Goal: Feedback & Contribution: Submit feedback/report problem

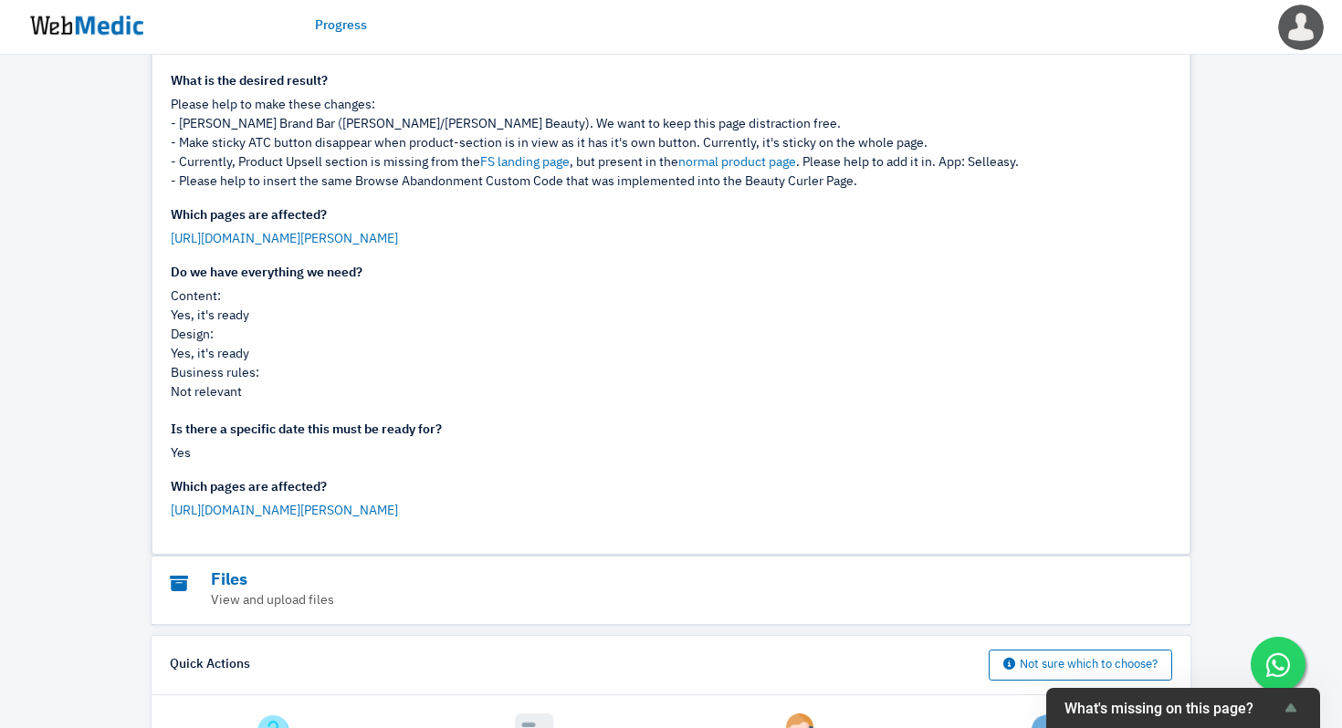
scroll to position [592, 0]
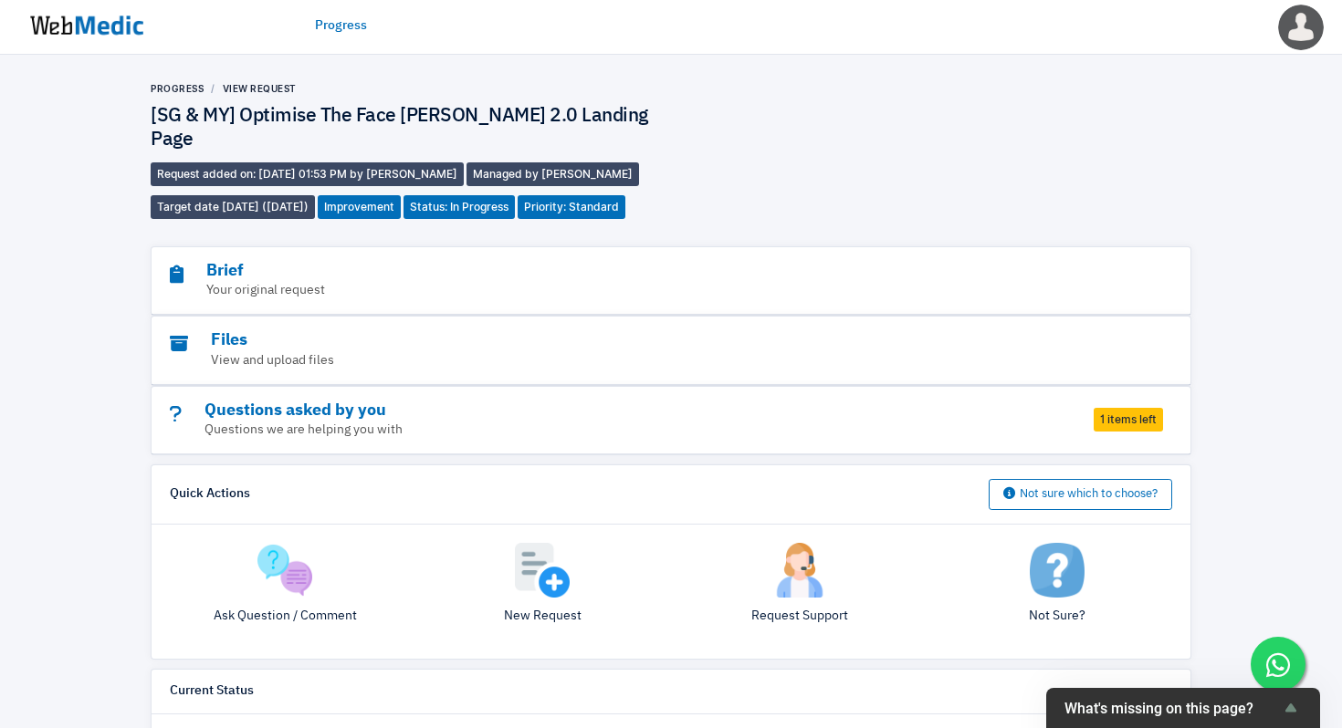
click at [1101, 408] on span "1 items left" at bounding box center [1127, 420] width 69 height 24
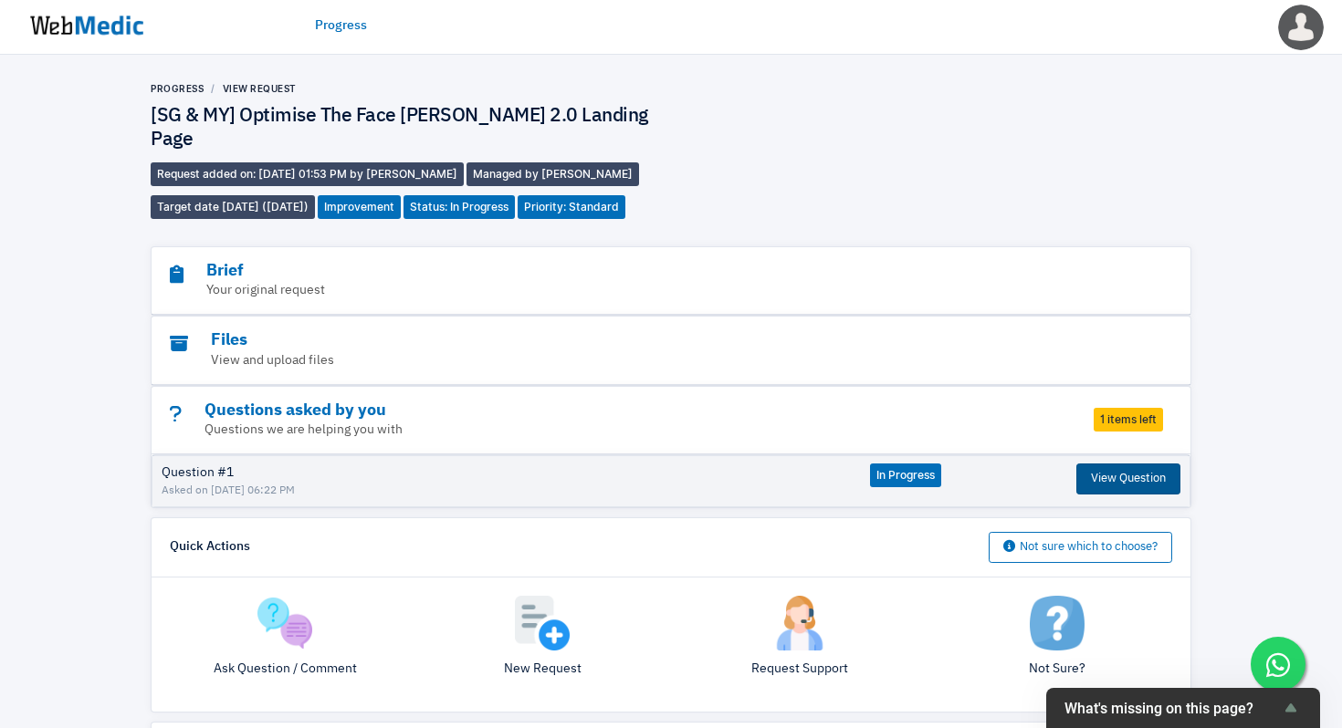
click at [1123, 464] on button "View Question" at bounding box center [1128, 479] width 104 height 31
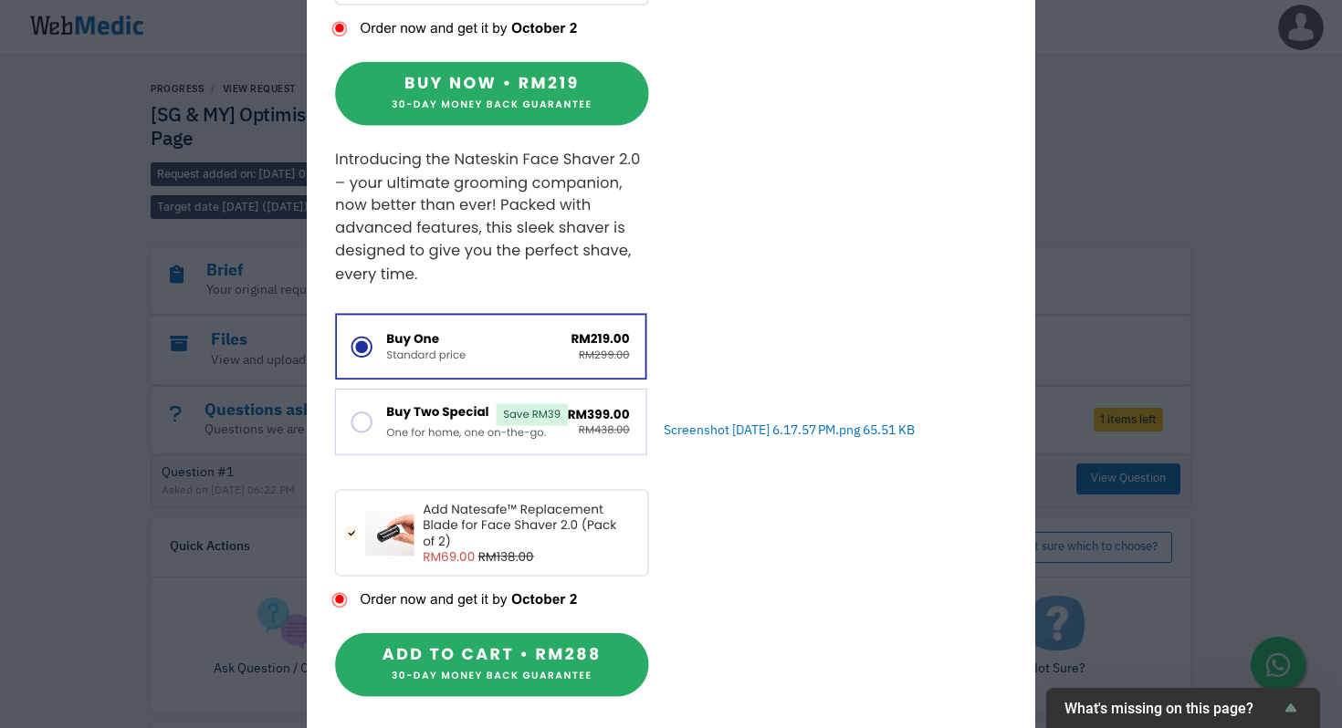
scroll to position [1023, 0]
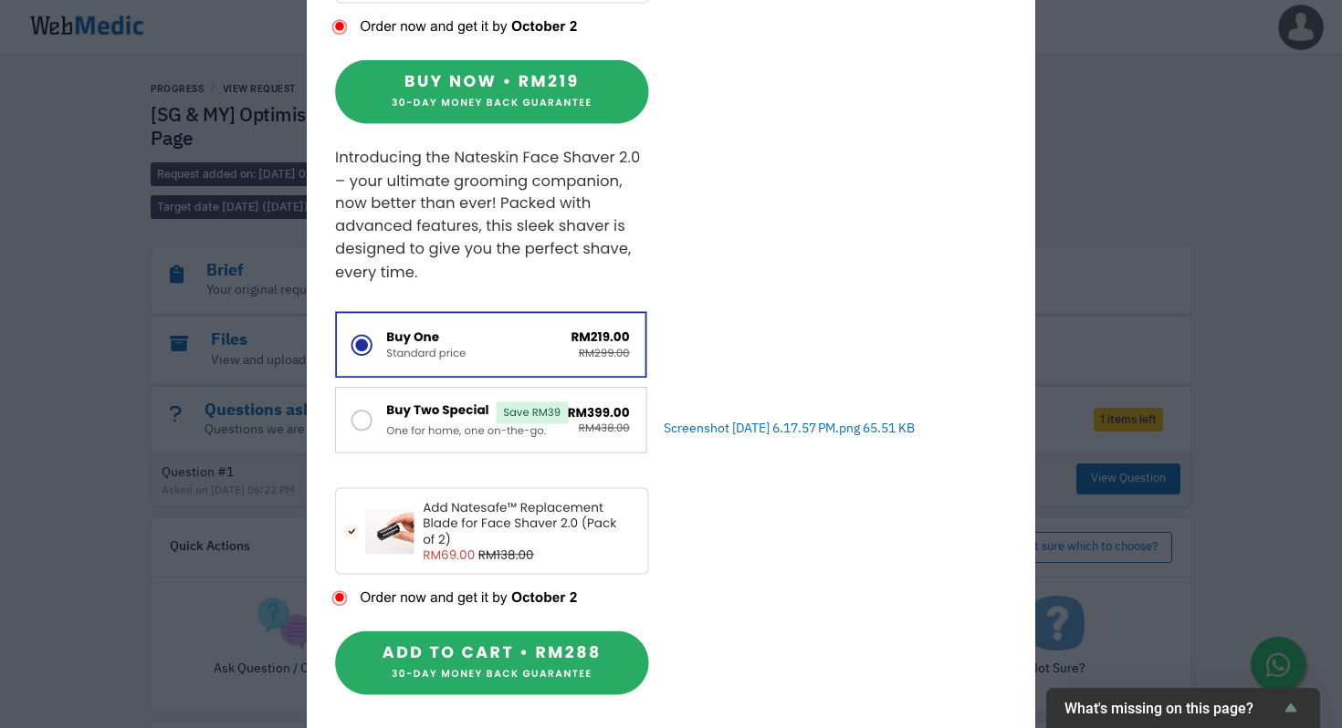
click at [1154, 245] on div "View Answer Question: 17 hours ago (30/9/2025 06:22 PM) Hey Webmedic, Thanks fo…" at bounding box center [671, 364] width 1342 height 728
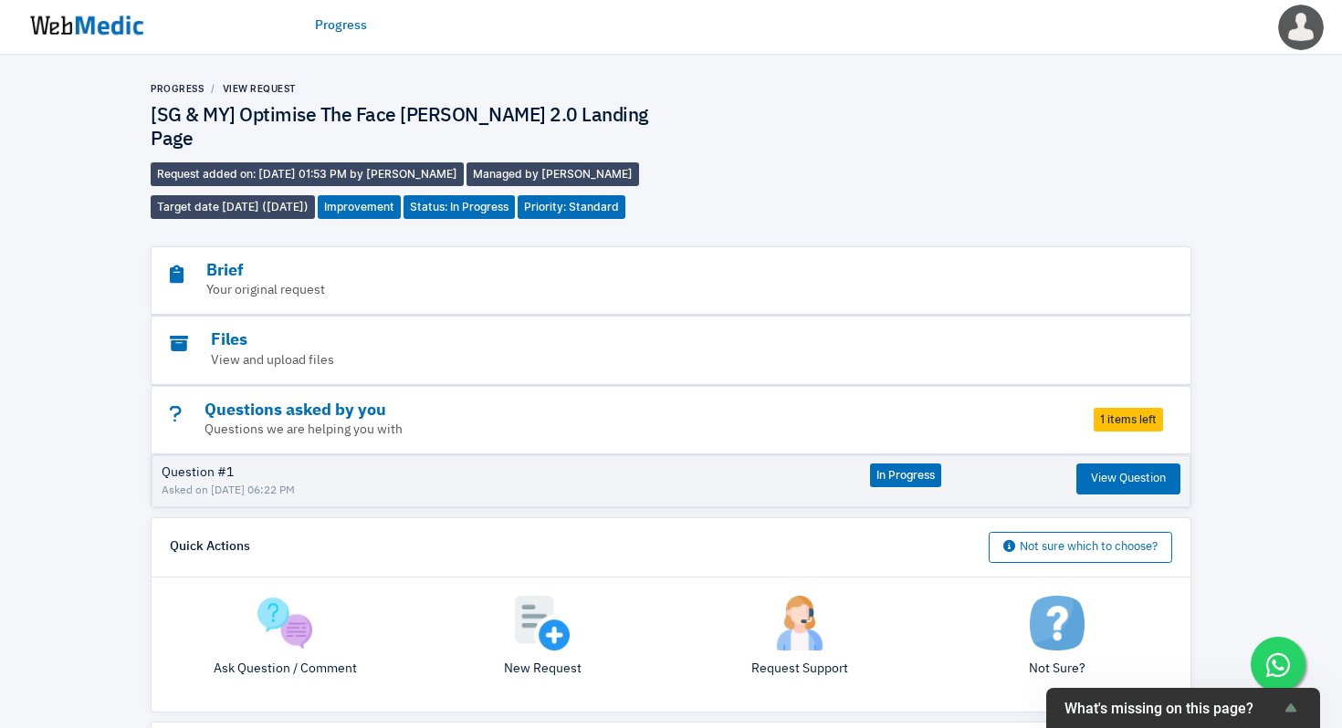
click at [1127, 408] on span "1 items left" at bounding box center [1127, 420] width 69 height 24
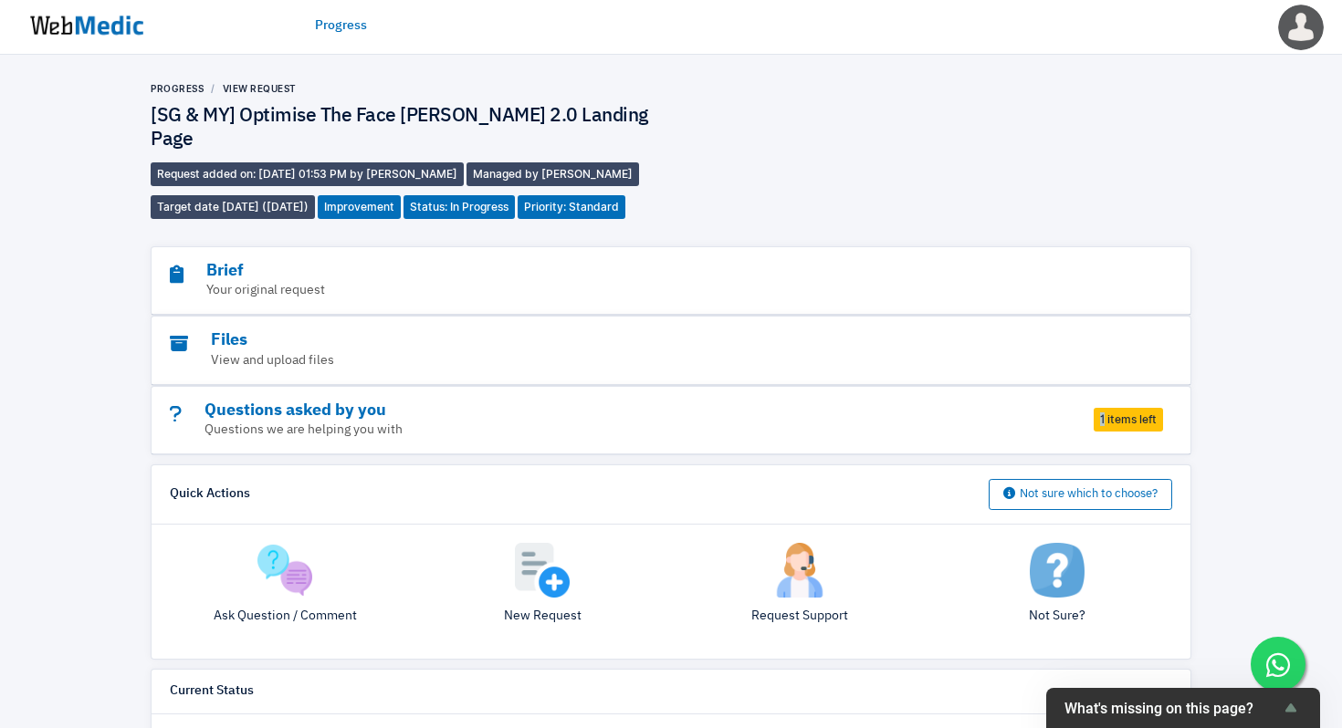
click at [1141, 408] on span "1 items left" at bounding box center [1127, 420] width 69 height 24
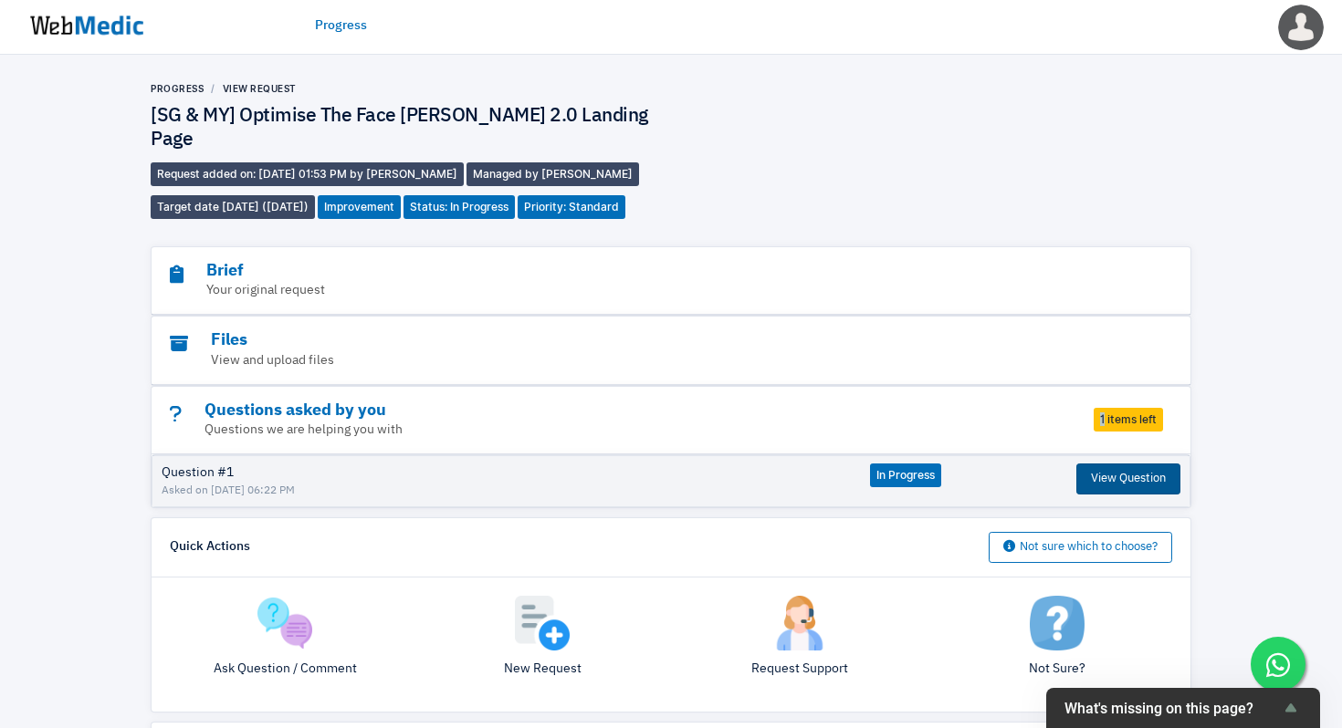
click at [1115, 464] on button "View Question" at bounding box center [1128, 479] width 104 height 31
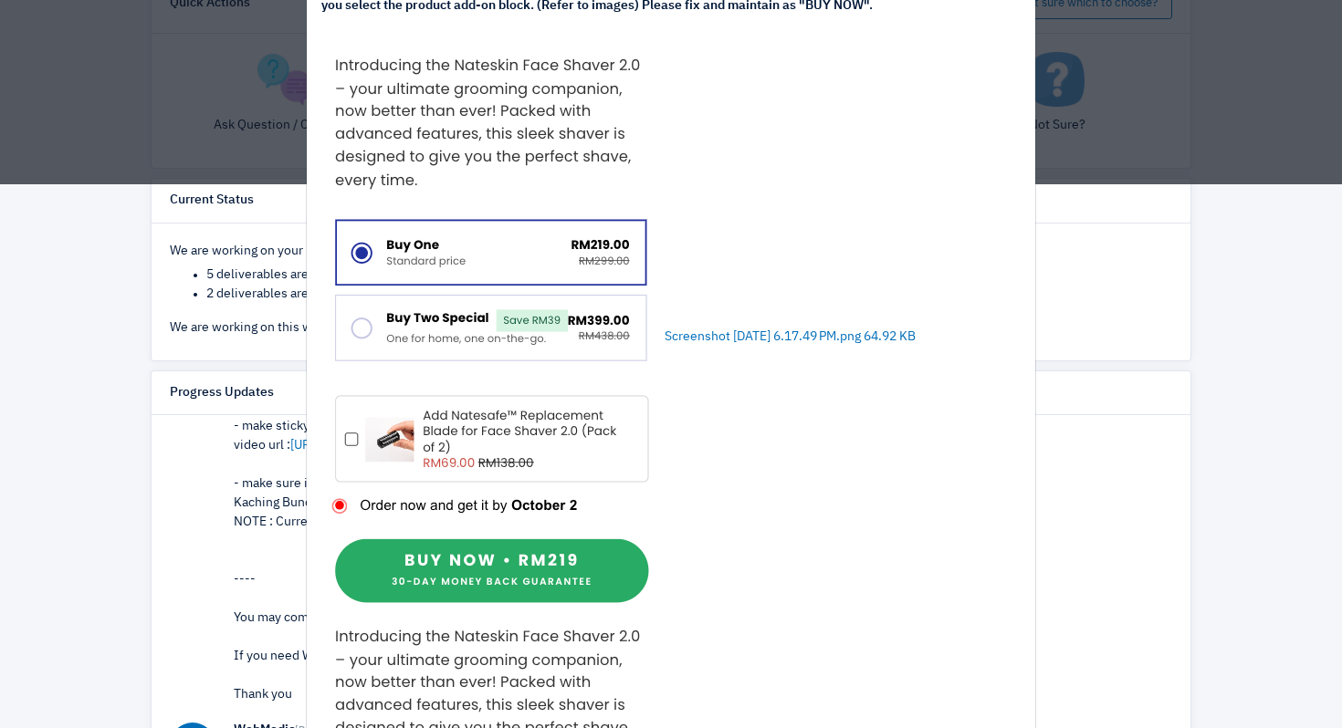
scroll to position [692, 0]
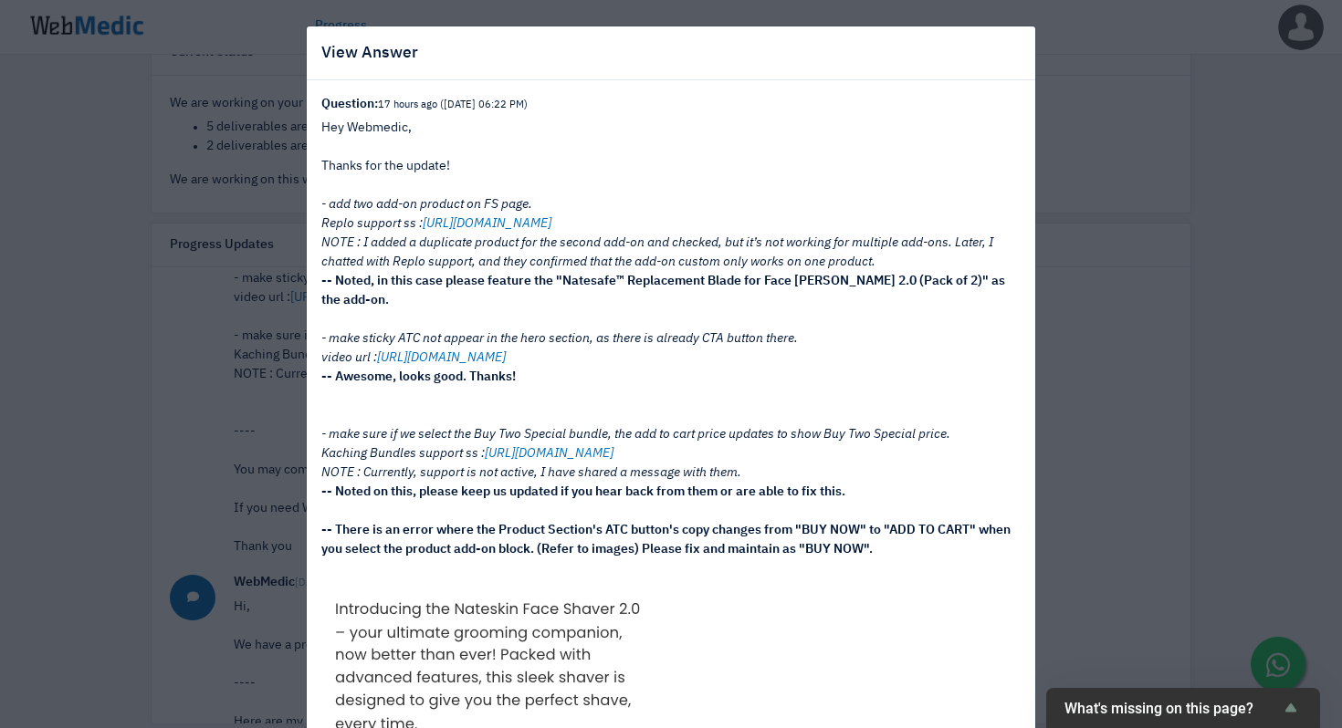
click at [1201, 235] on div "View Answer Question: 17 hours ago (30/9/2025 06:22 PM) Hey Webmedic, Thanks fo…" at bounding box center [671, 364] width 1342 height 728
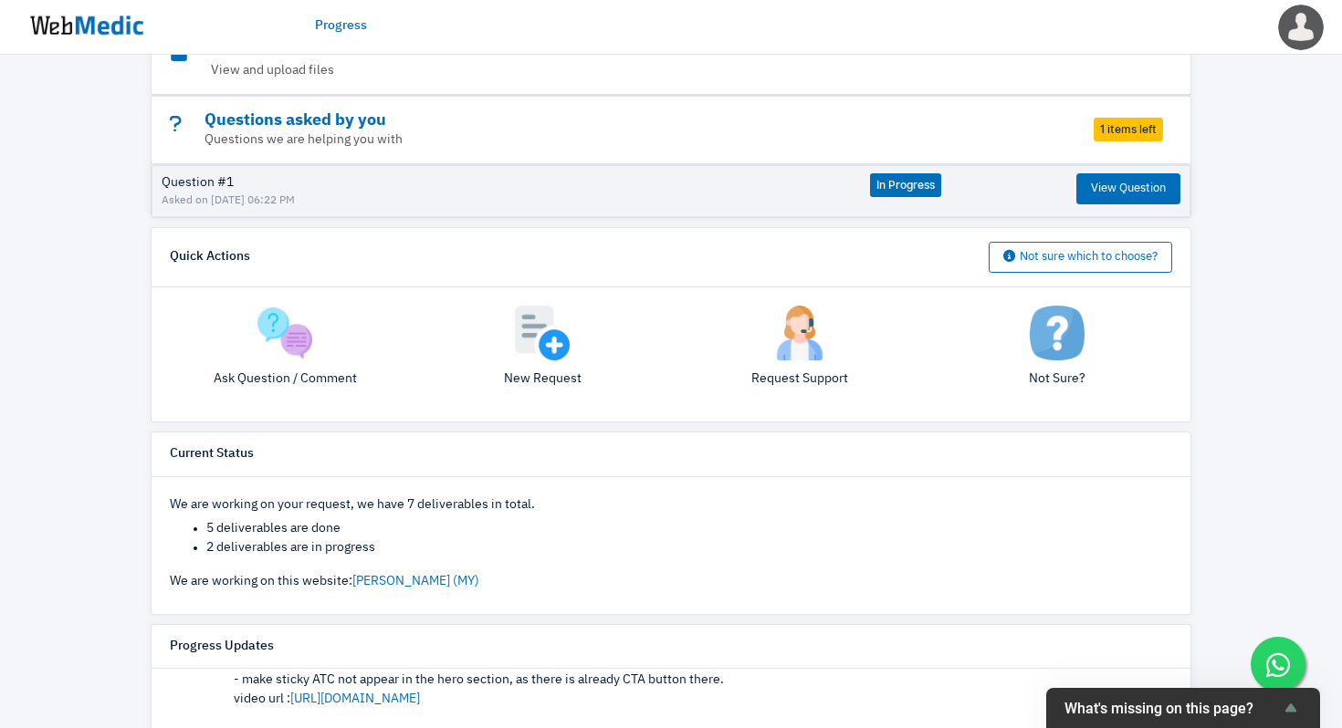
scroll to position [0, 0]
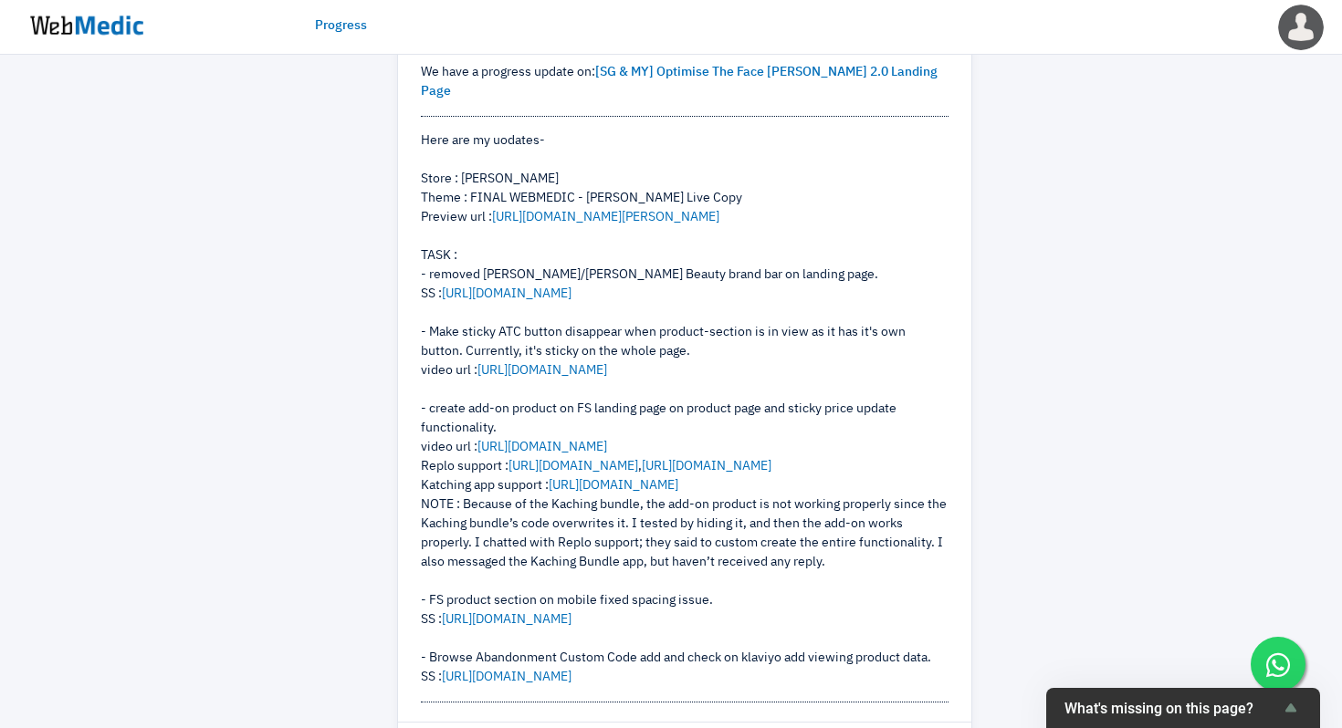
scroll to position [458, 0]
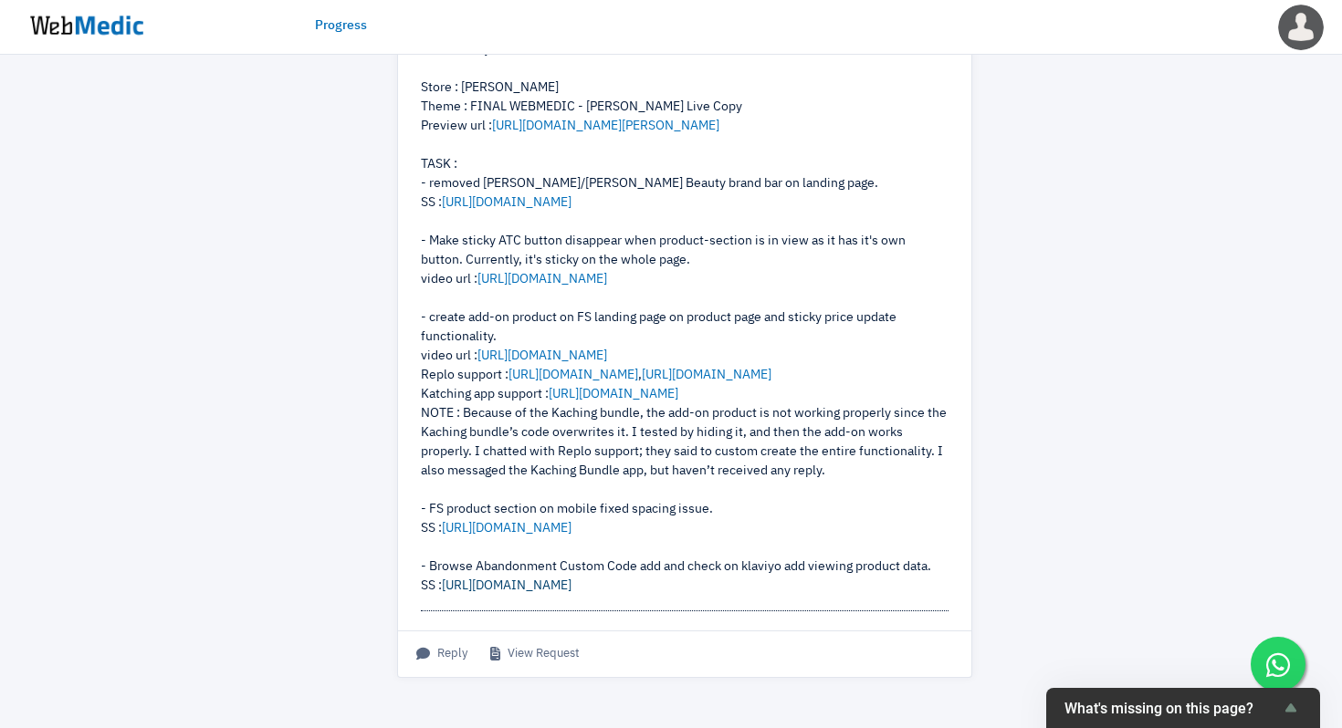
click at [571, 583] on link "https://prnt.sc/3da8GQ2ZkSry" at bounding box center [507, 585] width 130 height 13
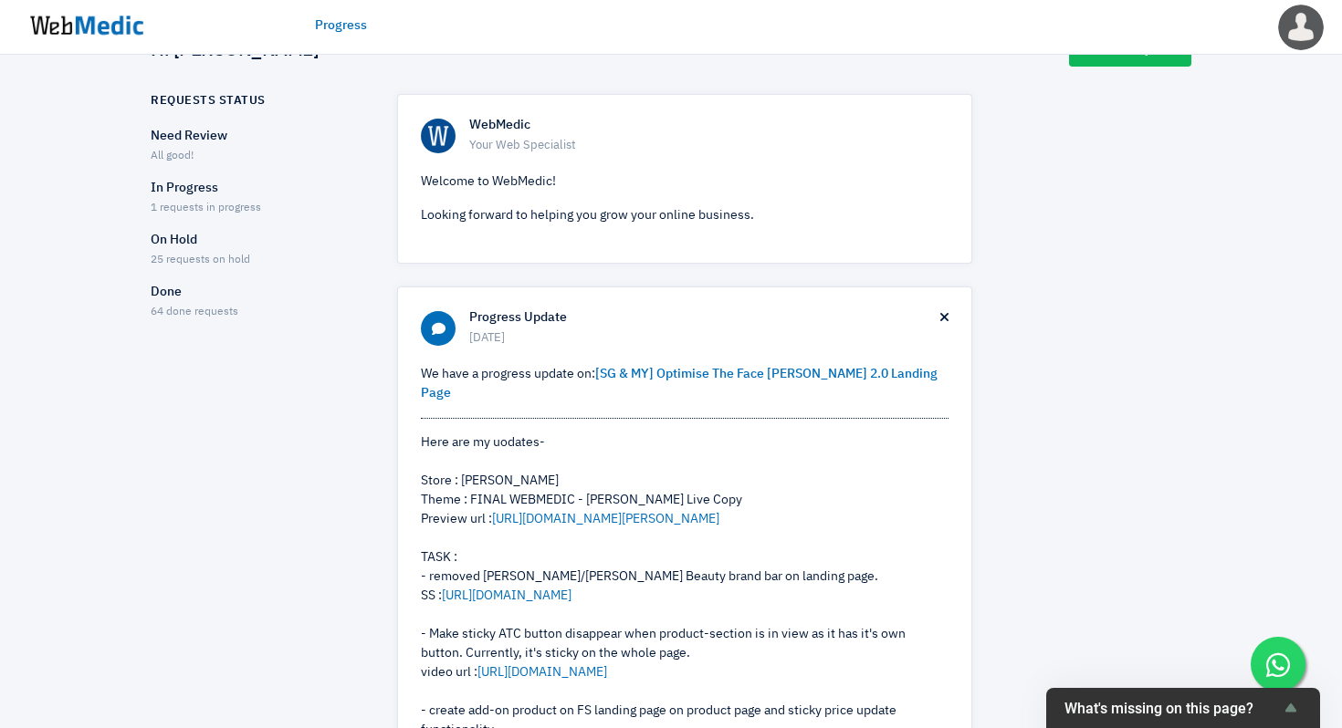
scroll to position [15, 0]
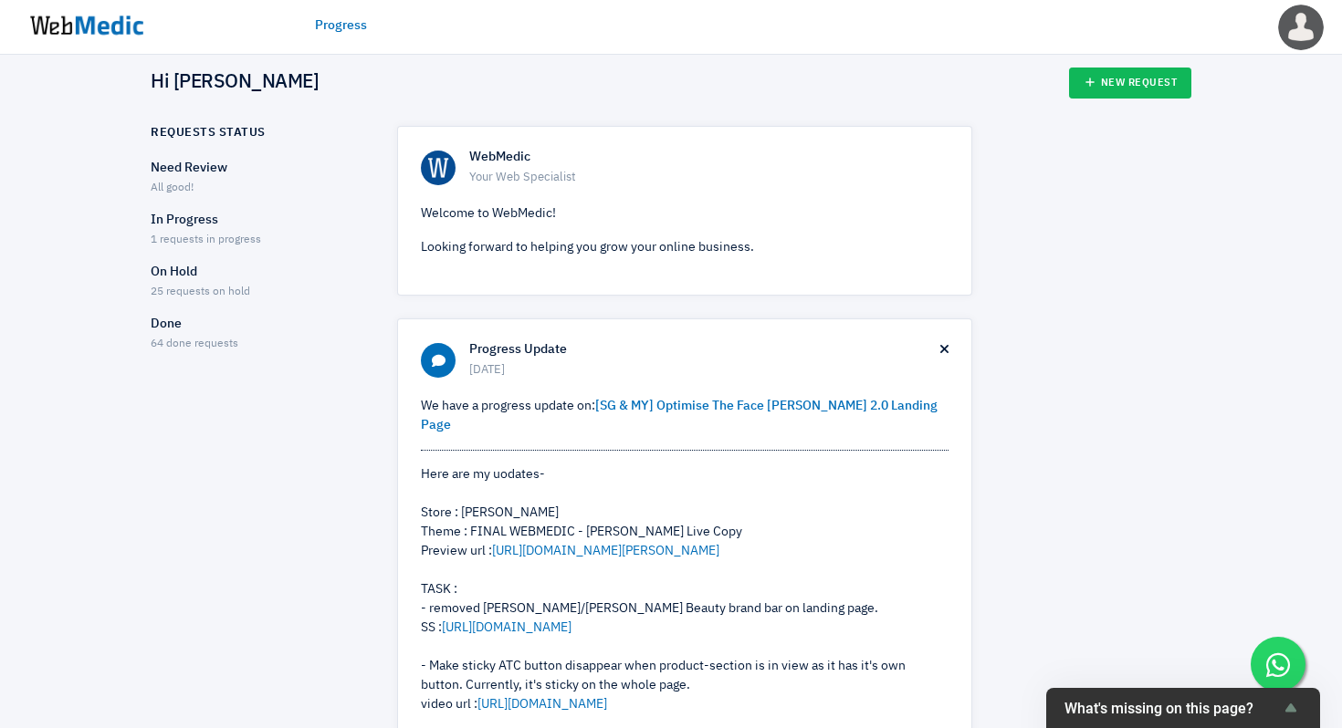
click at [167, 315] on p "Done" at bounding box center [258, 324] width 214 height 19
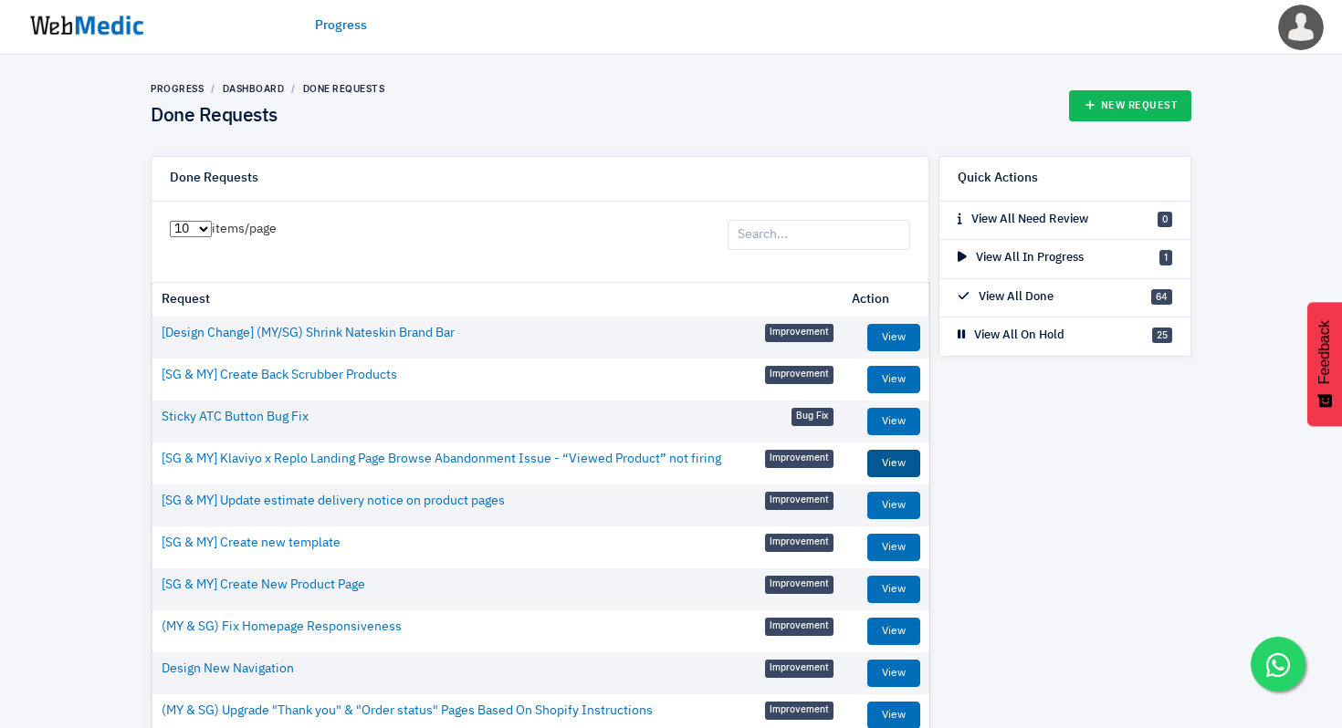
click at [902, 463] on link "View" at bounding box center [893, 463] width 53 height 27
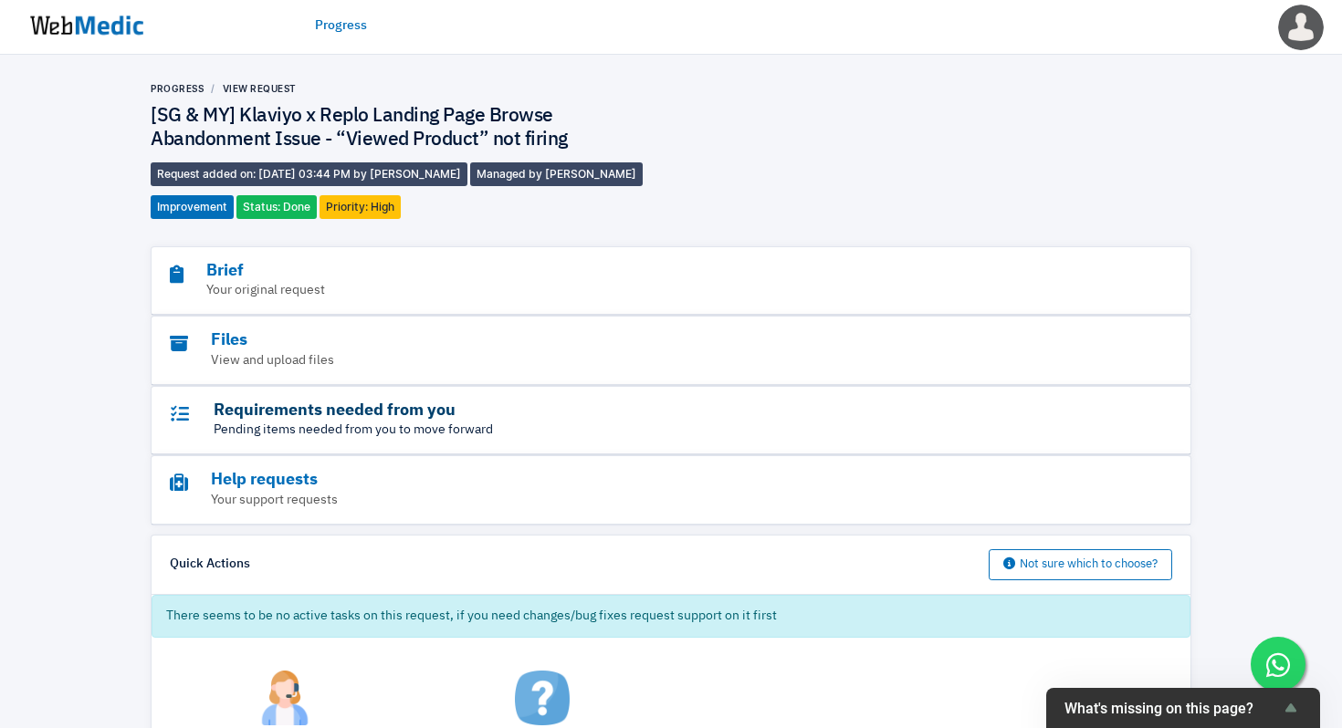
click at [689, 418] on h3 "Requirements needed from you" at bounding box center [621, 411] width 902 height 21
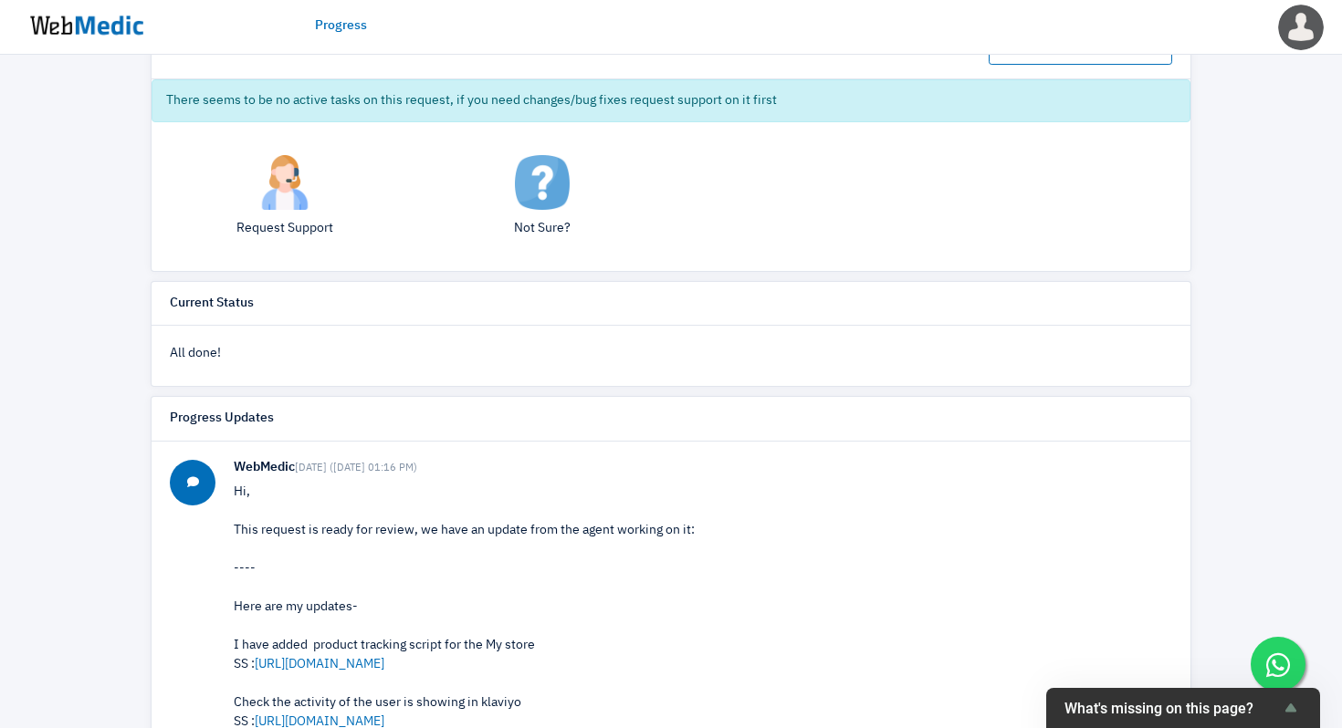
scroll to position [583, 0]
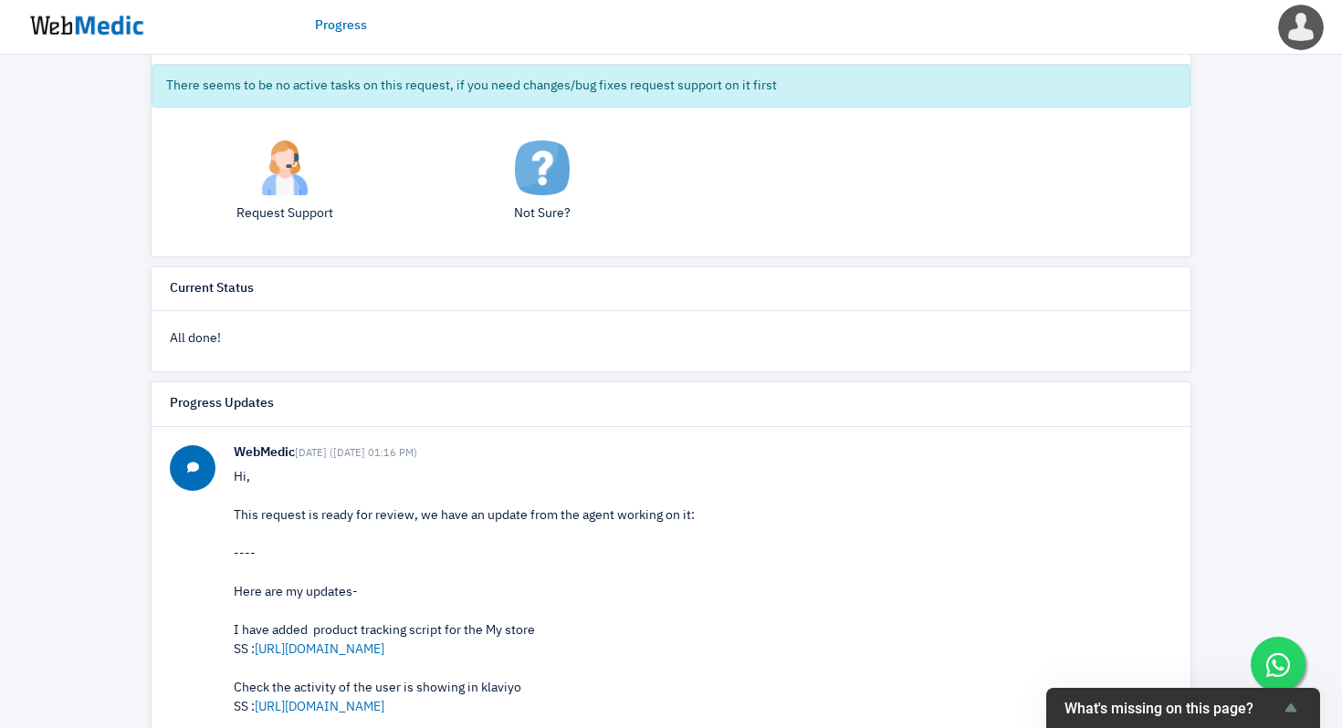
click at [278, 198] on div "Request Support" at bounding box center [284, 190] width 257 height 98
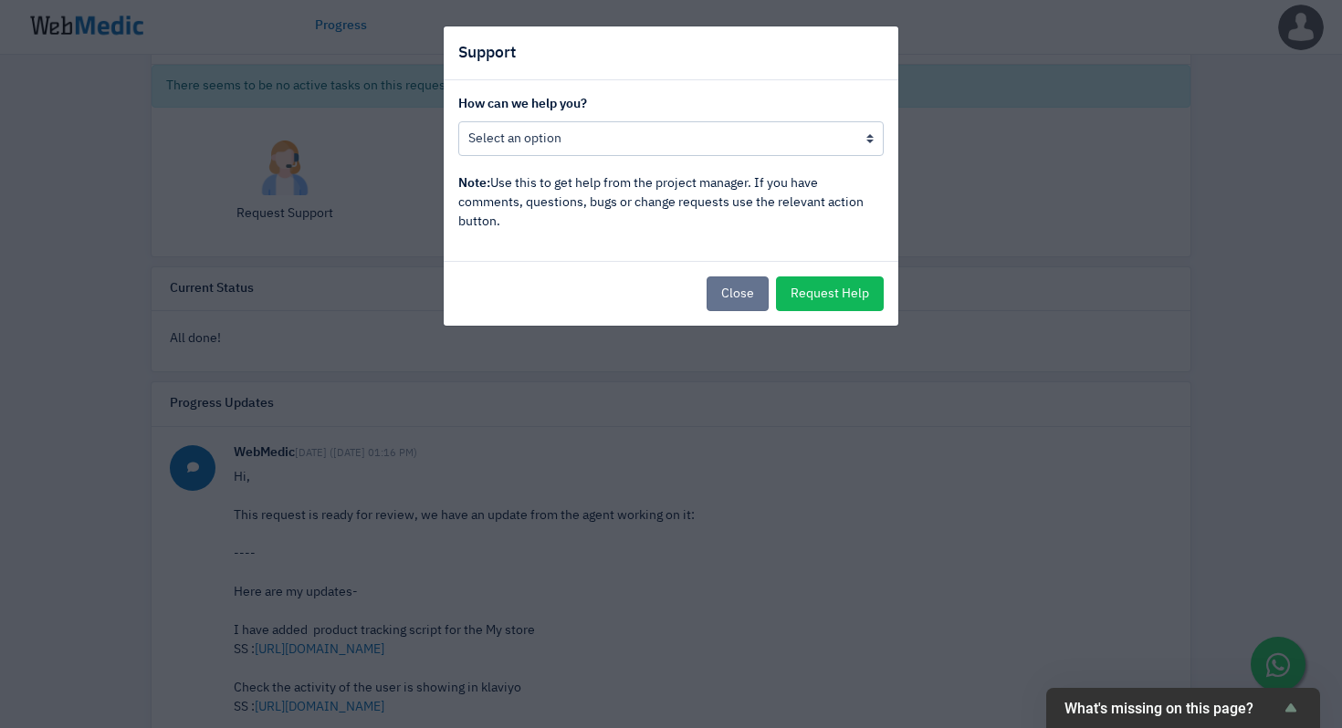
click at [746, 290] on button "Close" at bounding box center [737, 294] width 62 height 35
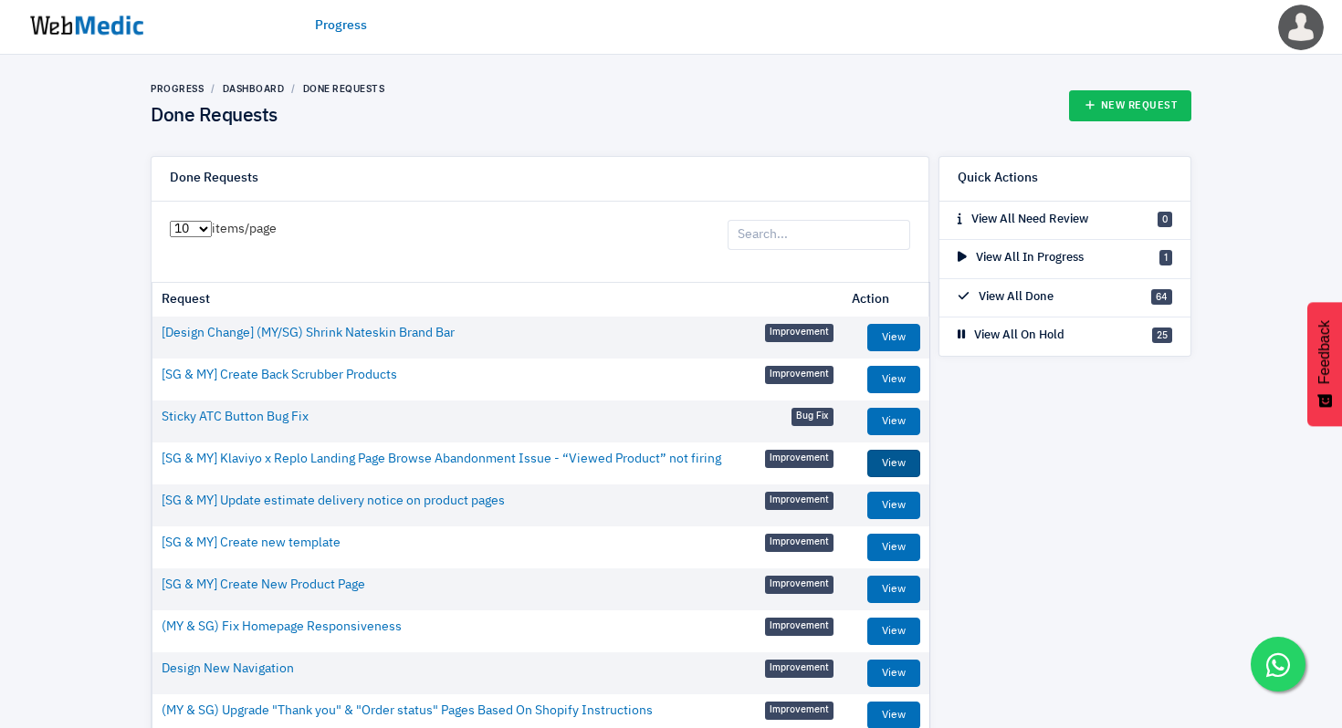
click at [878, 456] on link "View" at bounding box center [893, 463] width 53 height 27
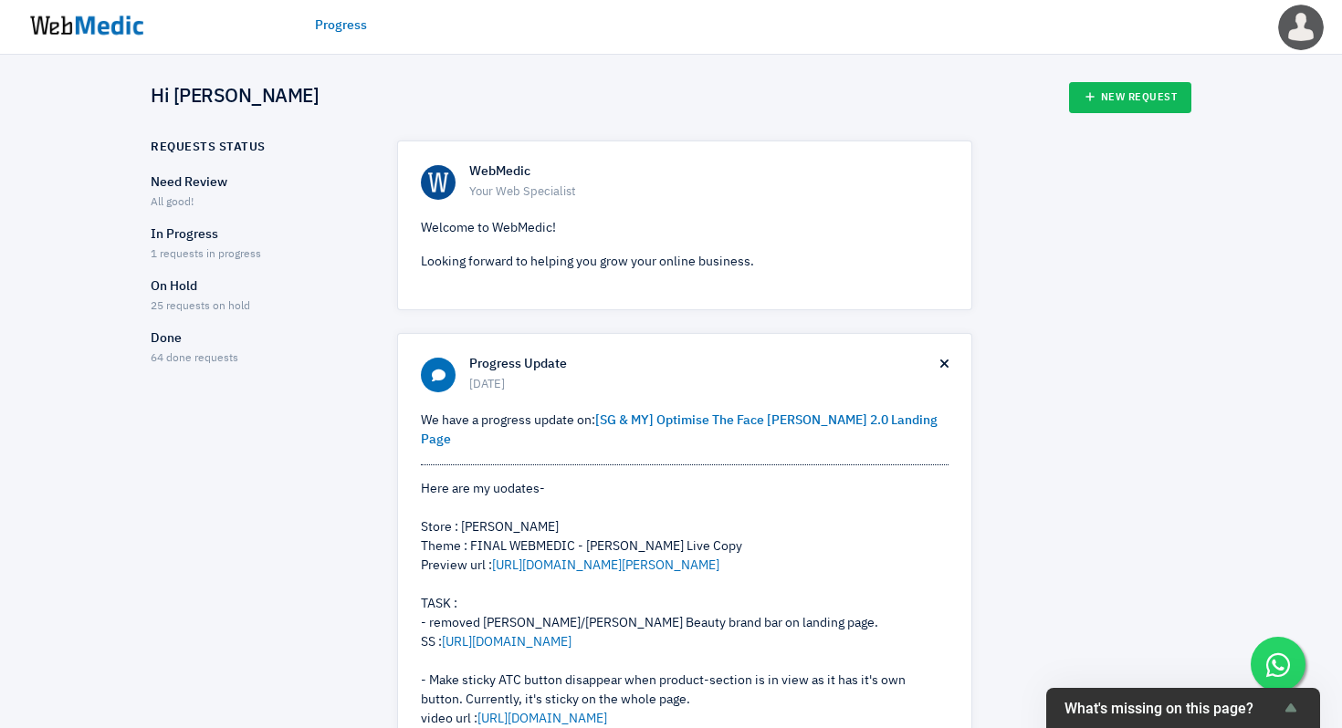
scroll to position [15, 0]
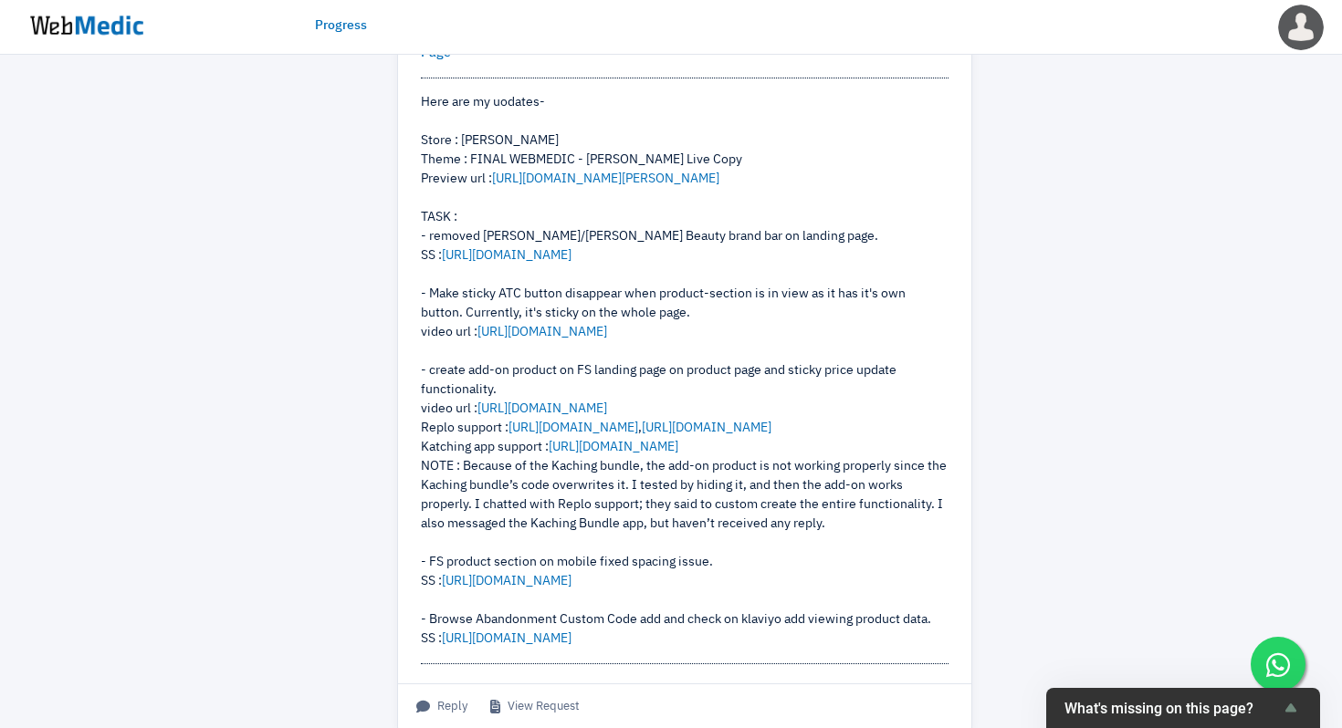
scroll to position [458, 0]
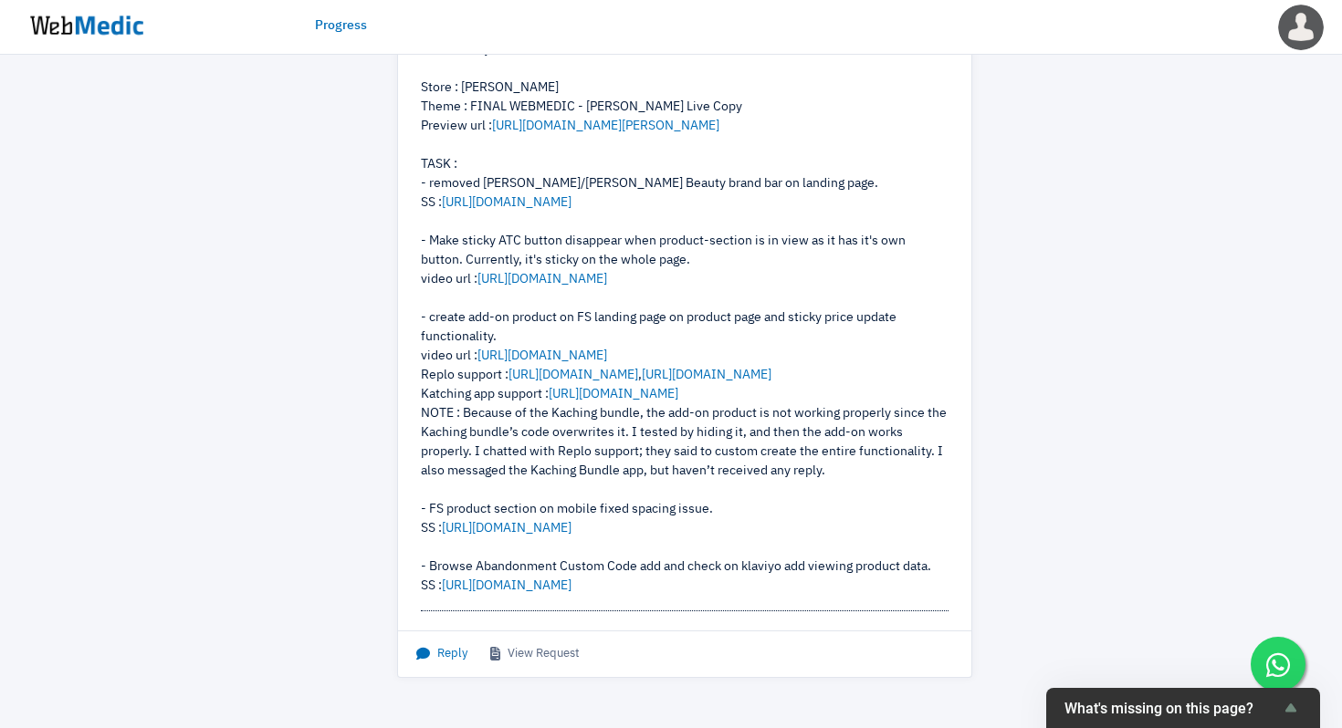
click at [430, 652] on icon at bounding box center [426, 654] width 21 height 14
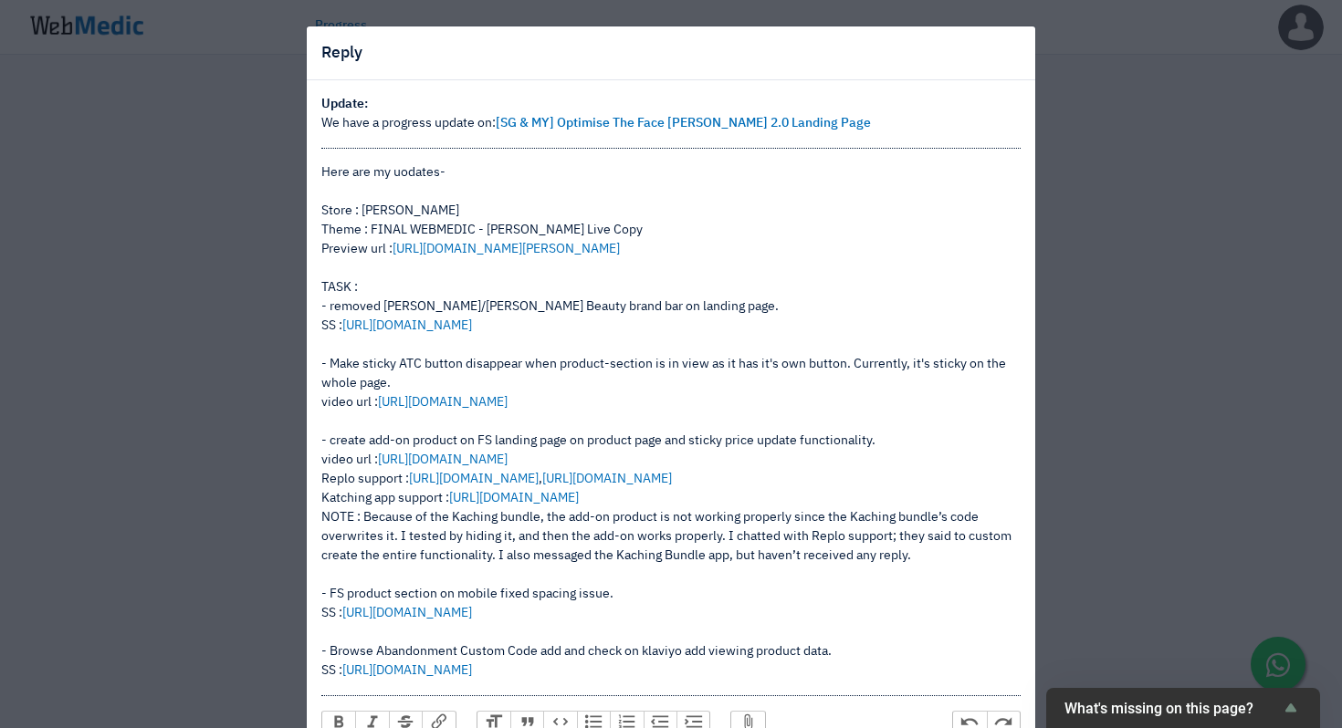
click at [183, 272] on div "Reply Update: We have a progress update on: [SG & MY] Optimise The Face Shaver …" at bounding box center [671, 364] width 1342 height 728
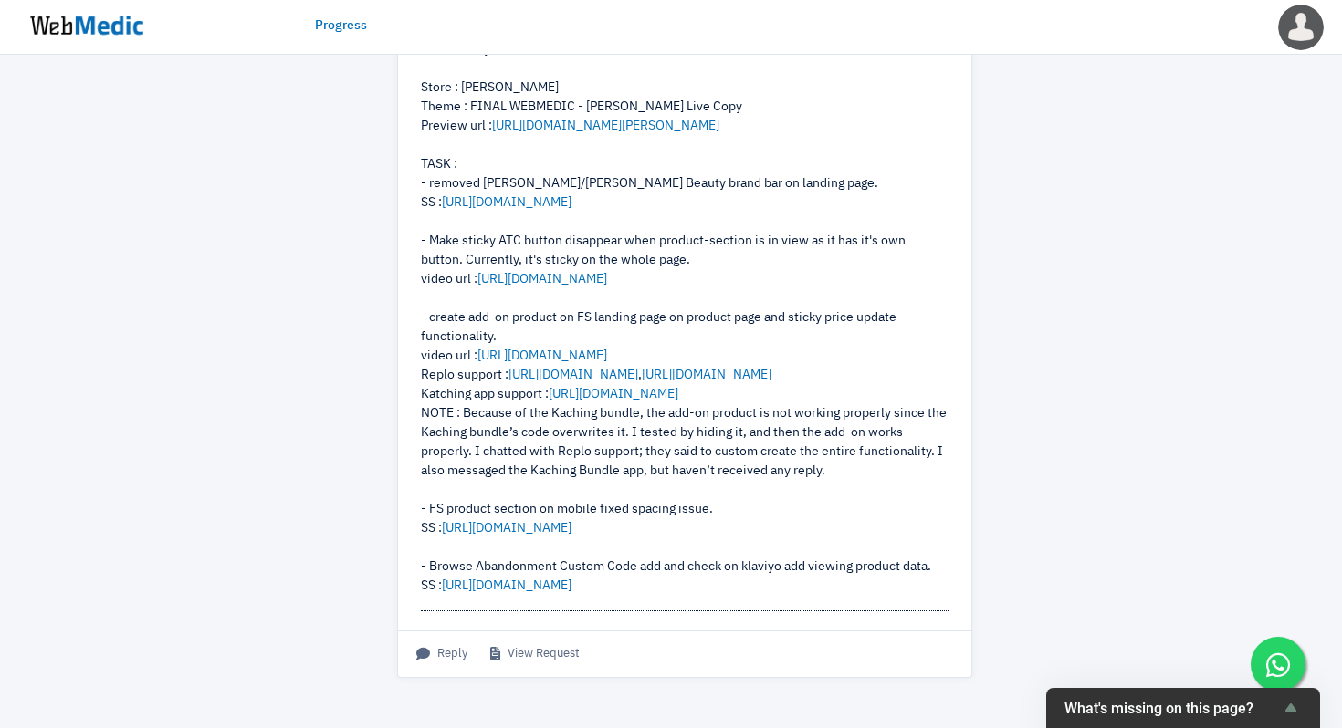
scroll to position [0, 0]
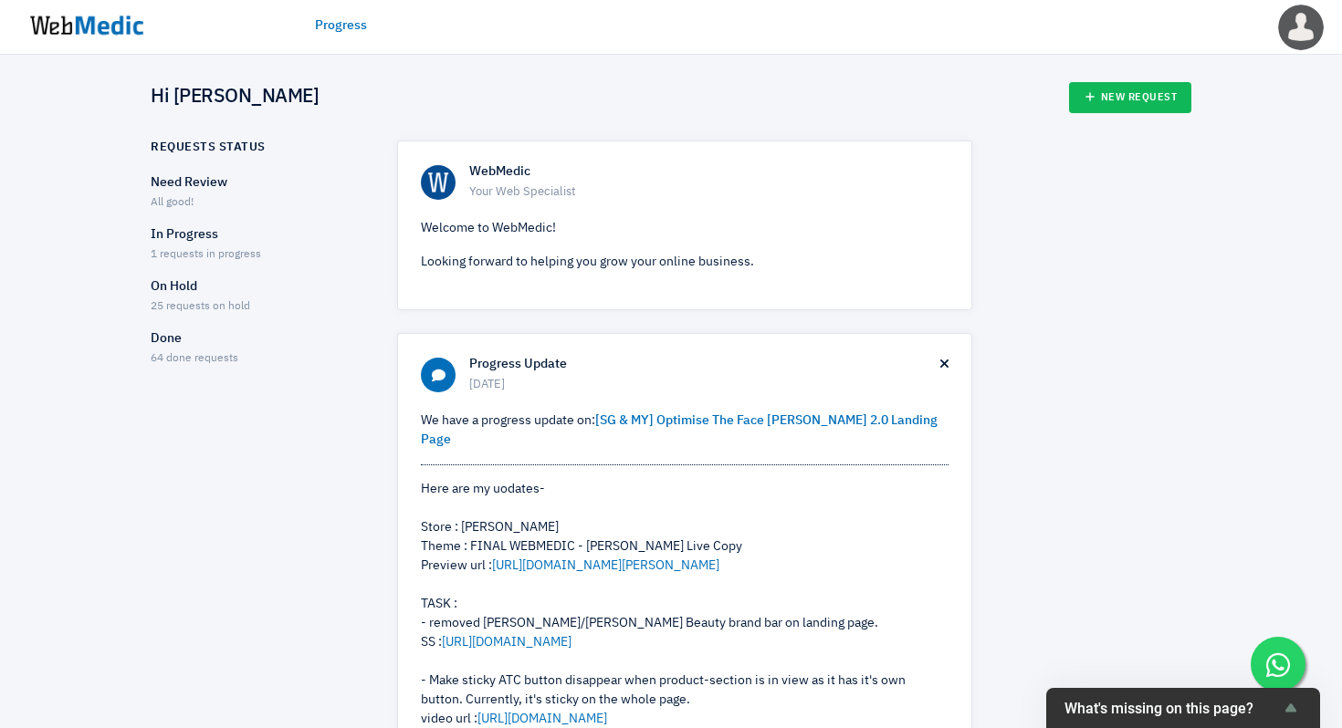
click at [203, 241] on p "In Progress" at bounding box center [258, 234] width 214 height 19
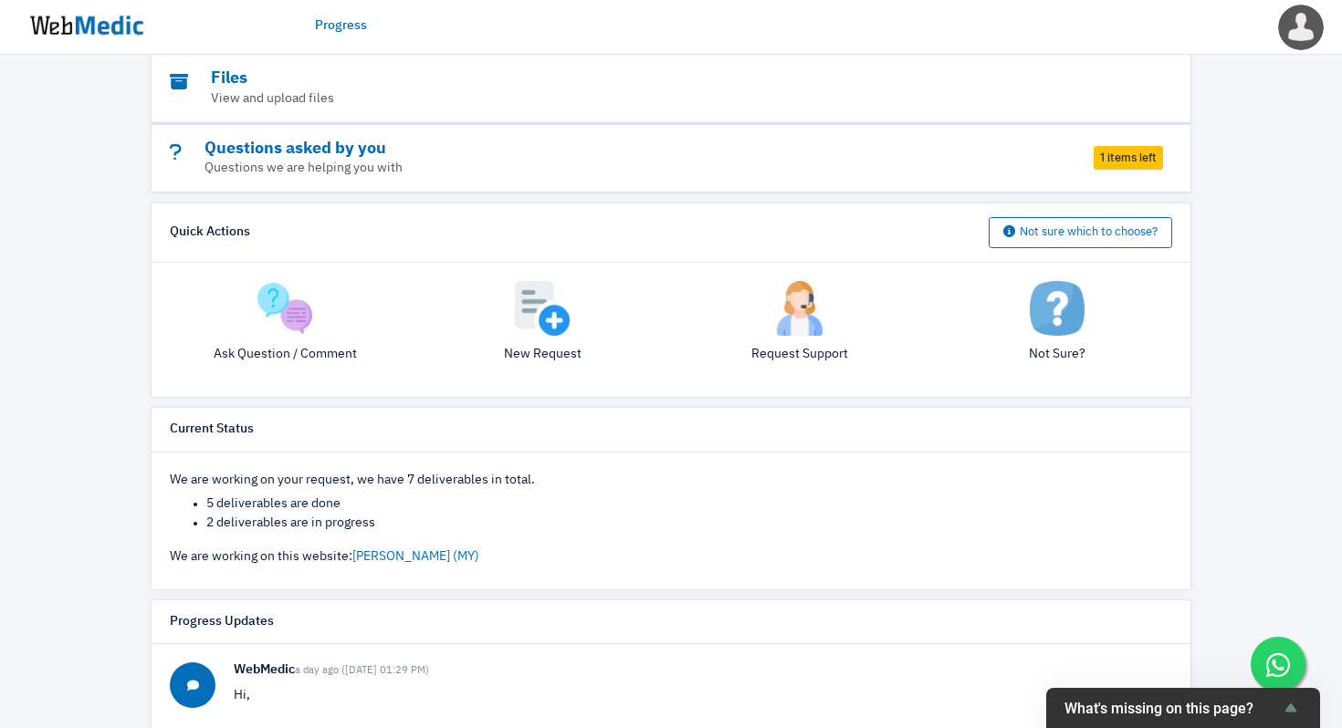
scroll to position [255, 0]
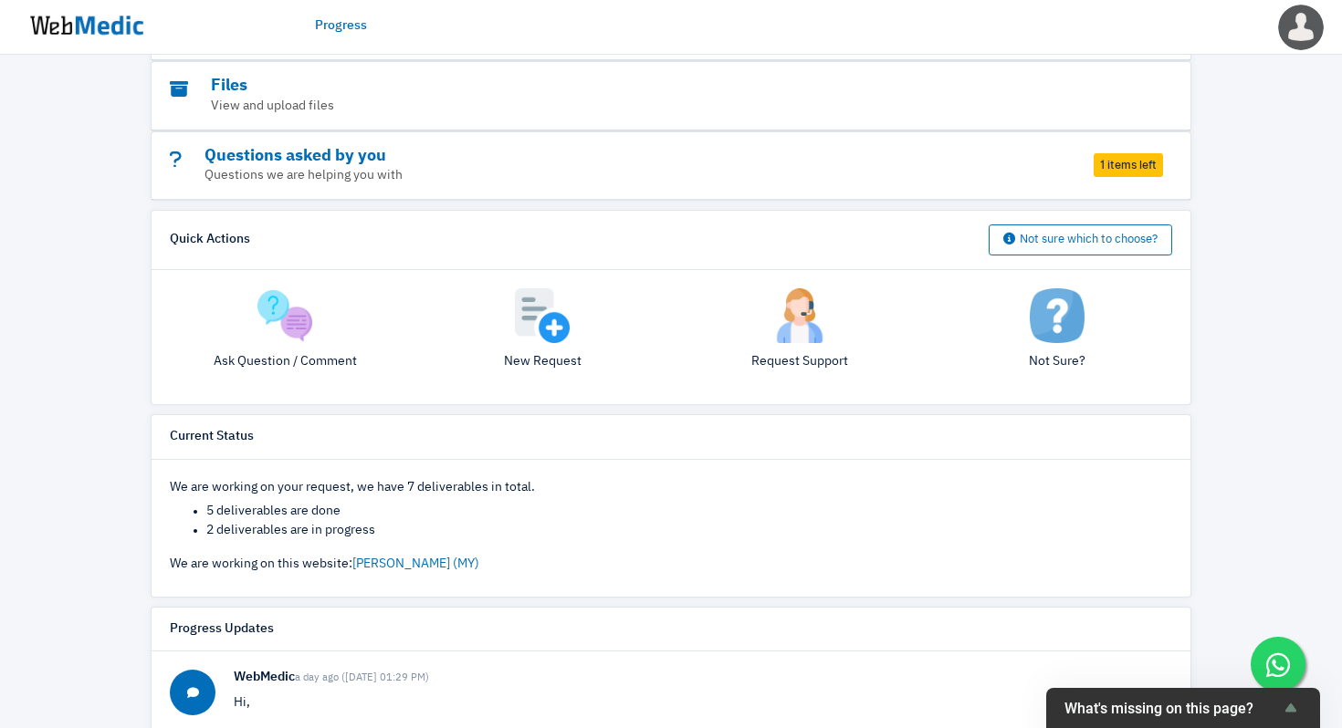
click at [1124, 153] on span "1 items left" at bounding box center [1127, 165] width 69 height 24
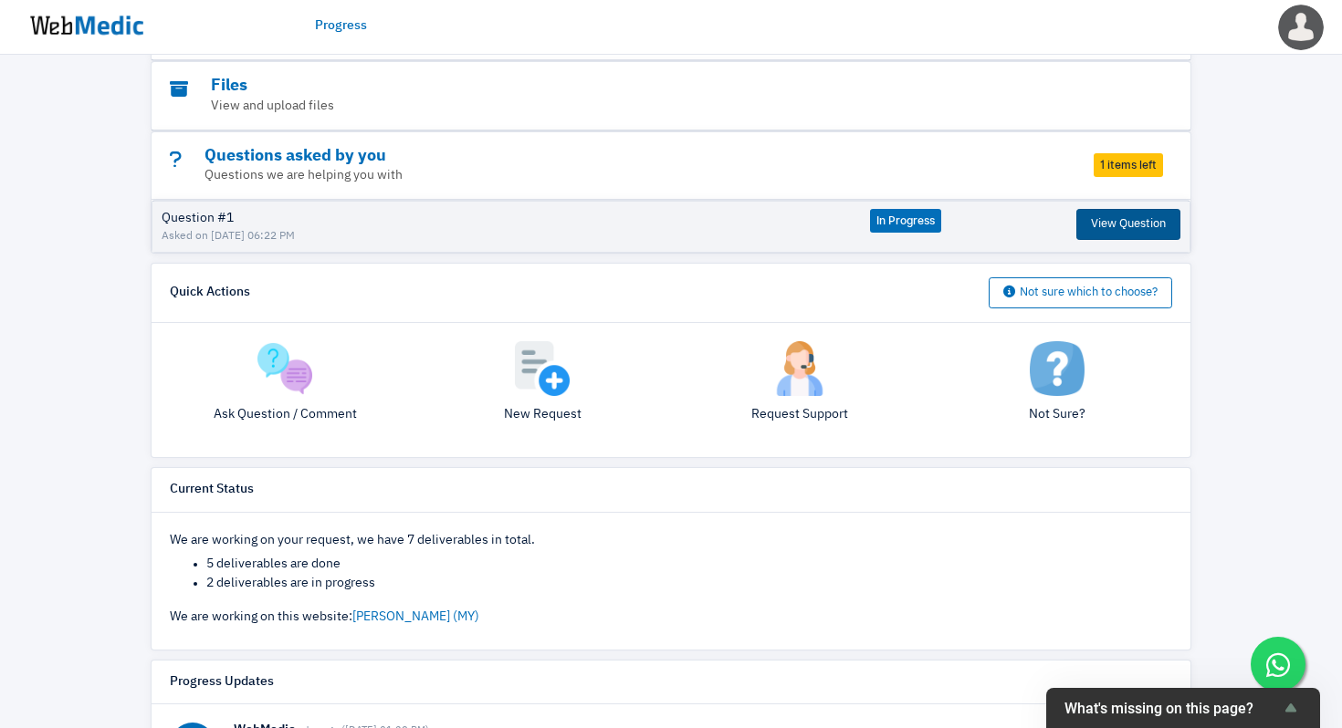
click at [1122, 212] on button "View Question" at bounding box center [1128, 224] width 104 height 31
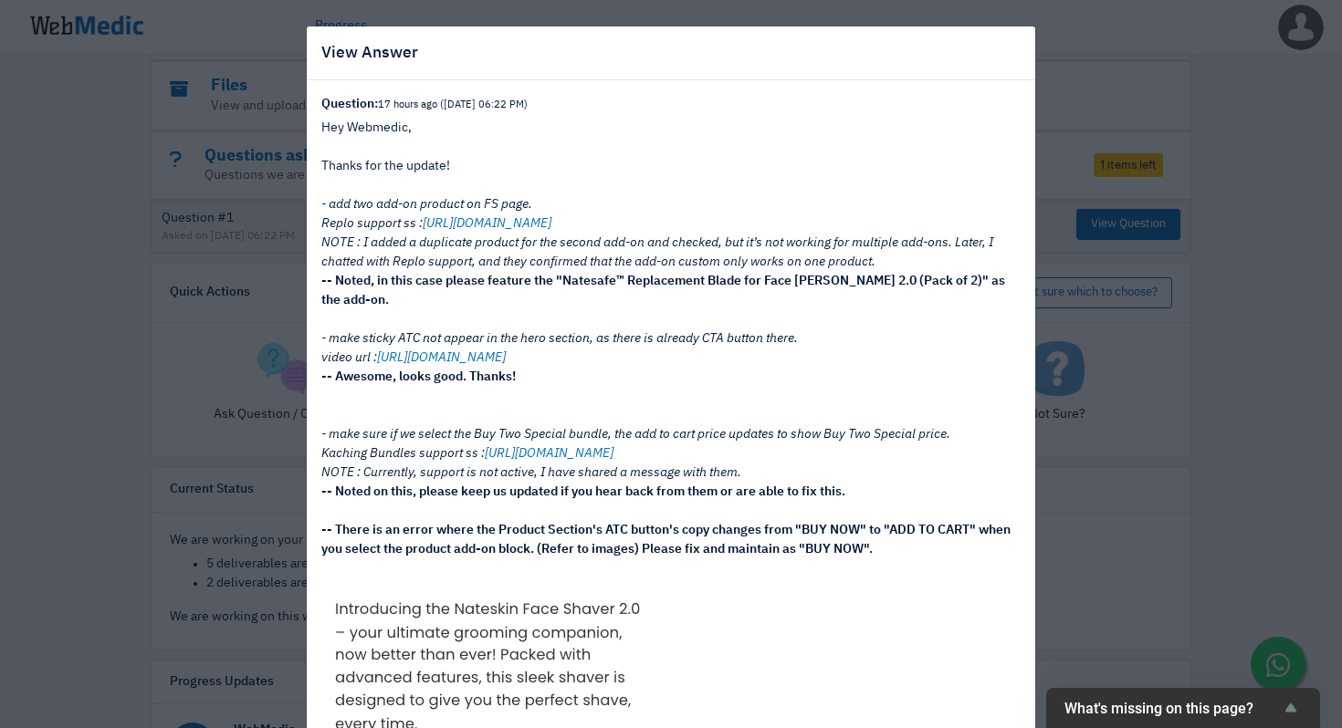
click at [1135, 386] on div "View Answer Question: 17 hours ago (30/9/2025 06:22 PM) Hey Webmedic, Thanks fo…" at bounding box center [671, 364] width 1342 height 728
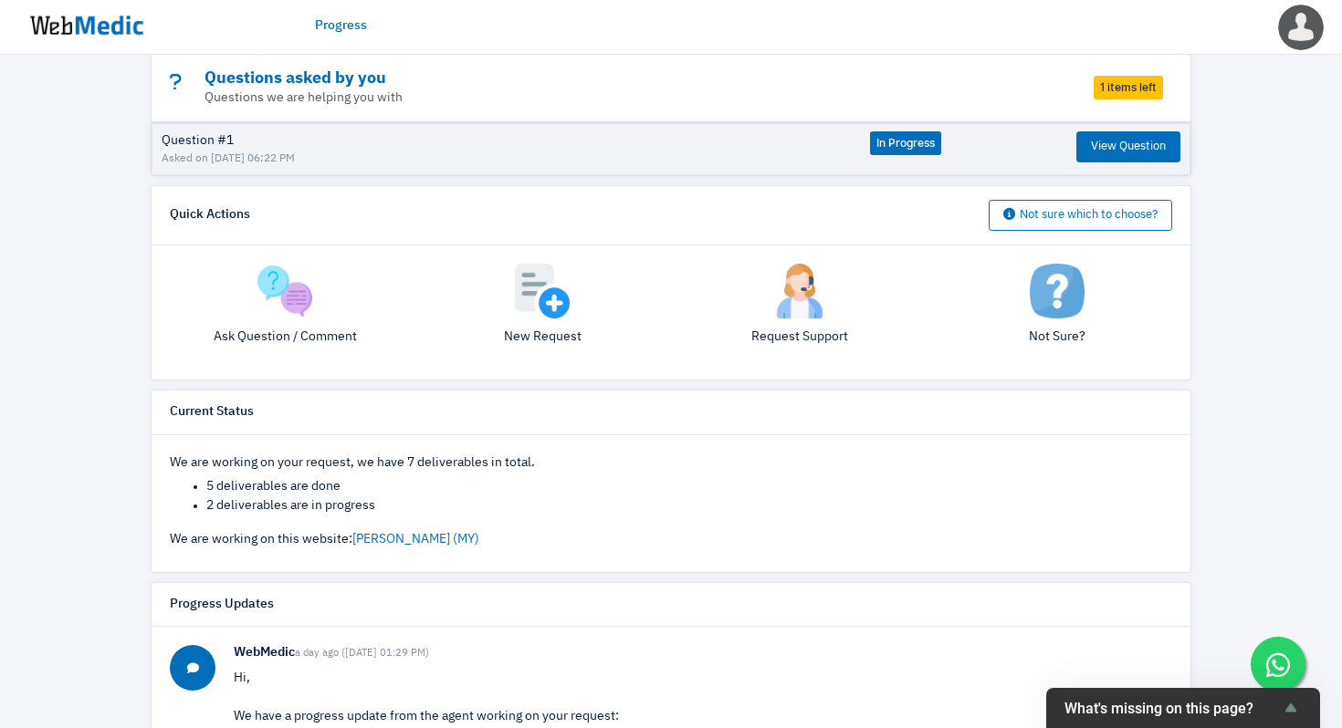
scroll to position [273, 0]
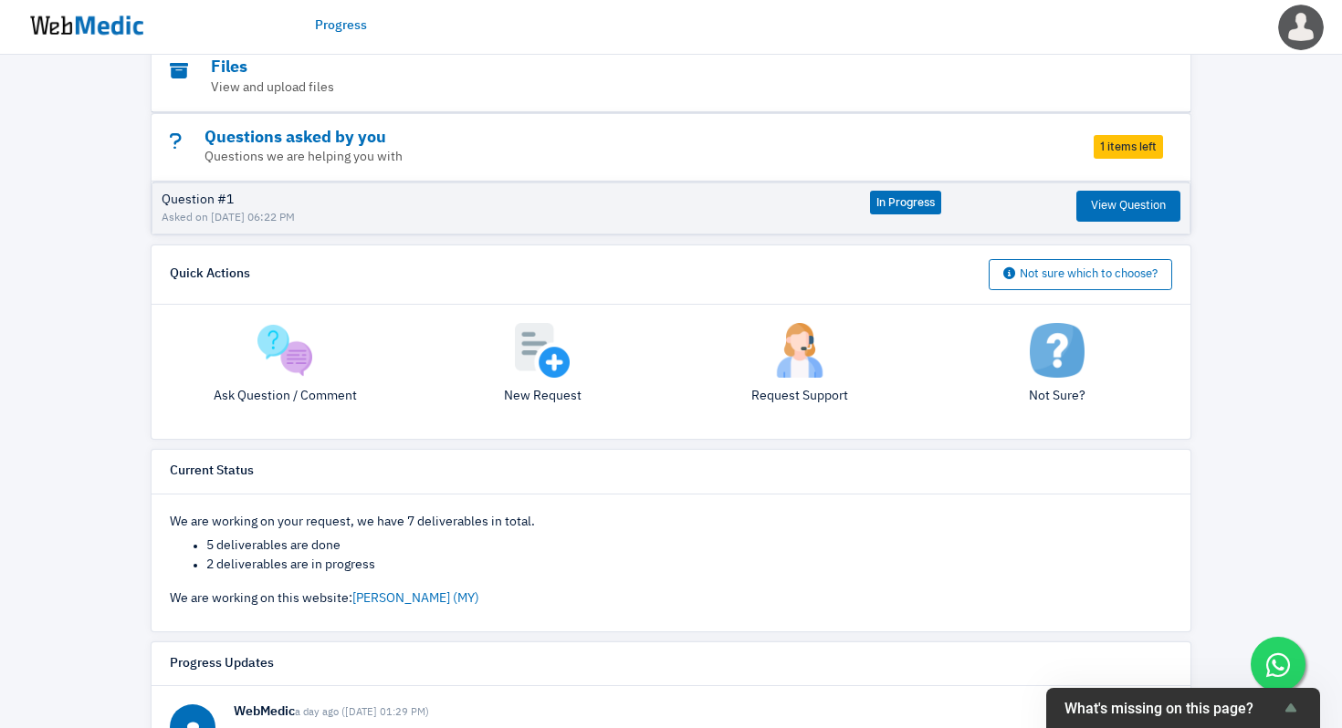
click at [787, 392] on div "Request Support" at bounding box center [799, 372] width 257 height 98
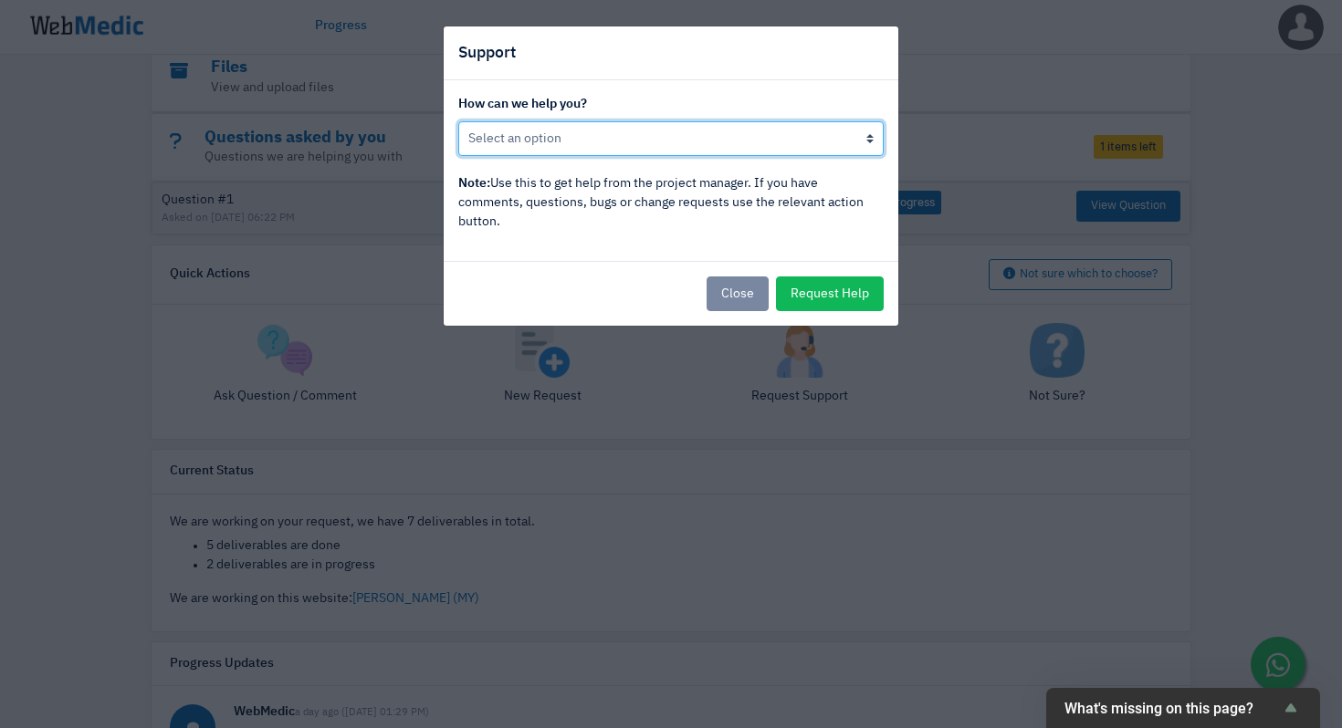
click at [633, 140] on select "Not happy with progress here Developer/designer is not responding There is a mi…" at bounding box center [670, 138] width 425 height 35
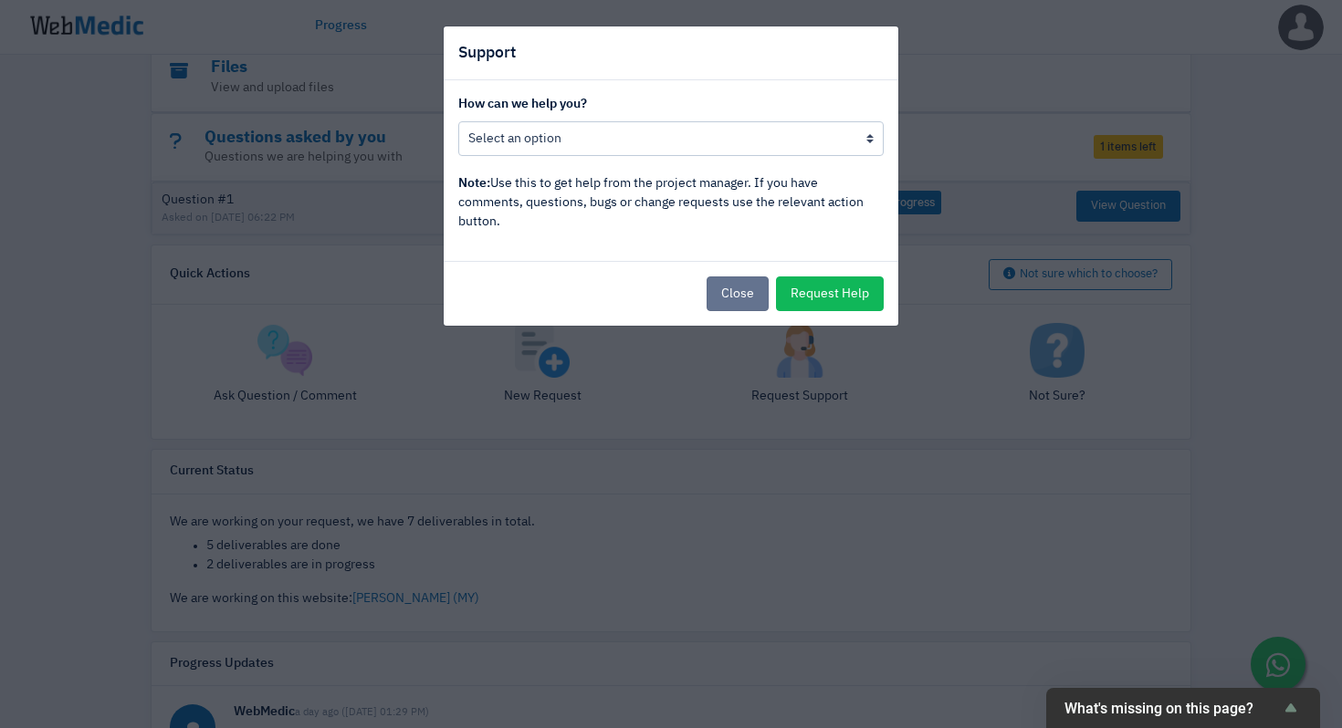
click at [740, 311] on button "Close" at bounding box center [737, 294] width 62 height 35
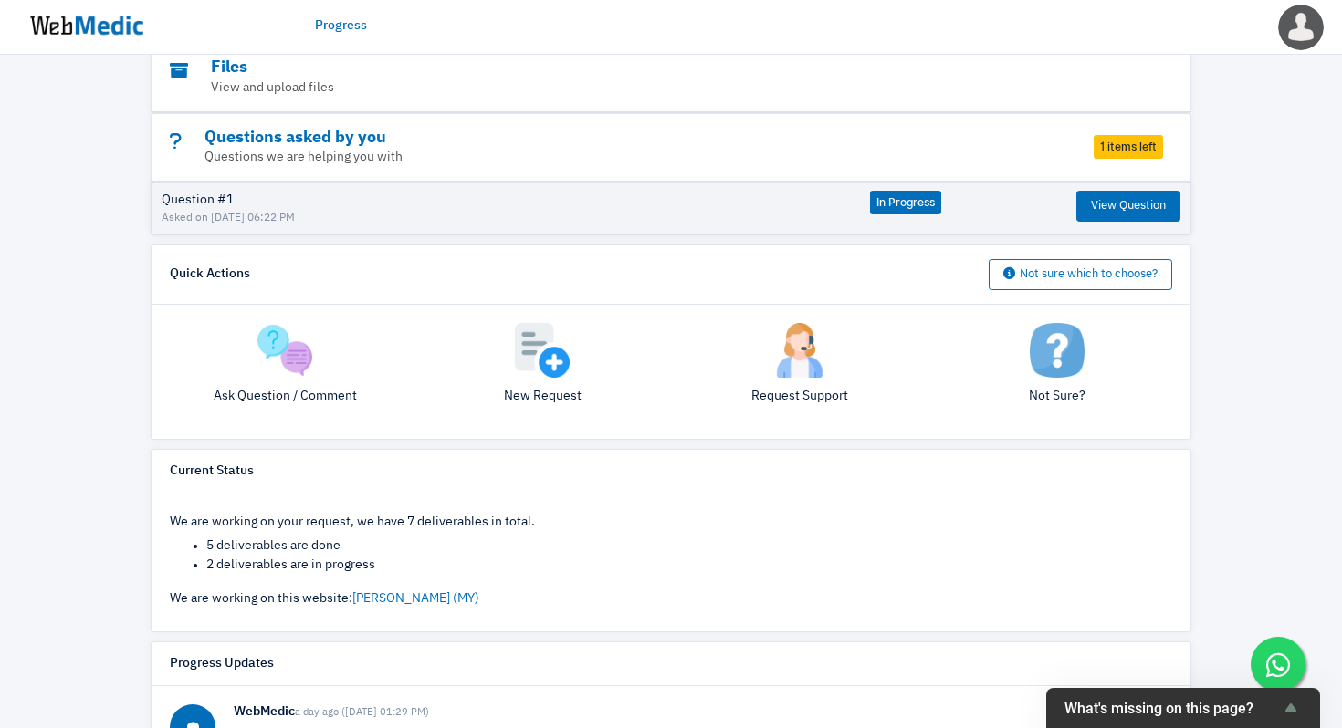
click at [270, 340] on img at bounding box center [284, 350] width 55 height 55
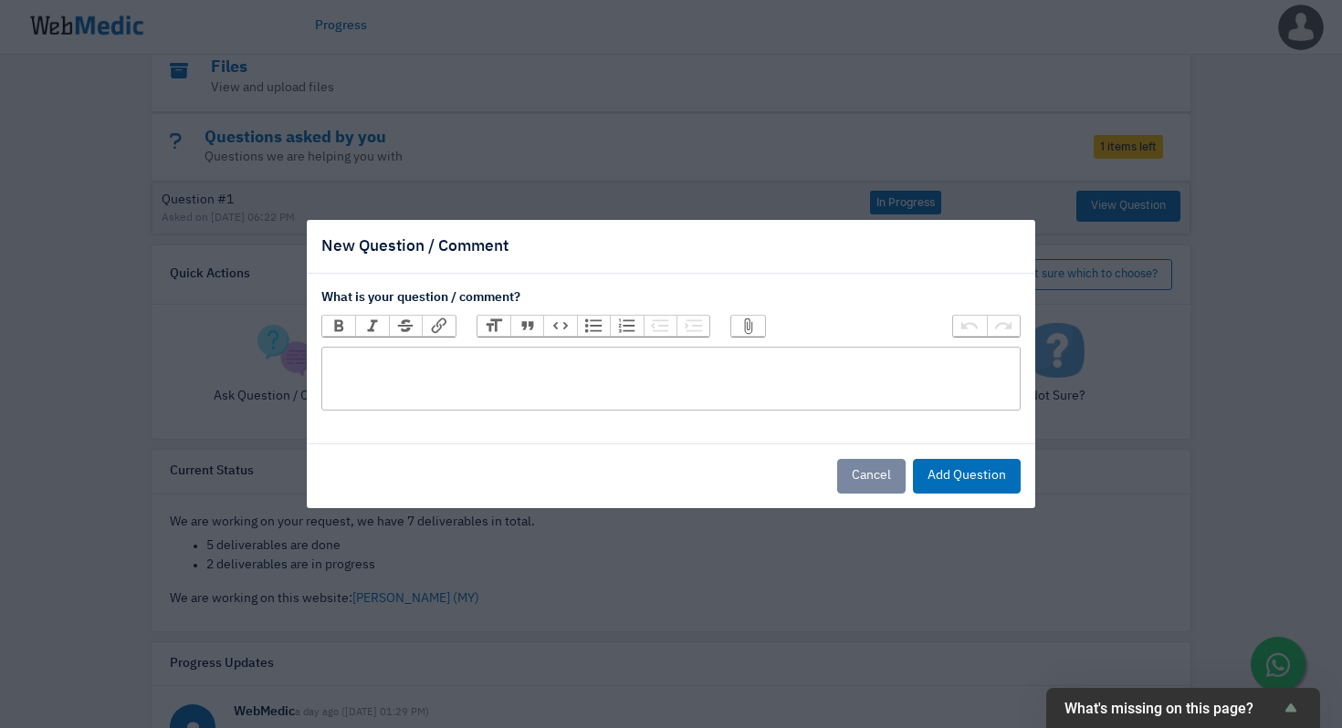
click at [449, 372] on trix-editor at bounding box center [670, 379] width 699 height 64
paste trix-editor "<div></div>"
type trix-editor "<div></div>"
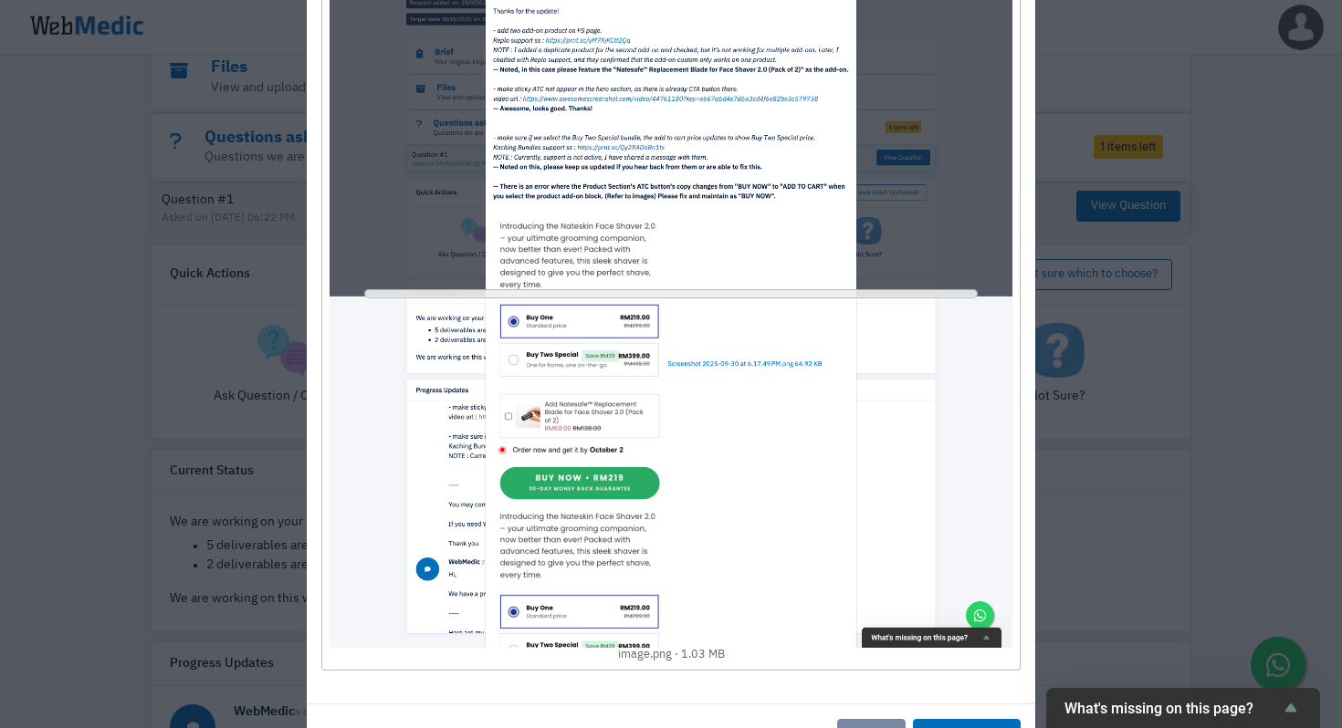
scroll to position [298, 0]
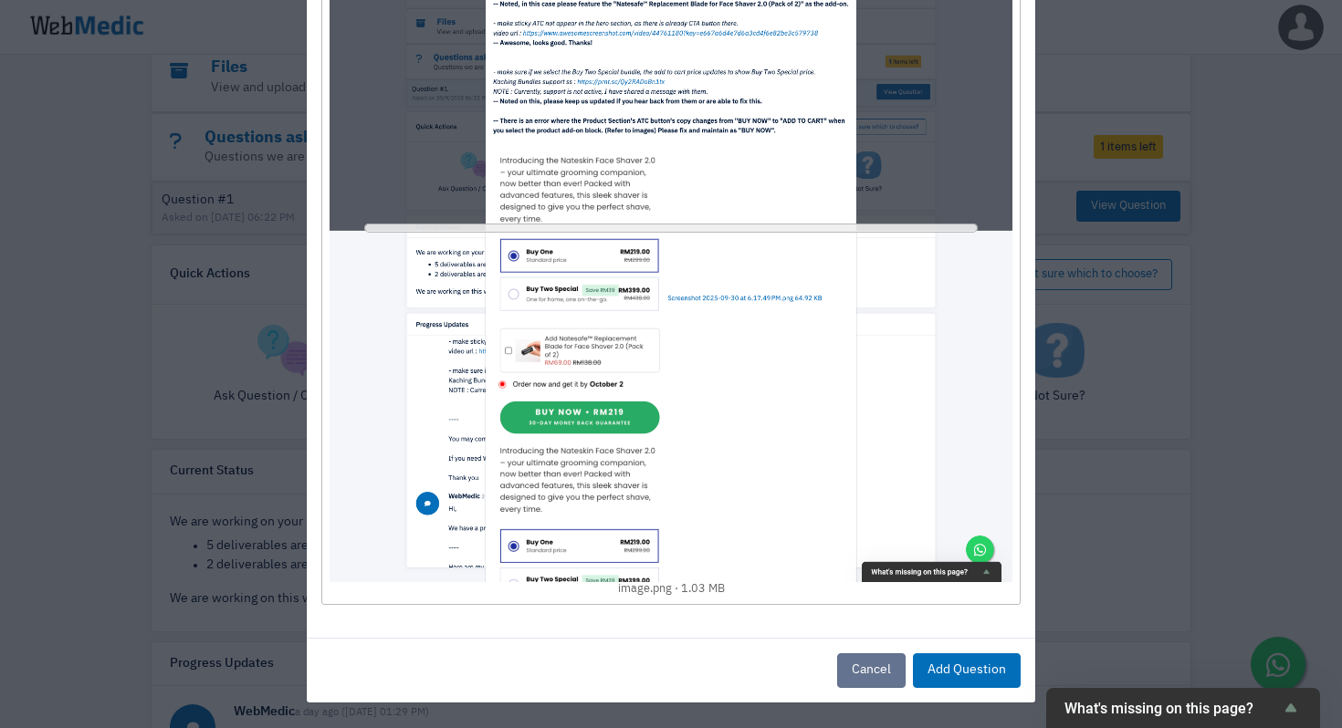
click at [867, 658] on button "Cancel" at bounding box center [871, 670] width 68 height 35
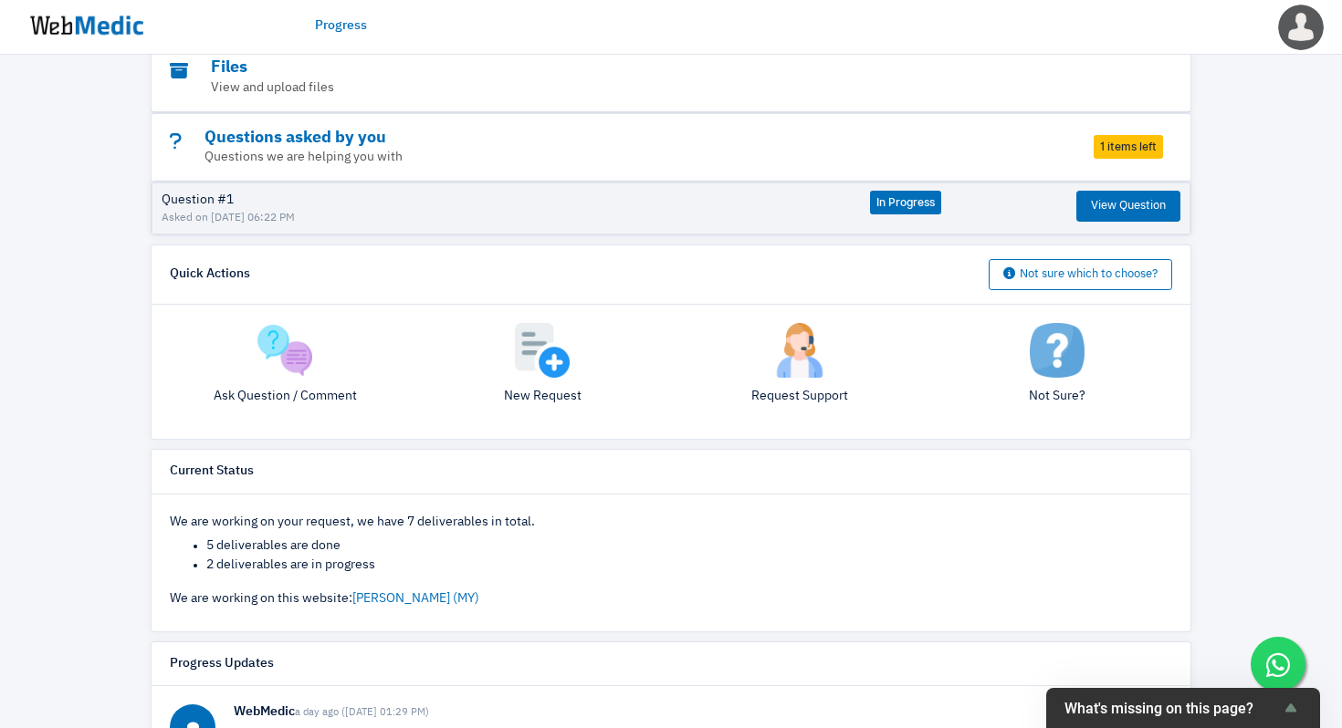
click at [284, 345] on img at bounding box center [284, 350] width 55 height 55
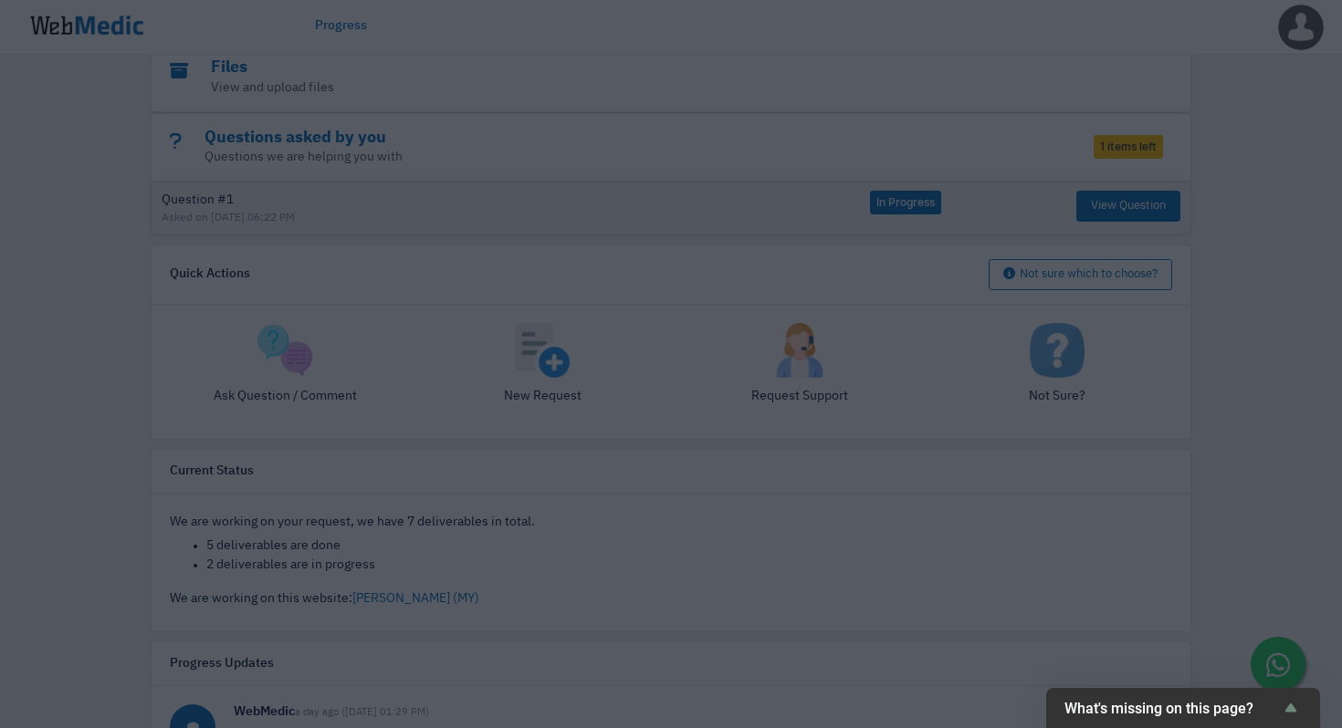
scroll to position [0, 0]
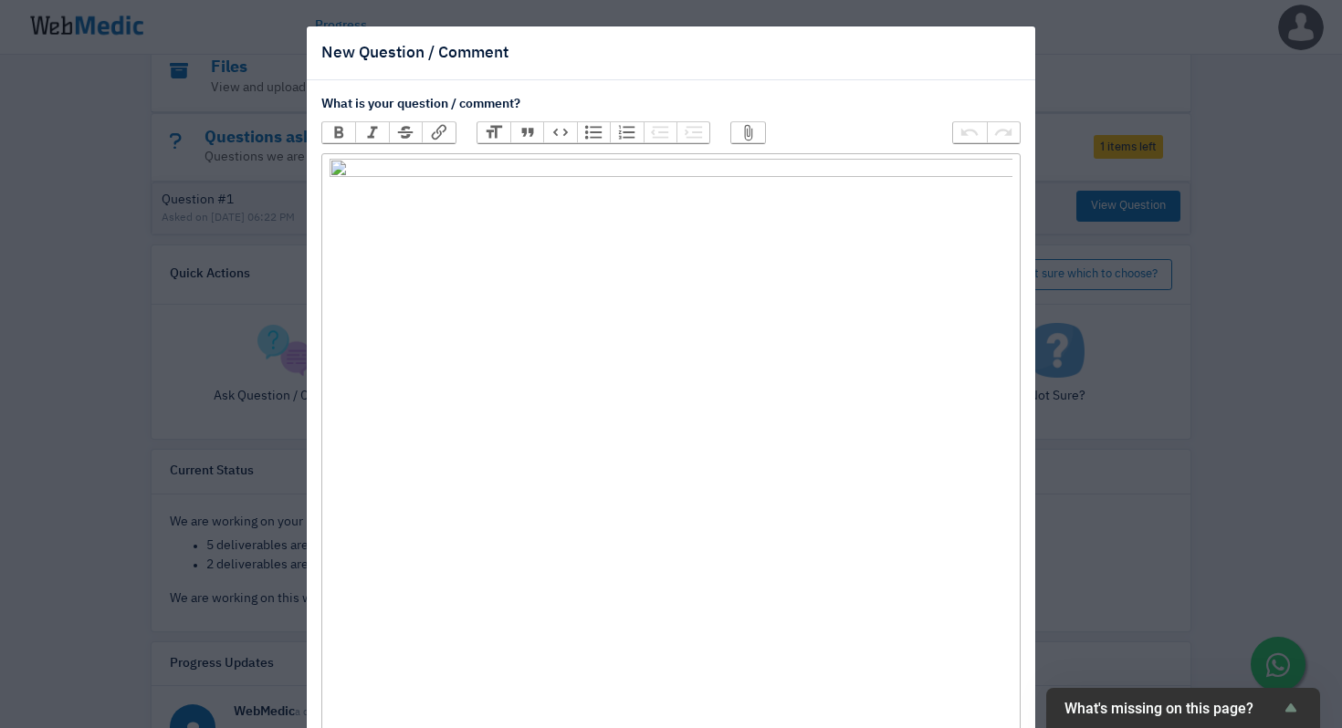
click at [663, 217] on img at bounding box center [670, 520] width 682 height 722
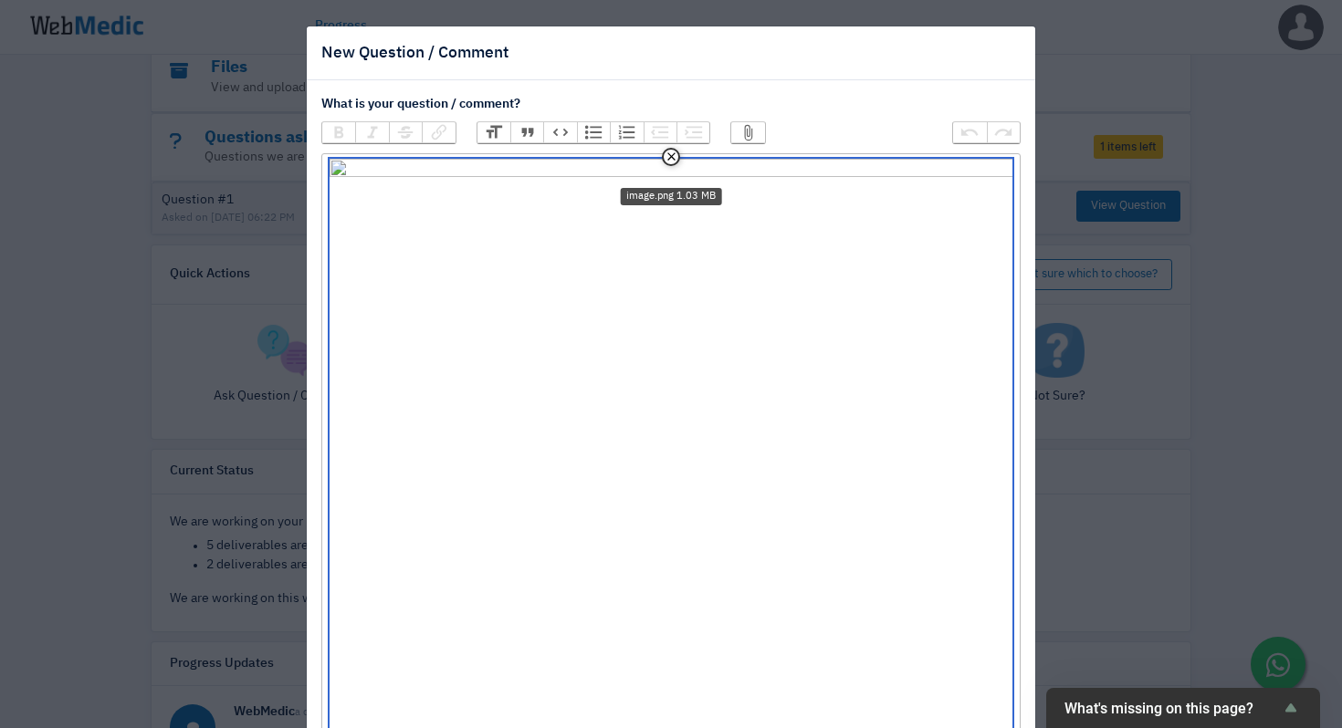
click at [674, 153] on button "Remove" at bounding box center [671, 157] width 18 height 18
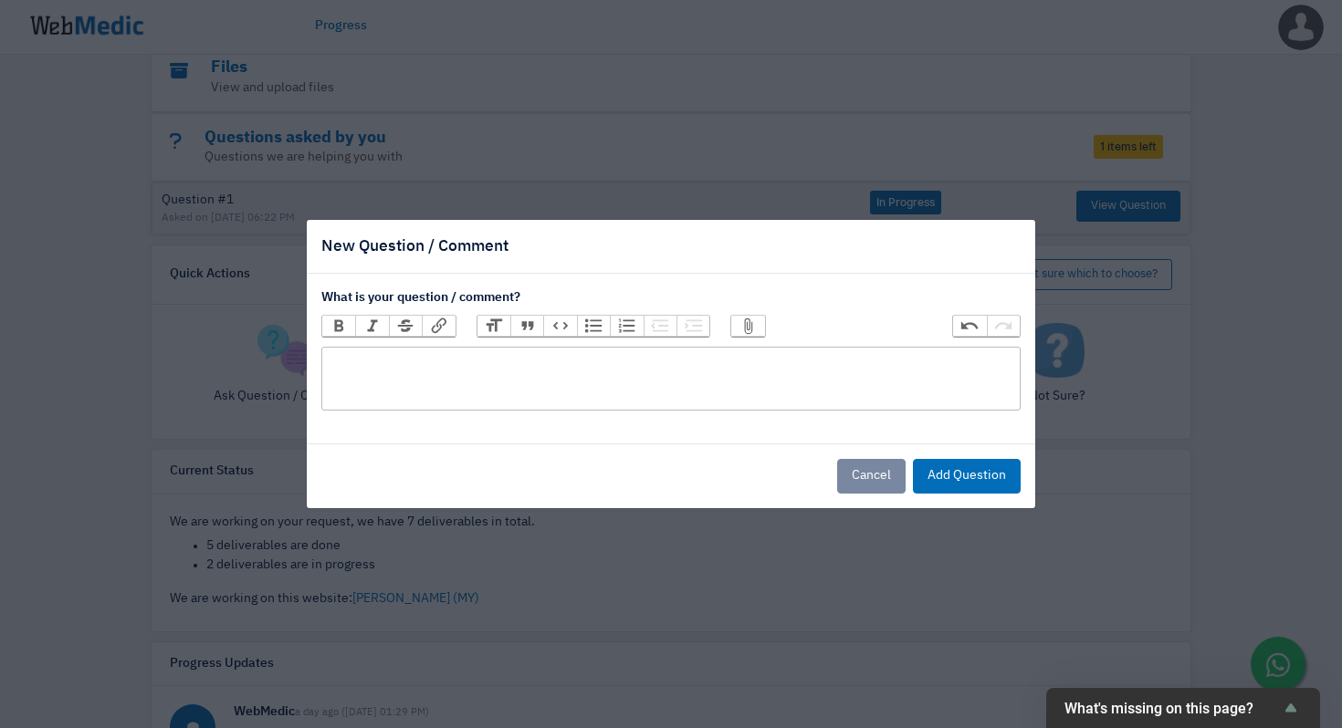
click at [702, 378] on trix-editor at bounding box center [670, 379] width 699 height 64
paste trix-editor "<div>Good morning 🙂 Any reply from the Kaching bundle support for Face Shaver l…"
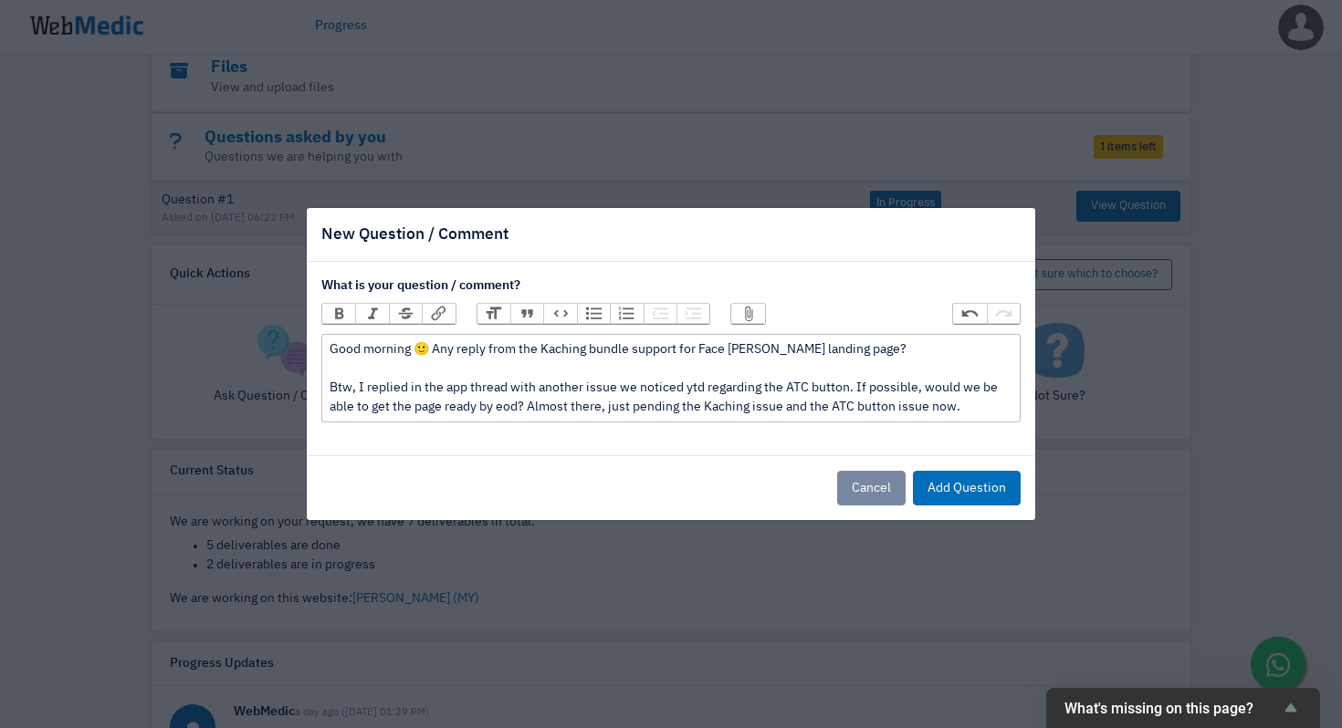
click at [432, 353] on div "Good morning 🙂 Any reply from the Kaching bundle support for Face Shaver landin…" at bounding box center [670, 378] width 682 height 77
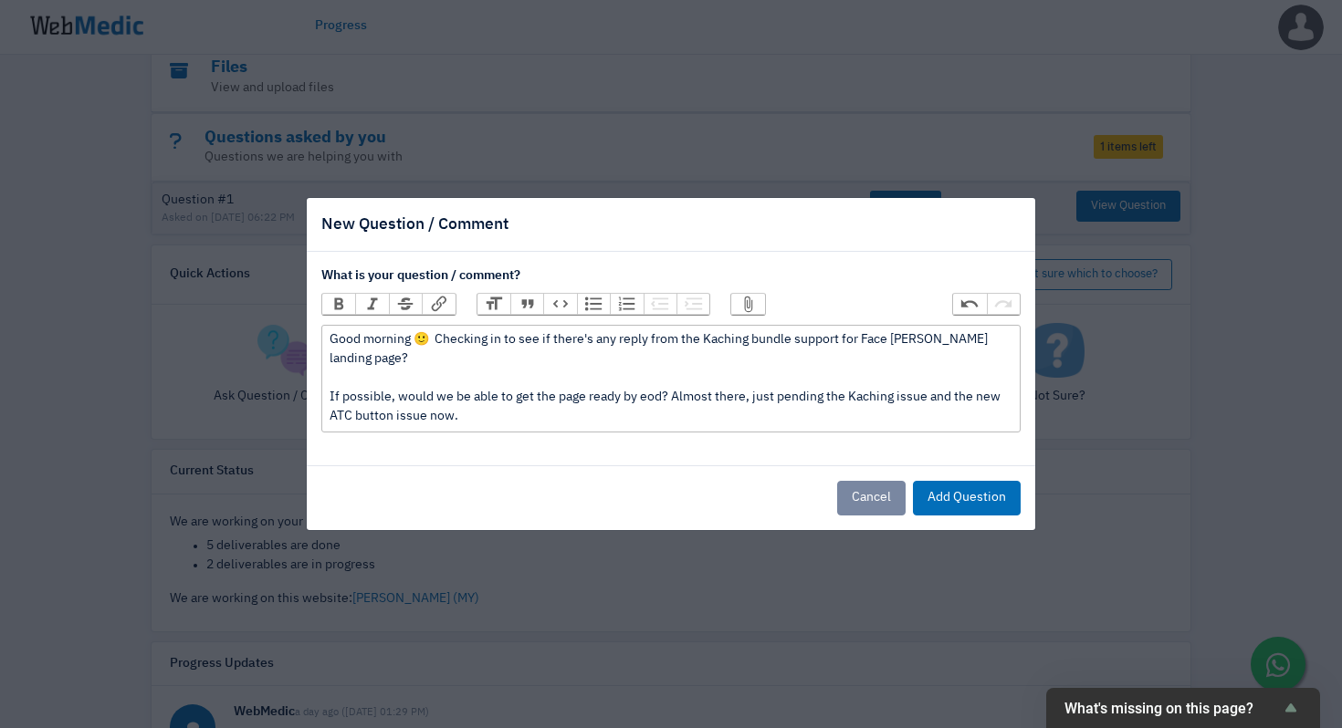
click at [813, 423] on div "Good morning 🙂 Checking in to see if there's any reply from the Kaching bundle …" at bounding box center [670, 378] width 682 height 96
click at [747, 397] on div "Good morning 🙂 Checking in to see if there's any reply from the Kaching bundle …" at bounding box center [670, 378] width 682 height 96
type trix-editor "<div>Good morning 🙂&nbsp; Checking in to see if there's any reply from the Kach…"
click at [986, 504] on button "Add Question" at bounding box center [967, 498] width 108 height 35
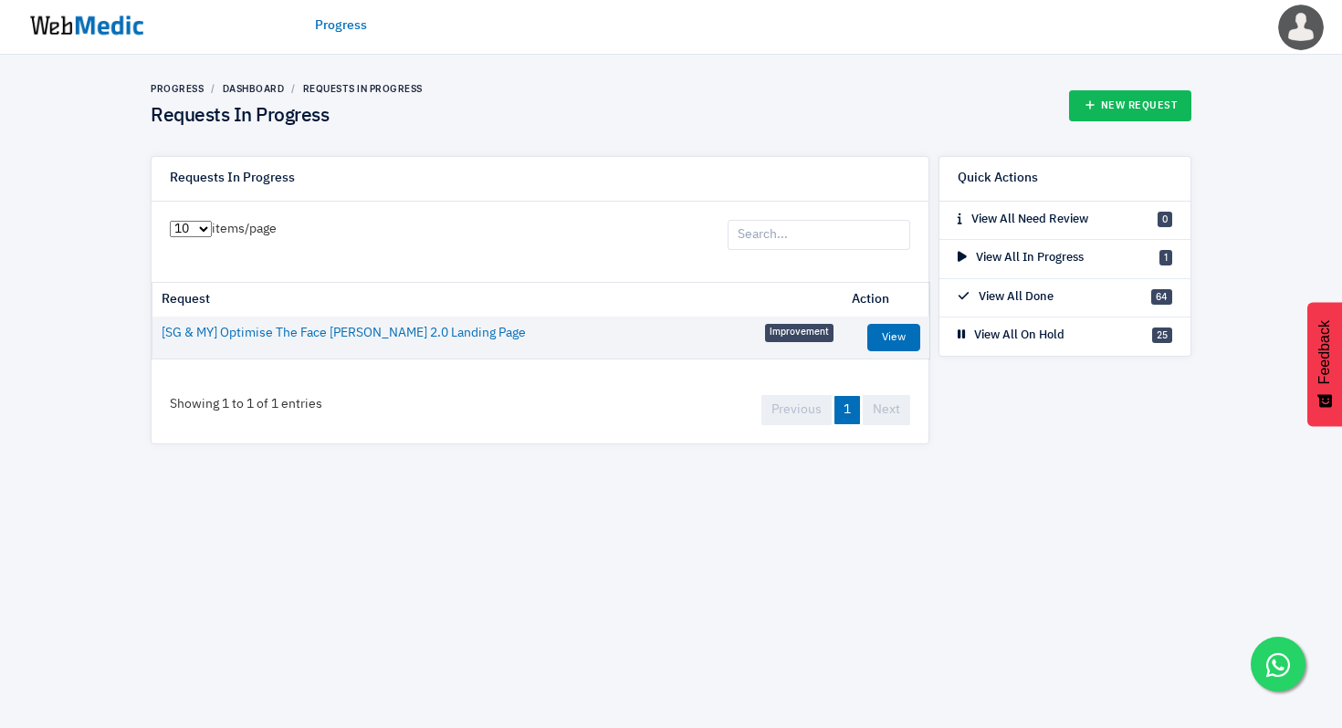
click at [100, 16] on img at bounding box center [86, 25] width 137 height 57
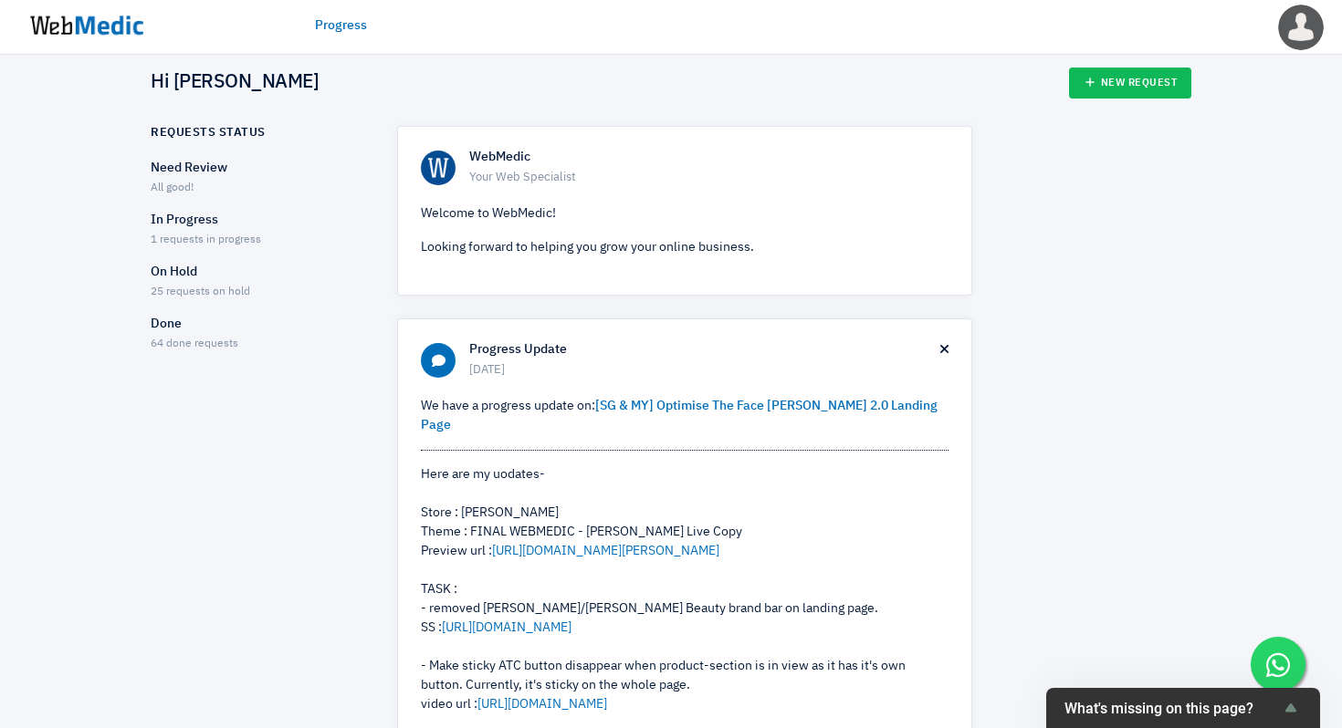
scroll to position [18, 0]
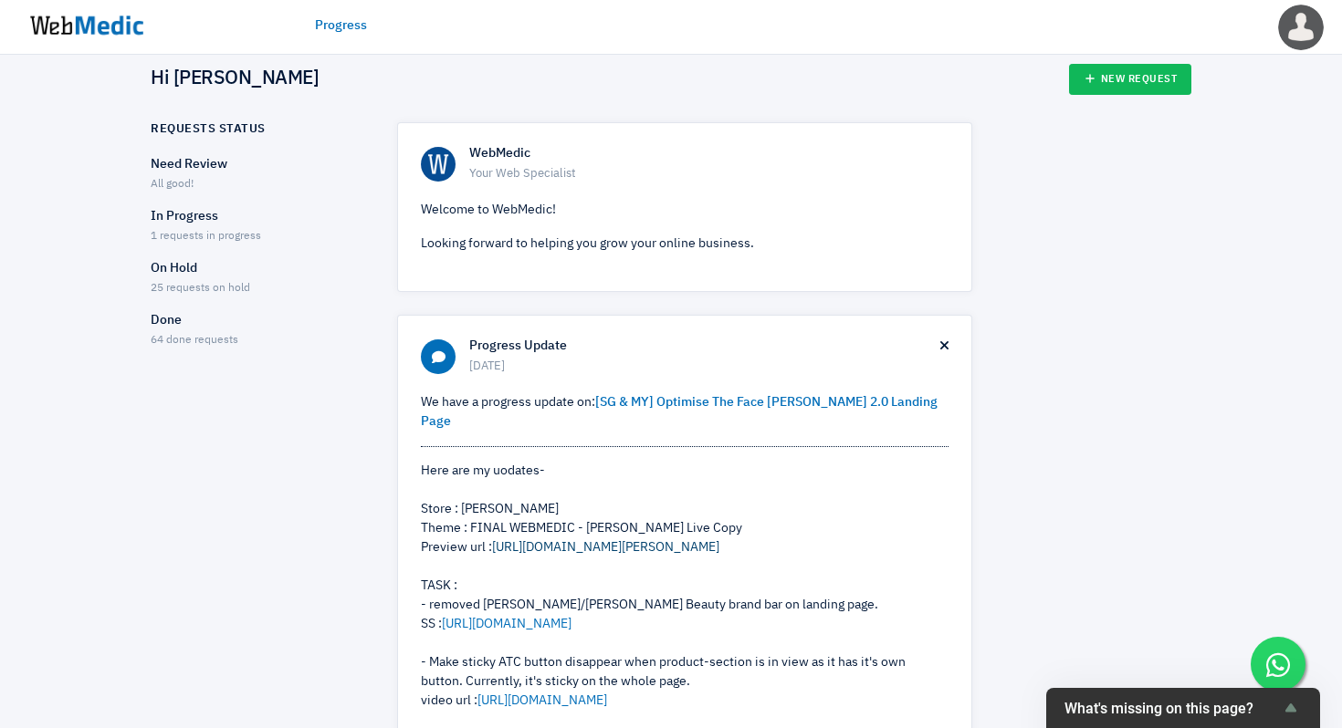
click at [635, 541] on link "[URL][DOMAIN_NAME][PERSON_NAME]" at bounding box center [605, 547] width 227 height 13
click at [178, 322] on p "Done" at bounding box center [258, 320] width 214 height 19
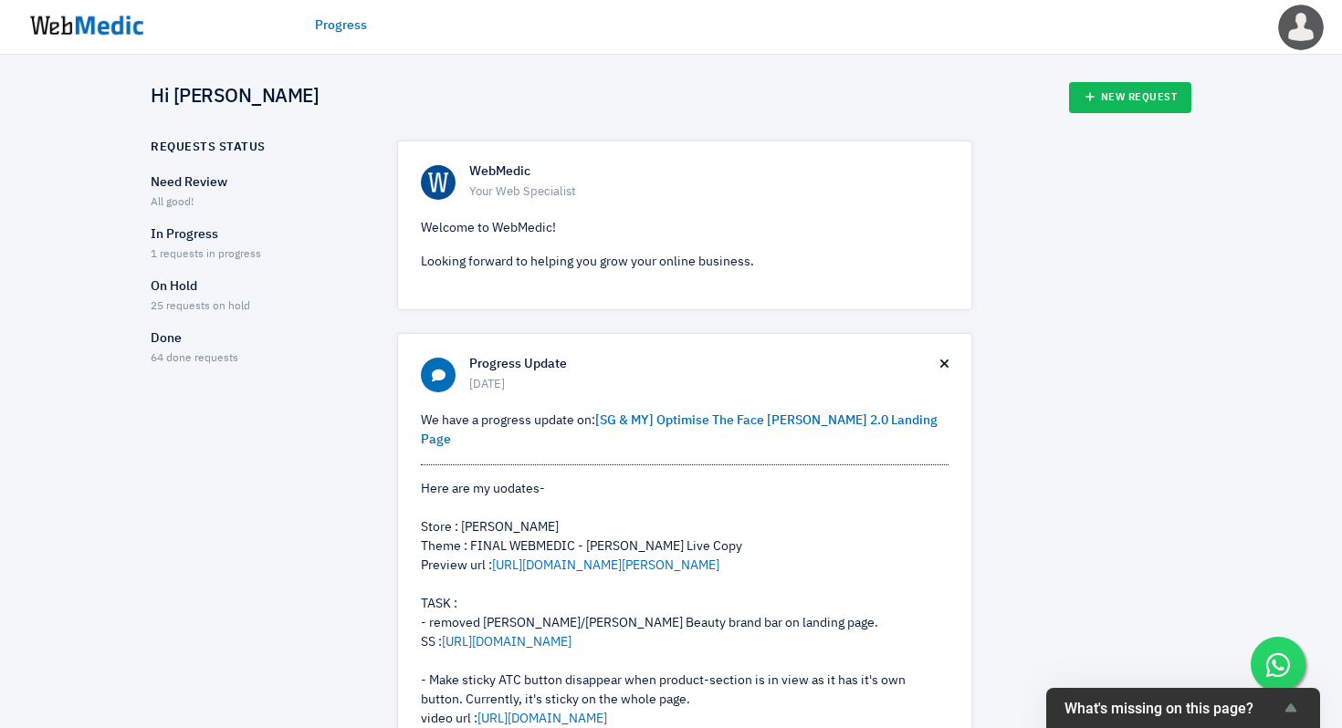
scroll to position [18, 0]
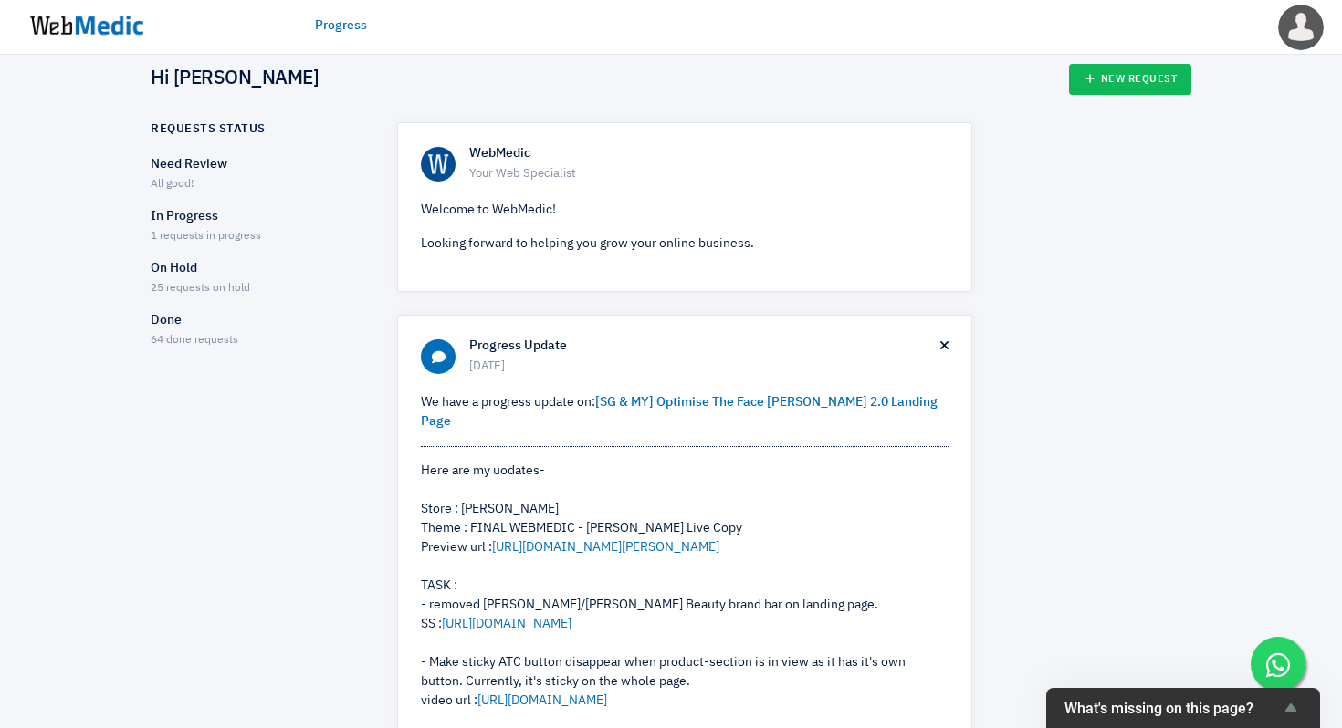
click at [165, 275] on p "On Hold" at bounding box center [258, 268] width 214 height 19
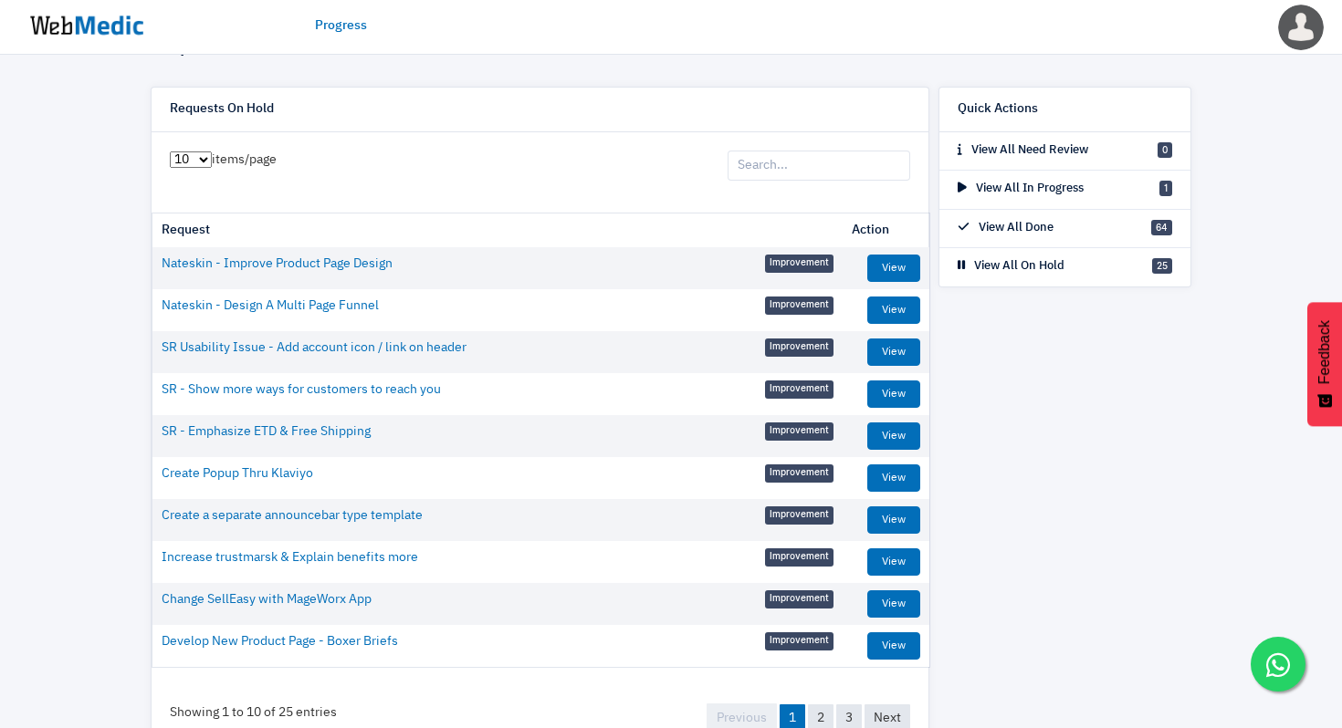
scroll to position [121, 0]
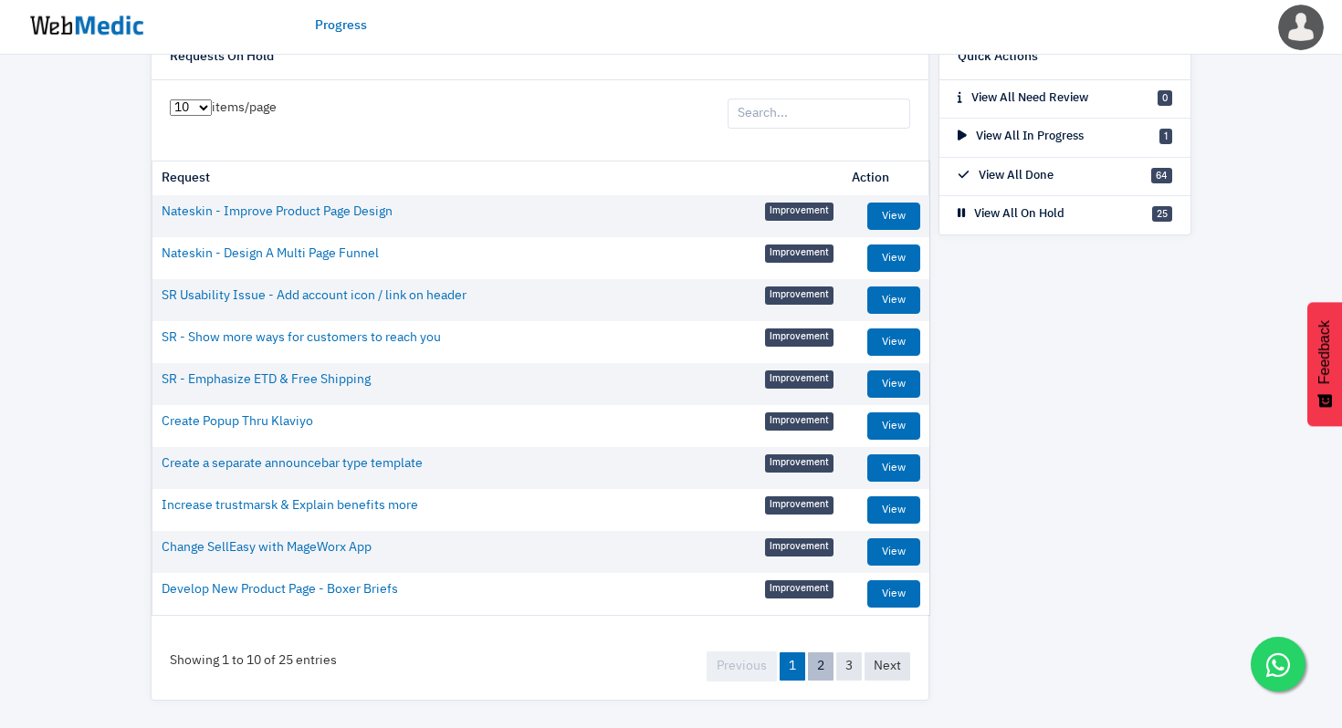
click at [829, 667] on link "2" at bounding box center [821, 667] width 26 height 28
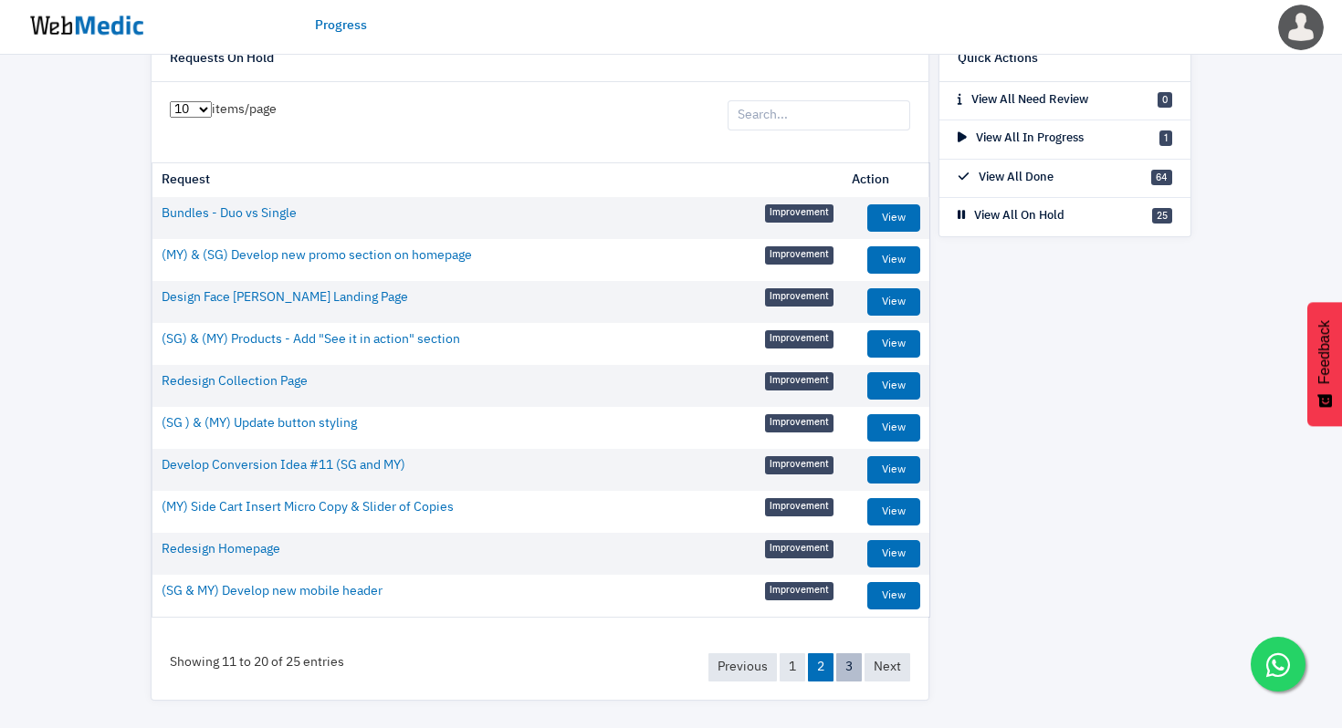
click at [845, 668] on link "3" at bounding box center [849, 667] width 26 height 28
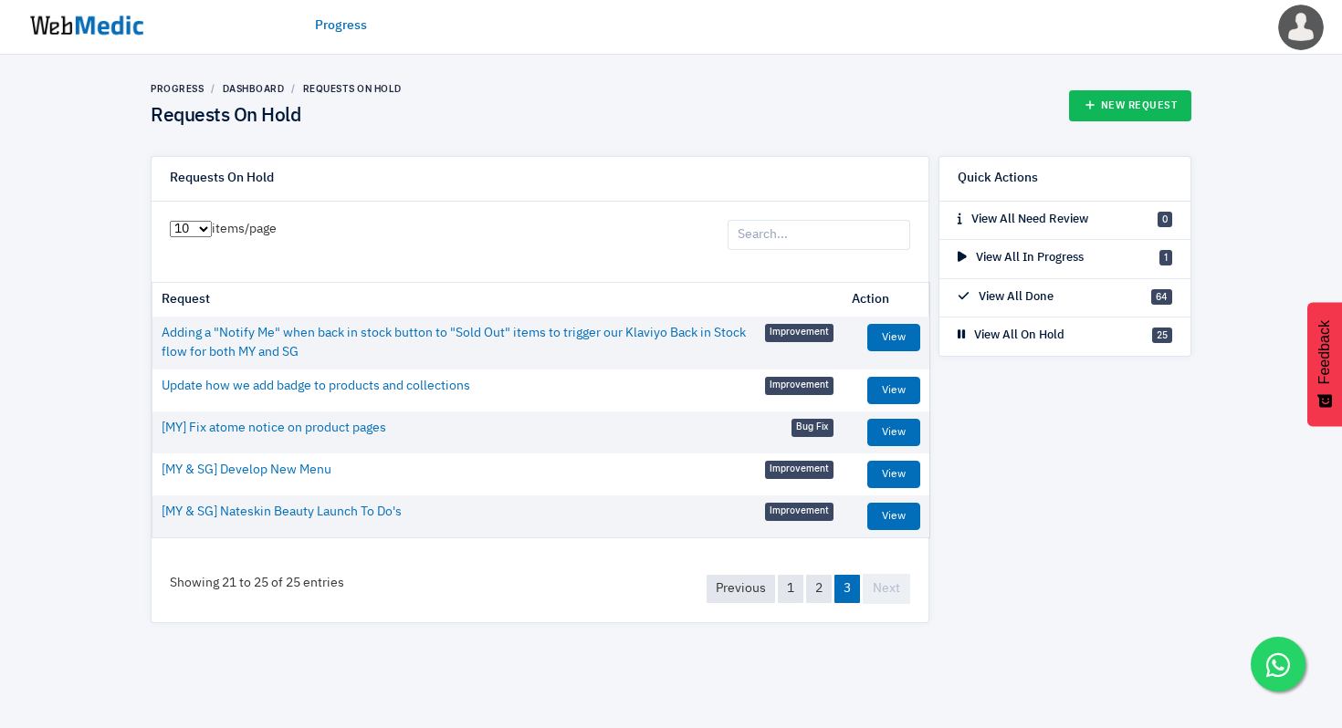
scroll to position [0, 0]
click at [882, 510] on link "View" at bounding box center [893, 516] width 53 height 27
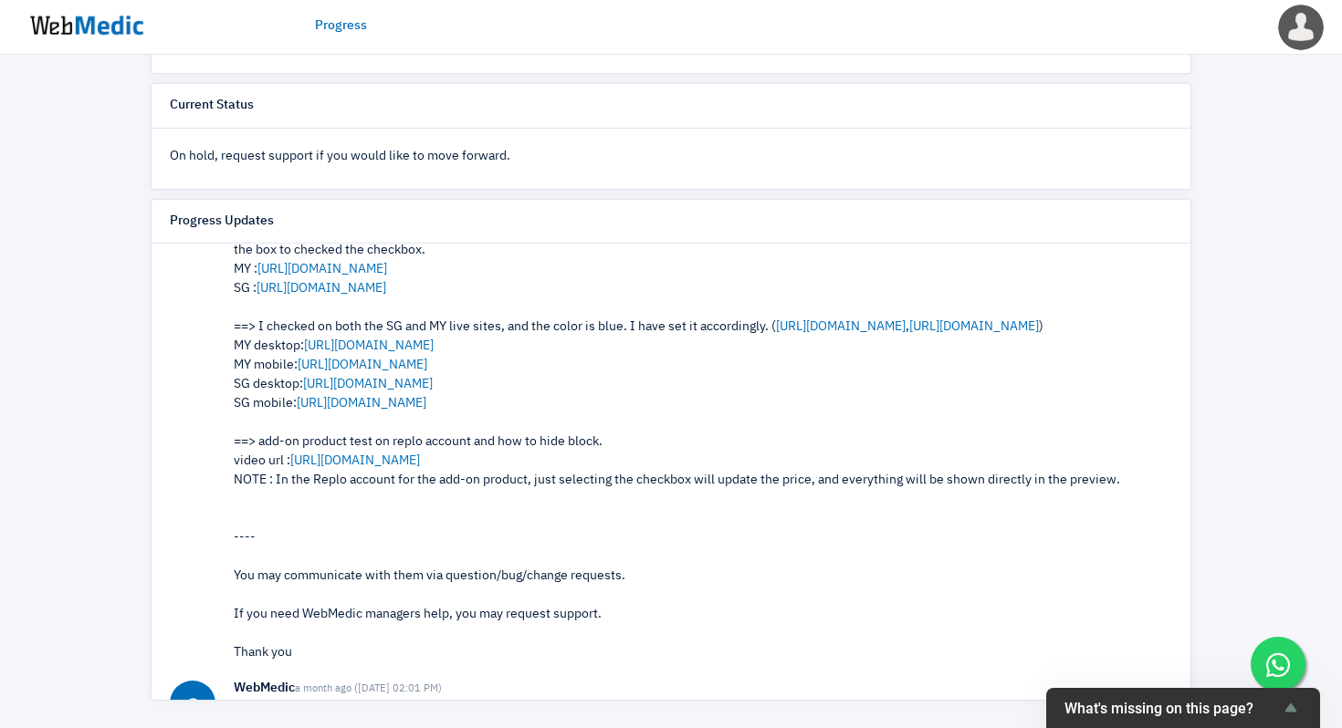
scroll to position [604, 0]
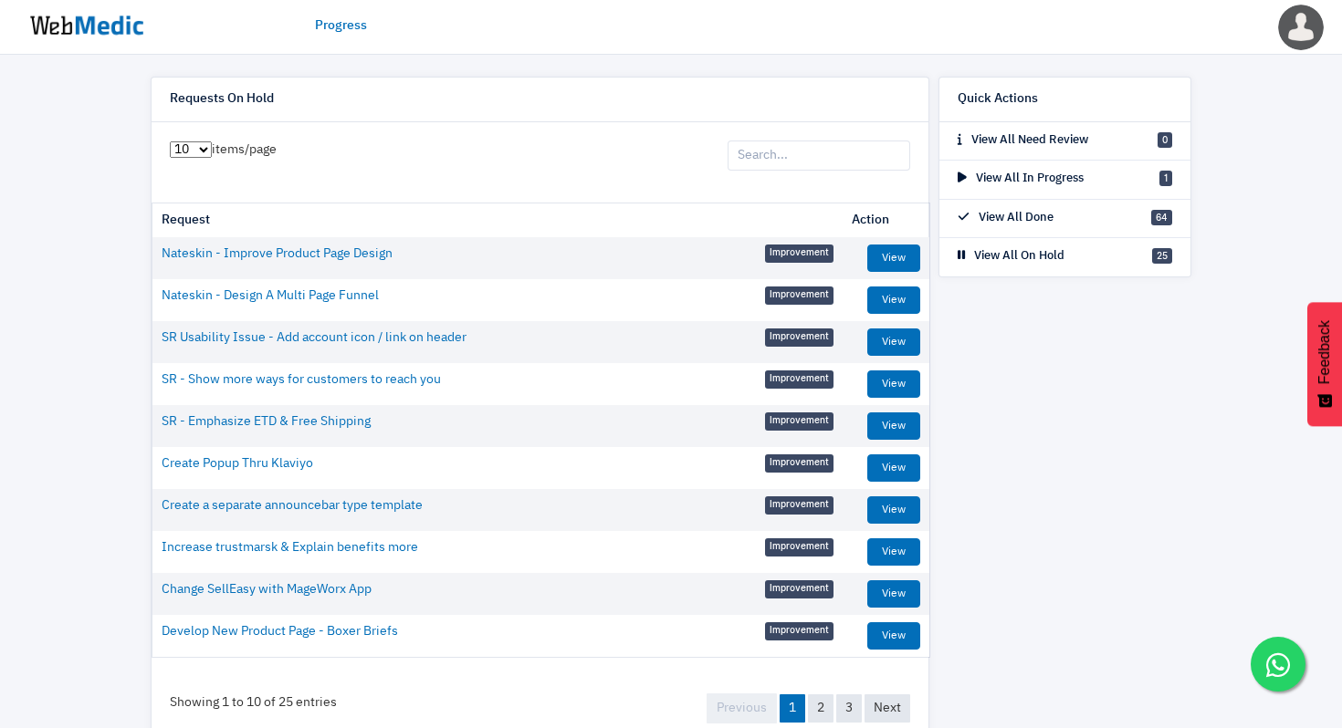
scroll to position [121, 0]
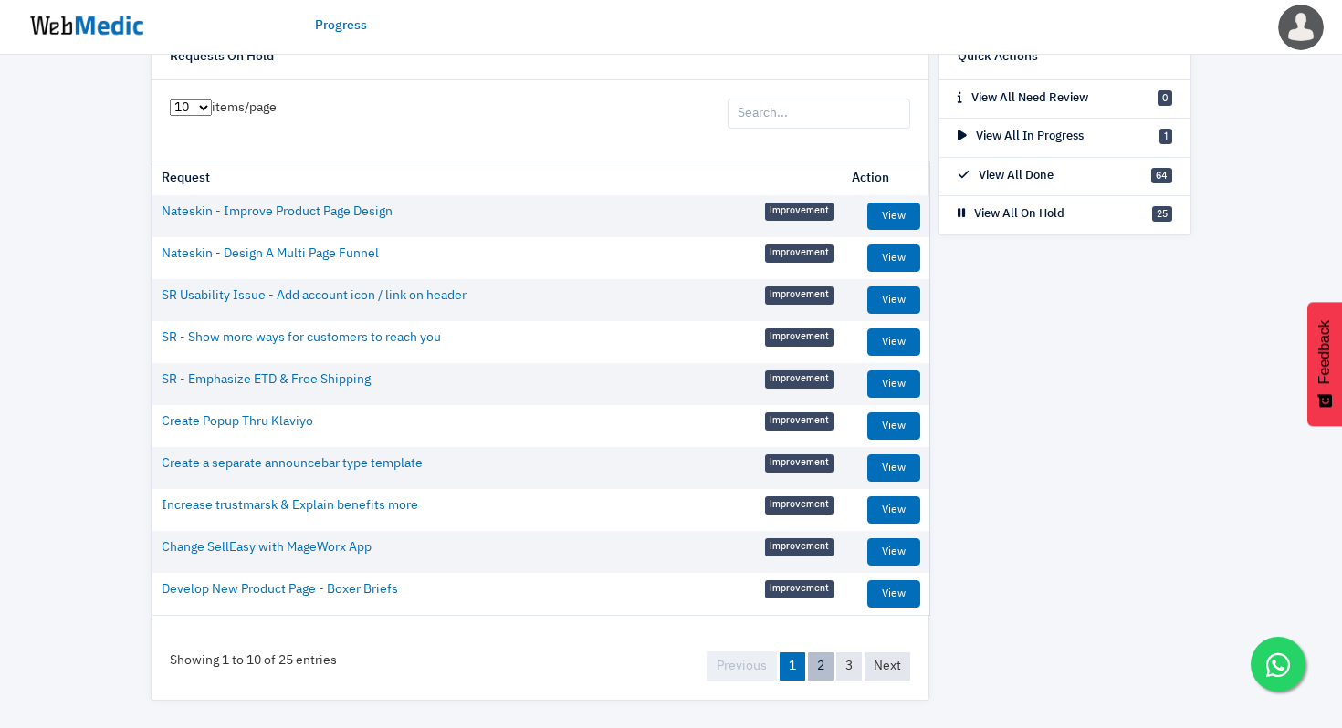
click at [817, 669] on link "2" at bounding box center [821, 667] width 26 height 28
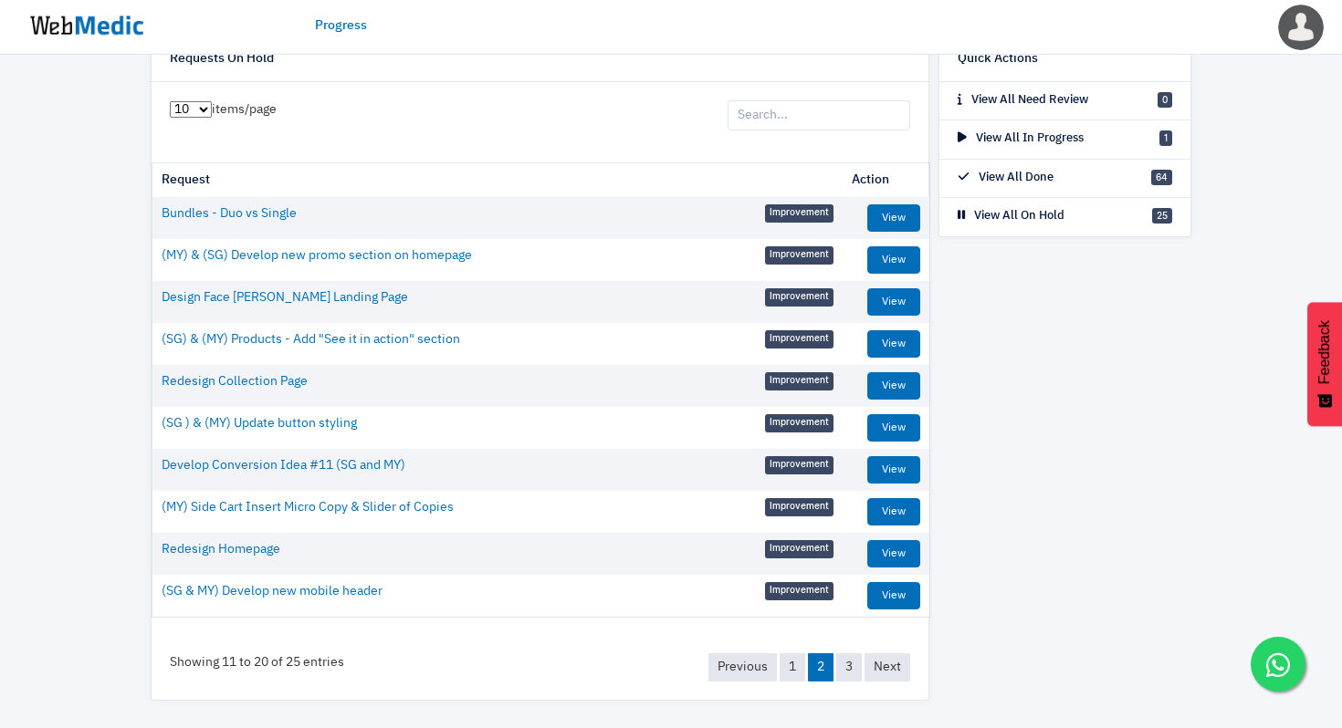
scroll to position [120, 0]
click at [855, 673] on link "3" at bounding box center [849, 667] width 26 height 28
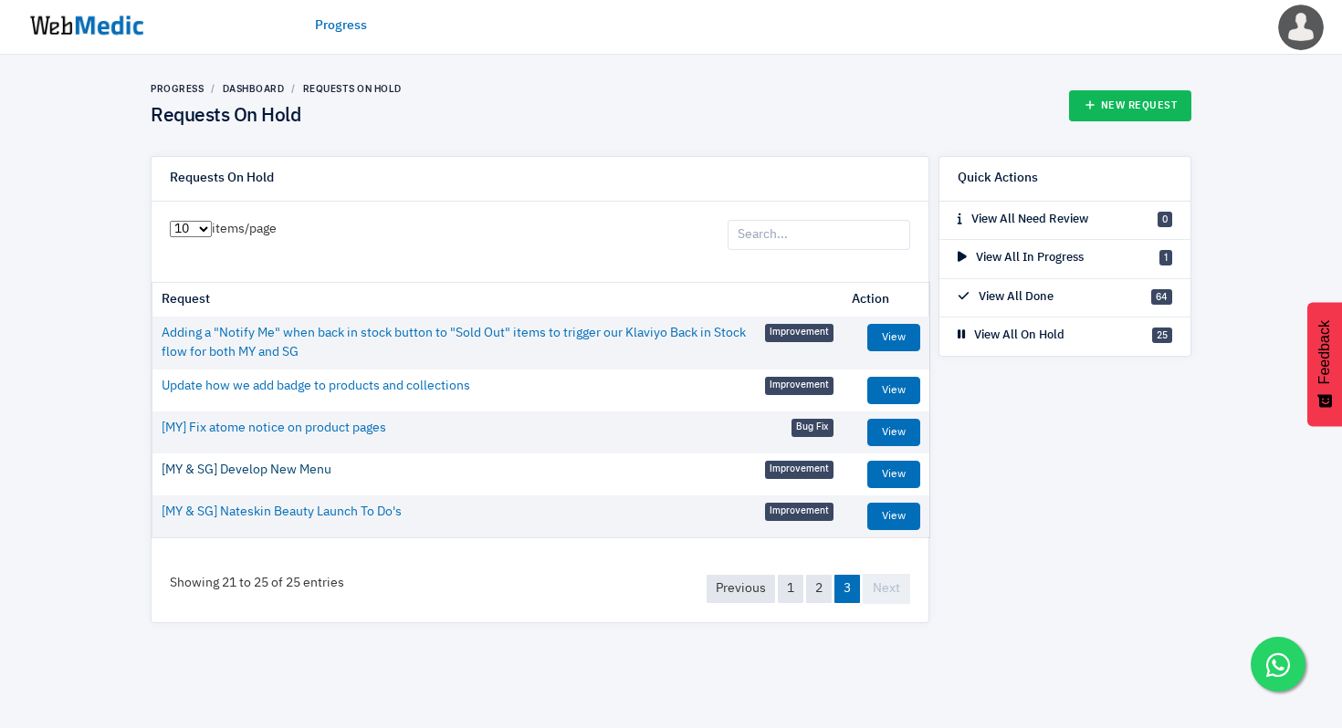
click at [316, 470] on link "[MY & SG] Develop New Menu" at bounding box center [247, 470] width 170 height 19
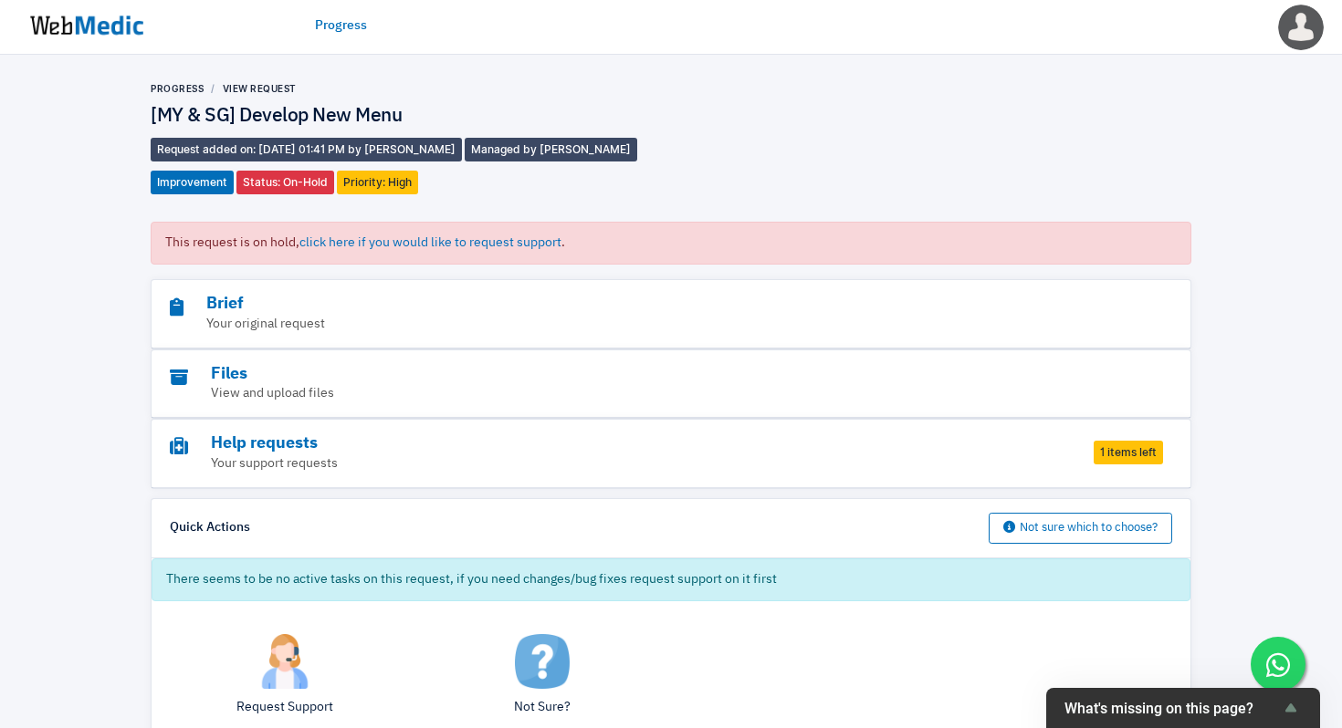
click at [1121, 451] on span "1 items left" at bounding box center [1127, 453] width 69 height 24
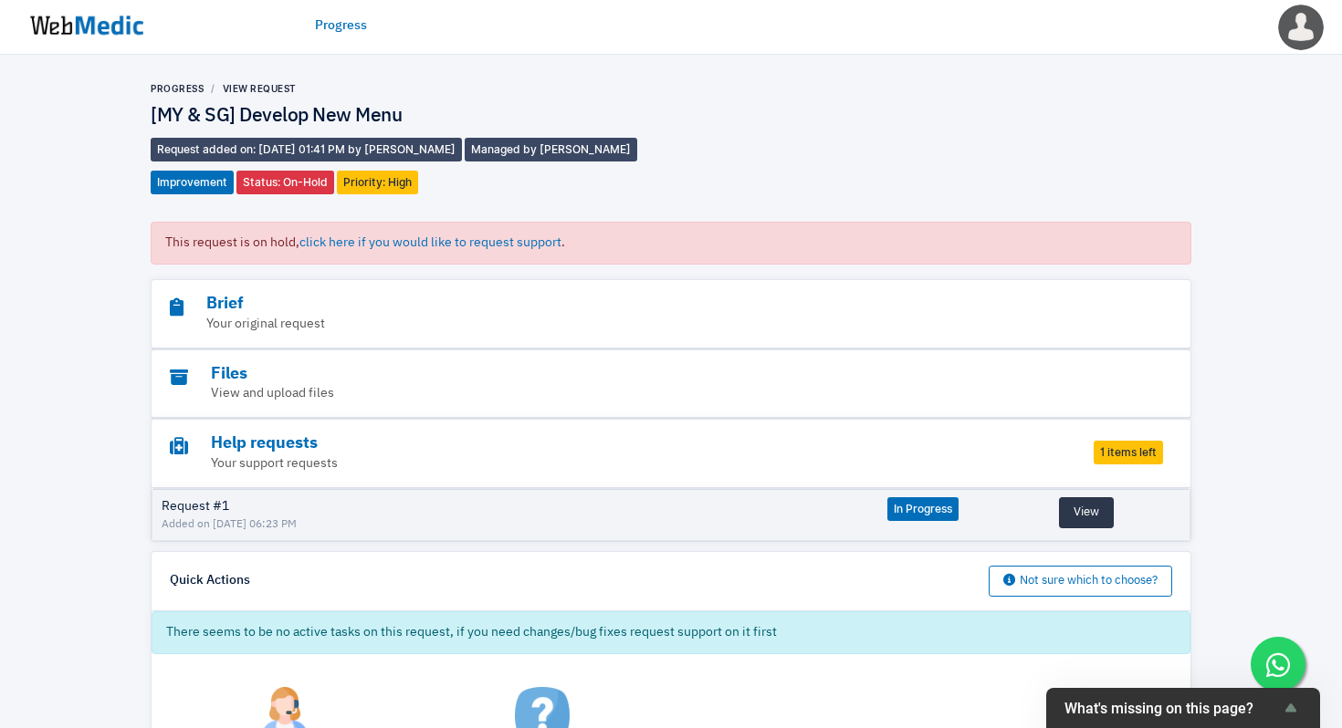
click at [1083, 512] on button "View" at bounding box center [1086, 512] width 55 height 31
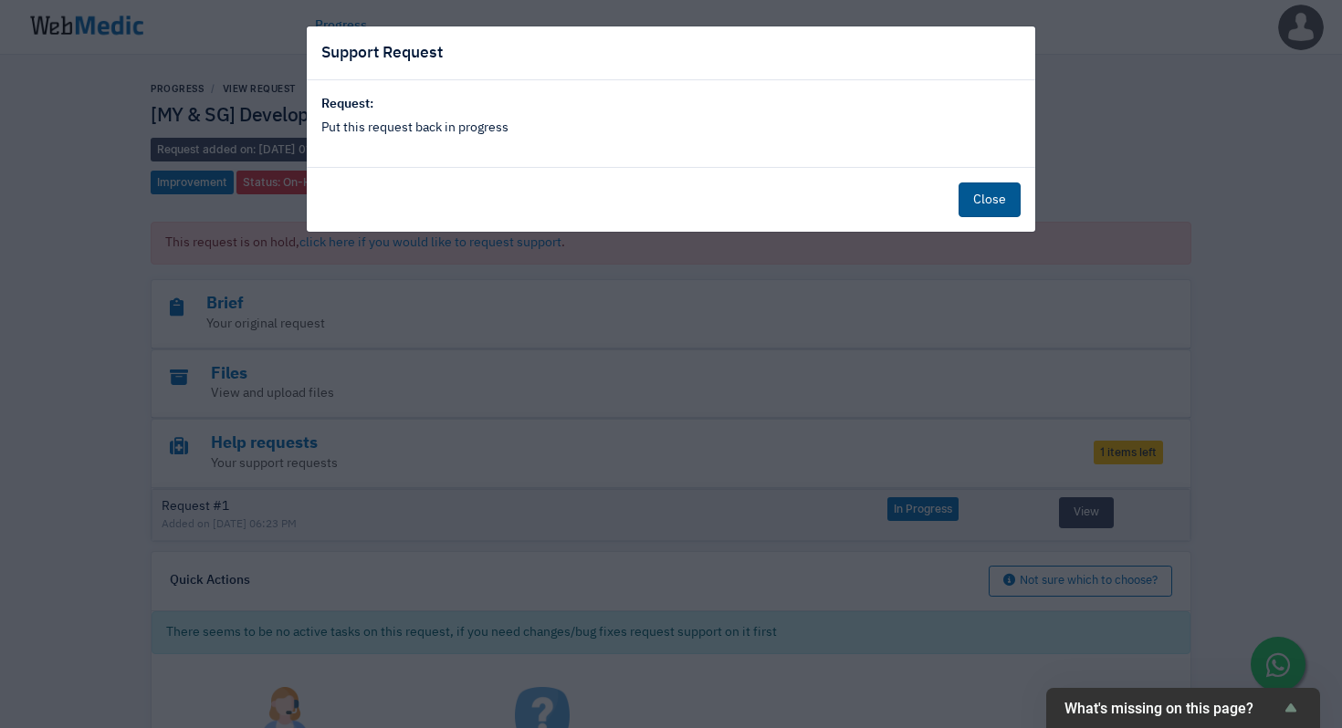
click at [982, 197] on button "Close" at bounding box center [989, 200] width 62 height 35
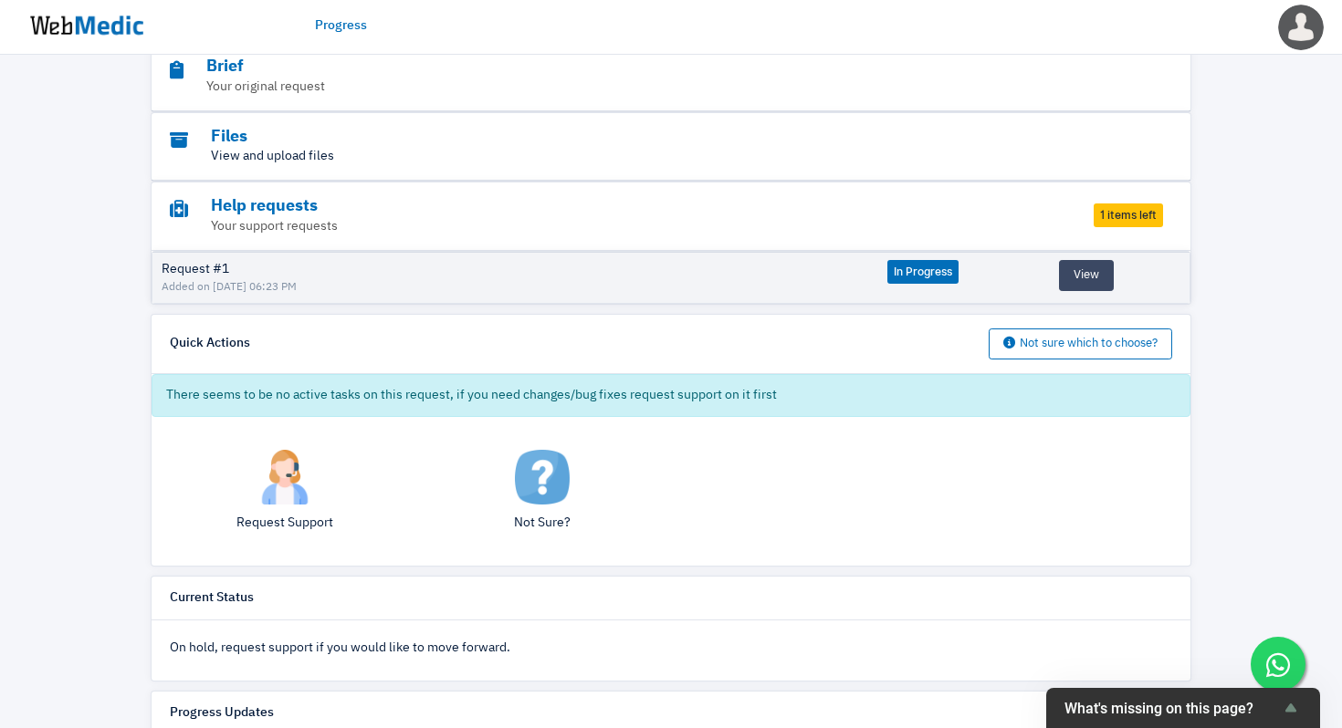
scroll to position [235, 0]
click at [273, 520] on p "Request Support" at bounding box center [285, 525] width 230 height 19
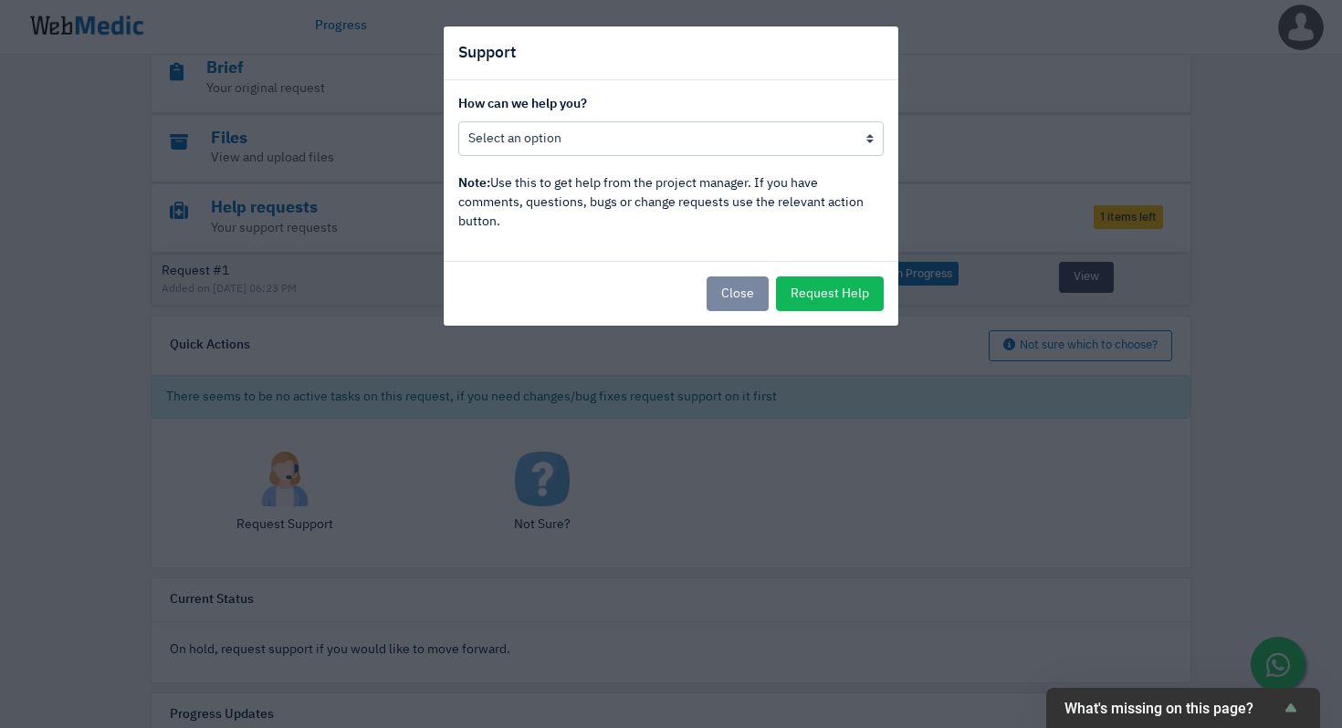
click at [612, 165] on div "How can we help you? Put this request back in progress Other, I would like to s…" at bounding box center [671, 170] width 454 height 181
click at [631, 131] on select "Put this request back in progress Other, I would like to speak to the project m…" at bounding box center [670, 138] width 425 height 35
click at [732, 303] on button "Close" at bounding box center [737, 294] width 62 height 35
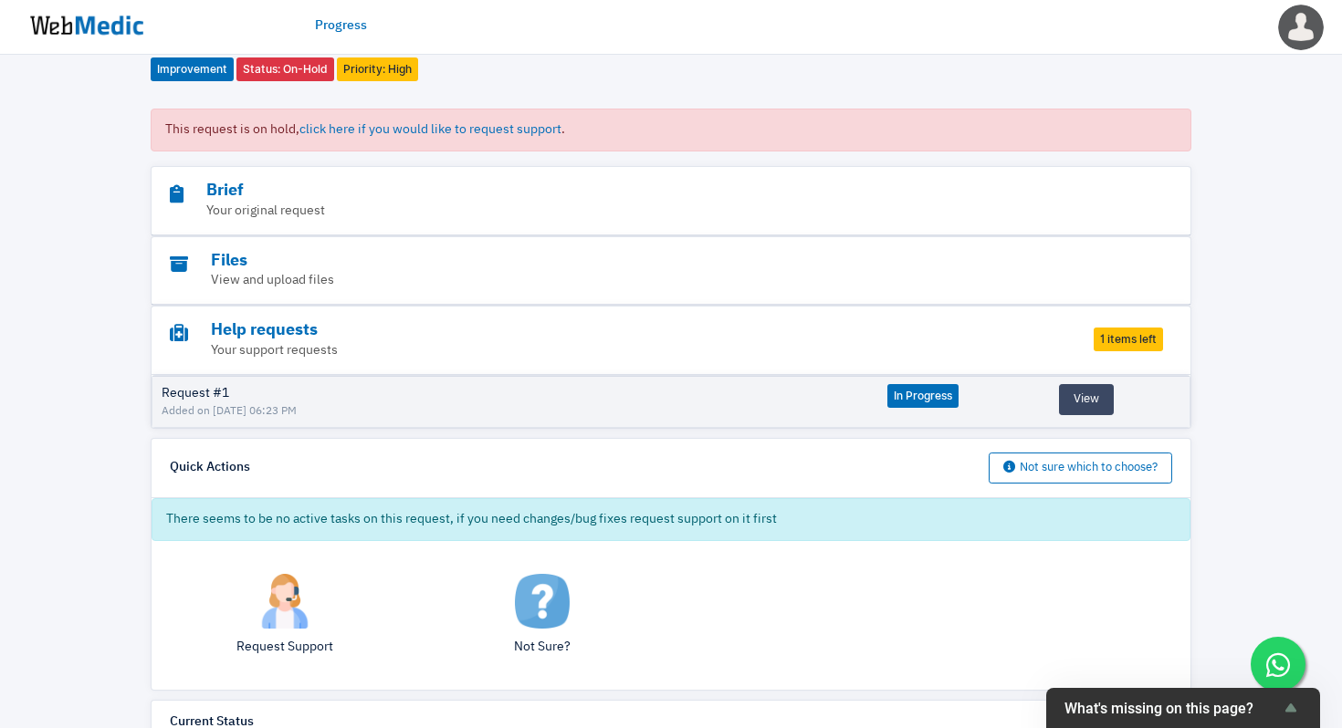
scroll to position [142, 0]
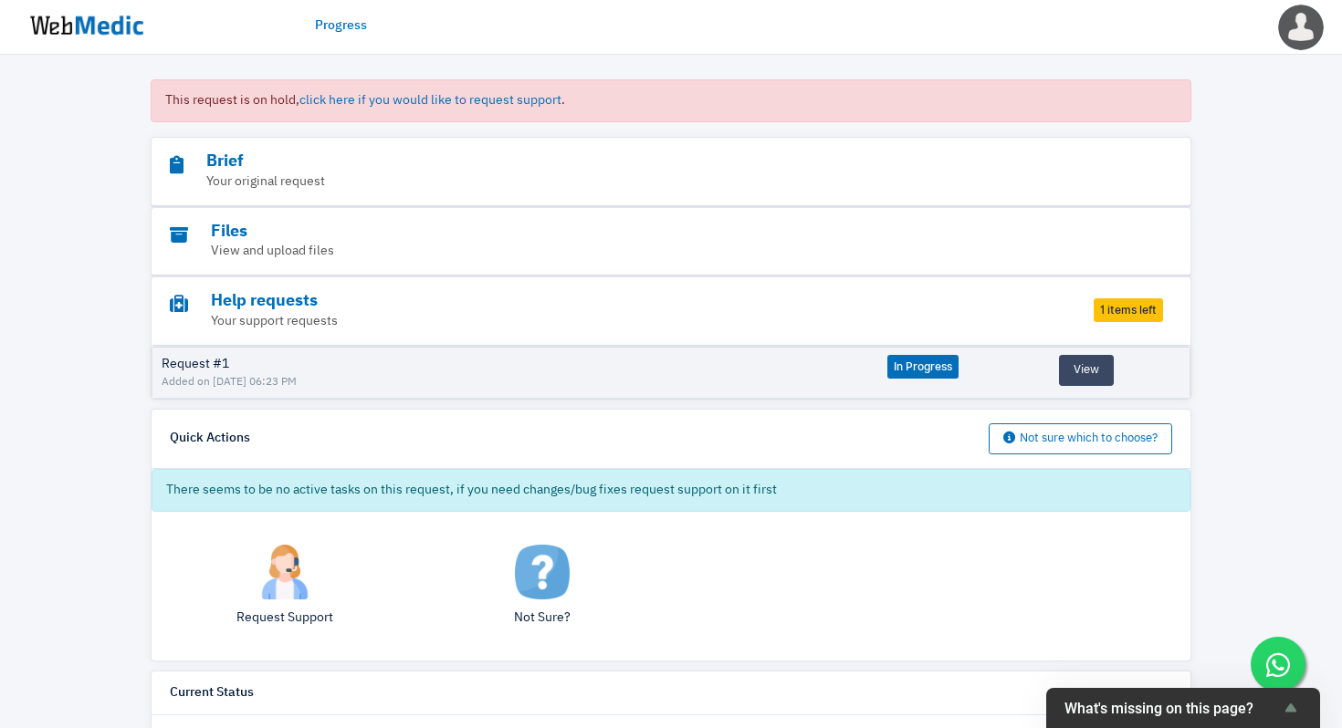
click at [283, 594] on img at bounding box center [284, 572] width 55 height 55
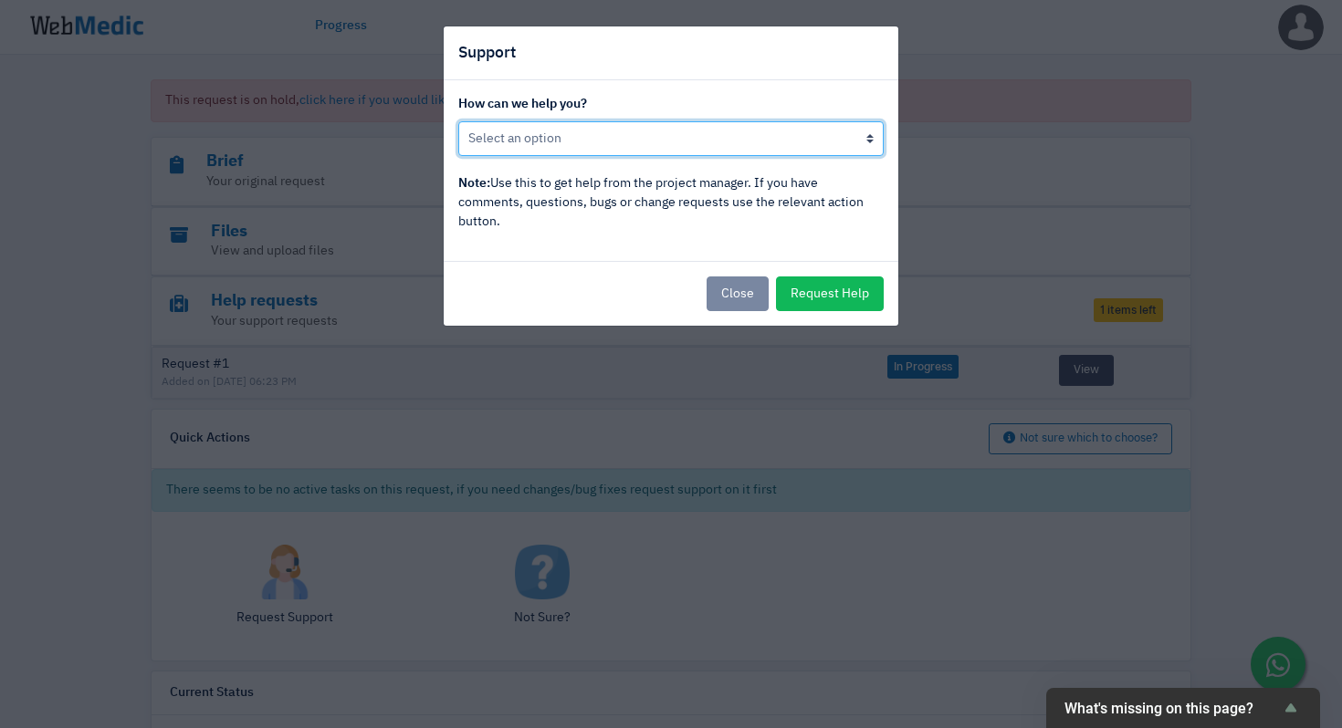
click at [739, 142] on select "Put this request back in progress Other, I would like to speak to the project m…" at bounding box center [670, 138] width 425 height 35
click at [458, 121] on select "Put this request back in progress Other, I would like to speak to the project m…" at bounding box center [670, 138] width 425 height 35
click at [662, 147] on select "Put this request back in progress Other, I would like to speak to the project m…" at bounding box center [670, 138] width 425 height 35
click at [458, 121] on select "Put this request back in progress Other, I would like to speak to the project m…" at bounding box center [670, 138] width 425 height 35
click at [768, 137] on select "Put this request back in progress Other, I would like to speak to the project m…" at bounding box center [670, 138] width 425 height 35
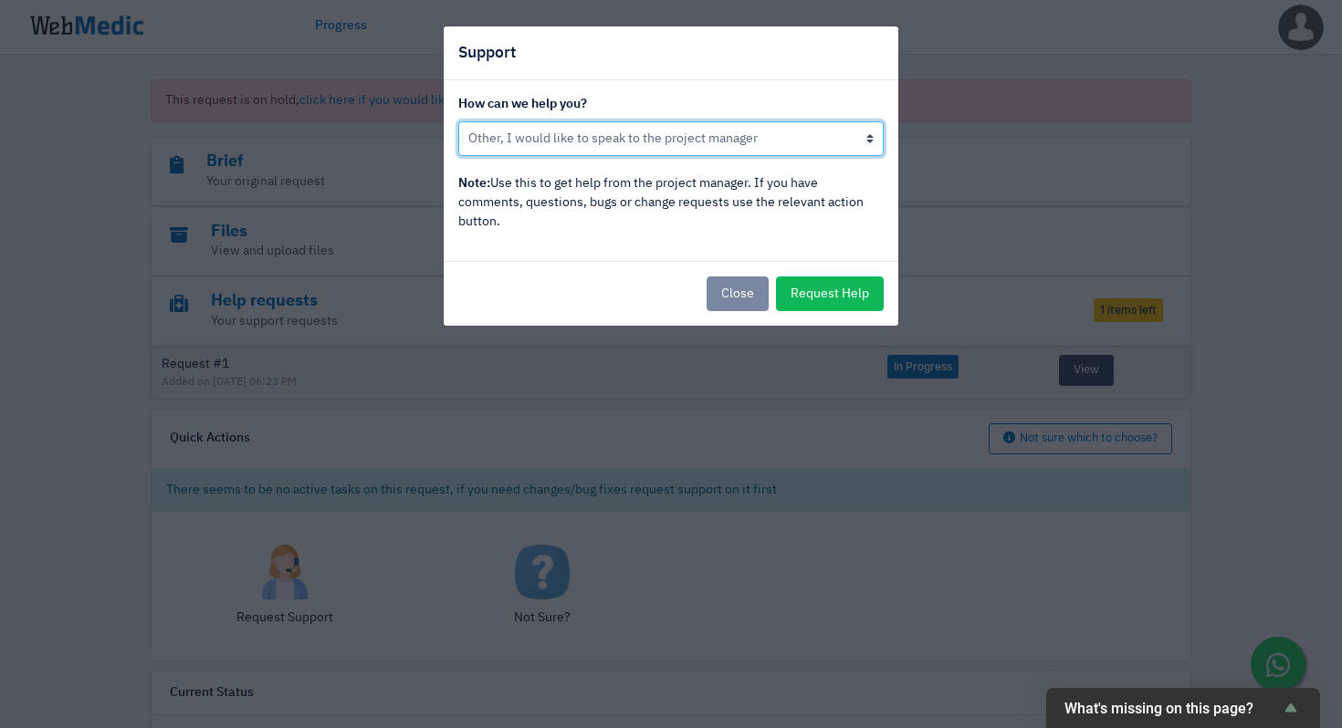
select select "Put this request back in progress"
click at [458, 121] on select "Put this request back in progress Other, I would like to speak to the project m…" at bounding box center [670, 138] width 425 height 35
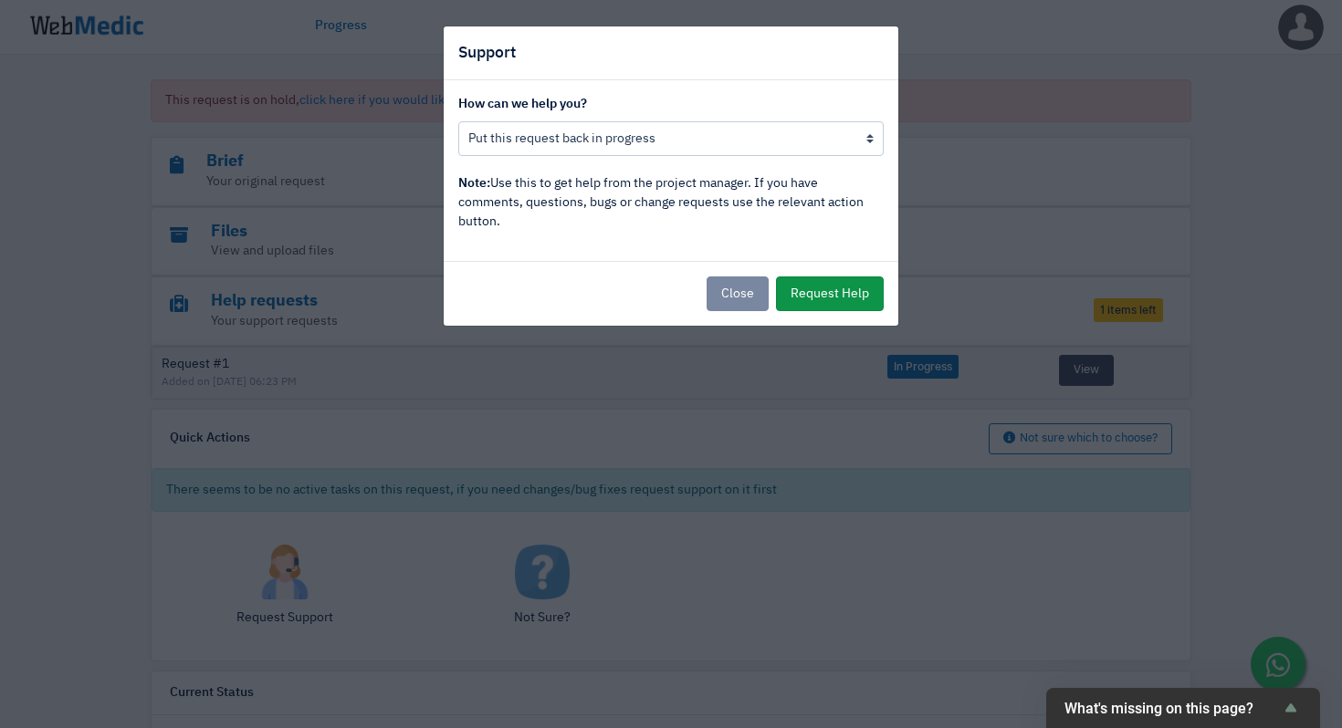
click at [831, 290] on button "Request Help" at bounding box center [830, 294] width 108 height 35
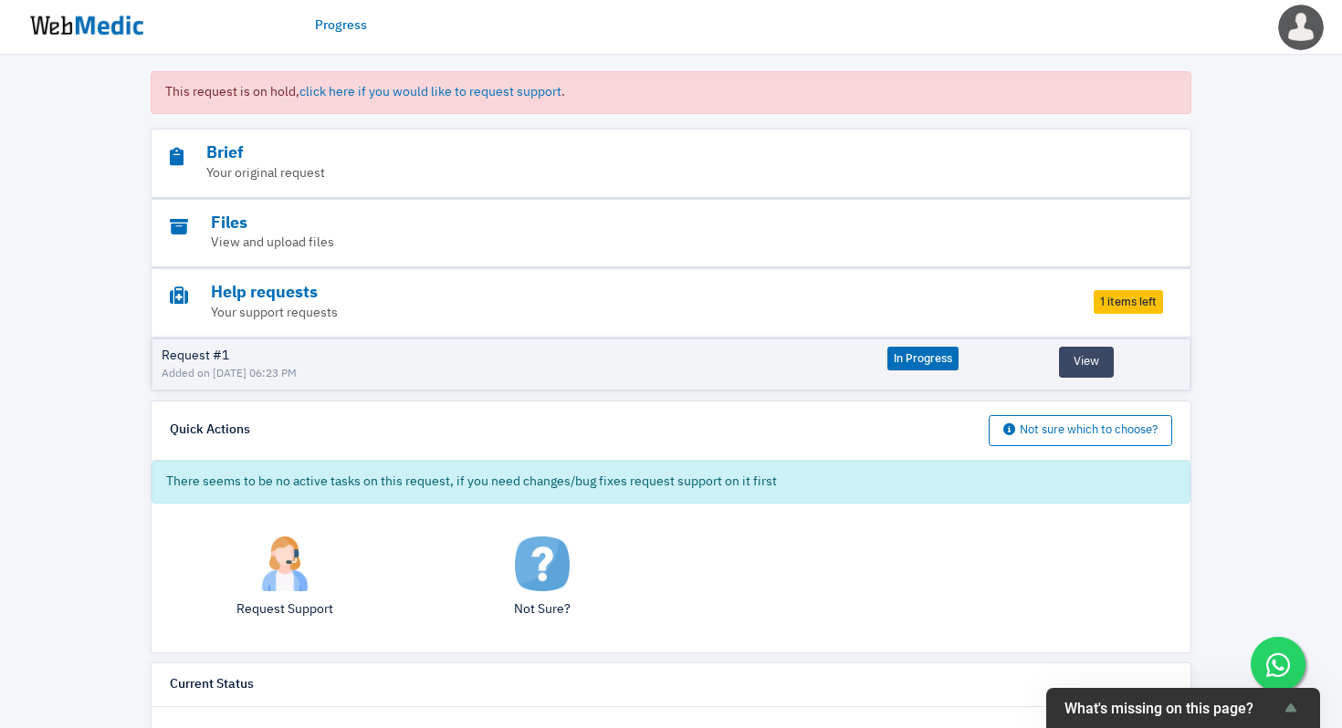
scroll to position [152, 0]
click at [554, 577] on img at bounding box center [542, 562] width 55 height 55
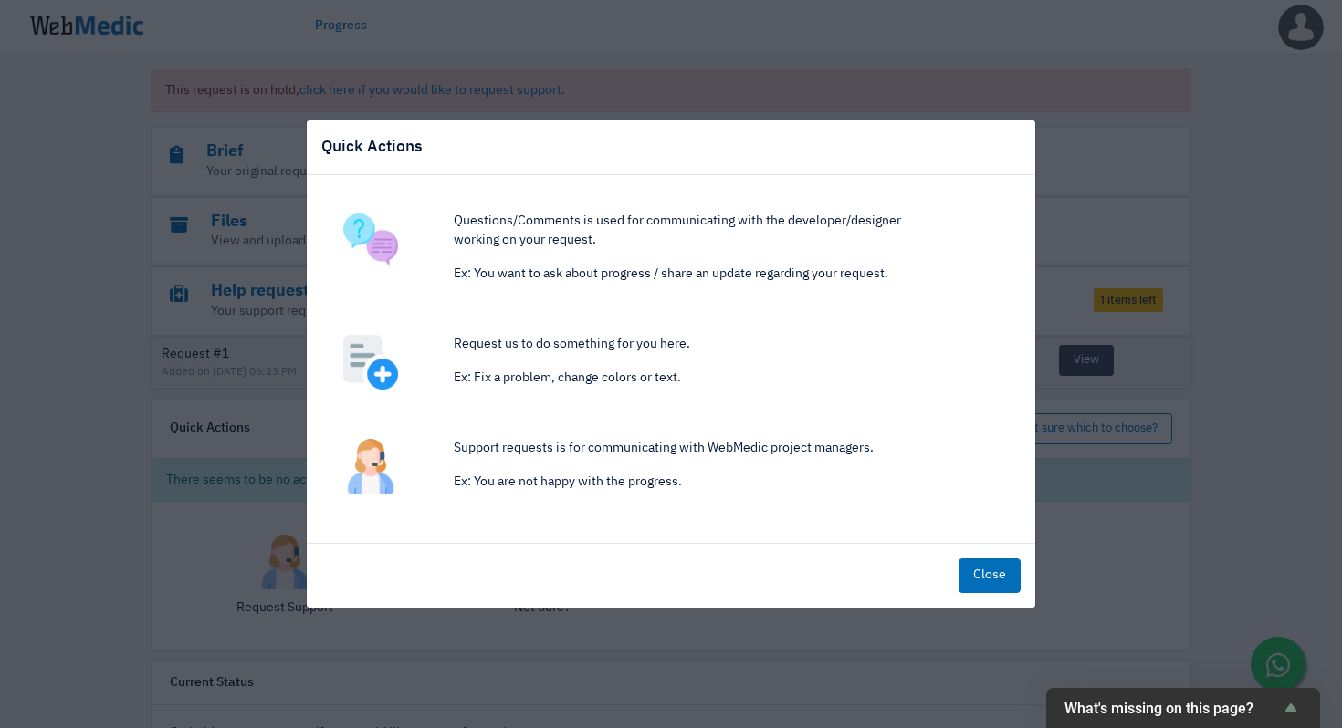
click at [730, 629] on div "Quick Actions Questions/Comments is used for communicating with the developer/d…" at bounding box center [671, 364] width 1342 height 728
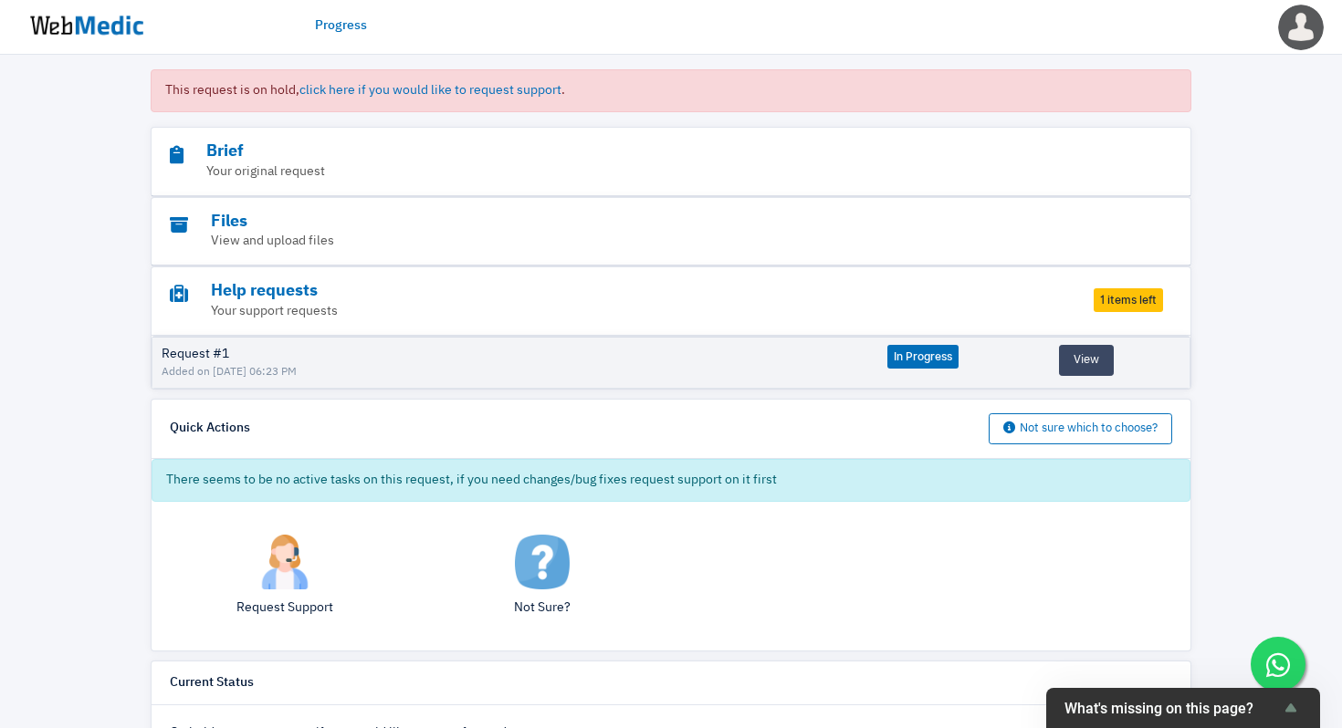
scroll to position [0, 0]
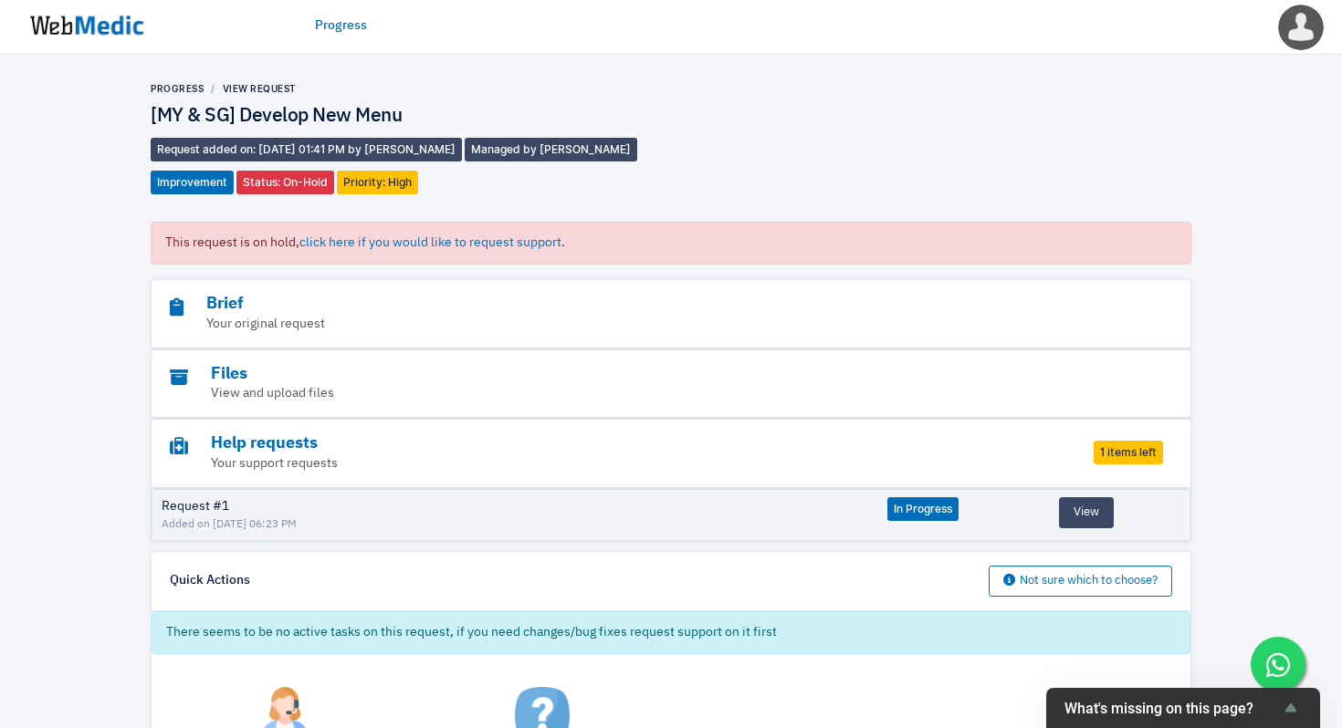
click at [355, 120] on h4 "[MY & SG] Develop New Menu" at bounding box center [411, 117] width 520 height 24
copy div "[MY & SG] Develop New Menu"
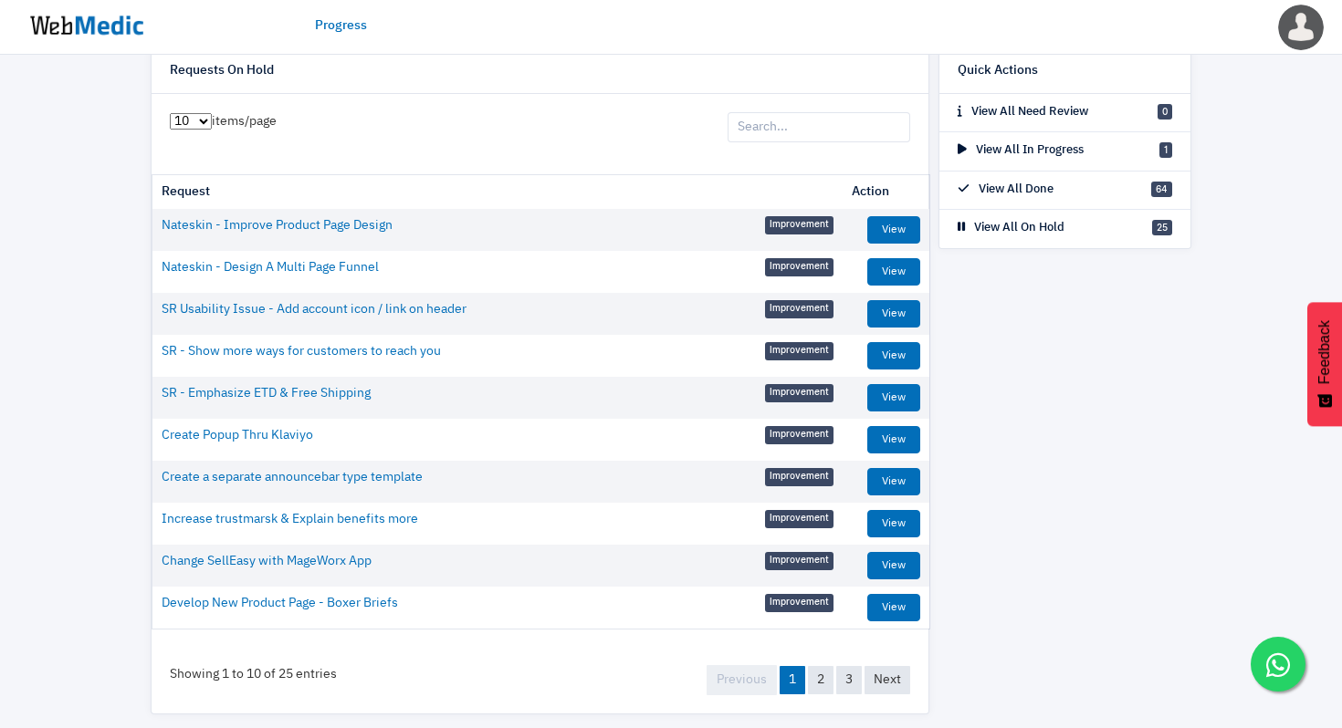
scroll to position [121, 0]
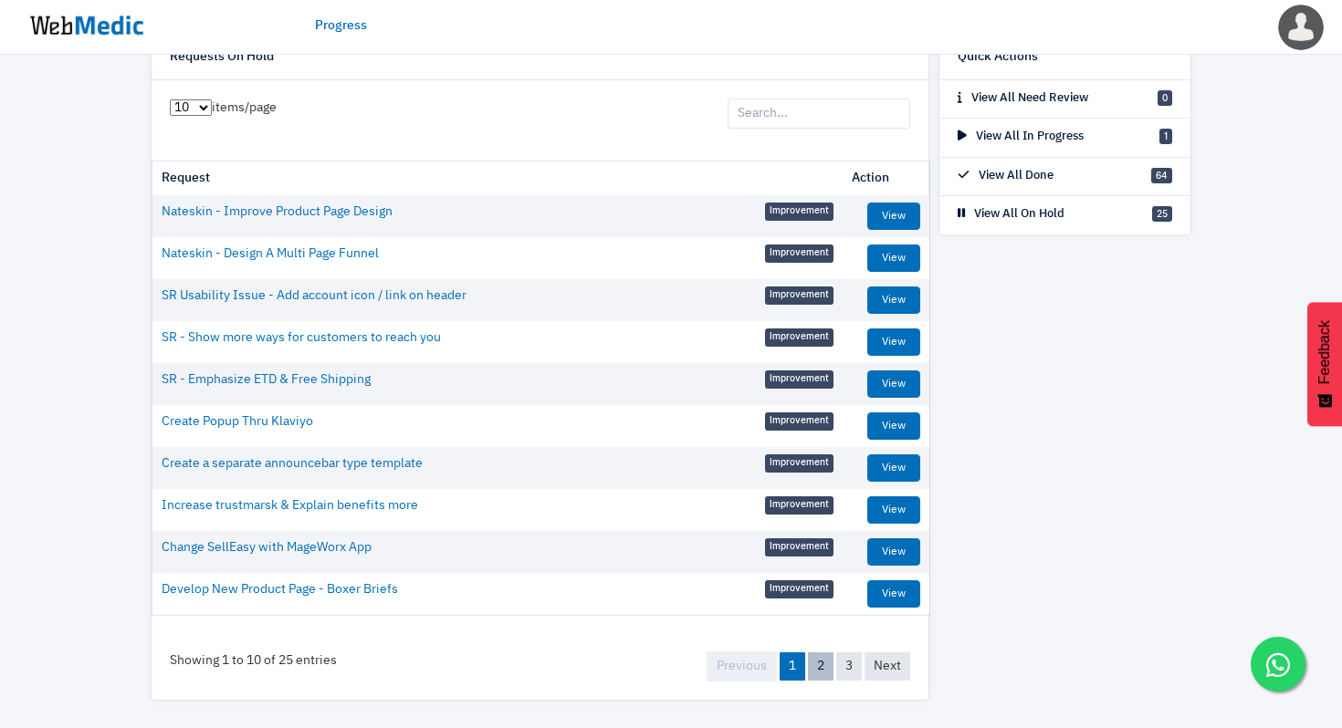
click at [820, 665] on link "2" at bounding box center [821, 667] width 26 height 28
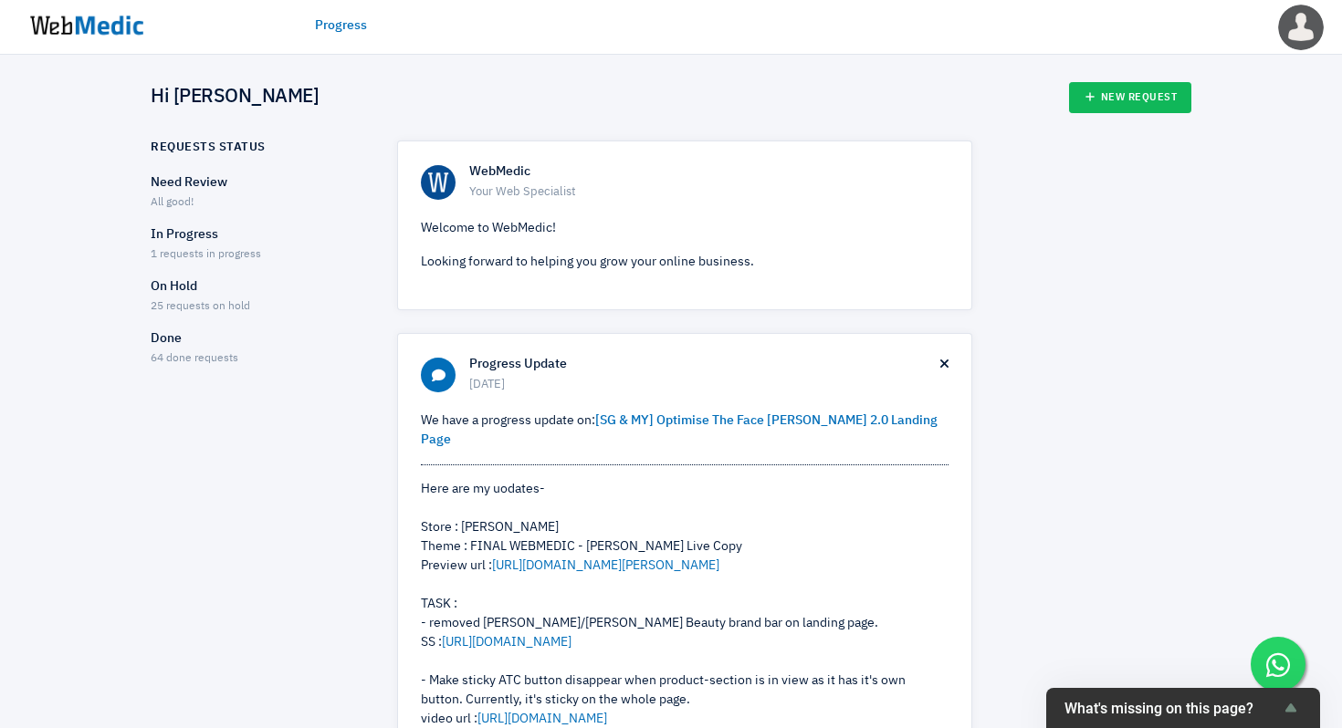
scroll to position [18, 0]
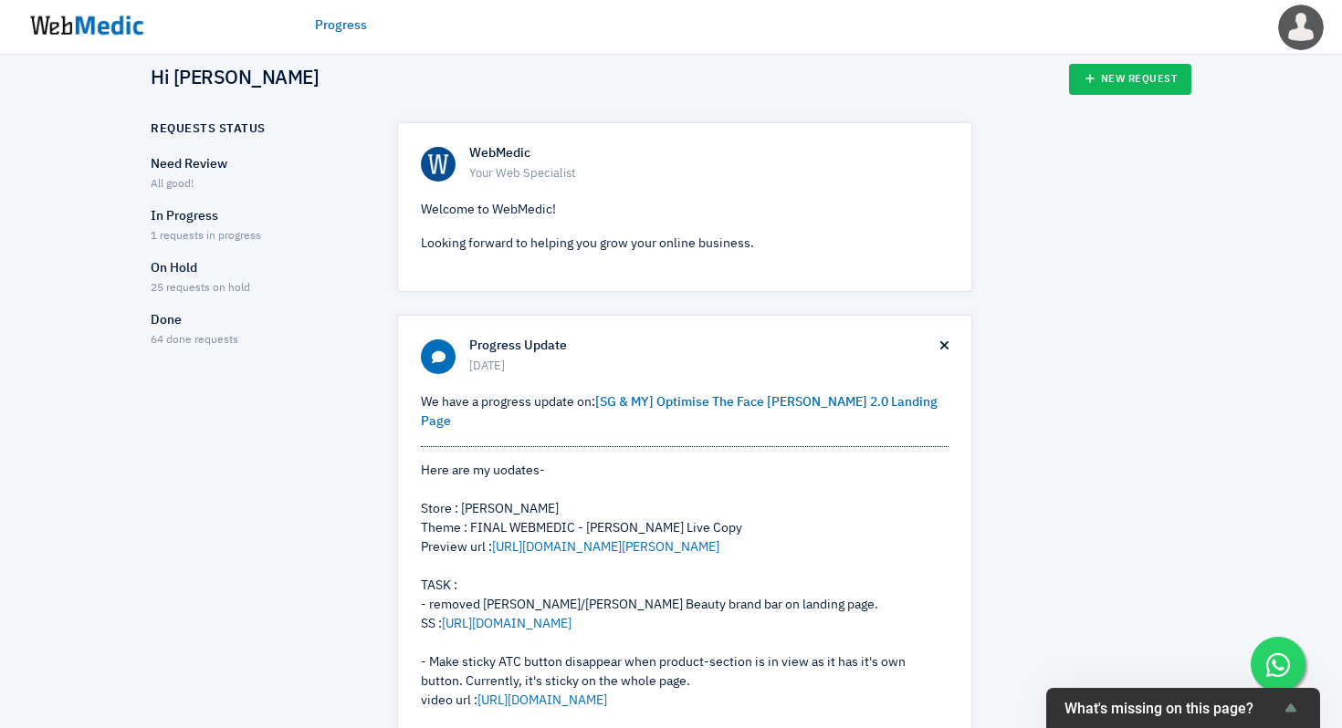
click at [161, 328] on p "Done" at bounding box center [258, 320] width 214 height 19
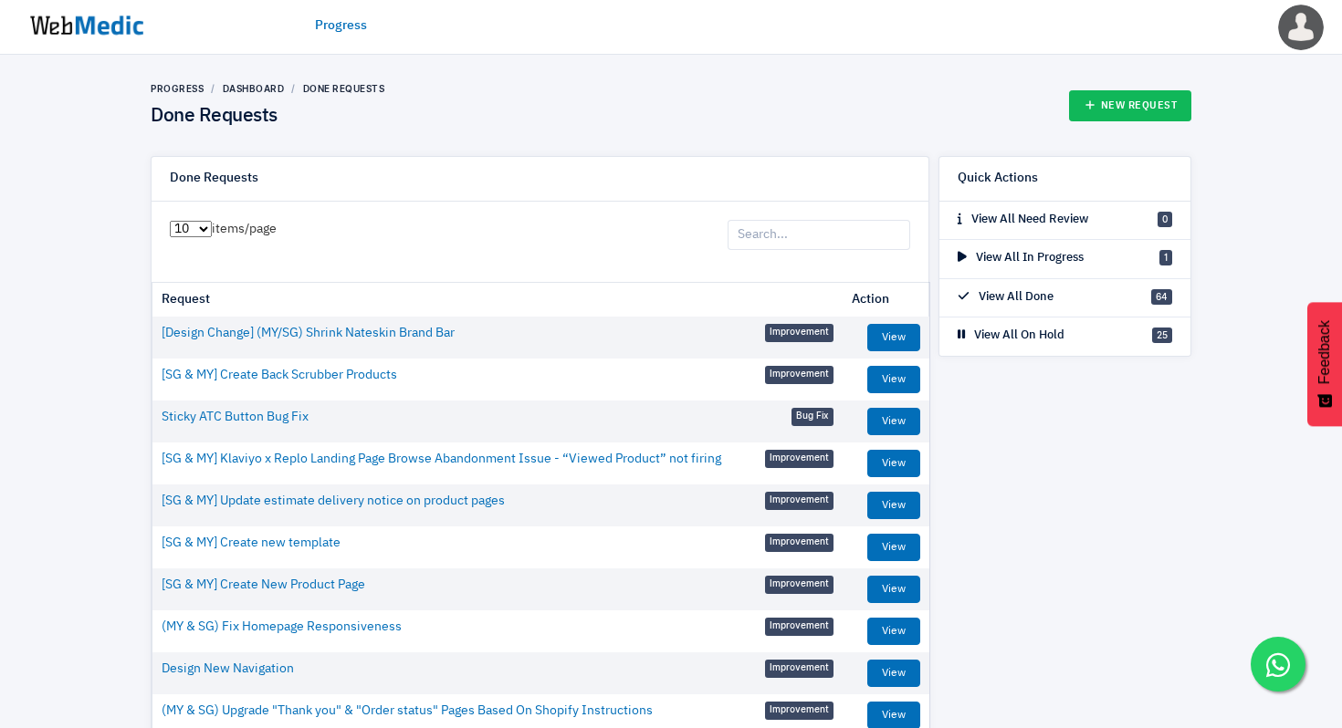
click at [736, 460] on td "[SG & MY] Klaviyo x Replo Landing Page Browse Abandonment Issue - “Viewed Produ…" at bounding box center [497, 460] width 690 height 34
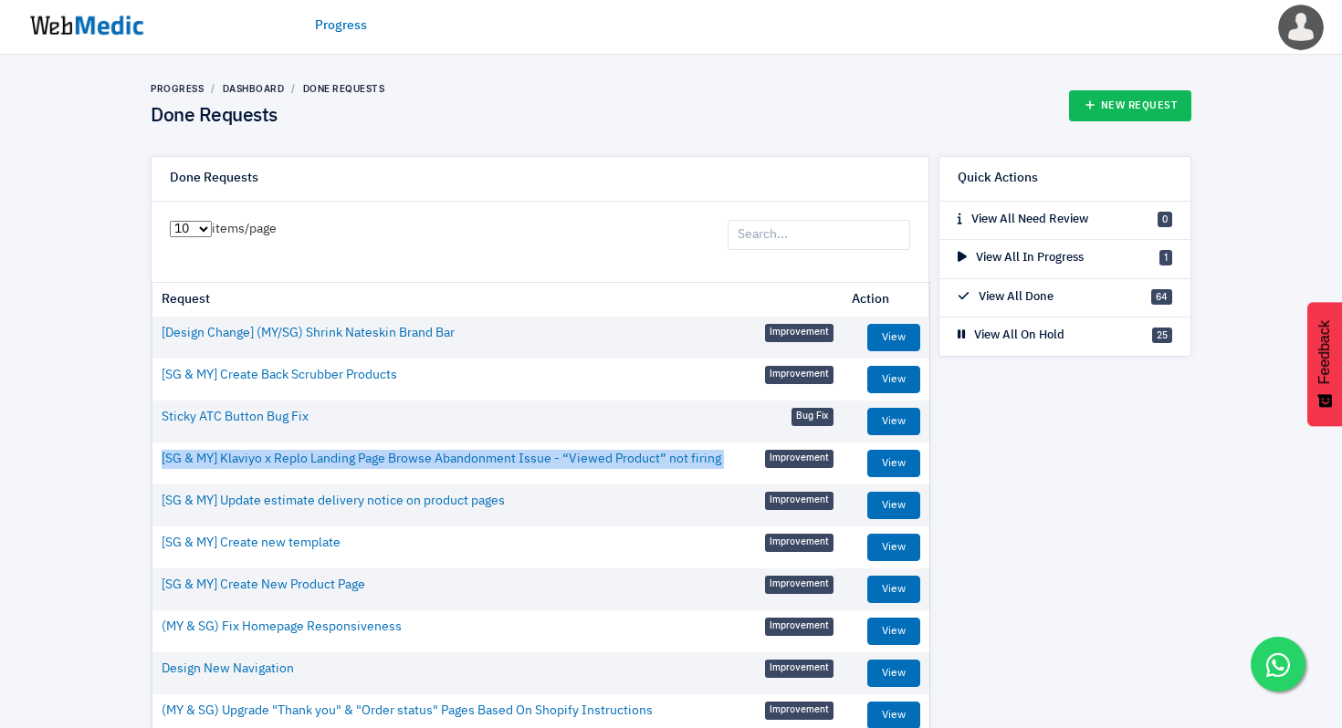
click at [736, 460] on td "[SG & MY] Klaviyo x Replo Landing Page Browse Abandonment Issue - “Viewed Produ…" at bounding box center [497, 460] width 690 height 34
copy td "[SG & MY] Klaviyo x Replo Landing Page Browse Abandonment Issue - “Viewed Produ…"
click at [740, 467] on td "[SG & MY] Klaviyo x Replo Landing Page Browse Abandonment Issue - “Viewed Produ…" at bounding box center [497, 460] width 690 height 34
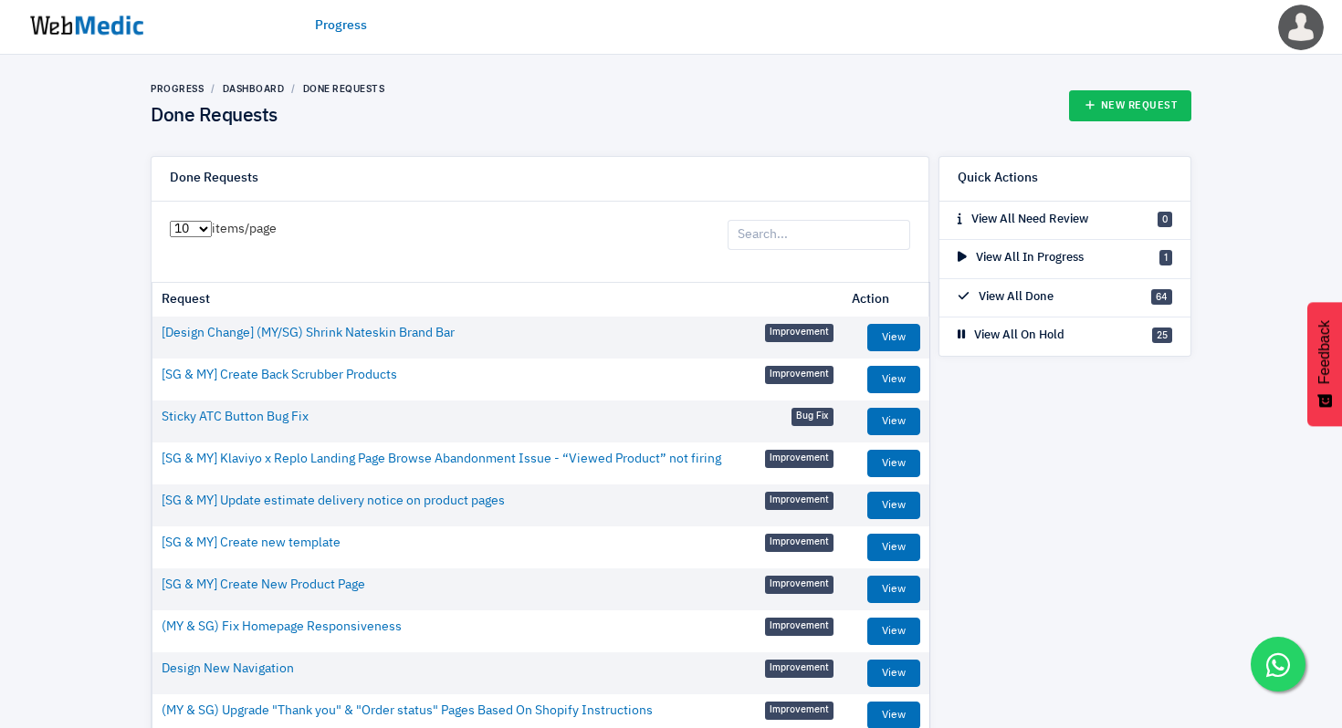
click at [740, 467] on td "[SG & MY] Klaviyo x Replo Landing Page Browse Abandonment Issue - “Viewed Produ…" at bounding box center [497, 460] width 690 height 34
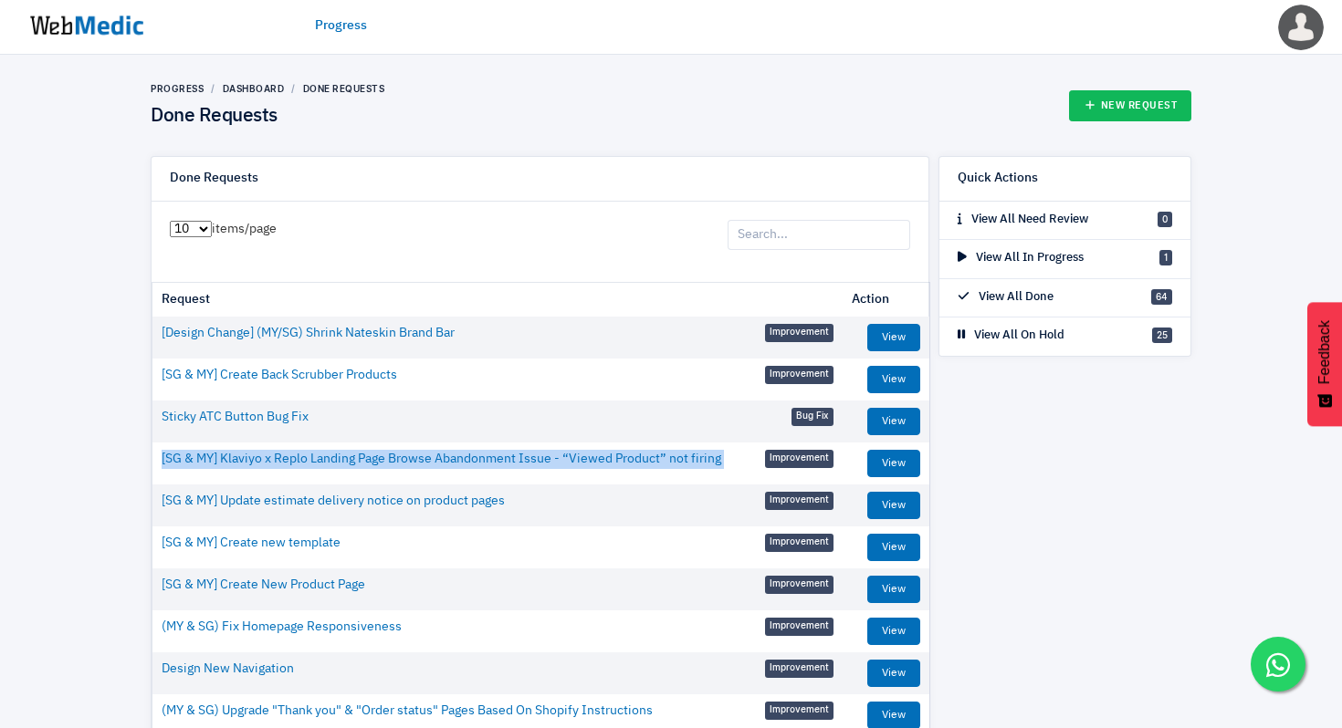
click at [740, 467] on td "[SG & MY] Klaviyo x Replo Landing Page Browse Abandonment Issue - “Viewed Produ…" at bounding box center [497, 460] width 690 height 34
click at [1155, 109] on link "New Request" at bounding box center [1130, 105] width 123 height 31
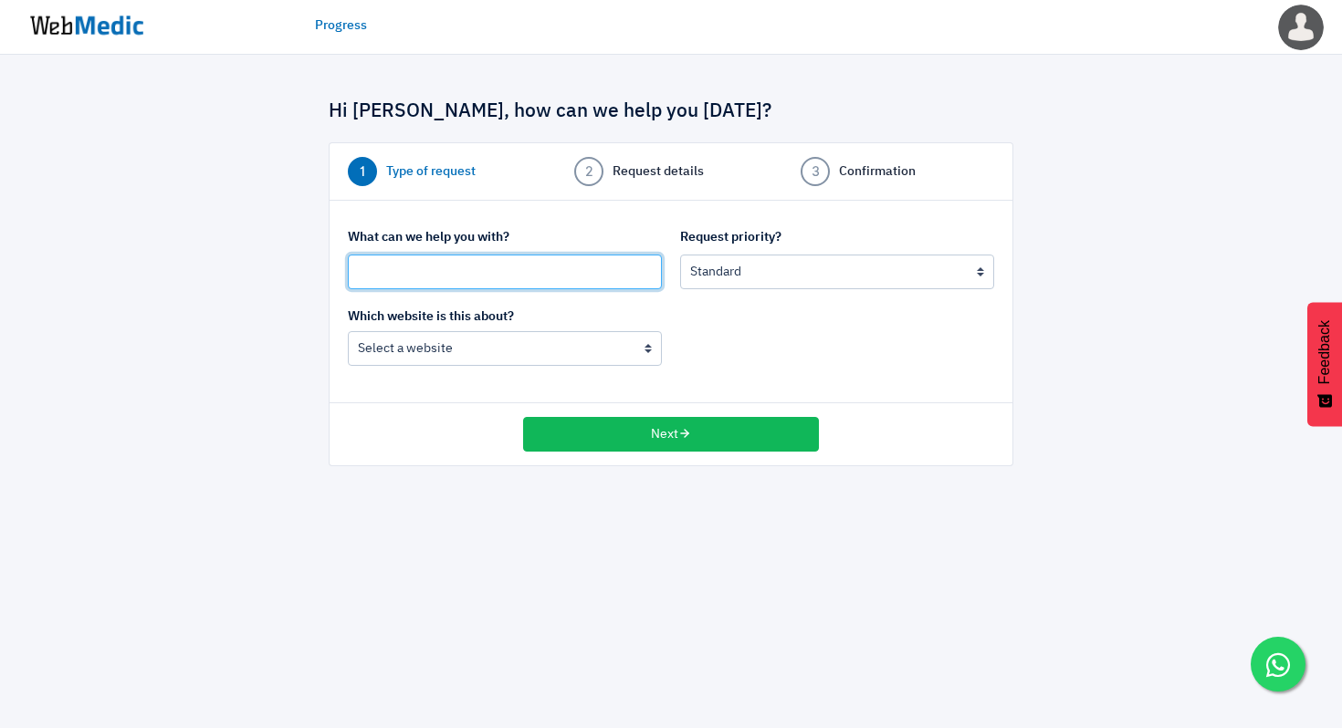
click at [544, 275] on input "text" at bounding box center [505, 272] width 314 height 35
paste input "[SG & MY] Klaviyo x Replo Landing Page Browse Abandonment Issue - “Viewed Produ…"
type input "[SG & MY] Tweak Custom Code - Klaviyo x Replo Landing Page Browse Abandonment"
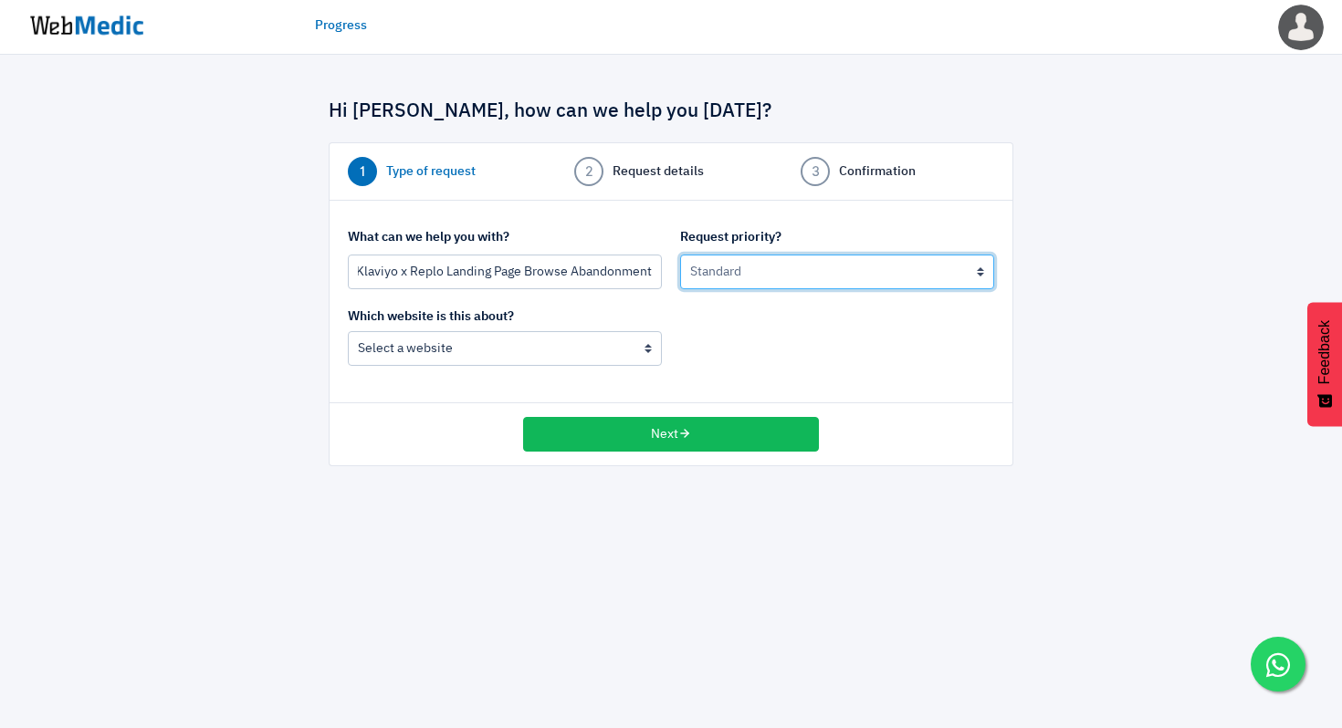
click at [782, 274] on select "Urgent: this is a mission critical issue High: this needs to be prioritized bef…" at bounding box center [837, 272] width 314 height 35
select select "2"
click at [680, 255] on select "Urgent: this is a mission critical issue High: this needs to be prioritized bef…" at bounding box center [837, 272] width 314 height 35
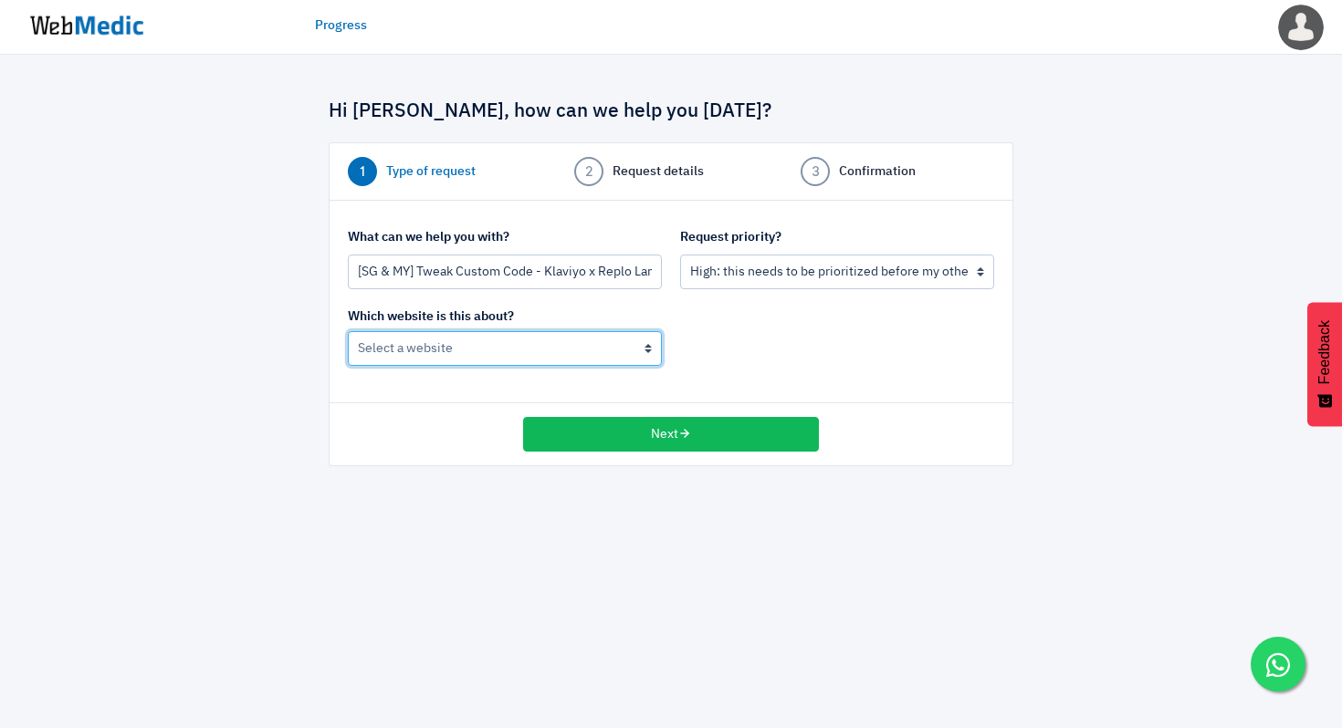
click at [540, 355] on select "[PERSON_NAME] (MY) [PERSON_NAME] (Global)" at bounding box center [505, 348] width 314 height 35
select select "185"
click at [348, 331] on select "[PERSON_NAME] (MY) [PERSON_NAME] (Global)" at bounding box center [505, 348] width 314 height 35
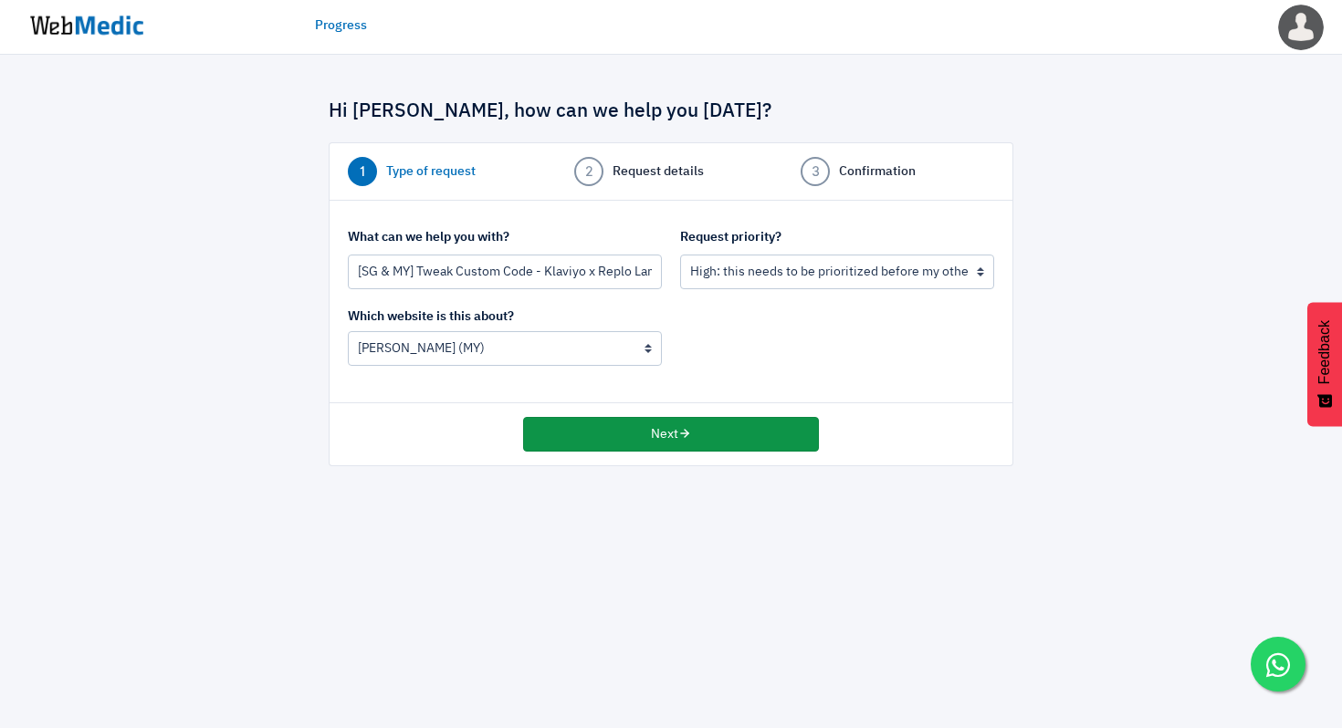
click at [632, 435] on button "Next" at bounding box center [671, 434] width 296 height 35
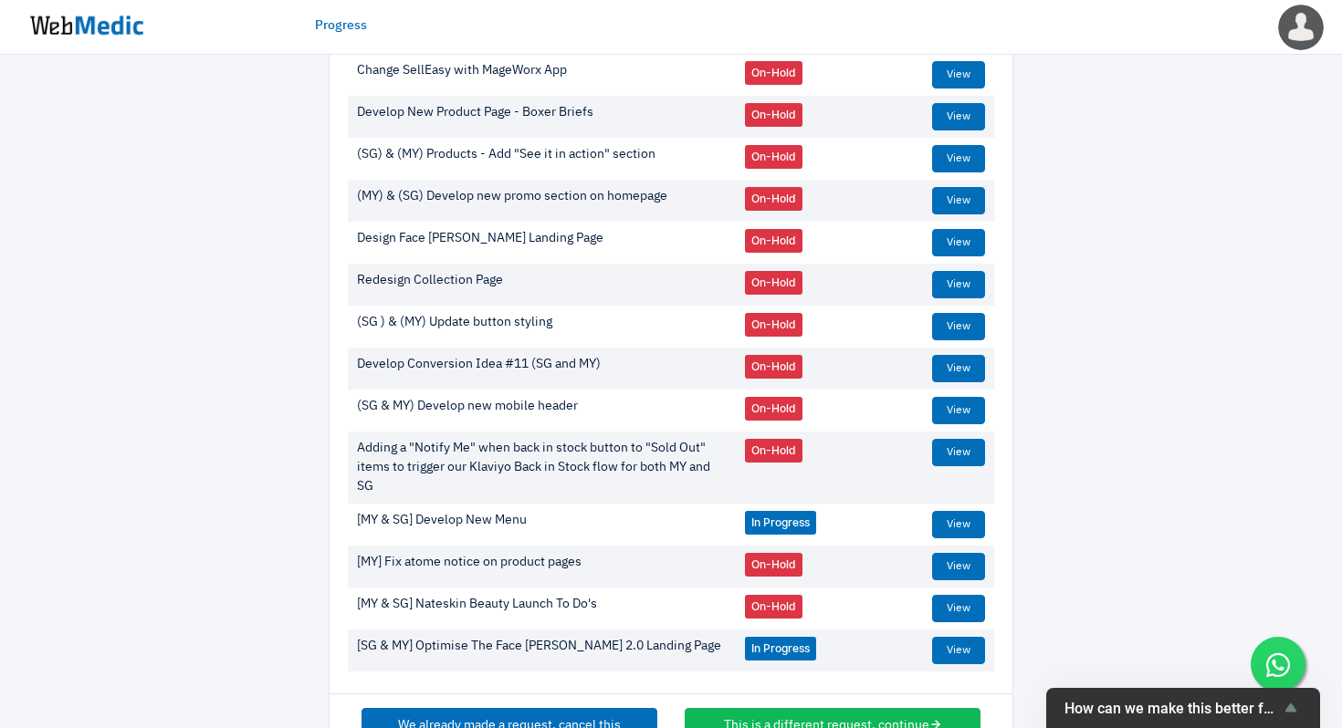
scroll to position [527, 0]
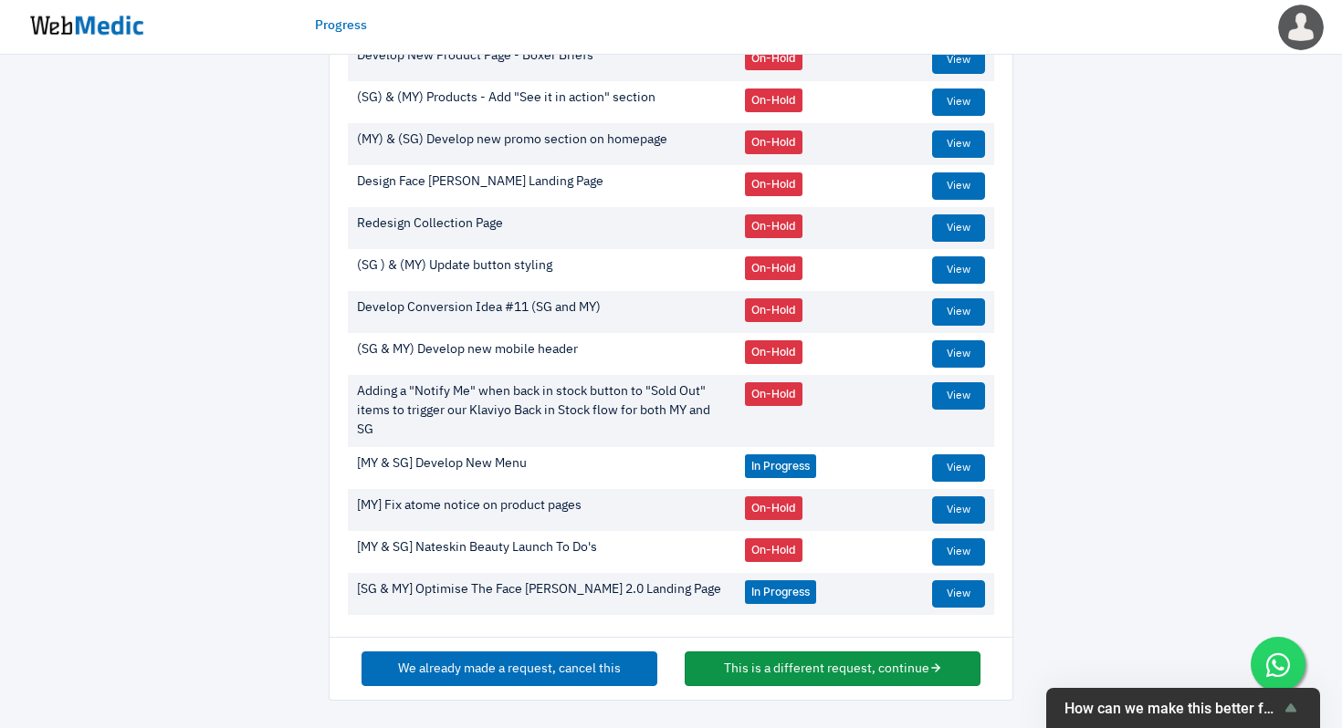
click at [854, 678] on button "This is a different request, continue" at bounding box center [832, 669] width 296 height 35
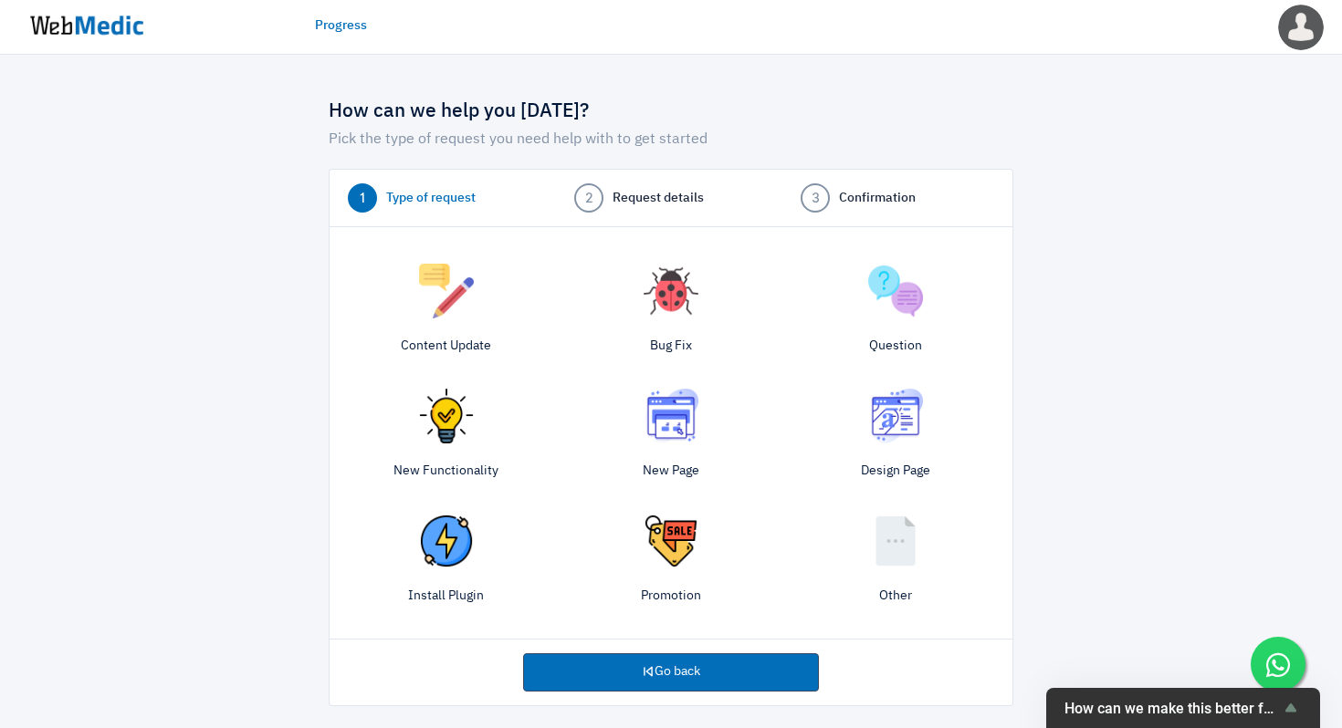
scroll to position [5, 0]
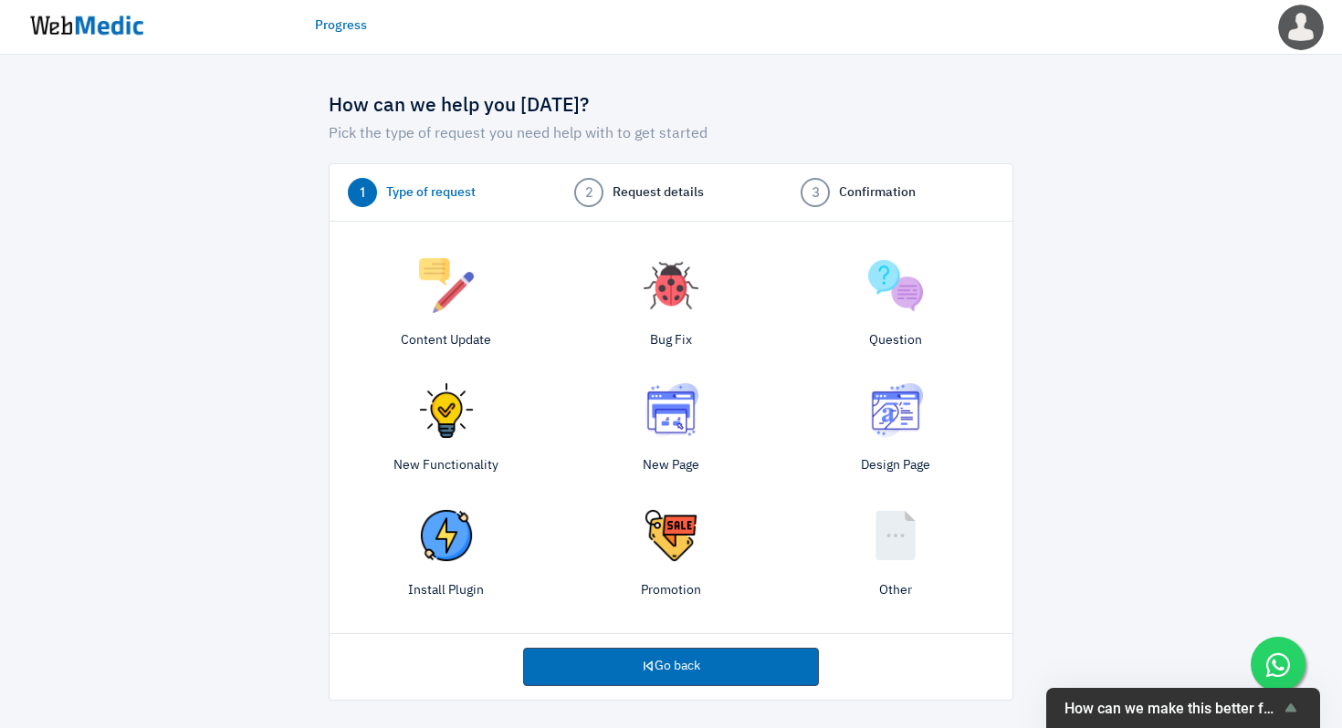
click at [447, 305] on img at bounding box center [446, 285] width 55 height 55
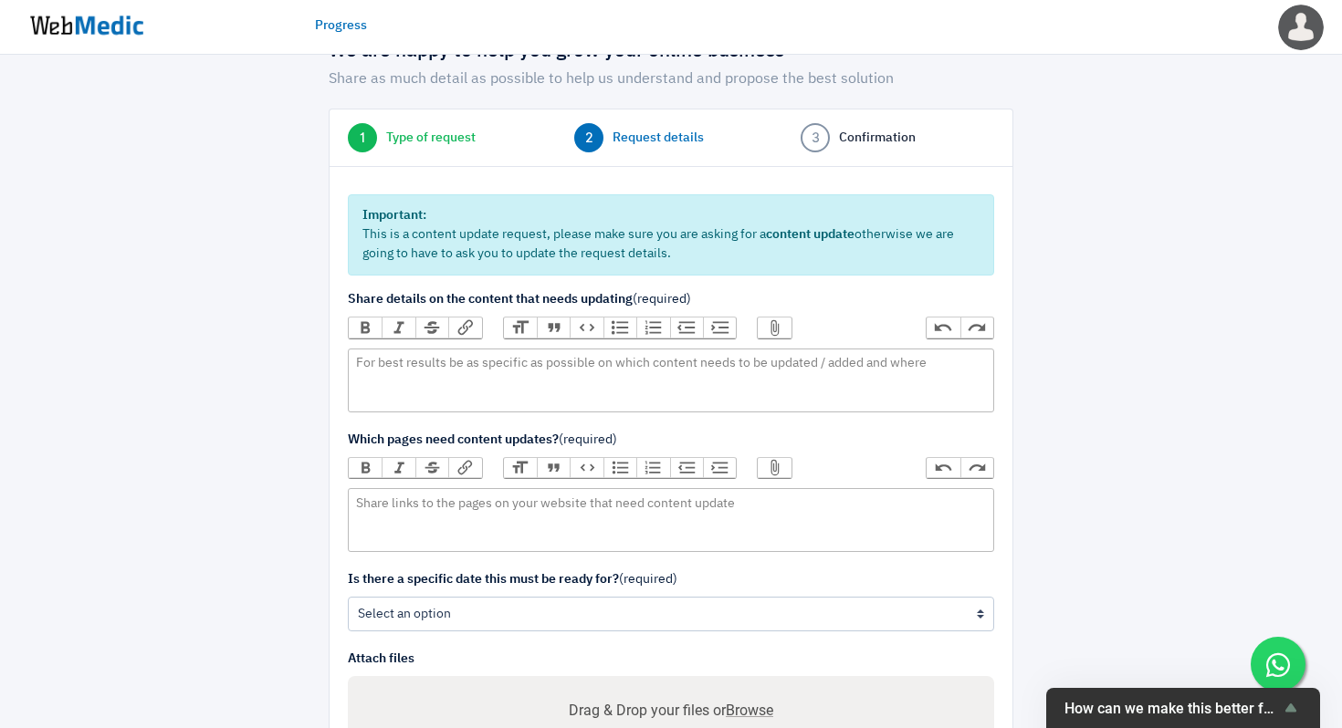
scroll to position [205, 0]
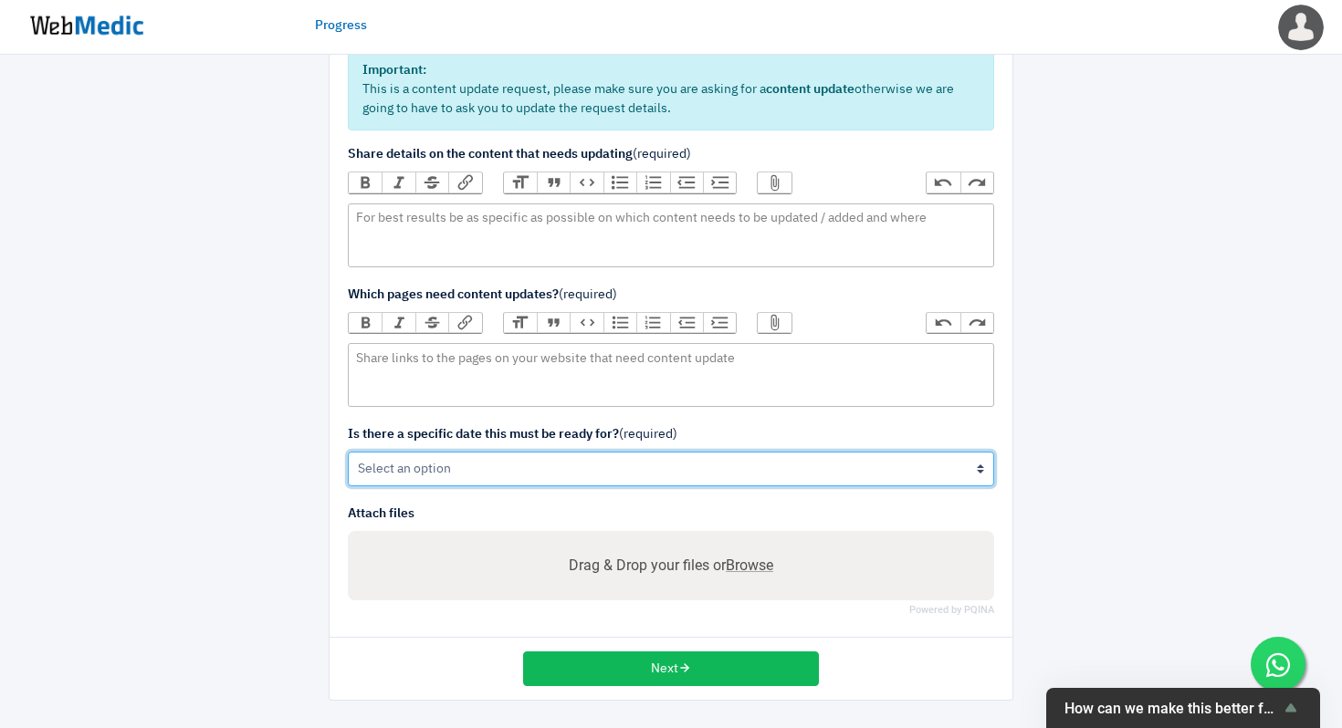
click at [520, 479] on select "Yes No" at bounding box center [671, 469] width 646 height 35
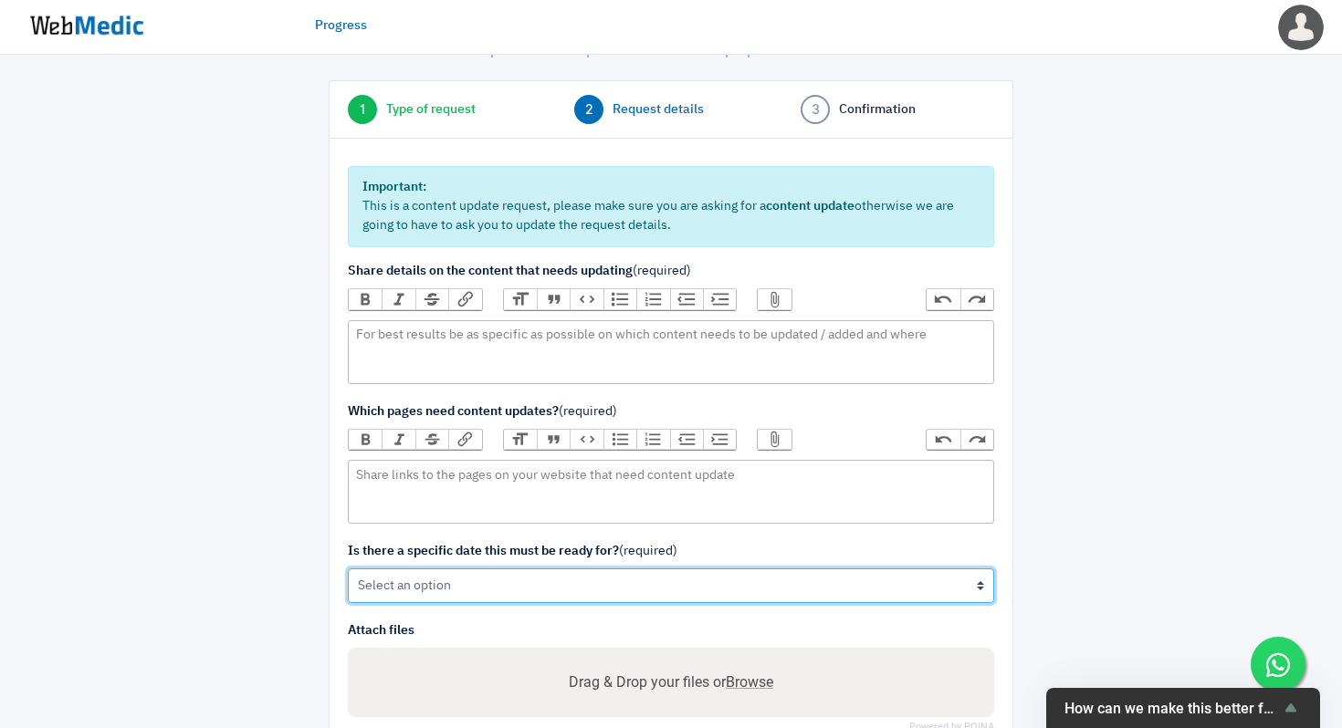
scroll to position [87, 0]
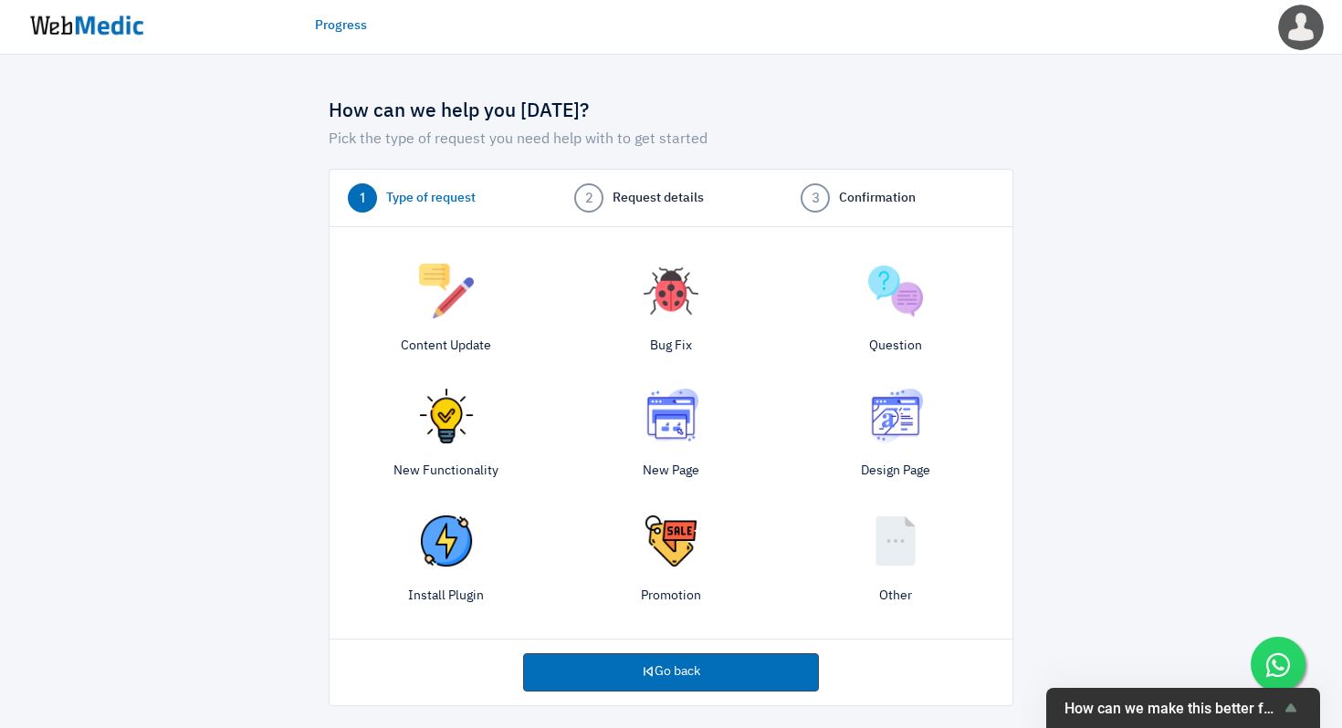
scroll to position [5, 0]
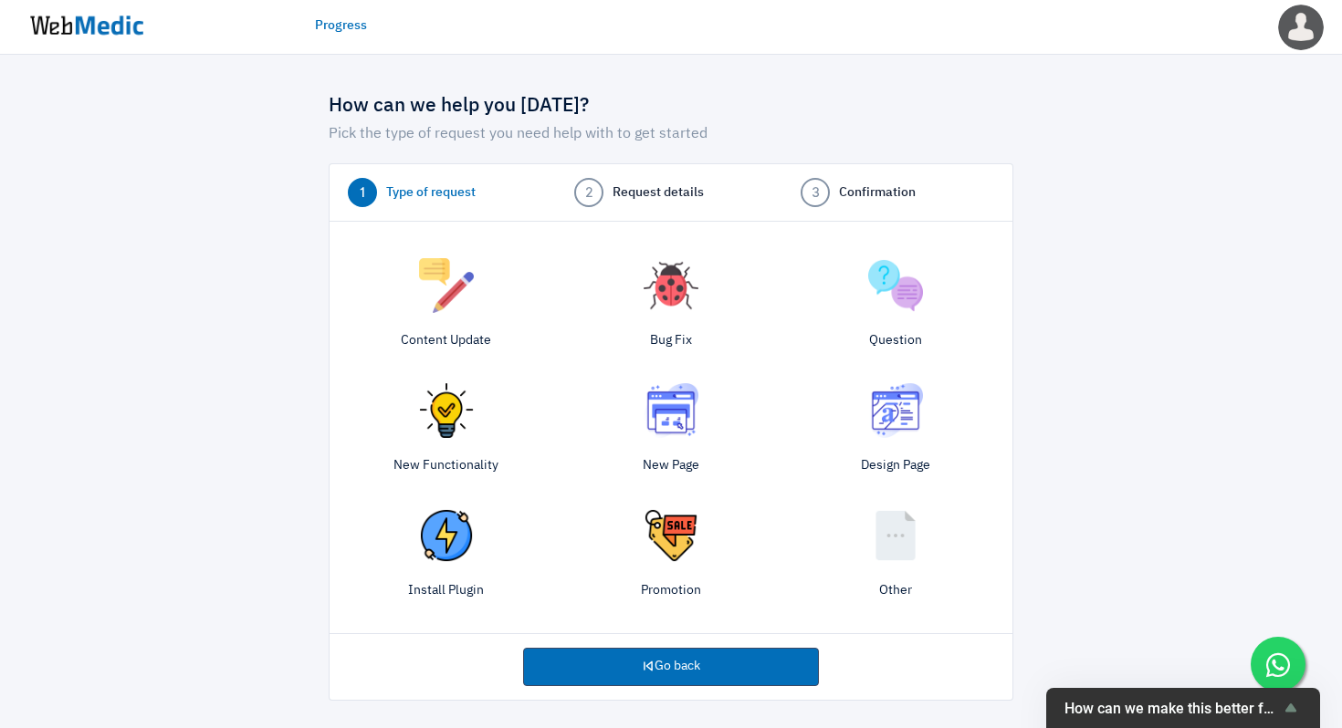
click at [887, 543] on img at bounding box center [895, 535] width 55 height 55
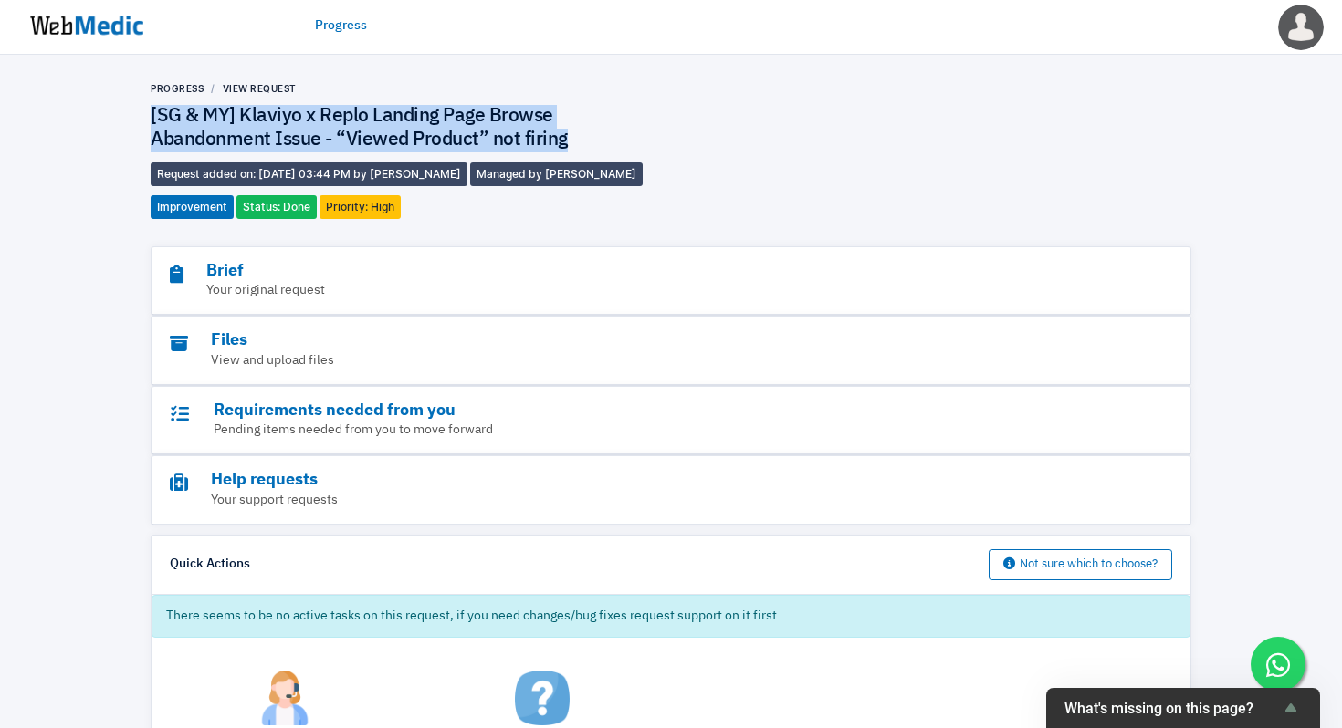
click at [104, 32] on img at bounding box center [86, 25] width 137 height 57
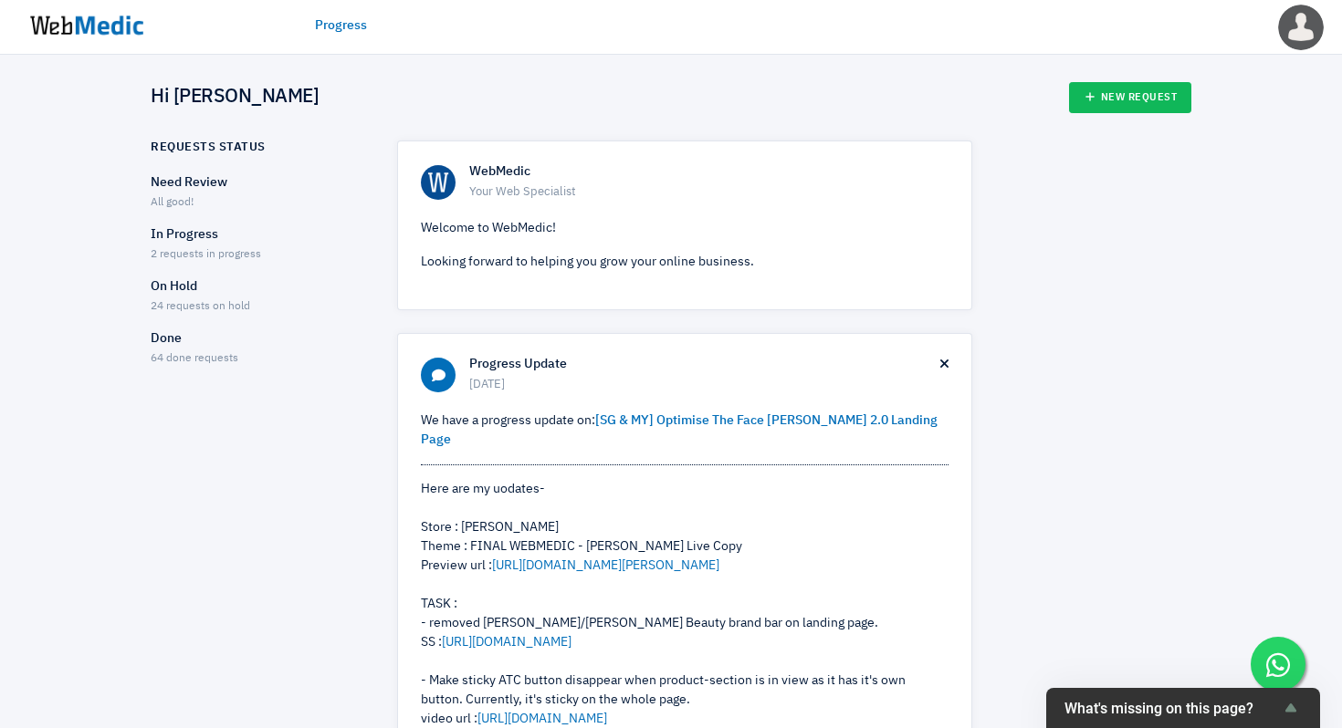
click at [184, 281] on p "On Hold" at bounding box center [258, 286] width 214 height 19
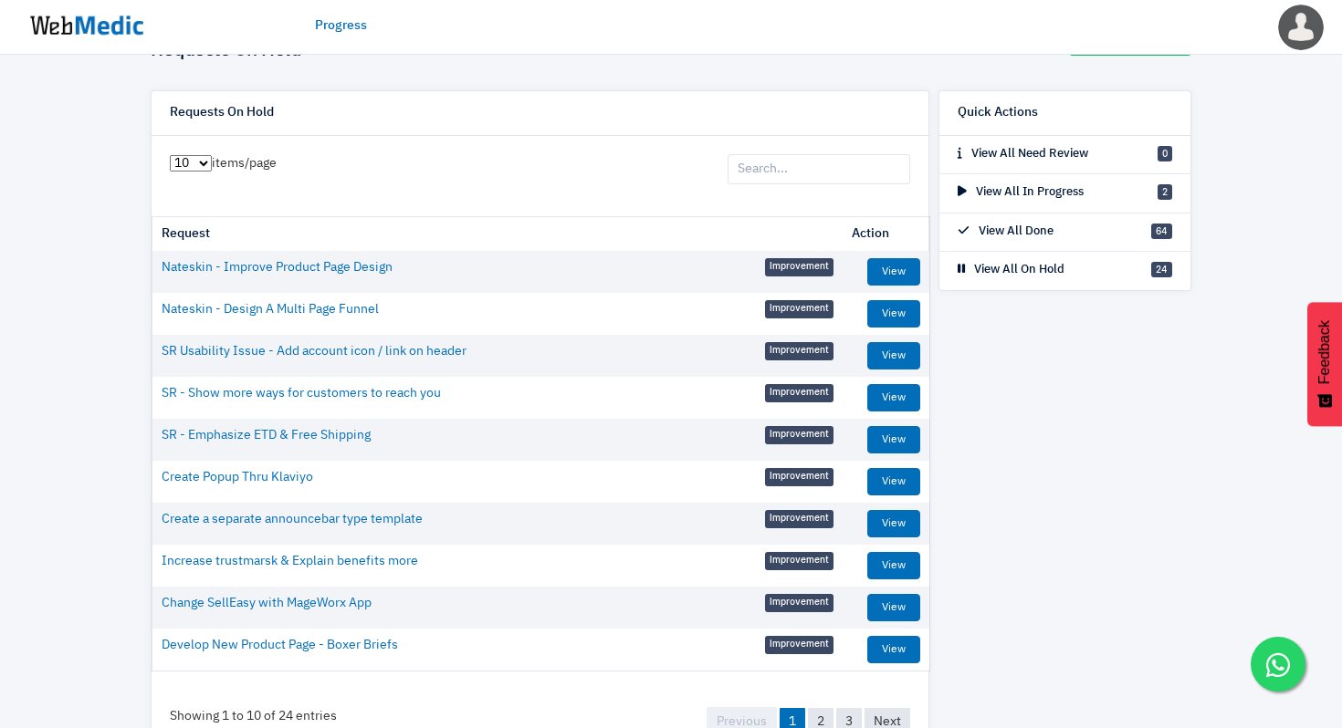
scroll to position [121, 0]
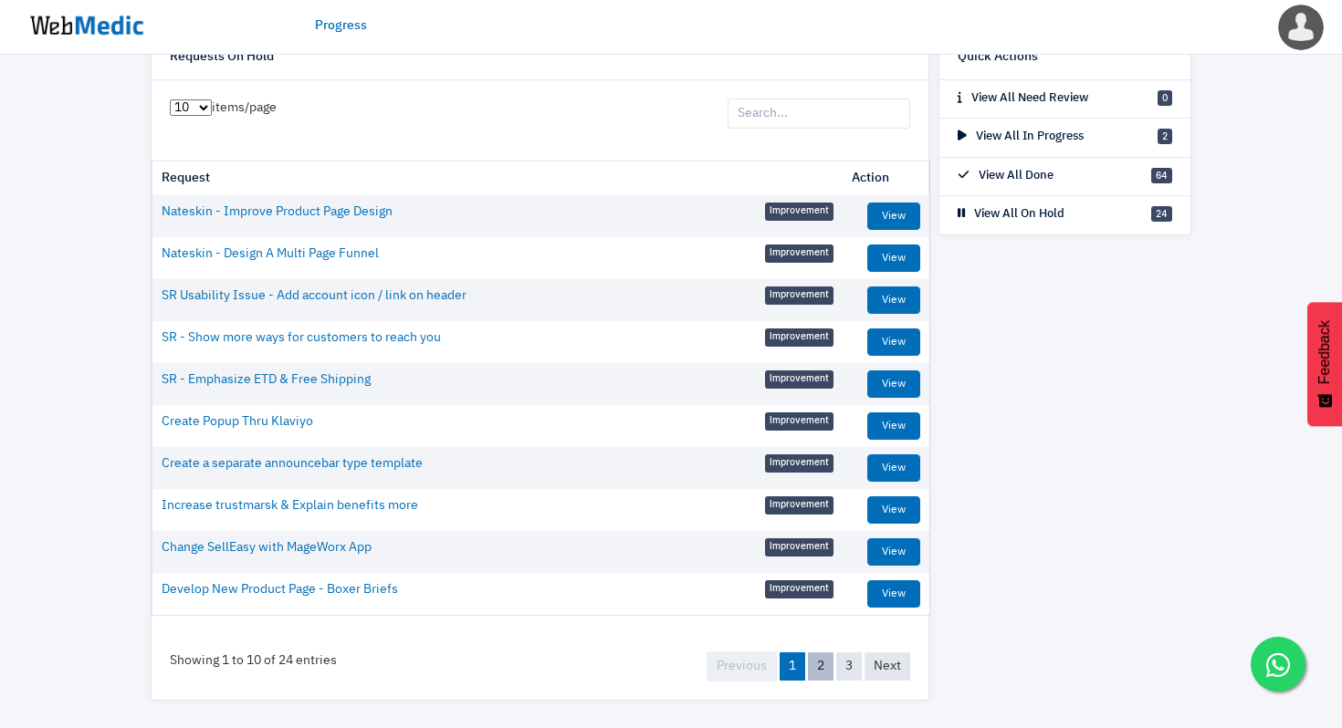
click at [828, 679] on link "2" at bounding box center [821, 667] width 26 height 28
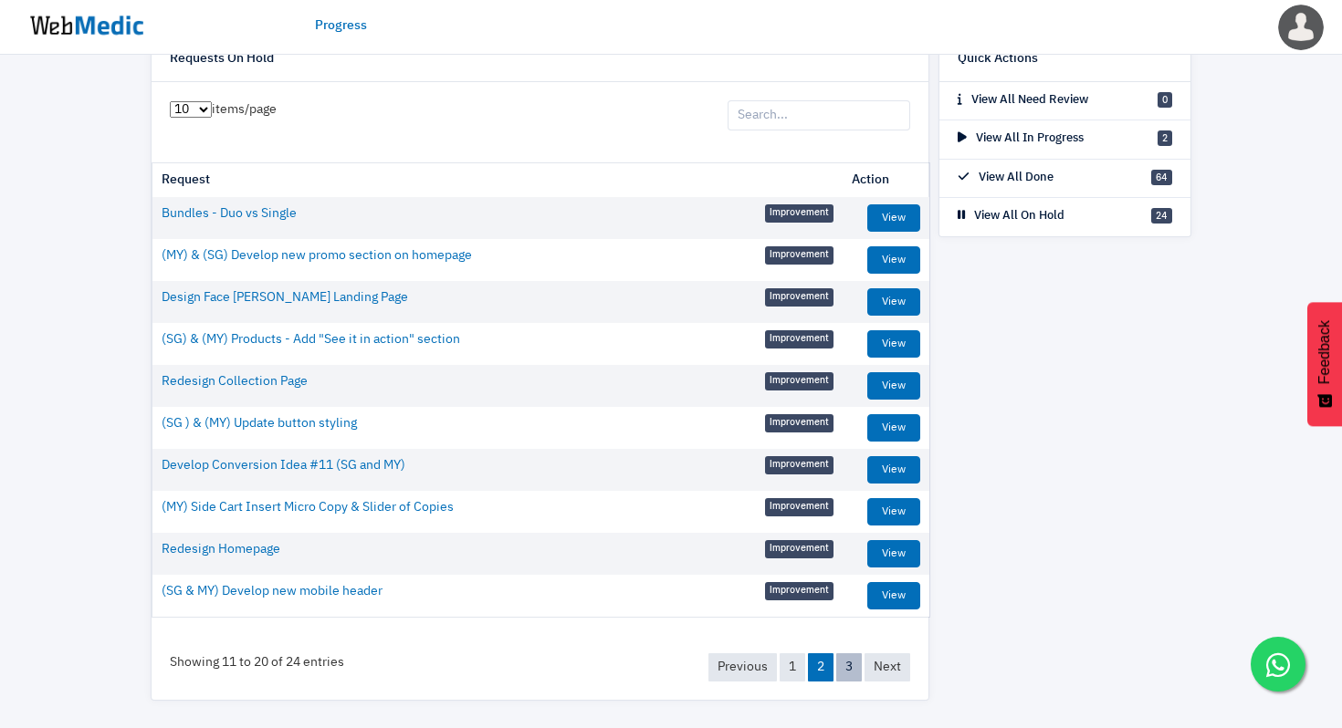
click at [846, 664] on link "3" at bounding box center [849, 667] width 26 height 28
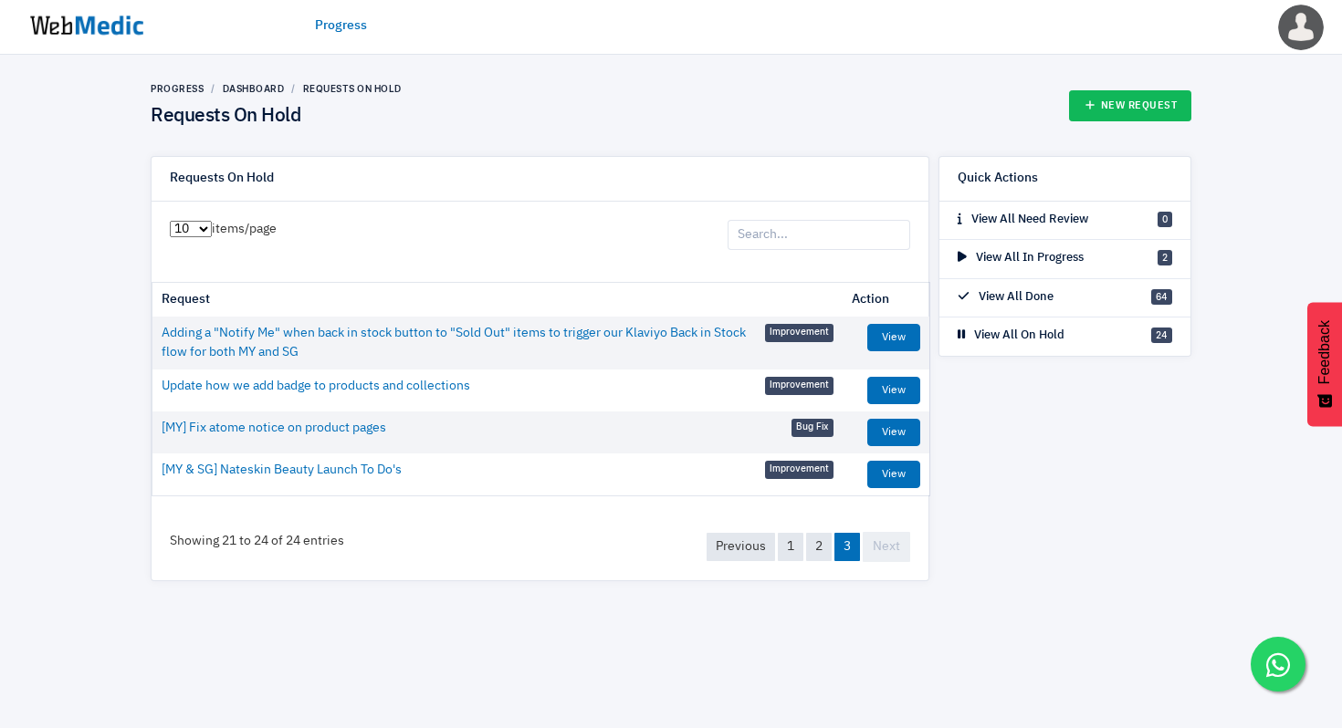
scroll to position [0, 0]
click at [813, 549] on link "2" at bounding box center [819, 547] width 26 height 28
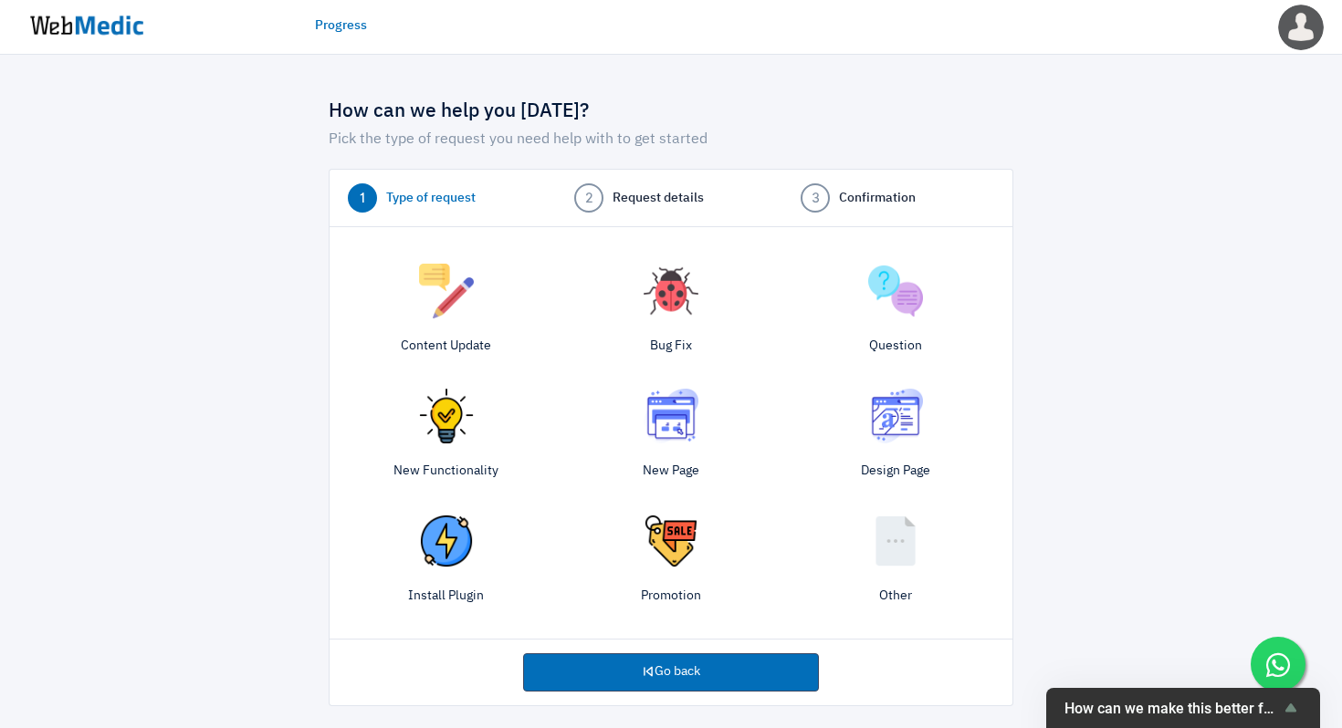
scroll to position [5, 0]
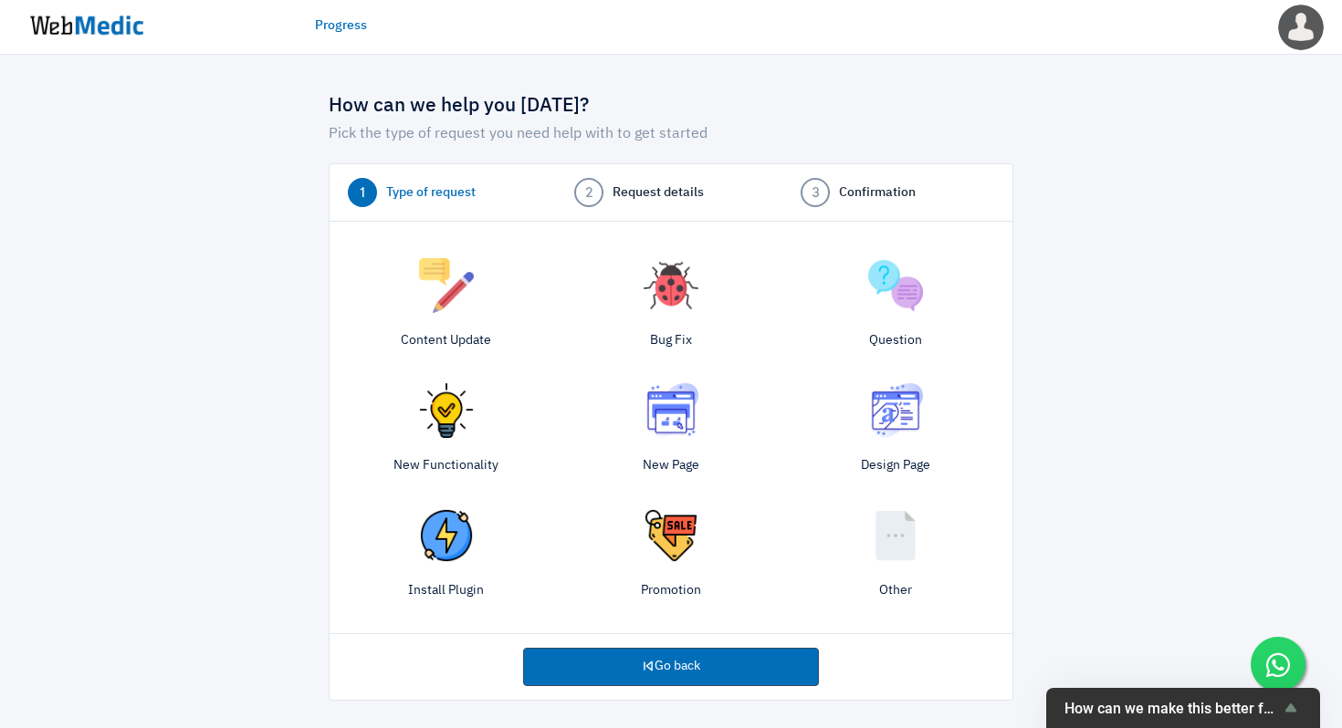
click at [666, 308] on img at bounding box center [670, 285] width 55 height 55
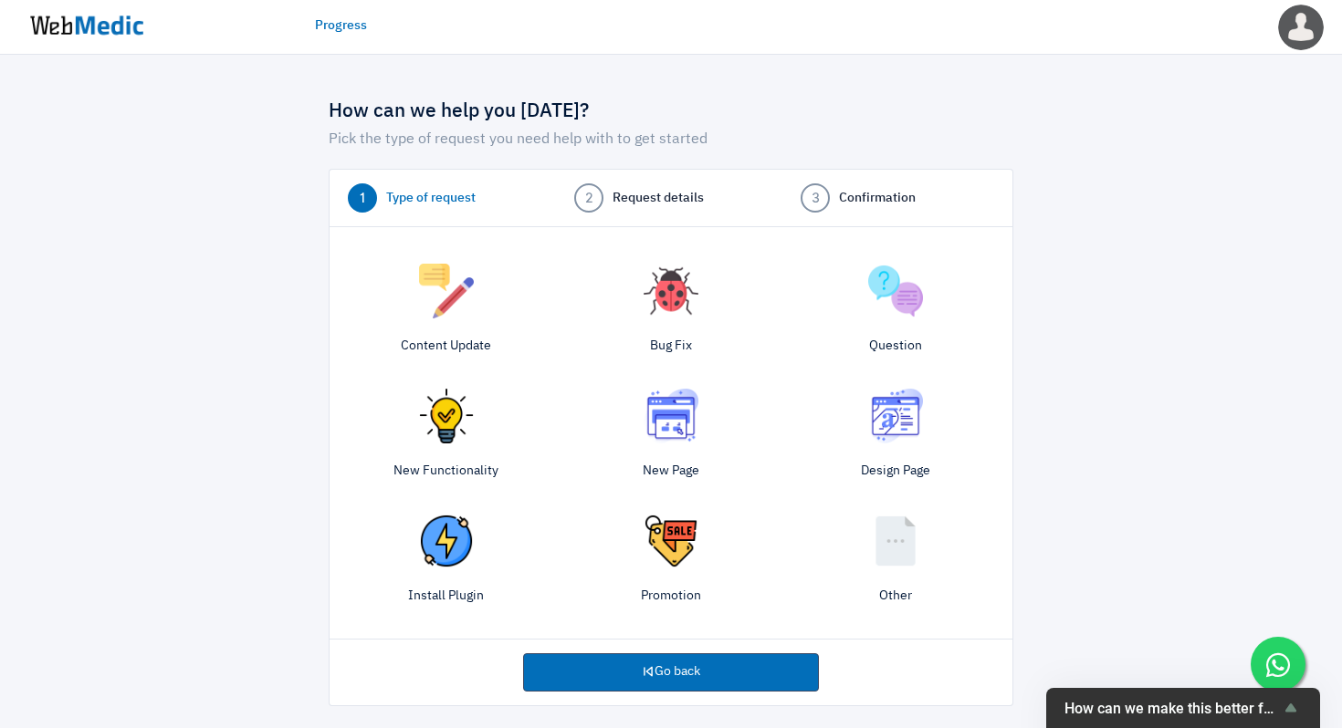
scroll to position [5, 0]
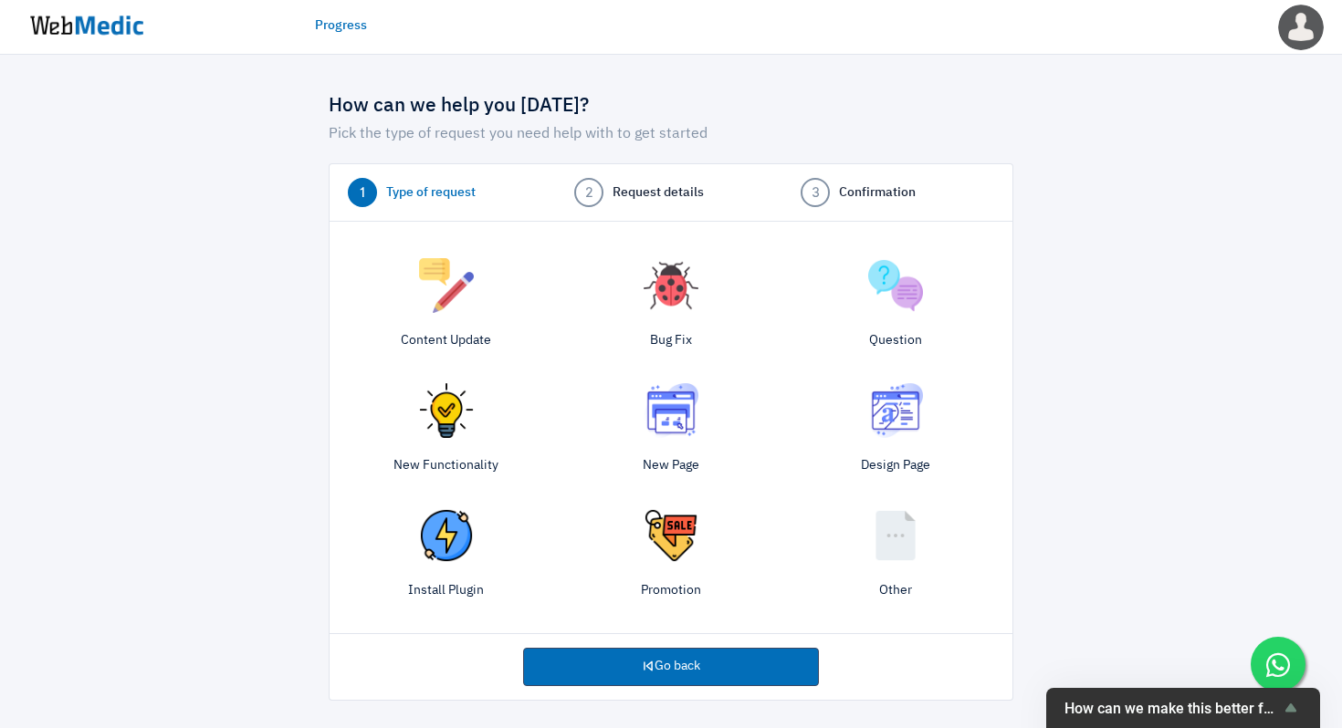
drag, startPoint x: 890, startPoint y: 544, endPoint x: 503, endPoint y: 9, distance: 660.1
click at [891, 550] on img at bounding box center [895, 535] width 55 height 55
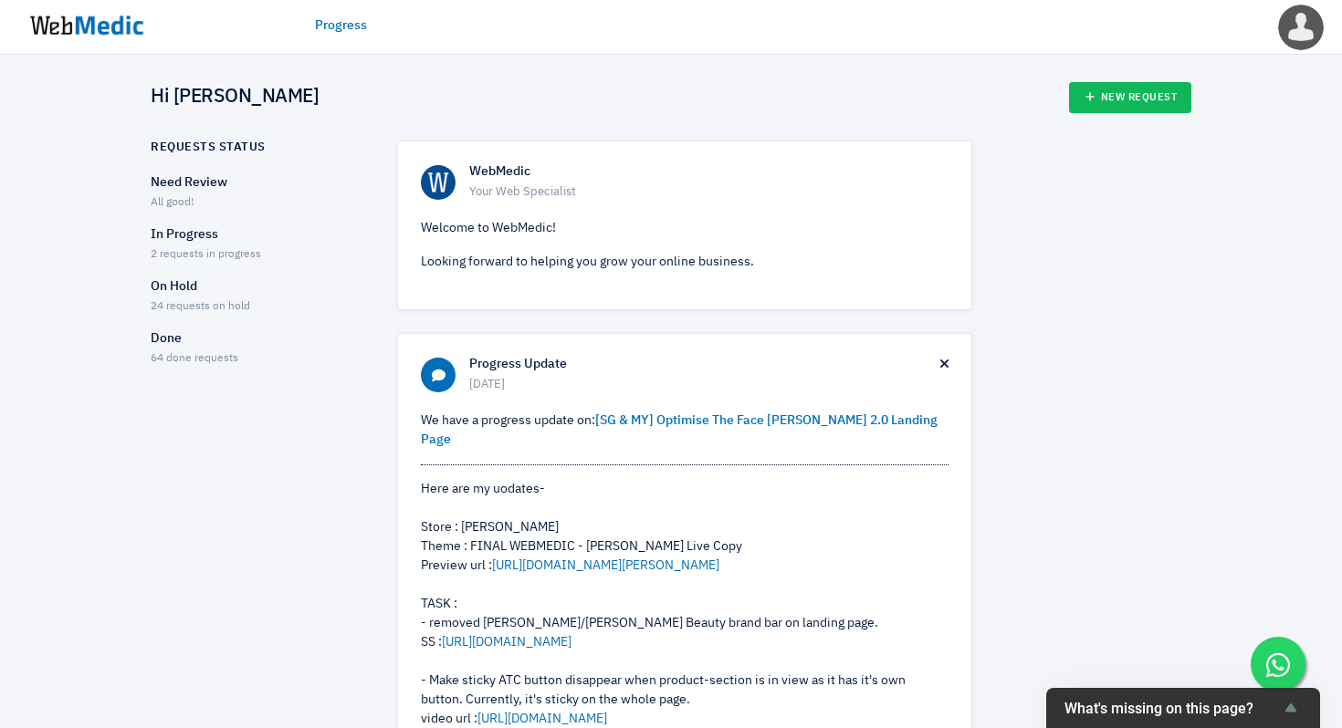
click at [193, 243] on p "In Progress" at bounding box center [258, 234] width 214 height 19
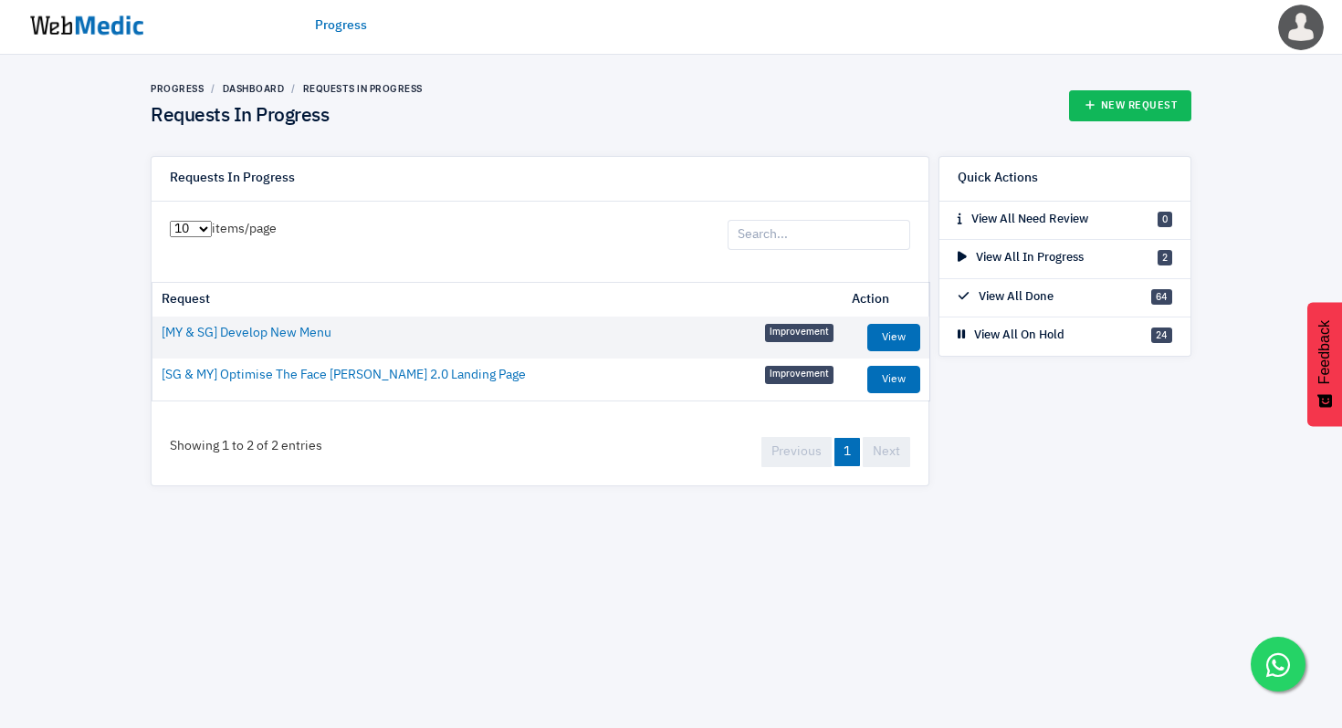
click at [808, 376] on span "Improvement" at bounding box center [799, 375] width 68 height 18
click at [876, 385] on link "View" at bounding box center [893, 379] width 53 height 27
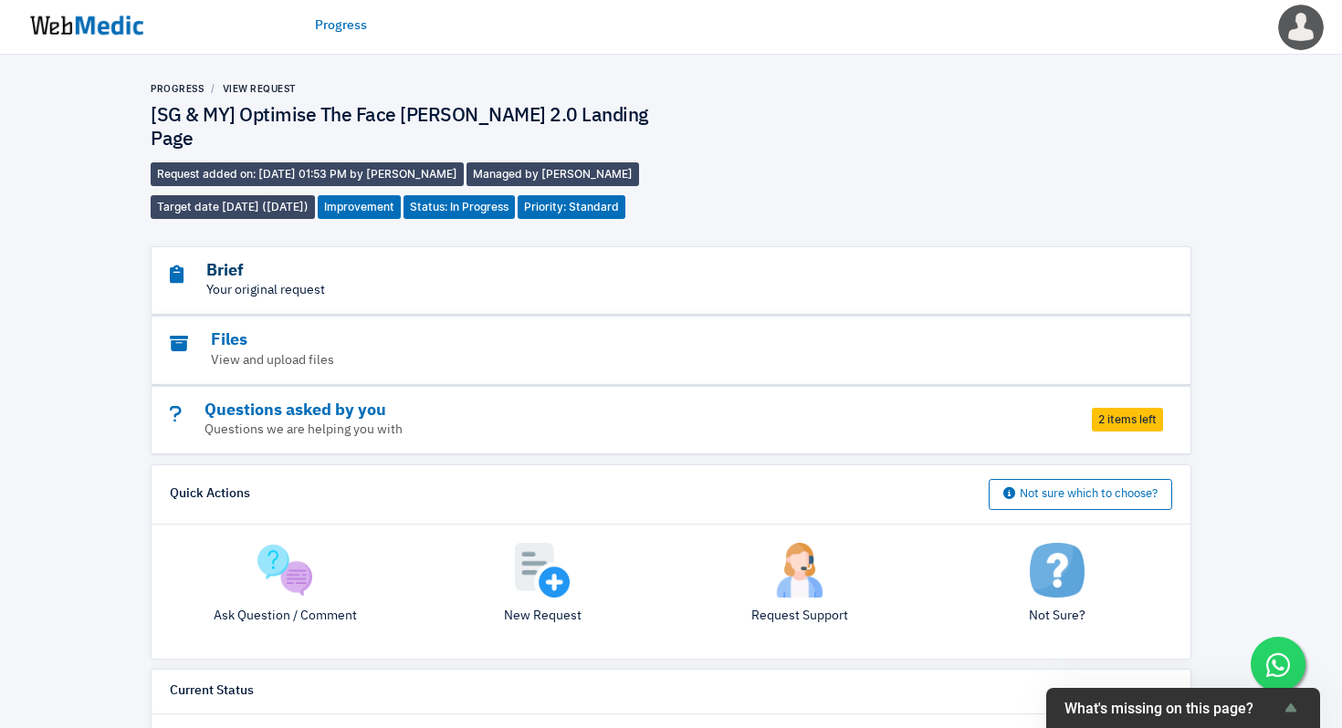
click at [312, 261] on h3 "Brief" at bounding box center [621, 271] width 902 height 21
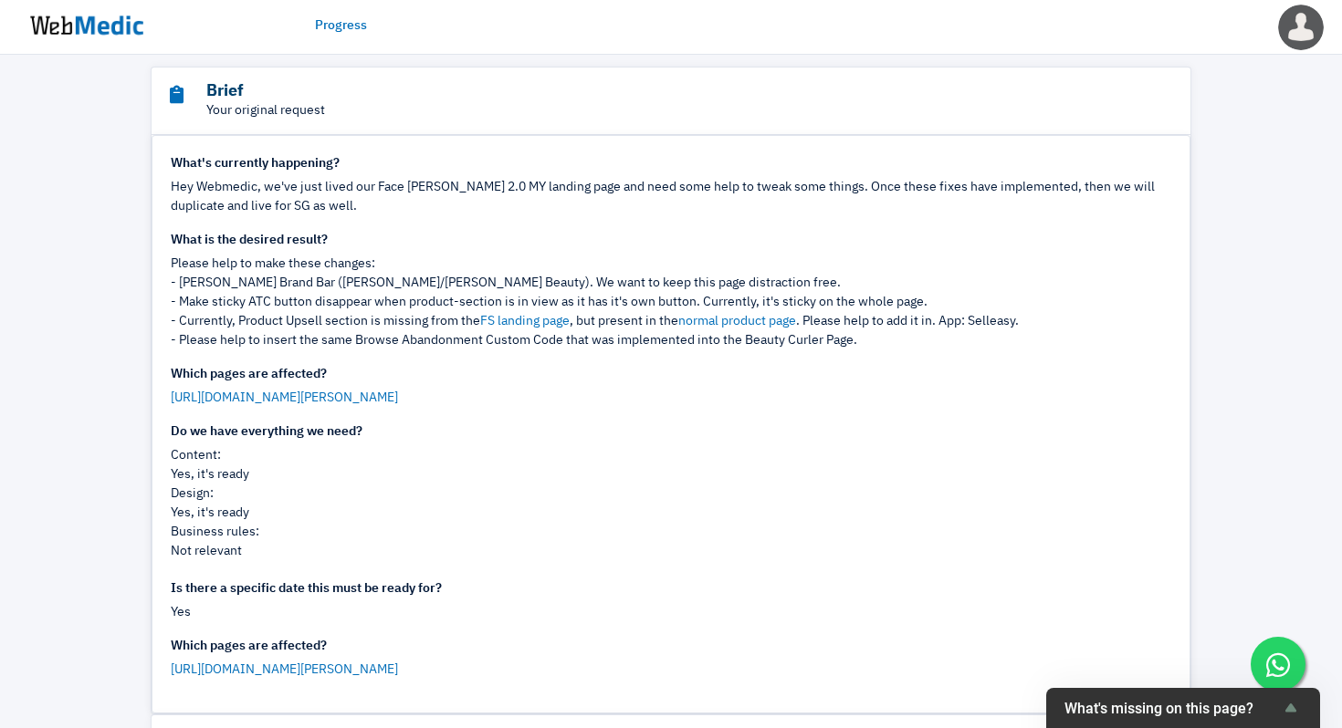
scroll to position [178, 0]
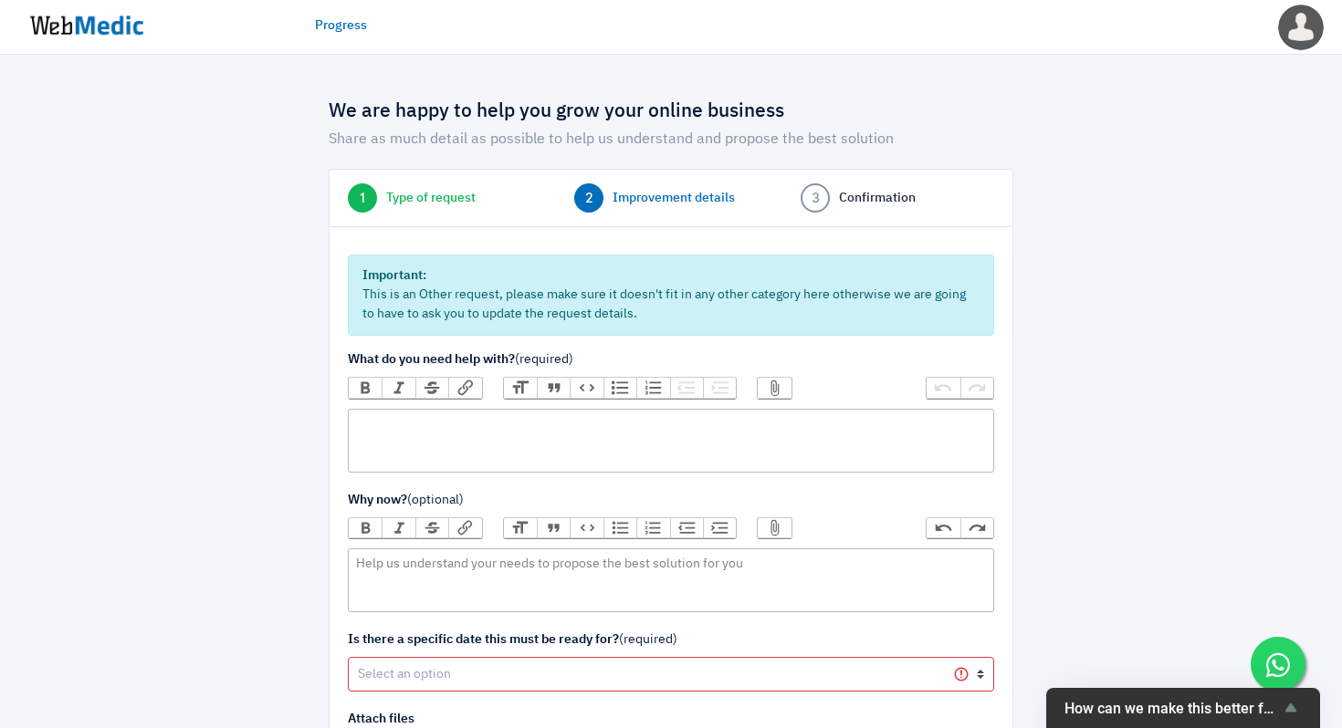
click at [747, 444] on trix-editor at bounding box center [671, 441] width 646 height 64
click at [869, 370] on label "What do you need help with? (required)" at bounding box center [671, 359] width 646 height 19
click at [811, 429] on trix-editor at bounding box center [671, 441] width 646 height 64
click at [775, 388] on button "Attach Files" at bounding box center [773, 388] width 33 height 20
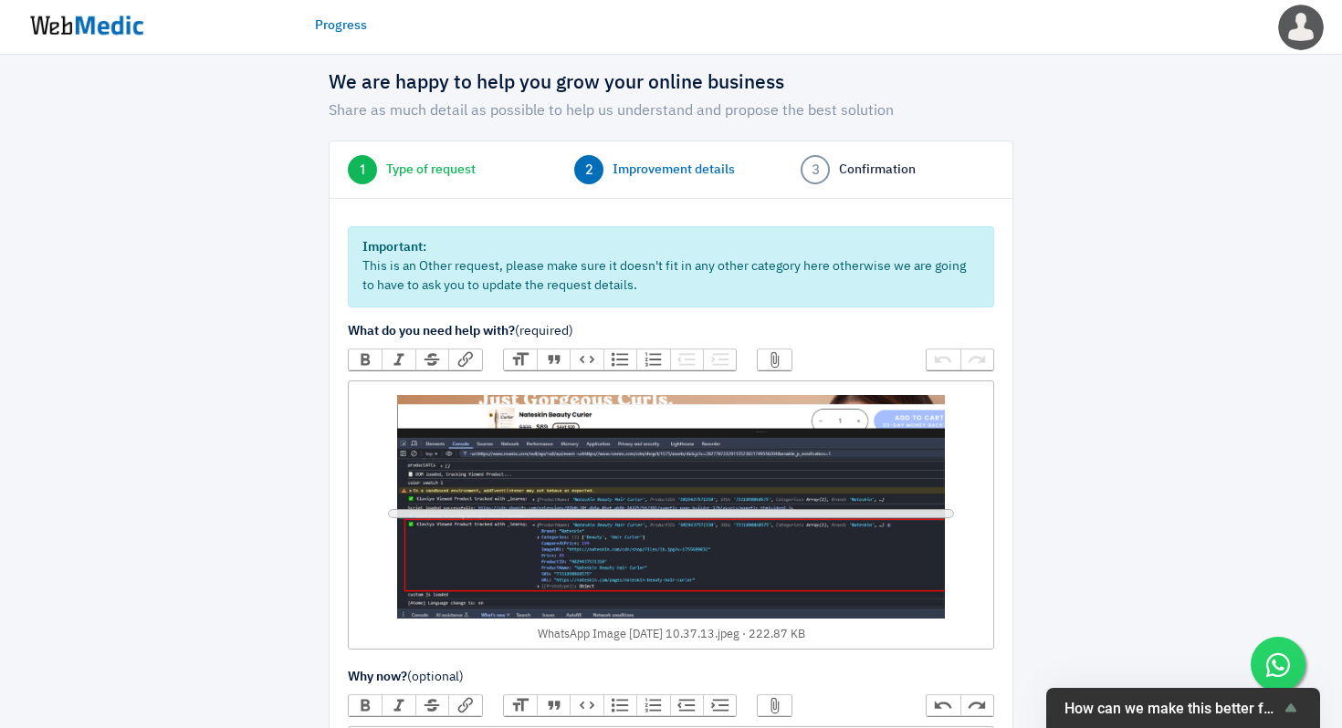
scroll to position [30, 0]
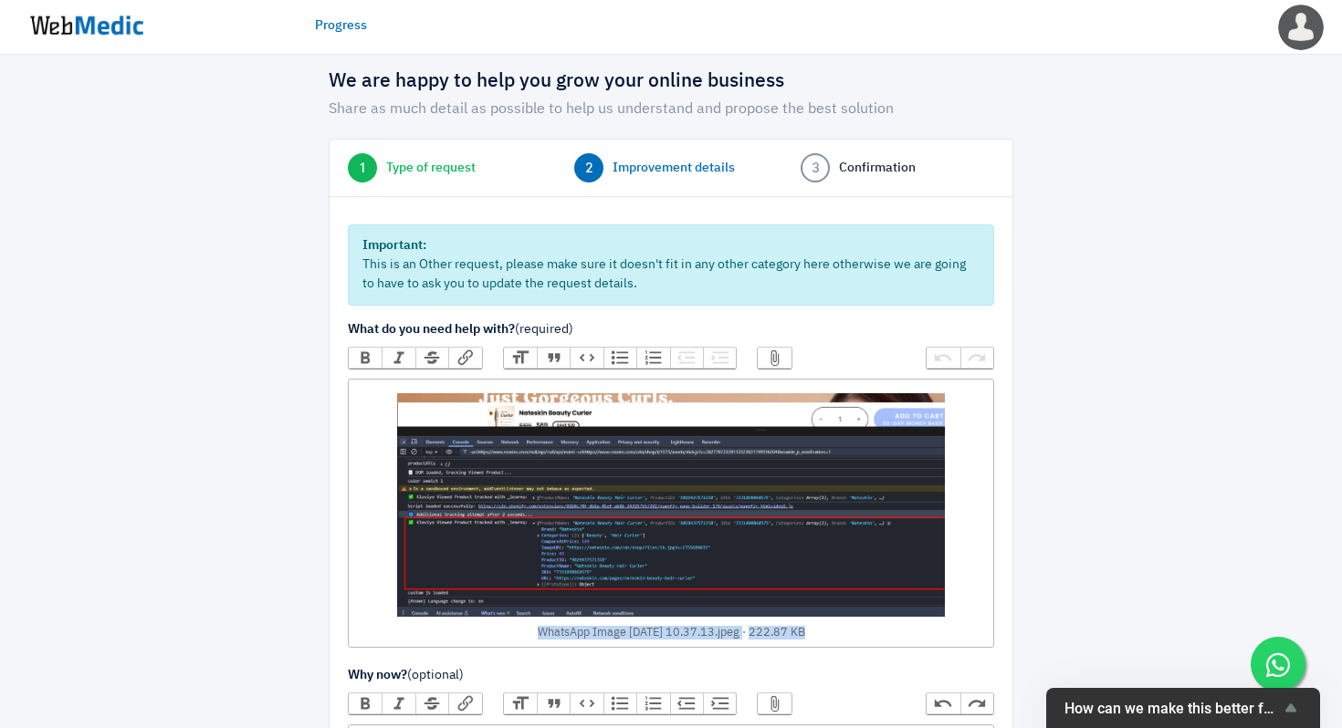
click at [387, 582] on figure "WhatsApp Image 2025-09-30 at 10.37.13.jpeg 222.87 KB" at bounding box center [670, 512] width 629 height 256
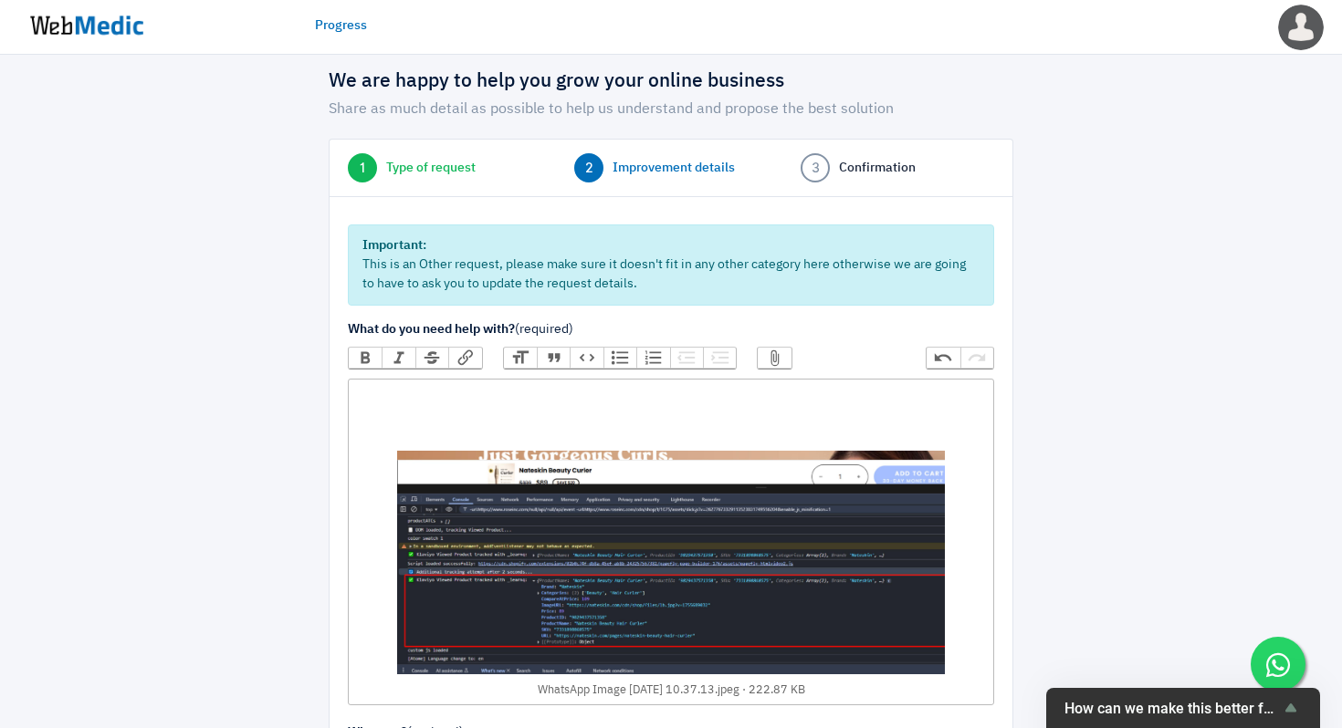
paste trix-editor "<div>Currently, the values that get sent across to Klaviyo are what we see here…"
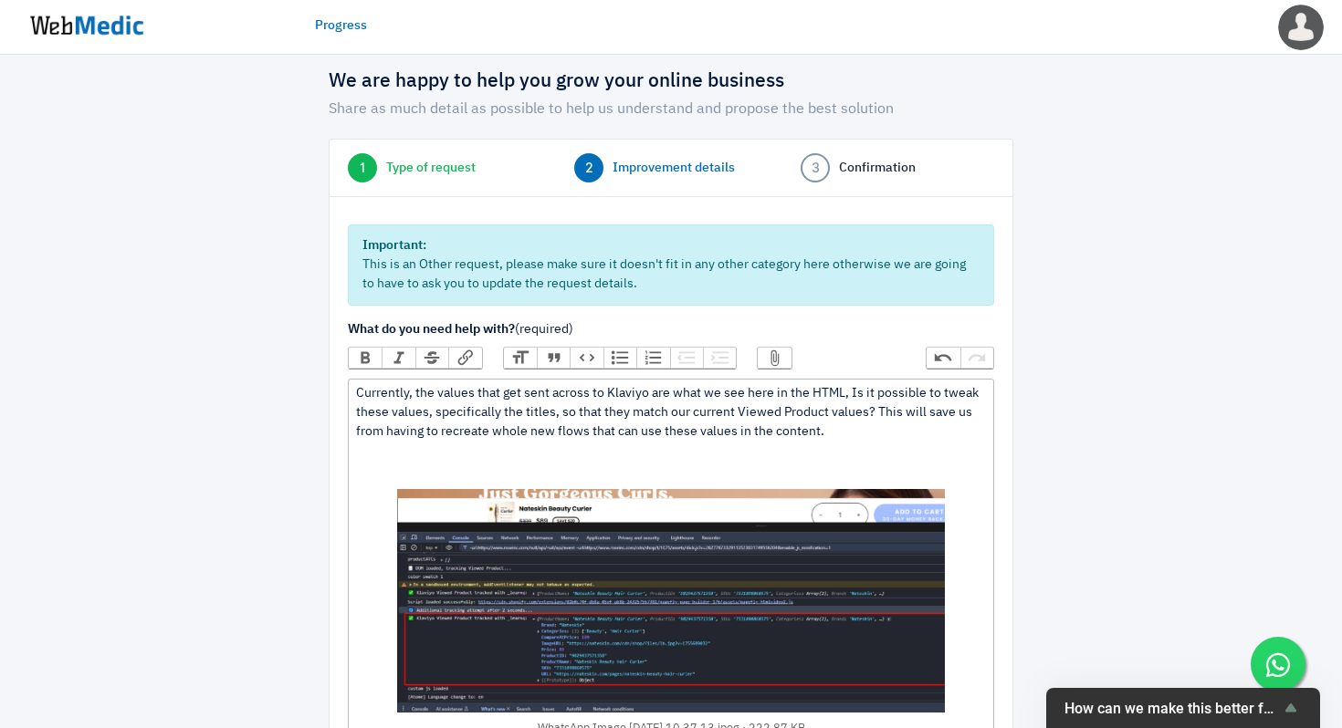
click at [358, 394] on div "Currently, the values that get sent across to Klaviyo are what we see here in t…" at bounding box center [670, 561] width 629 height 354
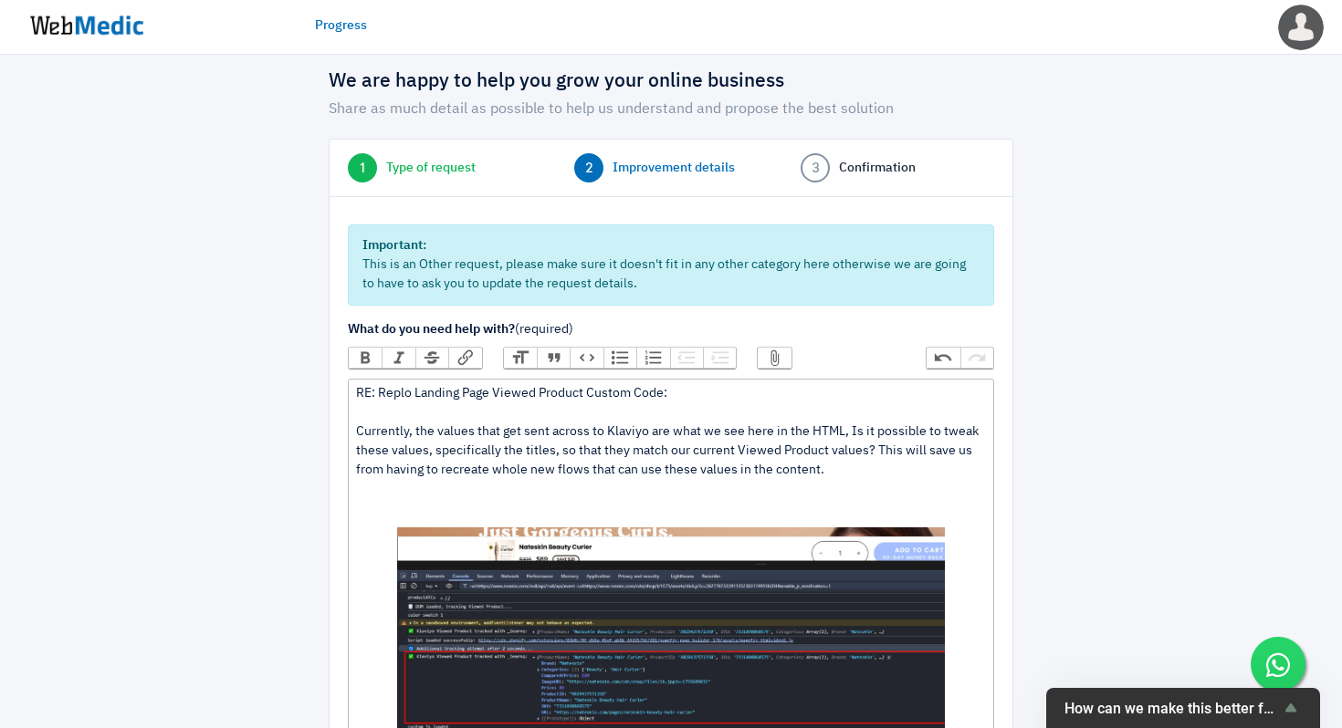
click at [444, 395] on div "RE: Replo Landing Page Viewed Product Custom Code: Currently, the values that g…" at bounding box center [670, 580] width 629 height 392
click at [480, 441] on div "RE: Replo Landing Page Viewed Product Custom Code: Currently, the values that g…" at bounding box center [670, 580] width 629 height 392
click at [716, 436] on div "RE: Replo Landing Page Viewed Product Custom Code: Currently, the values that g…" at bounding box center [670, 580] width 629 height 392
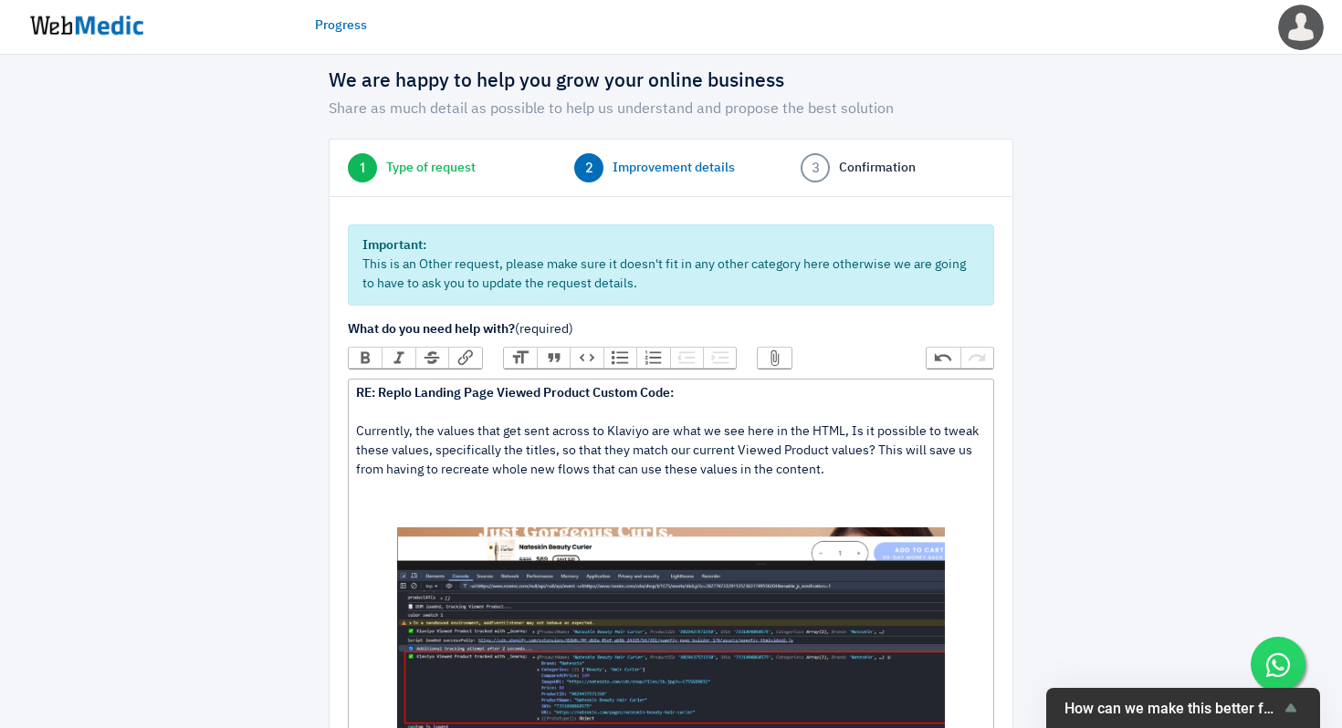
click at [846, 432] on div "RE: Replo Landing Page Viewed Product Custom Code: Currently, the values that g…" at bounding box center [670, 580] width 629 height 392
click at [844, 434] on div "RE: Replo Landing Page Viewed Product Custom Code: Currently, the values that g…" at bounding box center [670, 580] width 629 height 392
click at [802, 449] on div "RE: Replo Landing Page Viewed Product Custom Code: Currently, the values that g…" at bounding box center [670, 580] width 629 height 392
click at [523, 447] on div "RE: Replo Landing Page Viewed Product Custom Code: Currently, the values that g…" at bounding box center [670, 580] width 629 height 392
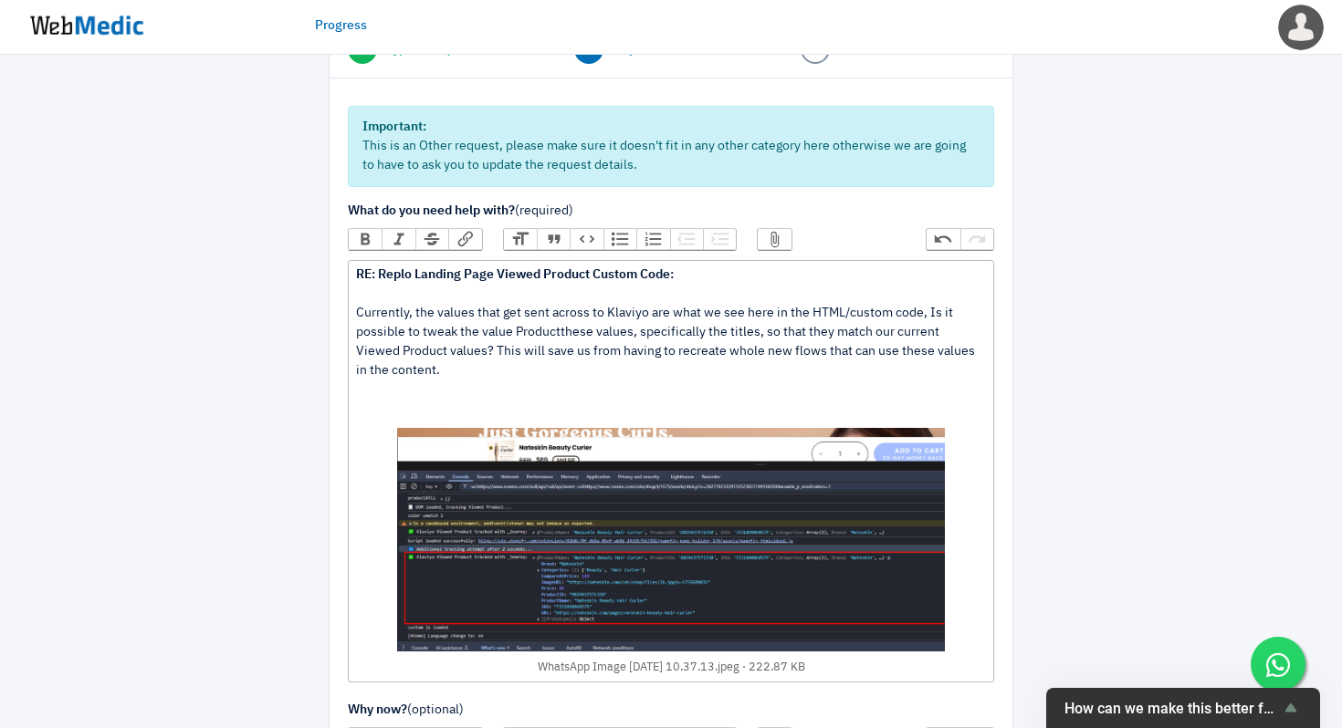
scroll to position [162, 0]
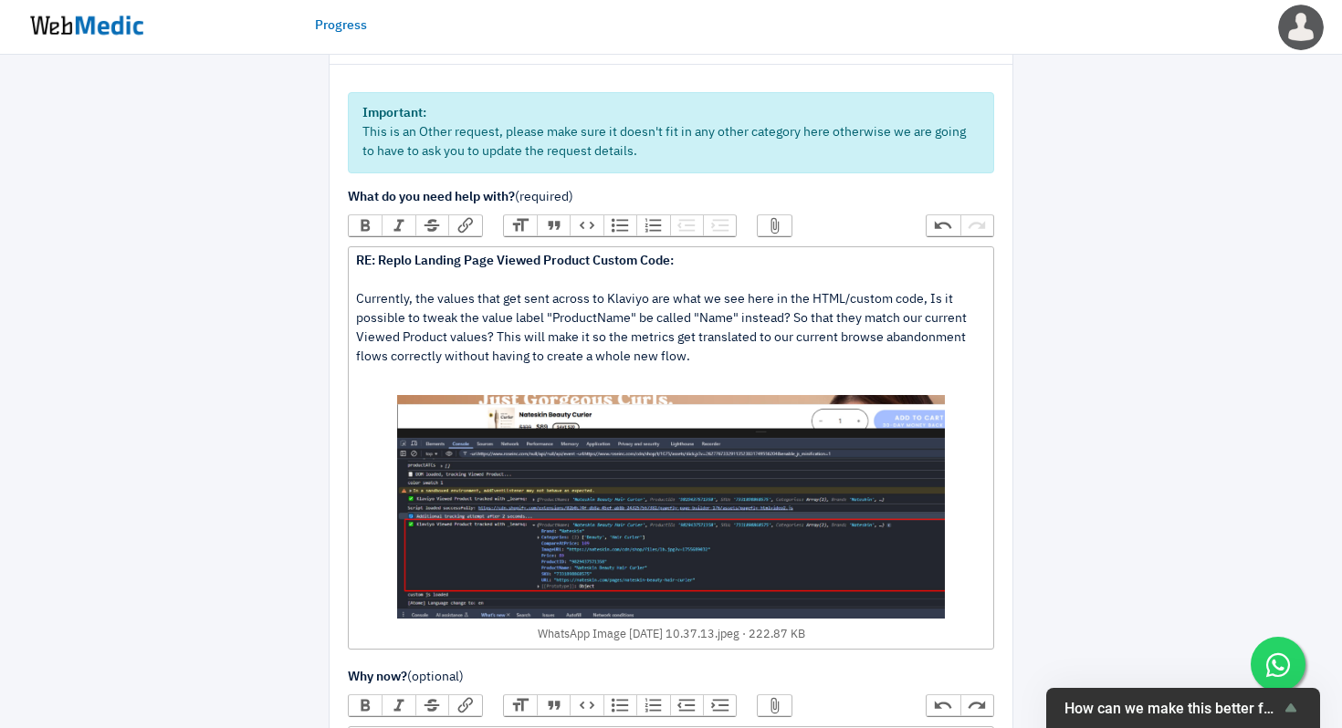
click at [775, 368] on div "RE: Replo Landing Page Viewed Product Custom Code: Currently, the values that g…" at bounding box center [670, 448] width 629 height 392
click at [781, 362] on div "RE: Replo Landing Page Viewed Product Custom Code: Currently, the values that g…" at bounding box center [670, 448] width 629 height 392
click at [793, 322] on div "RE: Replo Landing Page Viewed Product Custom Code: Currently, the values that g…" at bounding box center [670, 448] width 629 height 392
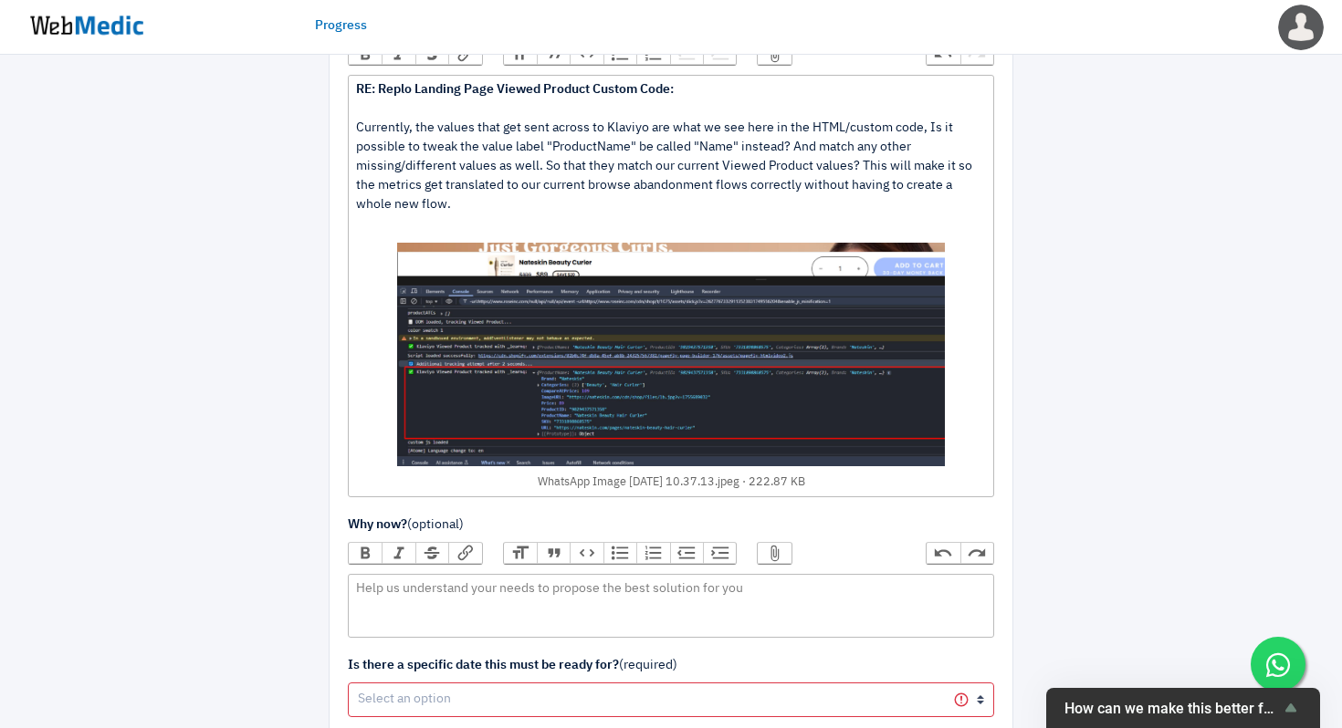
scroll to position [338, 0]
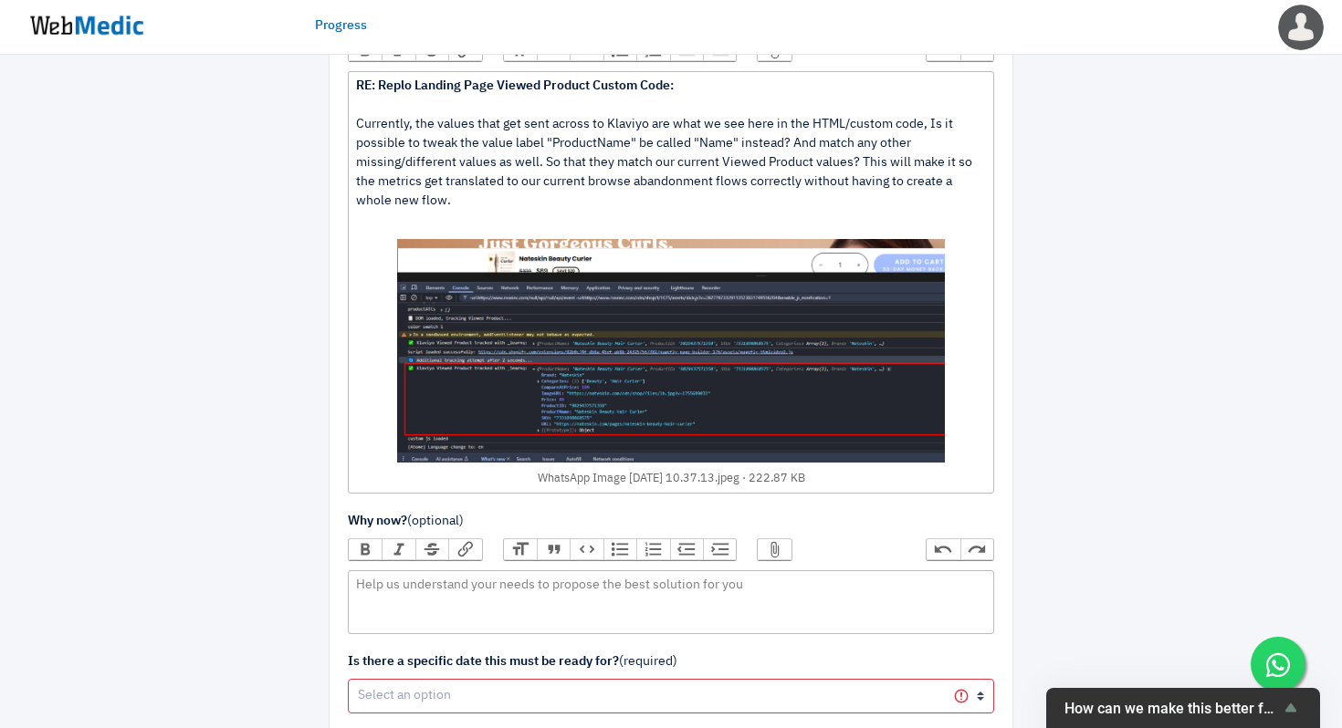
click at [913, 514] on label "Why now? (optional)" at bounding box center [671, 521] width 646 height 19
click at [922, 495] on form "Important: This is an Other request, please make sure it doesn't fit in any oth…" at bounding box center [671, 372] width 646 height 911
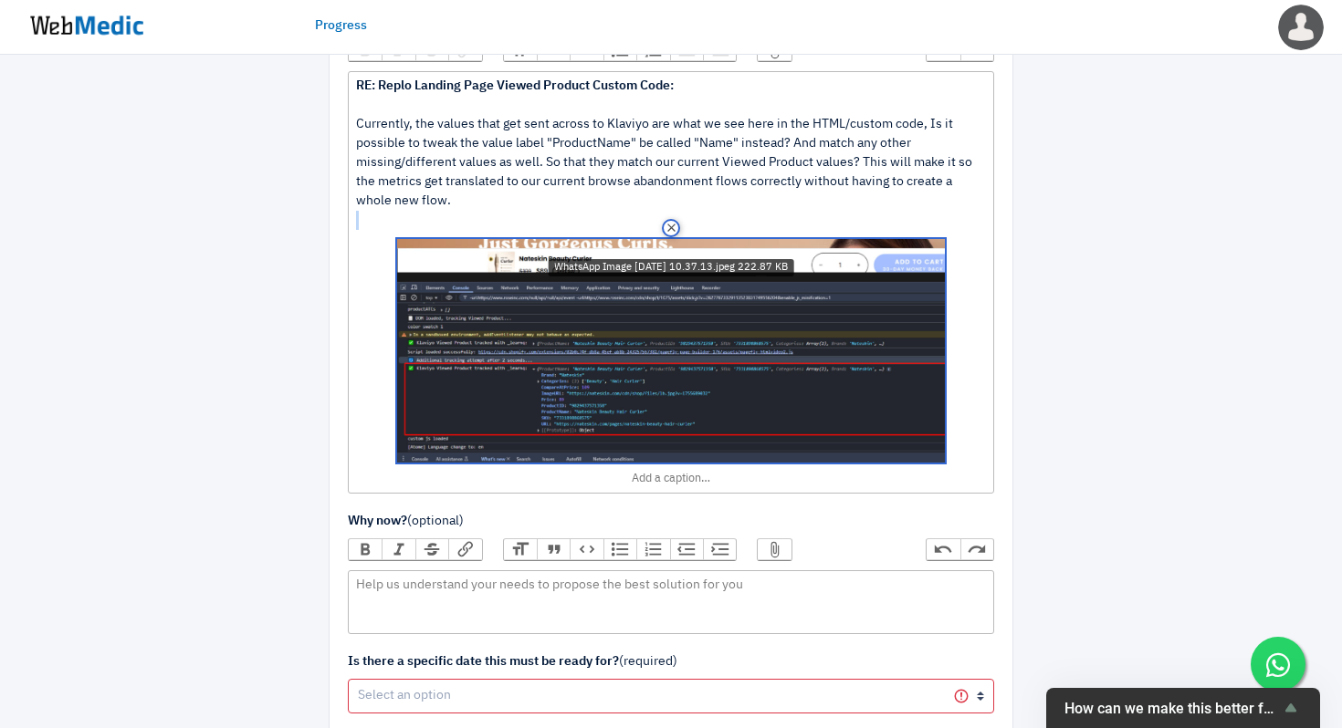
click at [970, 406] on figure "WhatsApp Image 2025-09-30 at 10.37.13.jpeg 222.87 KB Remove WhatsApp Image 2025…" at bounding box center [670, 358] width 629 height 256
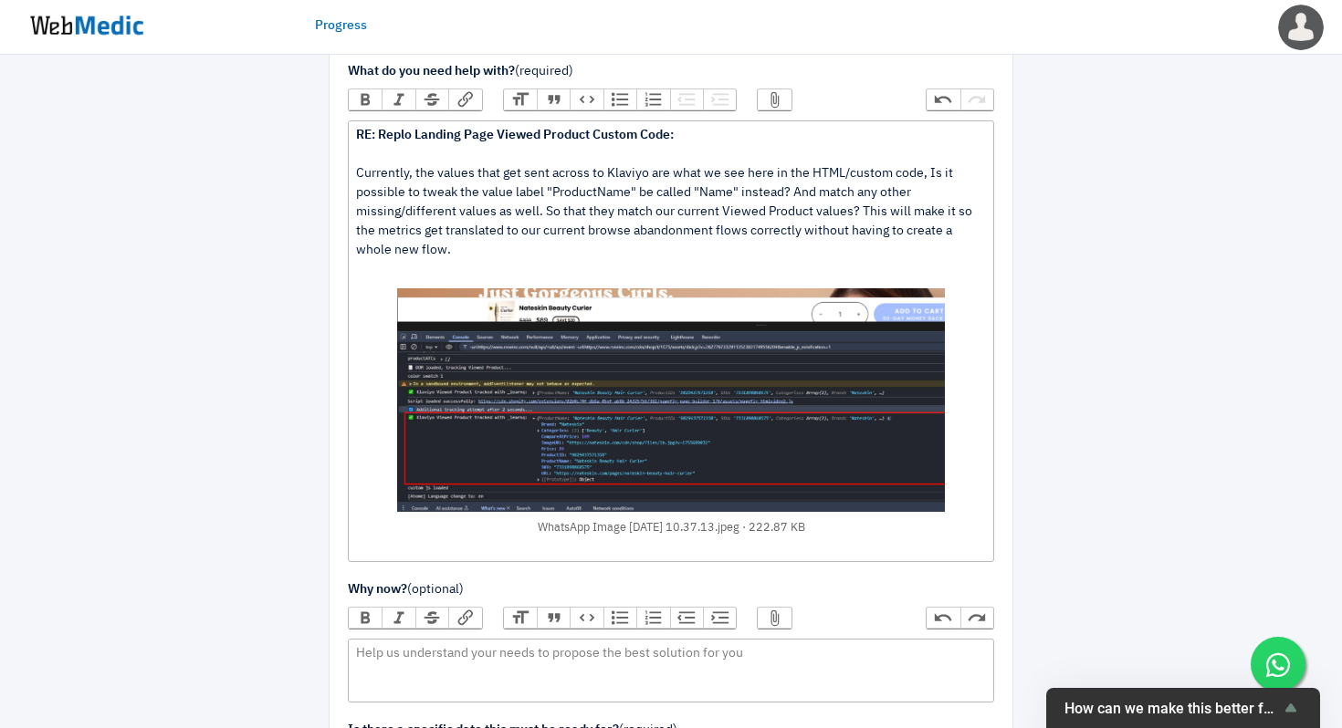
scroll to position [277, 0]
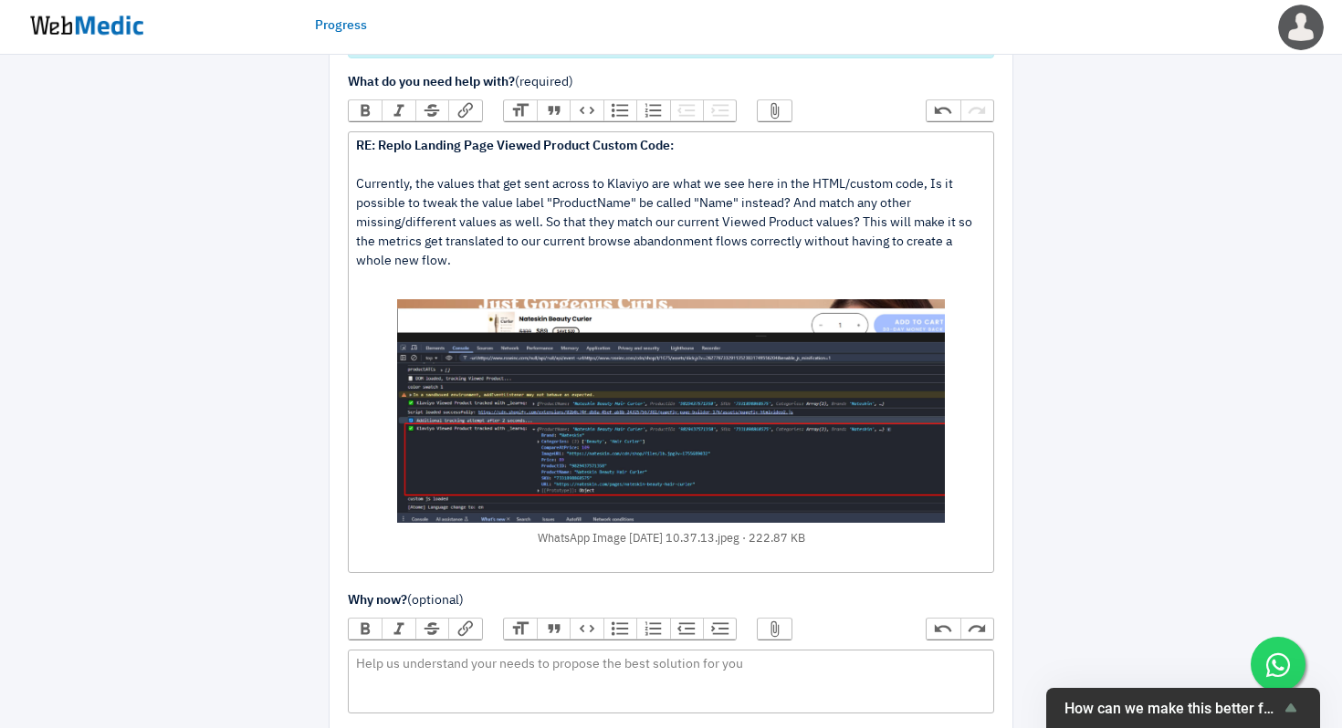
click at [763, 106] on button "Attach Files" at bounding box center [773, 110] width 33 height 20
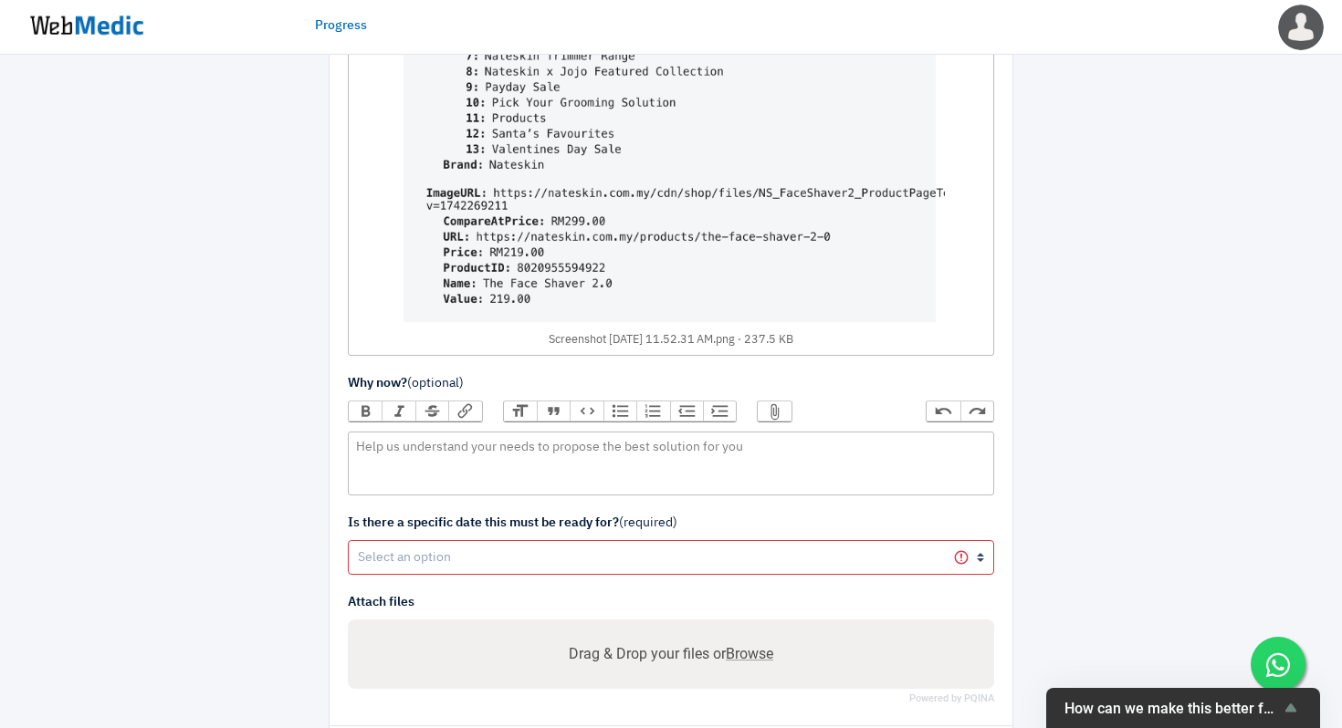
scroll to position [938, 0]
click at [735, 455] on trix-editor at bounding box center [671, 462] width 646 height 64
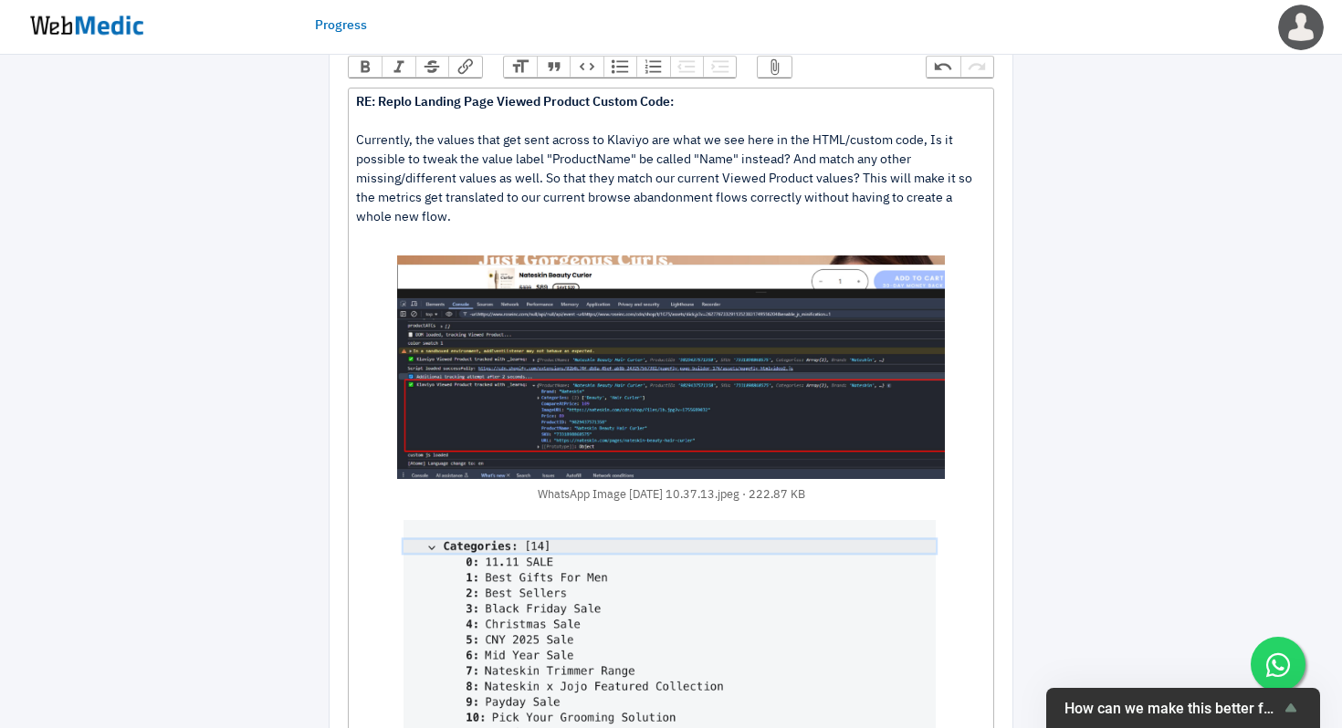
scroll to position [319, 0]
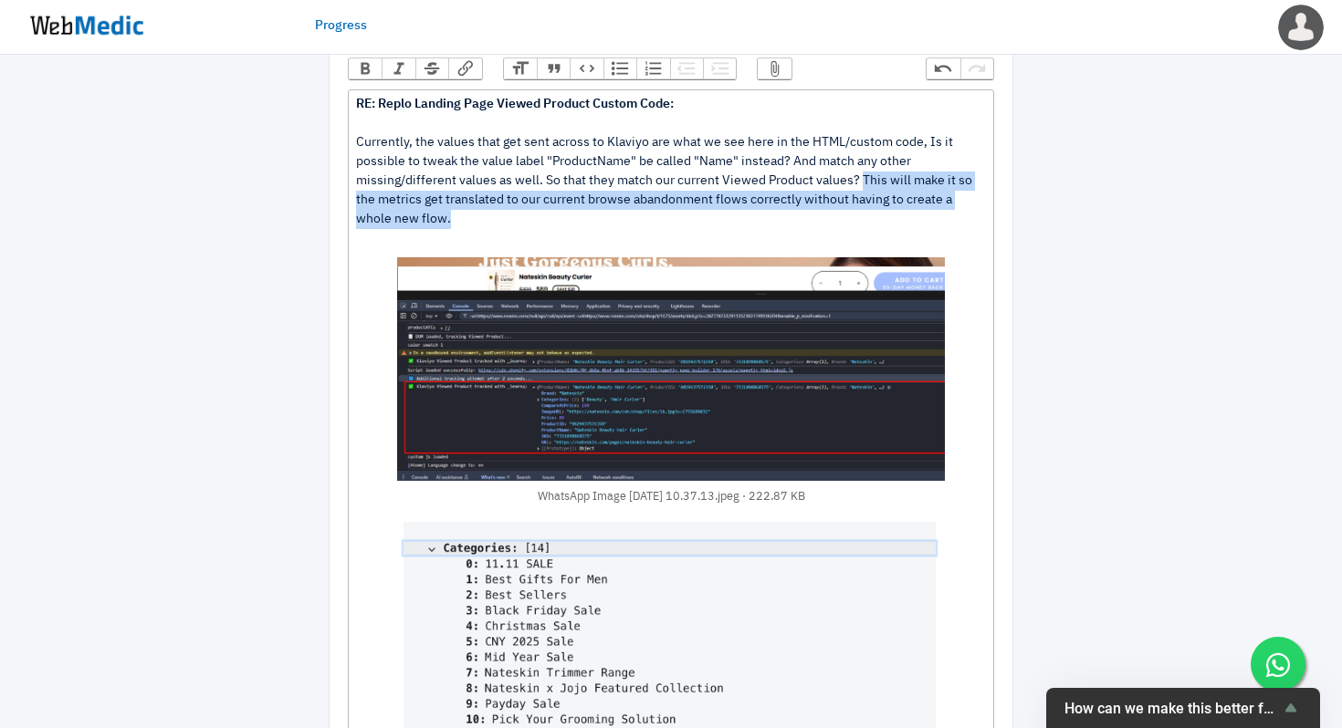
drag, startPoint x: 881, startPoint y: 214, endPoint x: 861, endPoint y: 184, distance: 35.4
click at [861, 184] on div "RE: Replo Landing Page Viewed Product Custom Code: Currently, the values that g…" at bounding box center [670, 531] width 629 height 872
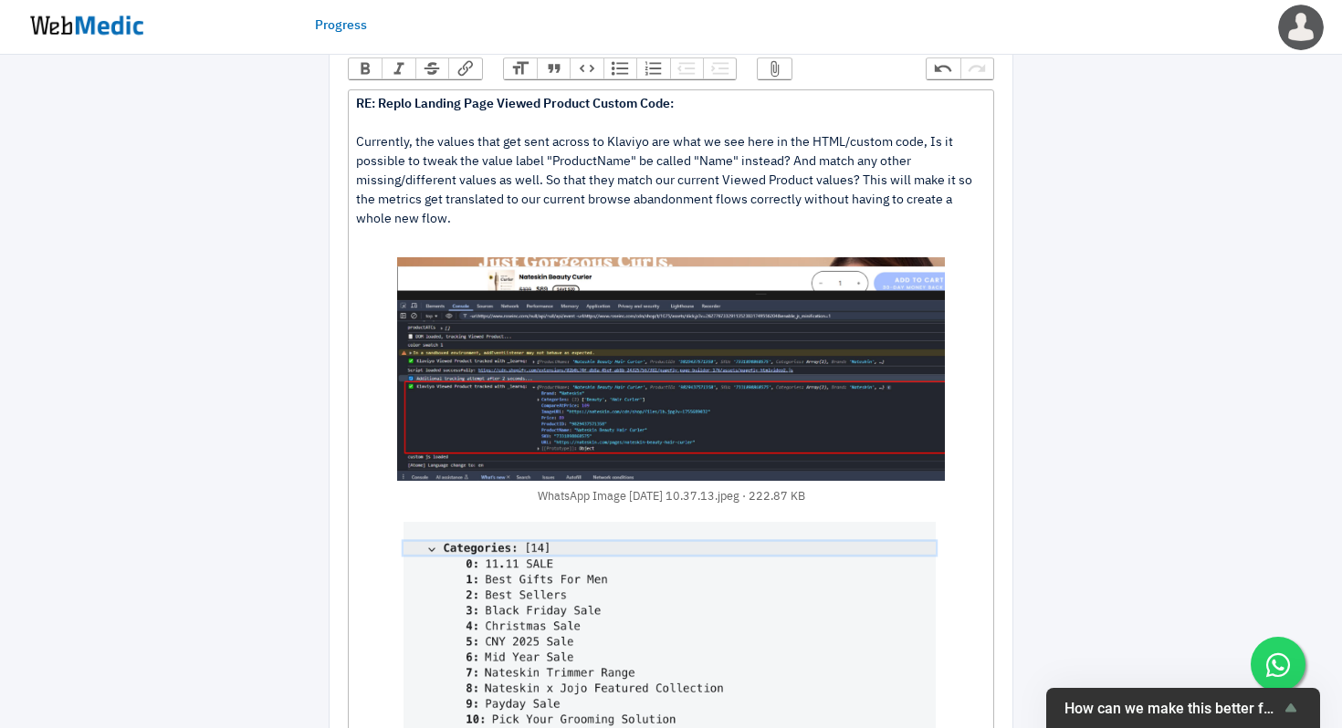
type trix-editor "<div><strong>RE: Replo Landing Page Viewed Product Custom Code:<br></strong><br…"
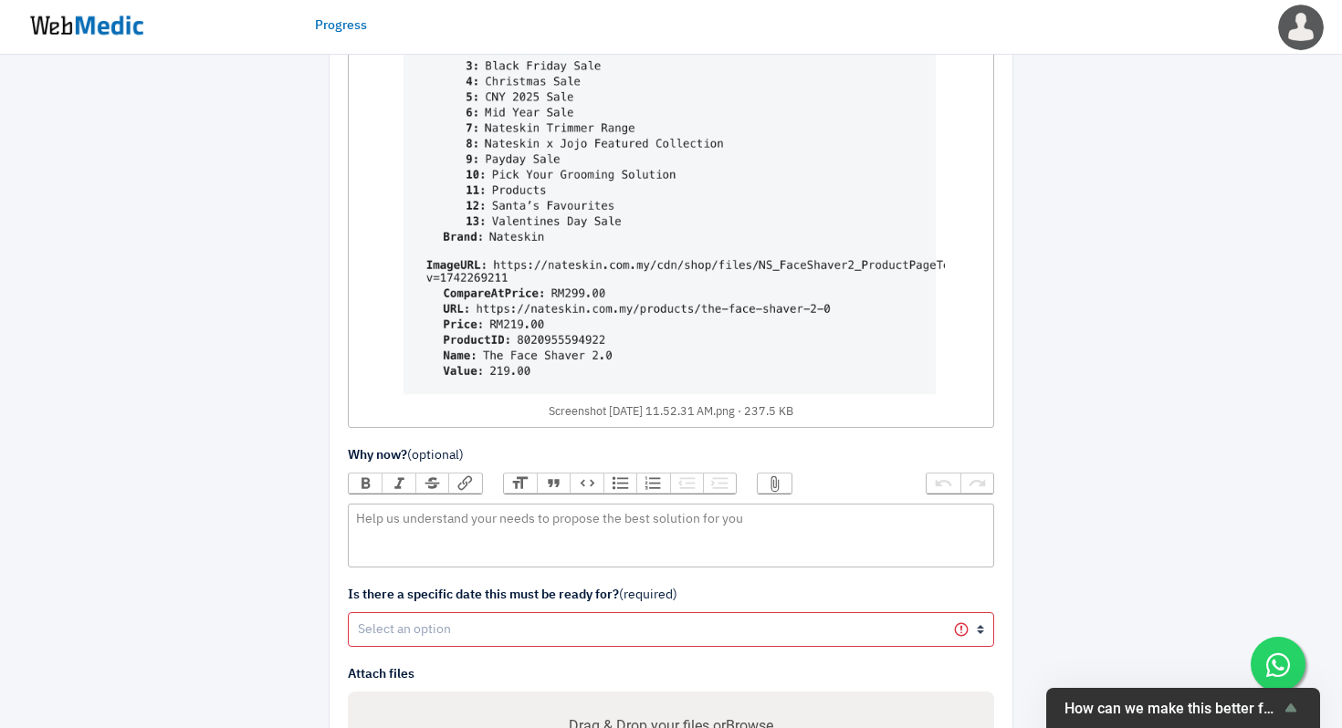
scroll to position [857, 0]
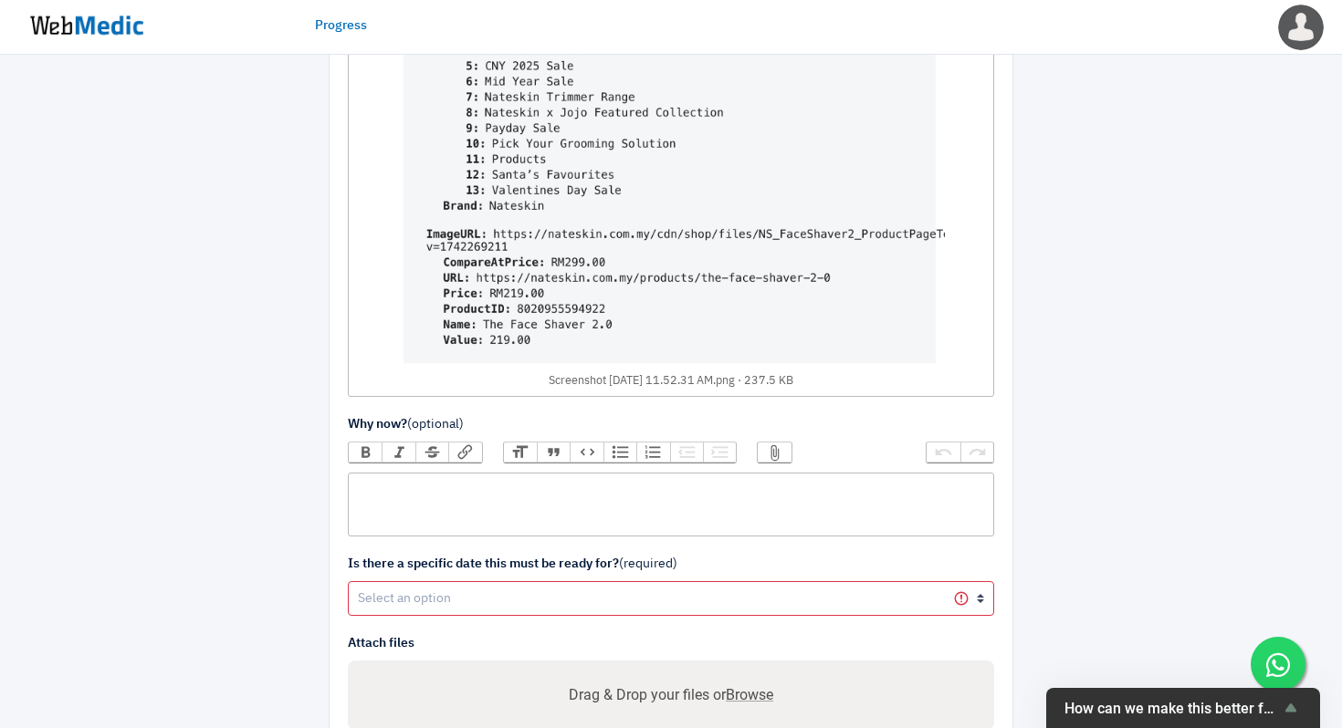
click at [755, 517] on trix-editor at bounding box center [671, 505] width 646 height 64
paste trix-editor "<div>This will make it so the metrics get translated to our current browse aban…"
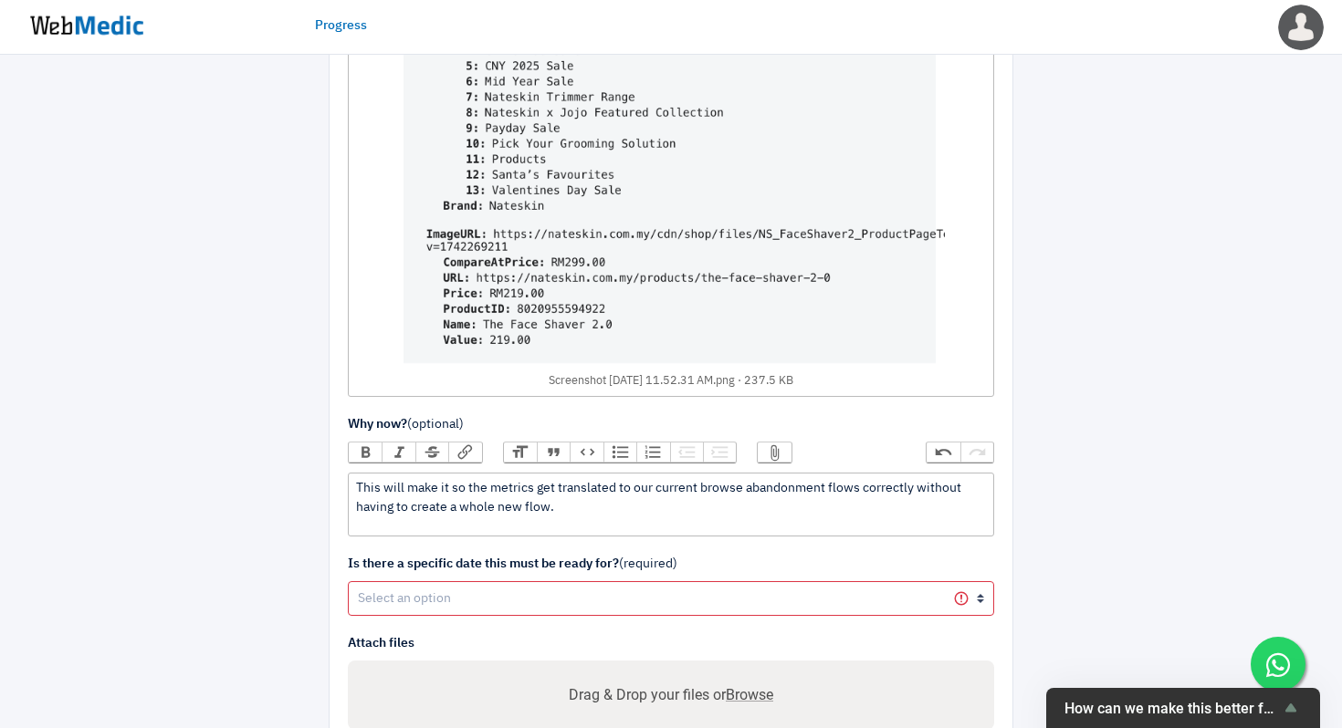
click at [358, 490] on div "This will make it so the metrics get translated to our current browse abandonme…" at bounding box center [670, 498] width 629 height 38
click at [913, 491] on div "This will make it so the metrics get translated to our current browse abandonme…" at bounding box center [670, 498] width 629 height 38
type trix-editor "<div>This will make it so the metrics get translated to our current browse aban…"
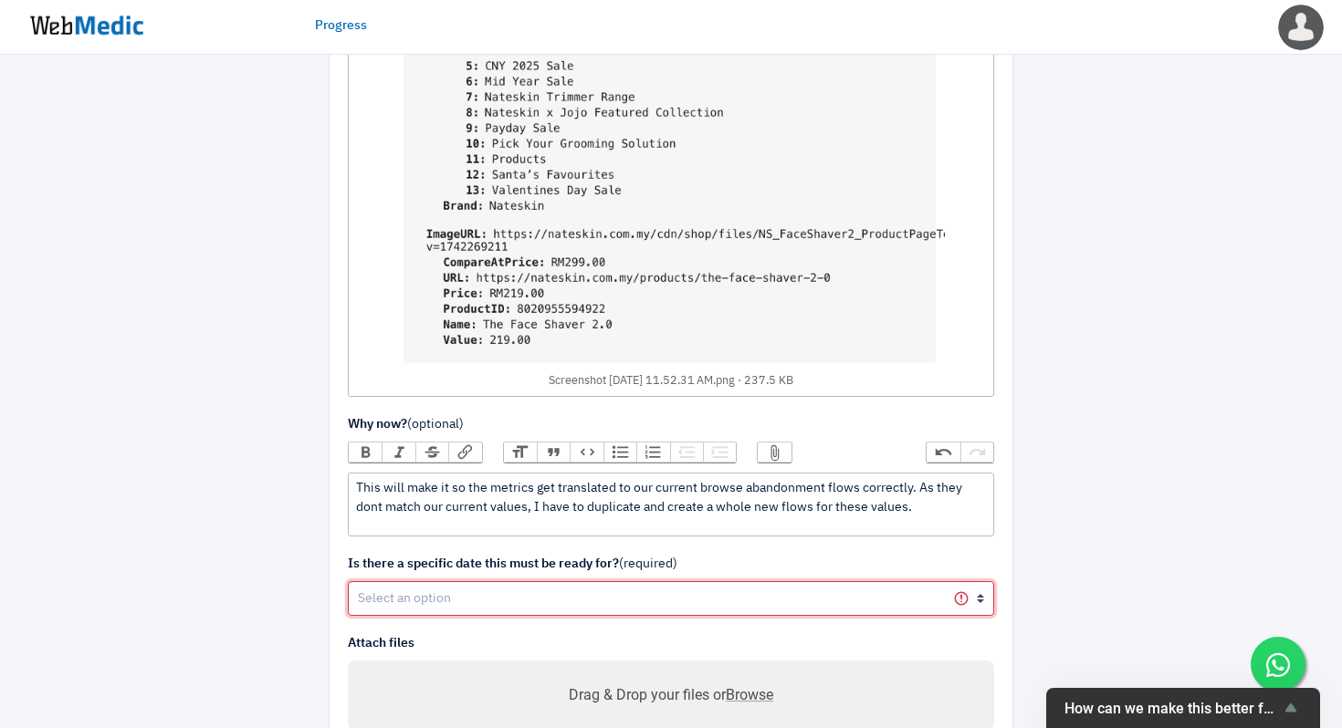
click at [821, 590] on select "Yes No" at bounding box center [671, 598] width 646 height 35
select select "1"
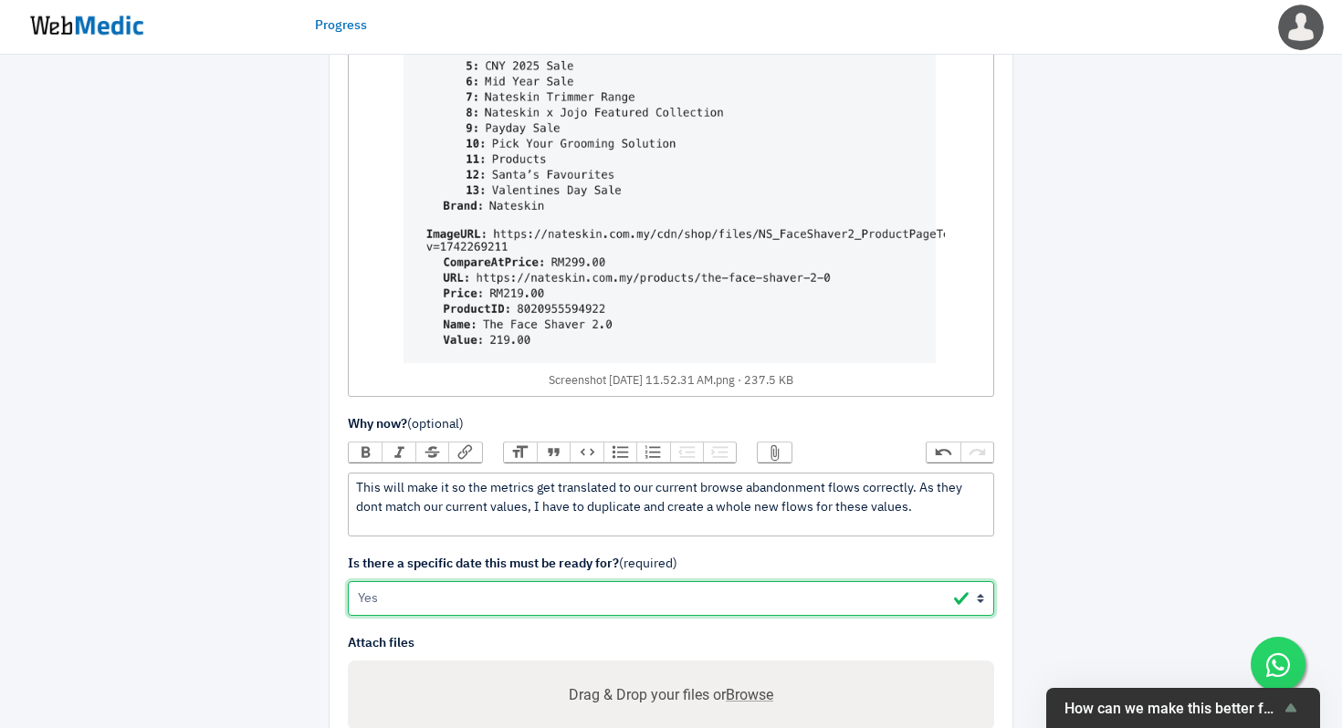
click at [348, 581] on select "Yes No" at bounding box center [671, 598] width 646 height 35
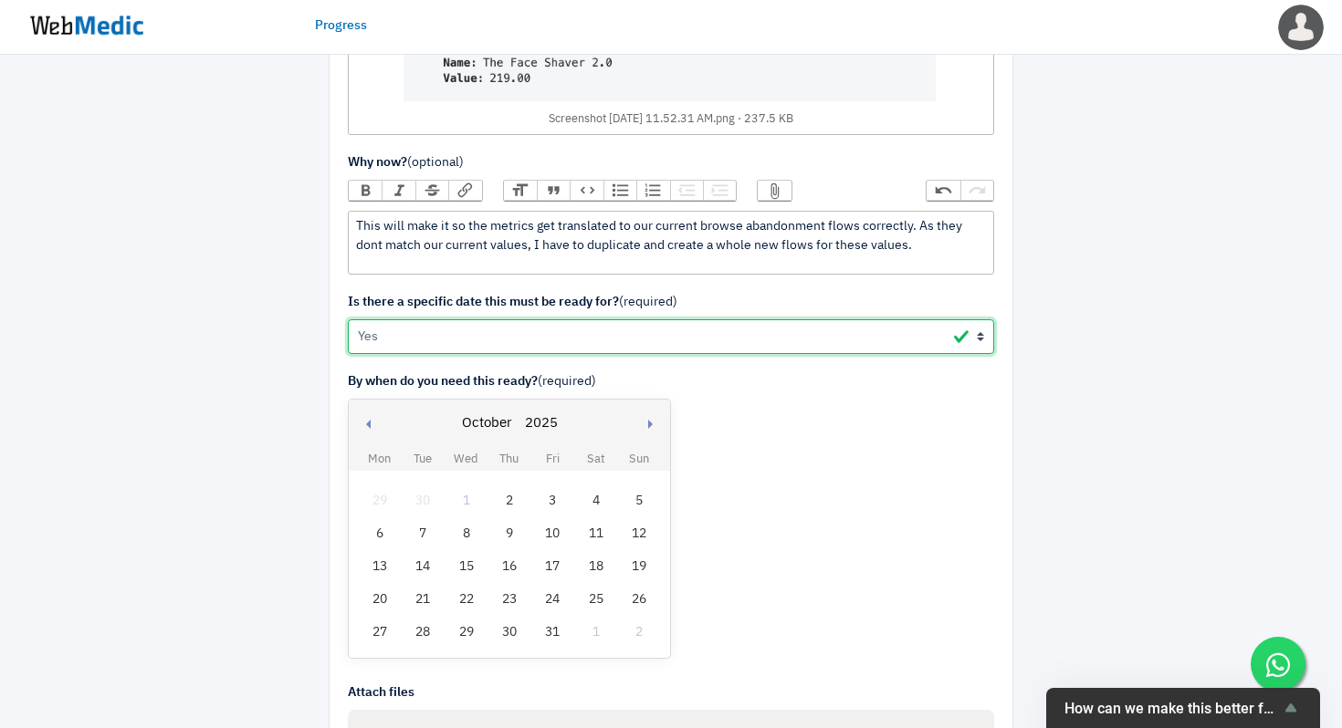
scroll to position [1128, 0]
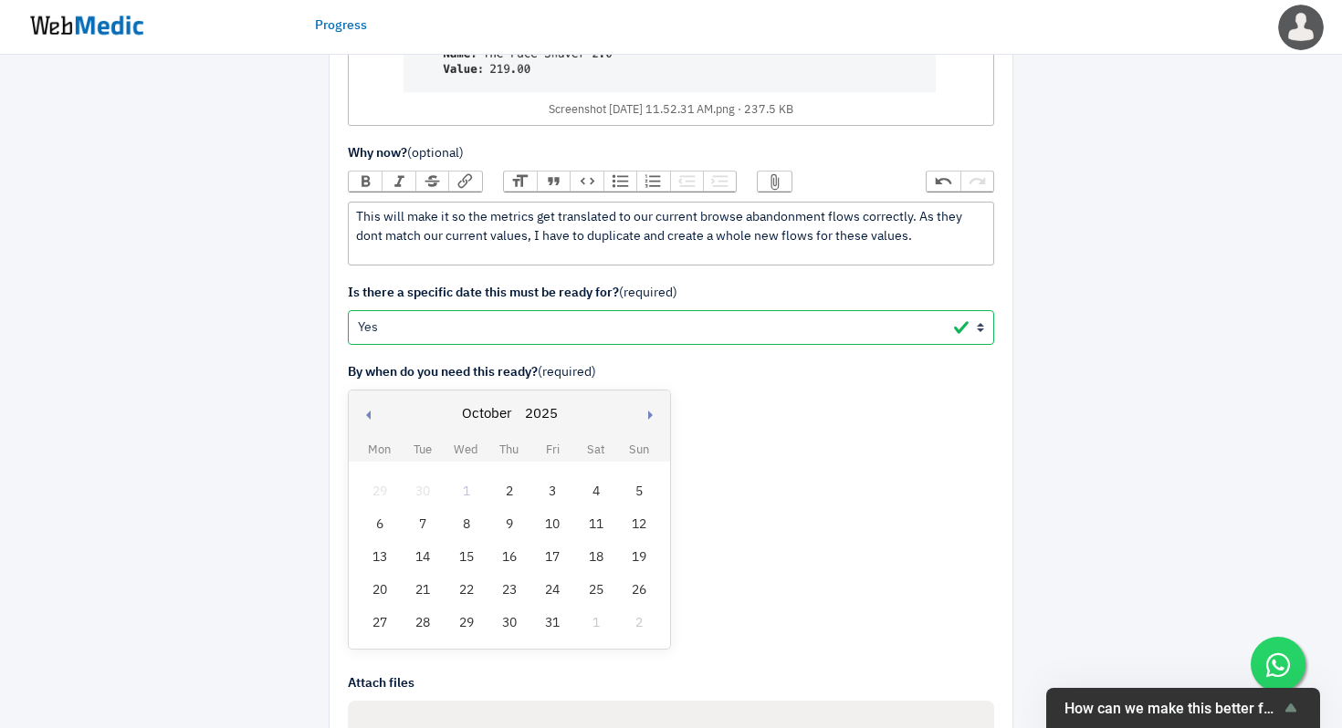
click at [513, 494] on div "2" at bounding box center [509, 492] width 24 height 24
click at [797, 456] on div "By when do you need this ready? (required) Previous month Next month October Ja…" at bounding box center [671, 509] width 646 height 293
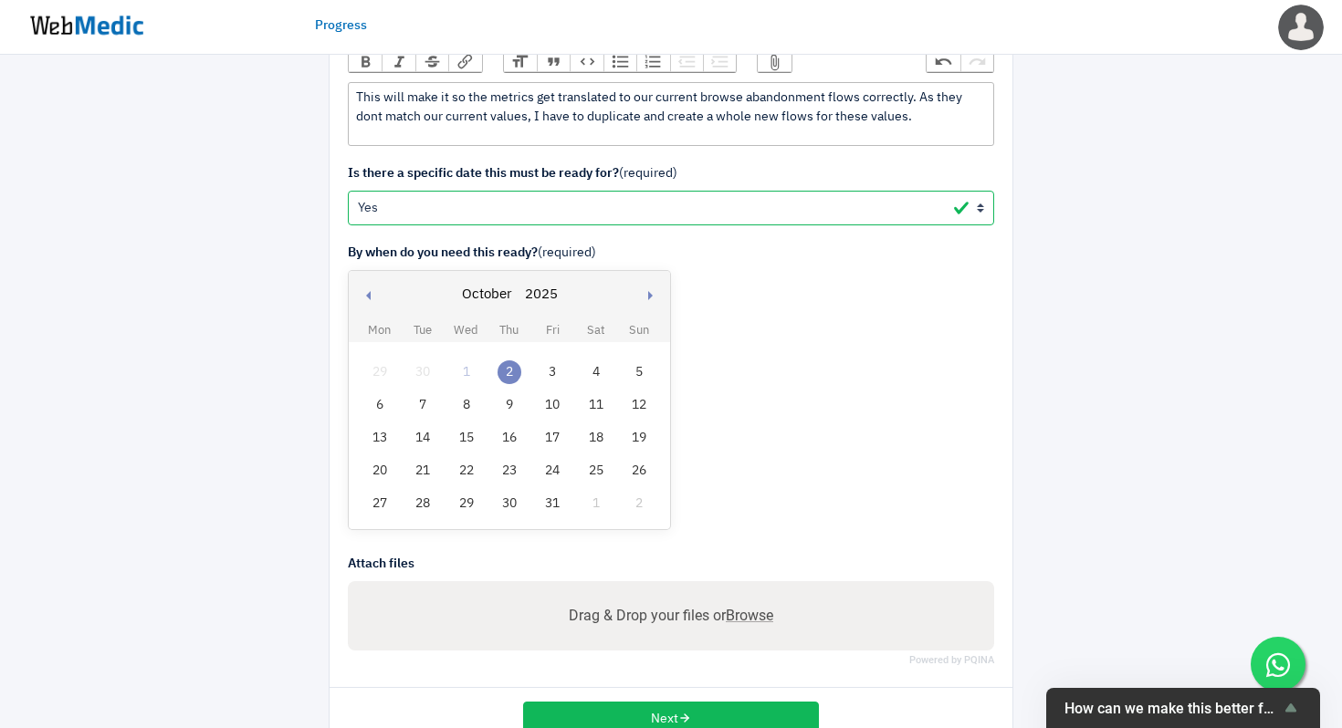
scroll to position [1296, 0]
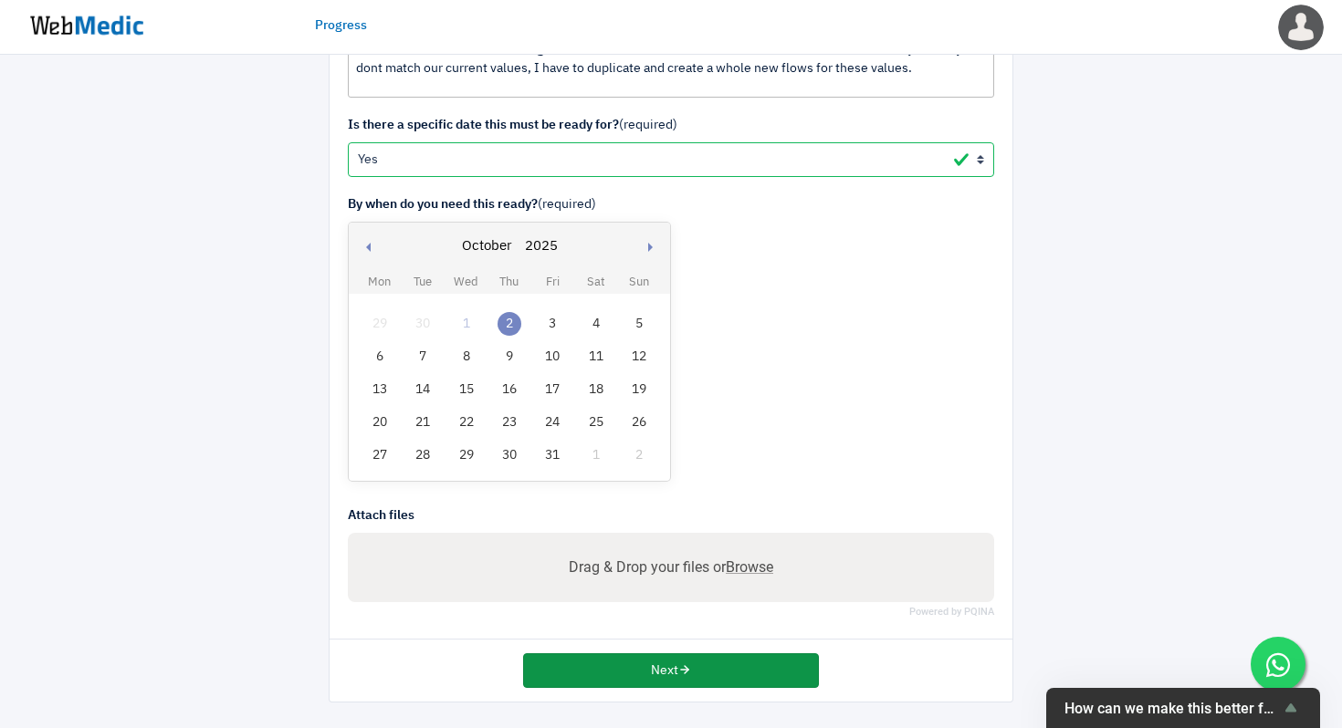
click at [701, 673] on button "Next" at bounding box center [671, 670] width 296 height 35
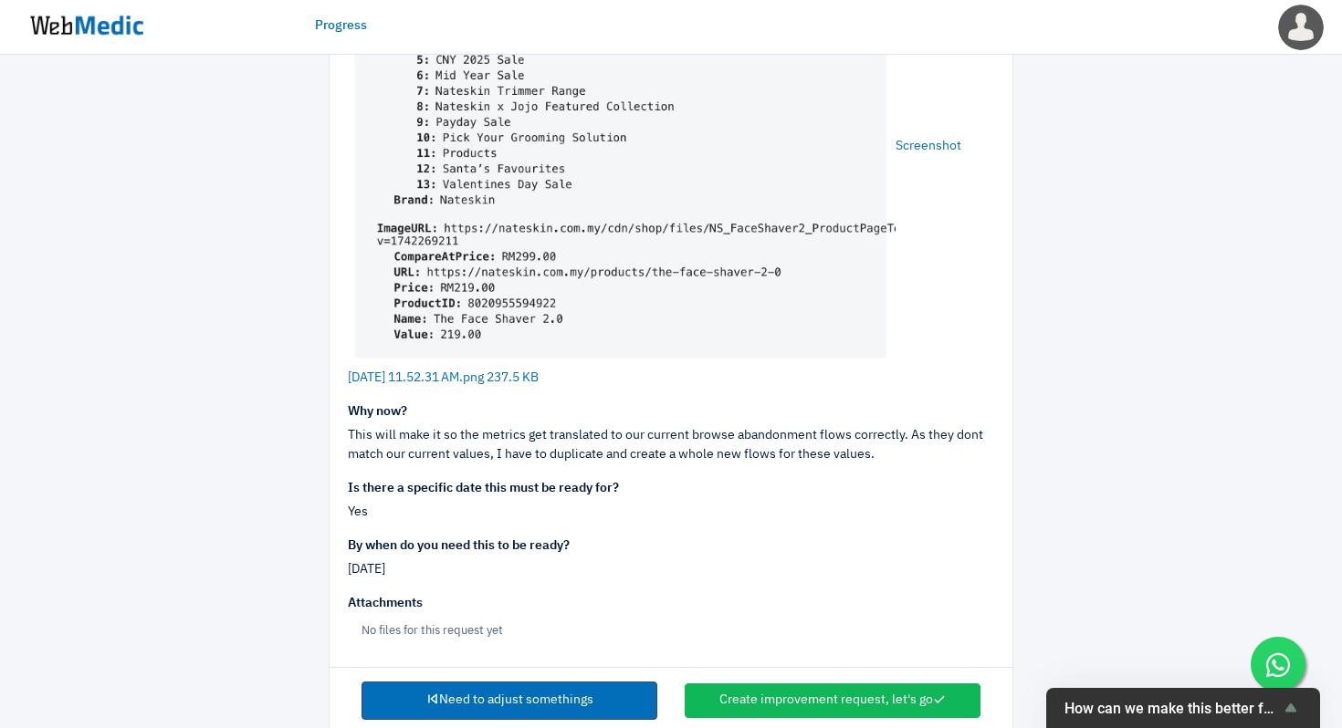
scroll to position [859, 0]
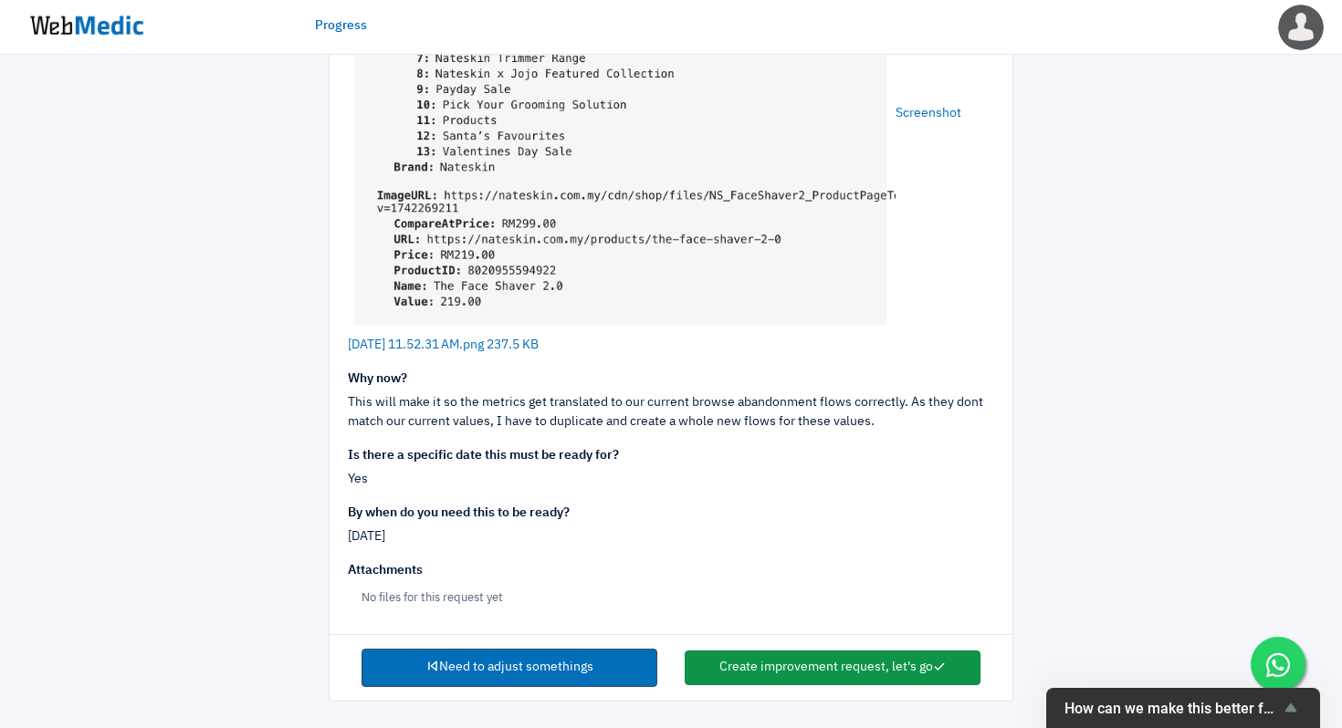
click at [789, 663] on button "Create improvement request, let's go" at bounding box center [832, 668] width 296 height 35
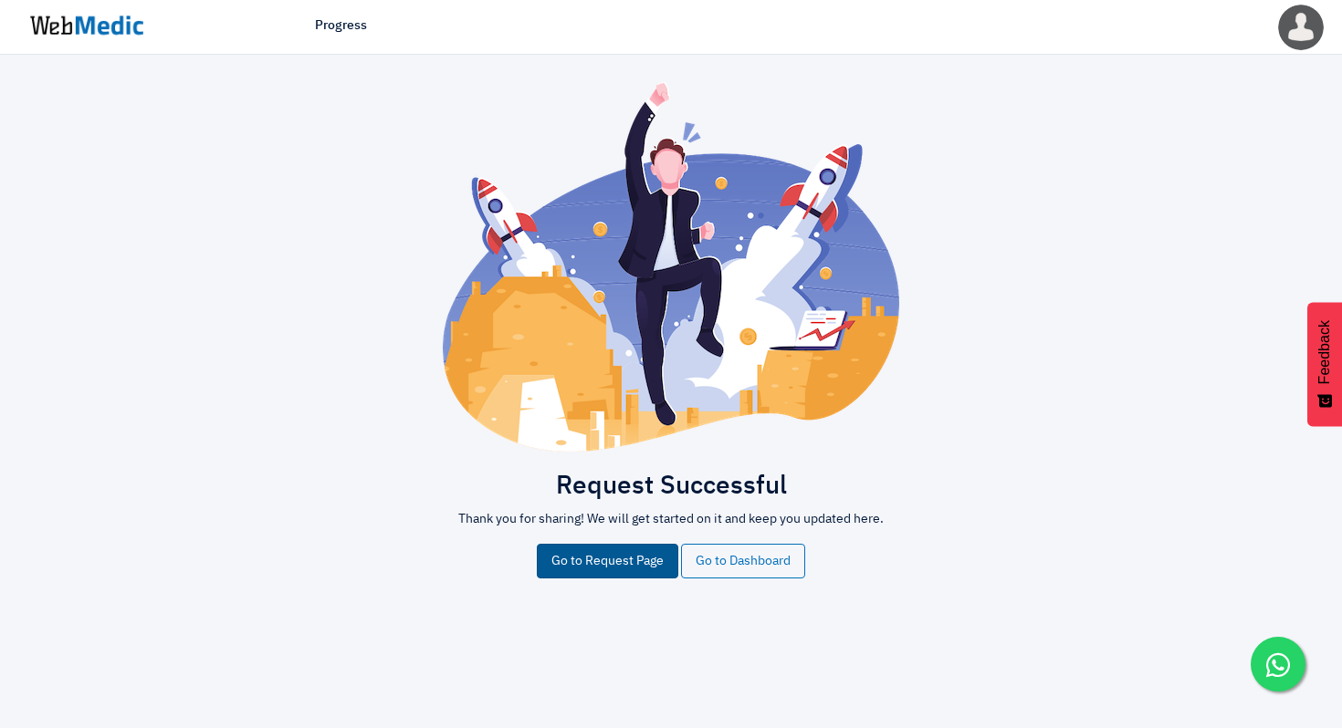
click at [612, 569] on link "Go to Request Page" at bounding box center [607, 561] width 141 height 35
click at [127, 26] on img at bounding box center [86, 25] width 137 height 57
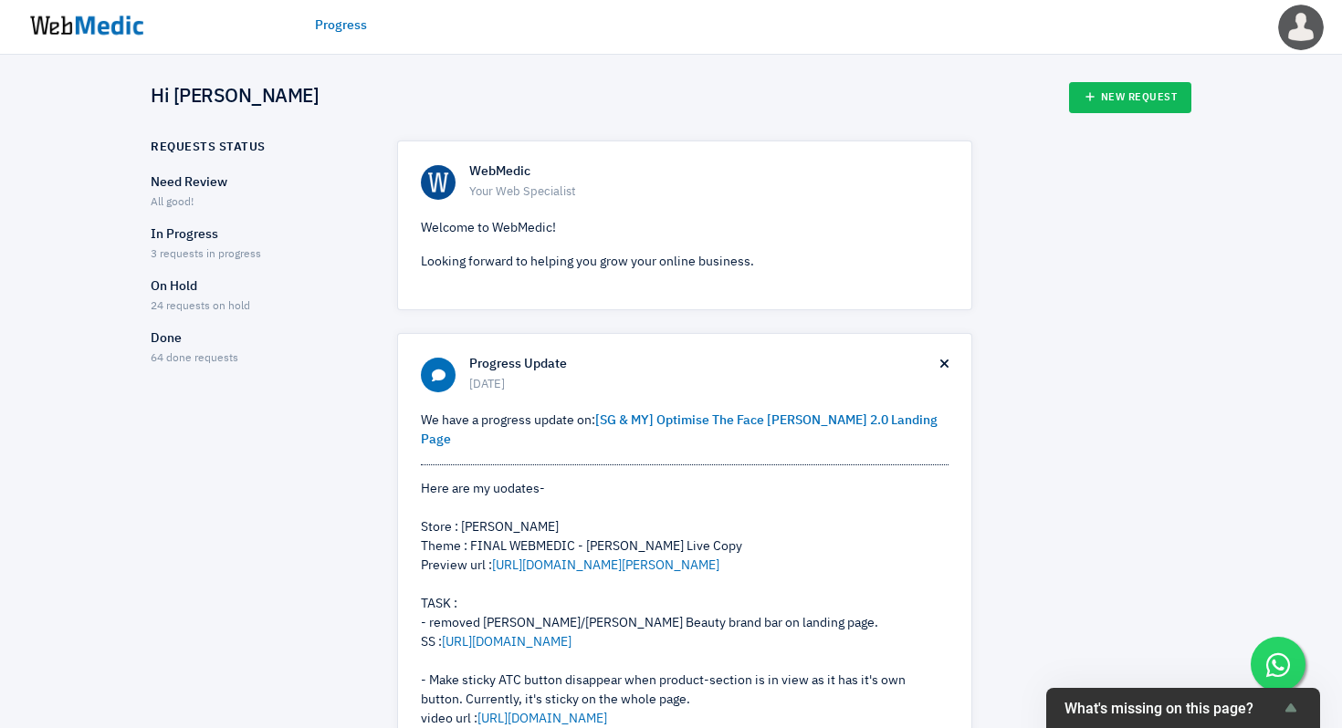
click at [195, 236] on p "In Progress" at bounding box center [258, 234] width 214 height 19
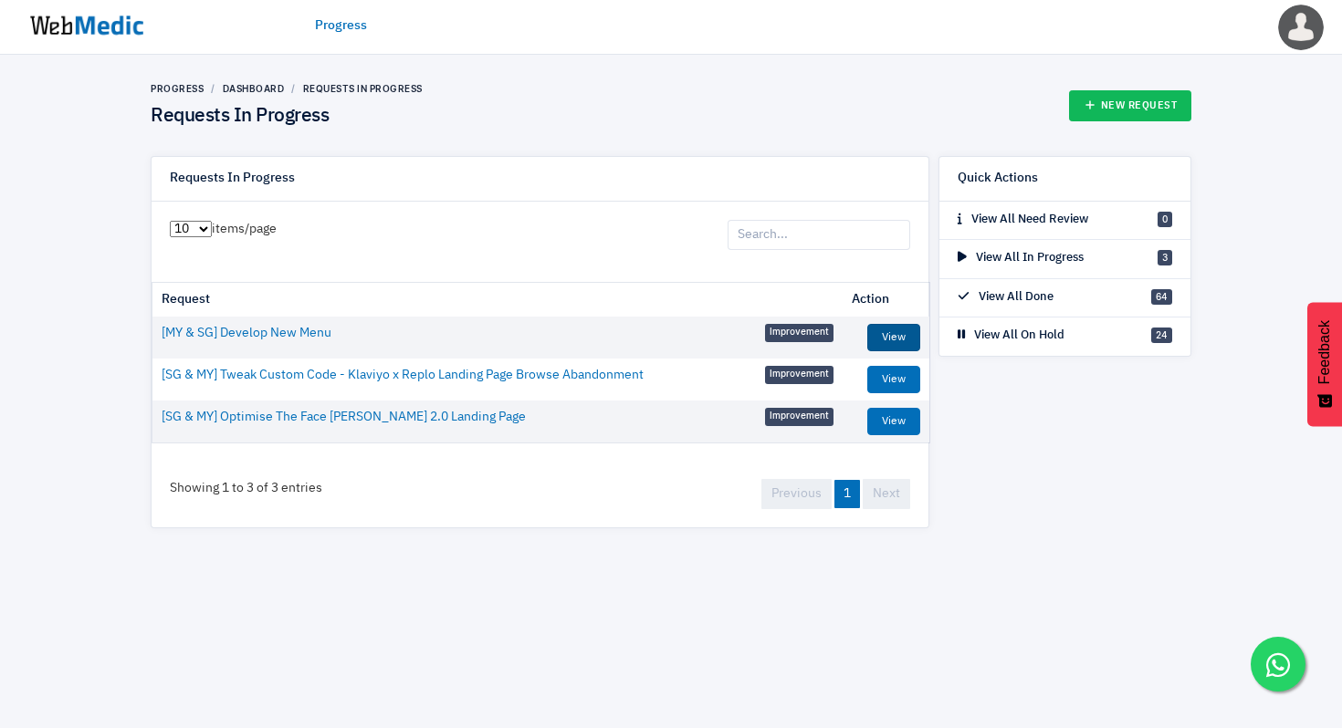
click at [893, 339] on link "View" at bounding box center [893, 337] width 53 height 27
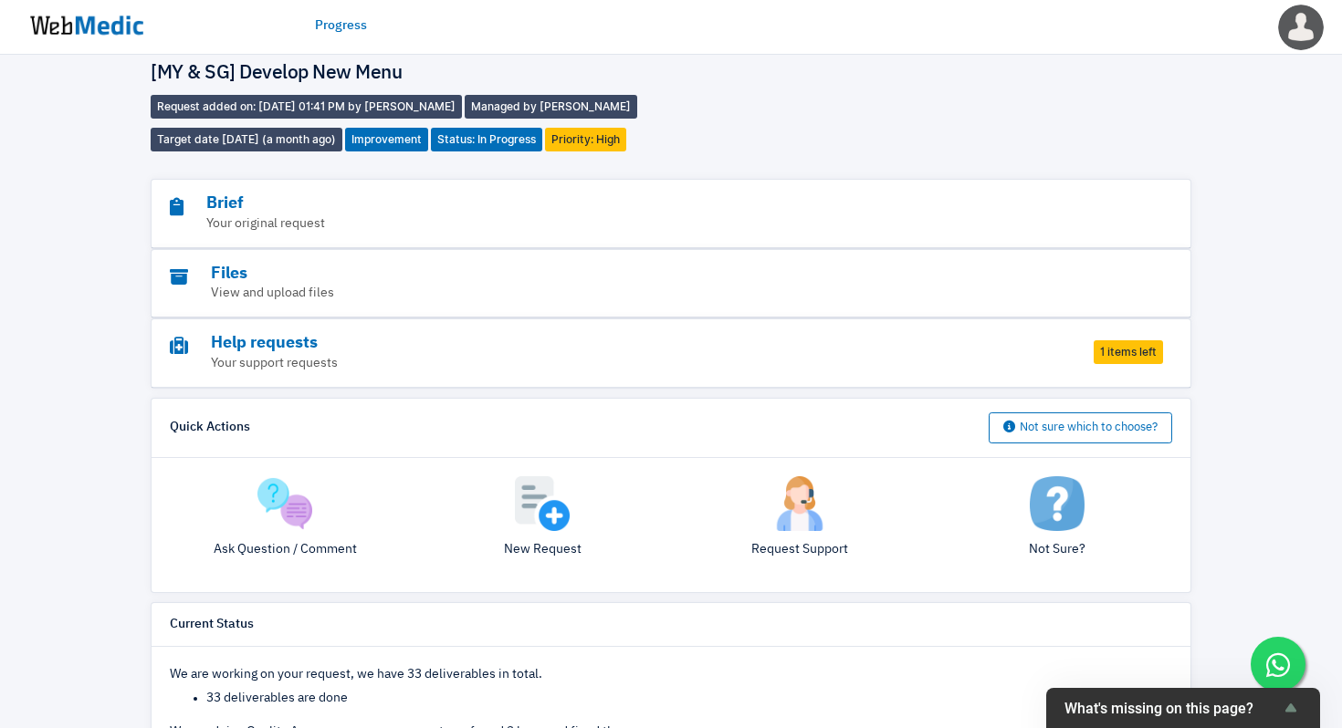
scroll to position [47, 0]
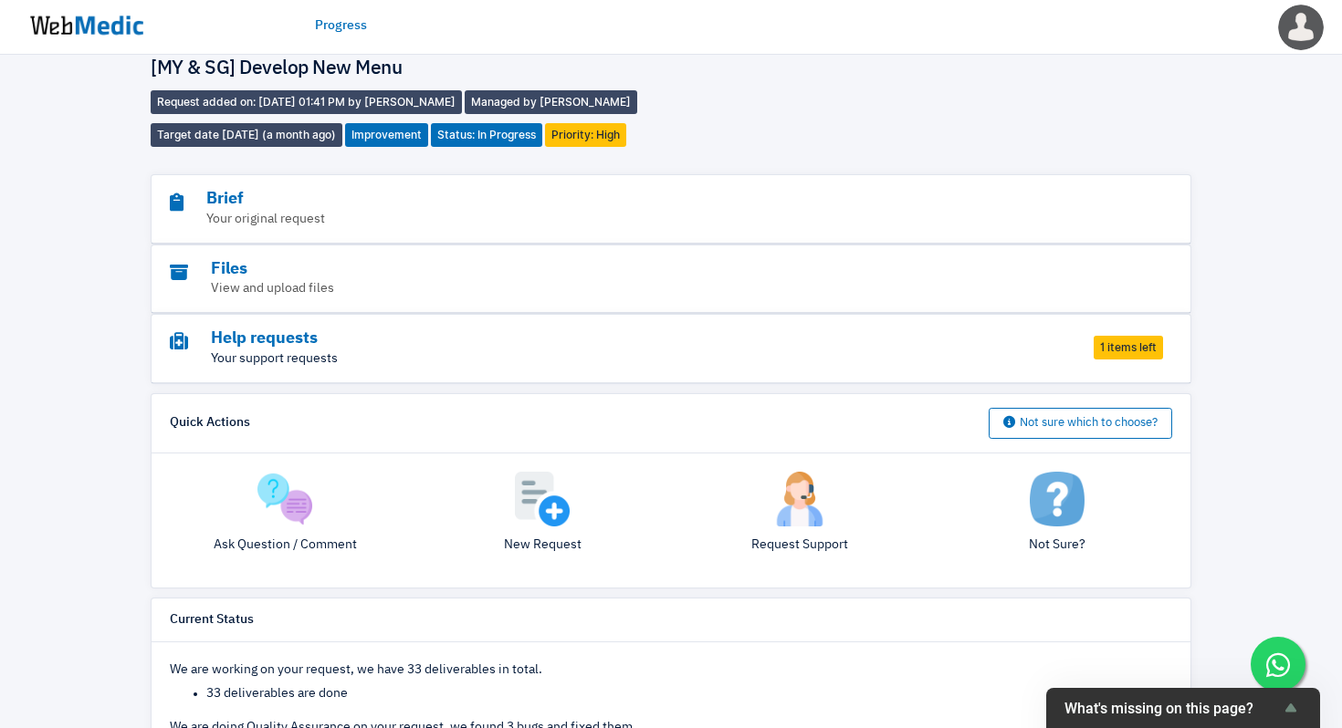
click at [1032, 350] on p "Your support requests" at bounding box center [621, 359] width 902 height 19
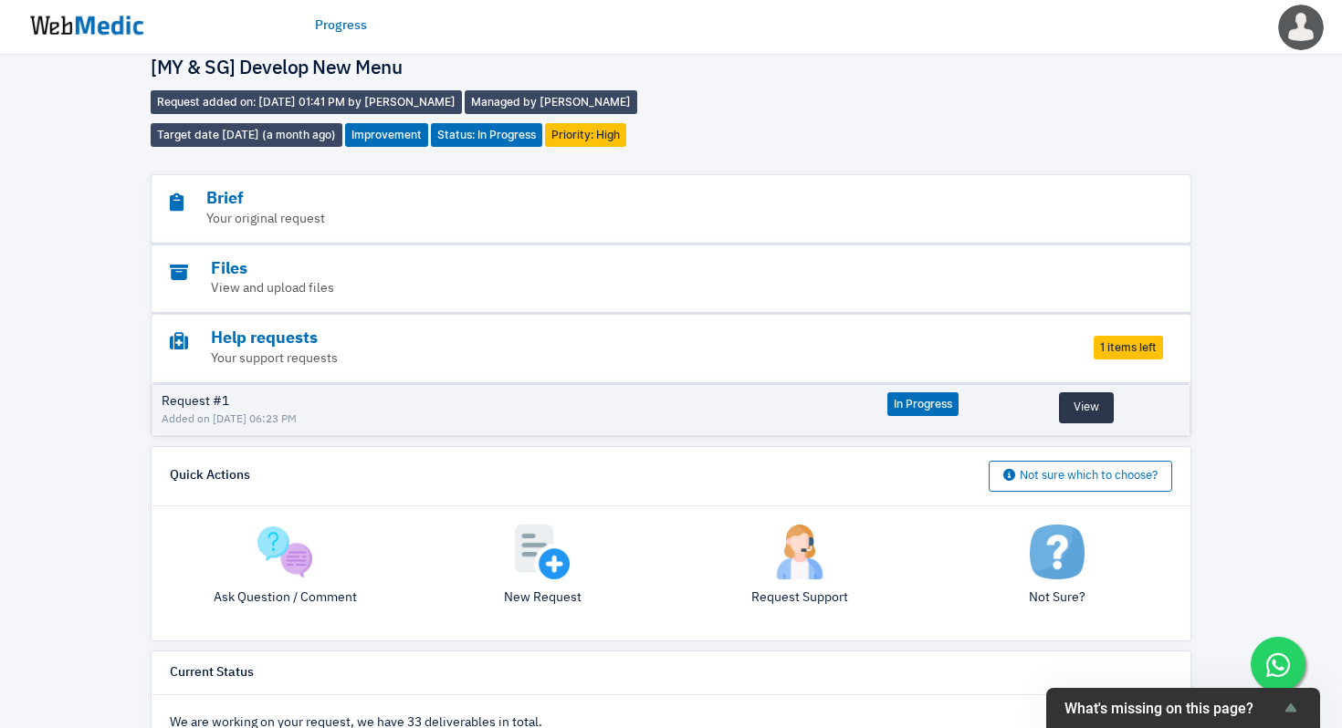
click at [1081, 403] on button "View" at bounding box center [1086, 407] width 55 height 31
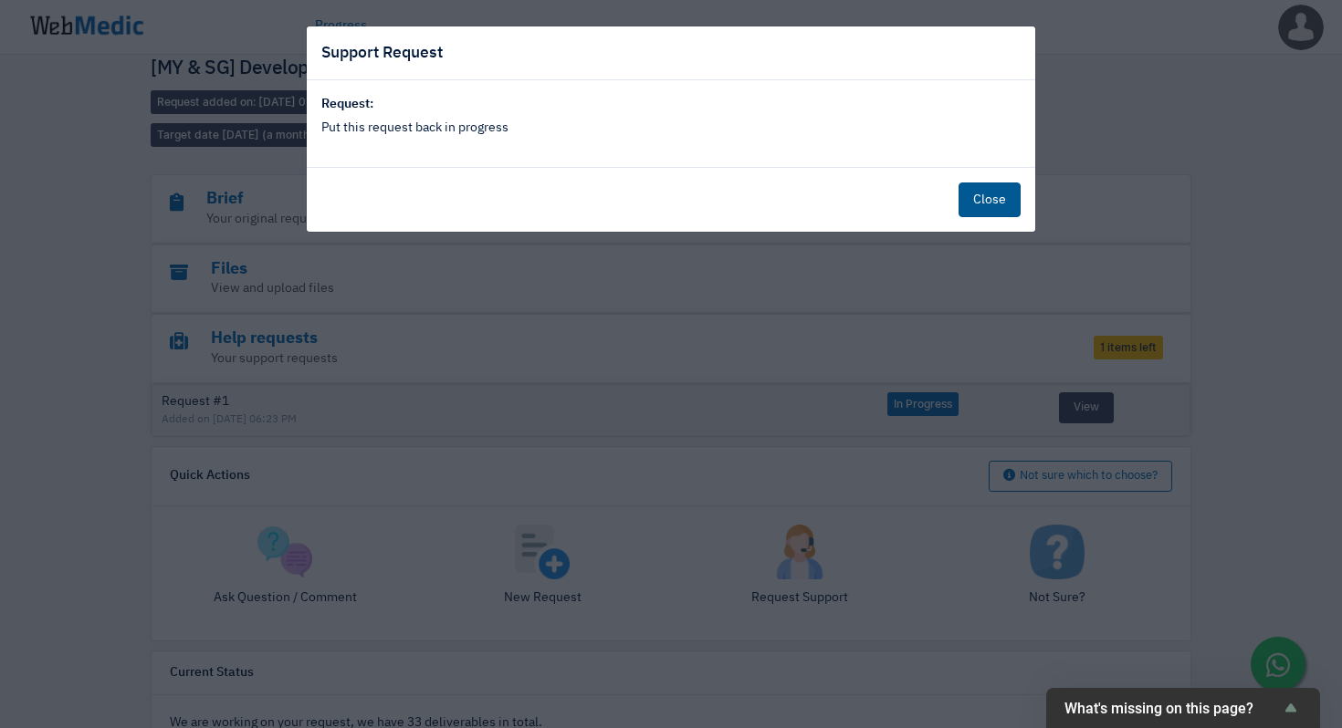
click at [982, 210] on button "Close" at bounding box center [989, 200] width 62 height 35
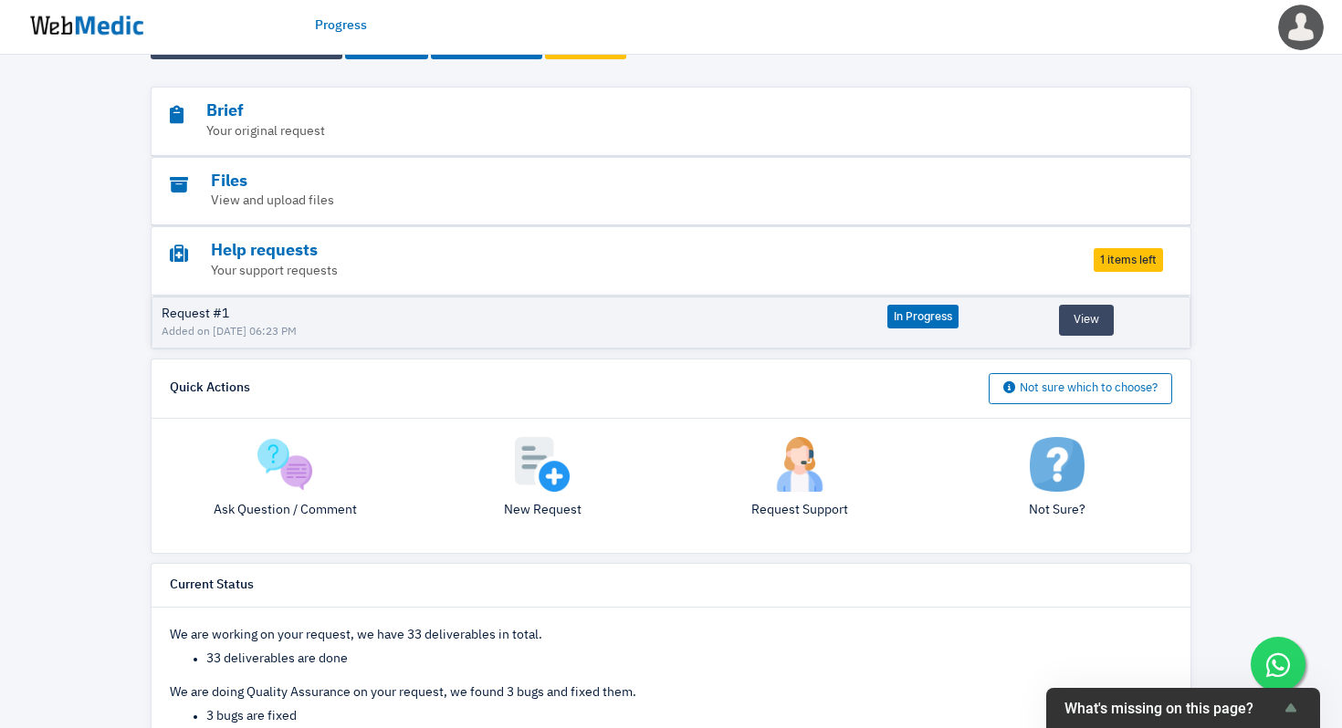
scroll to position [138, 0]
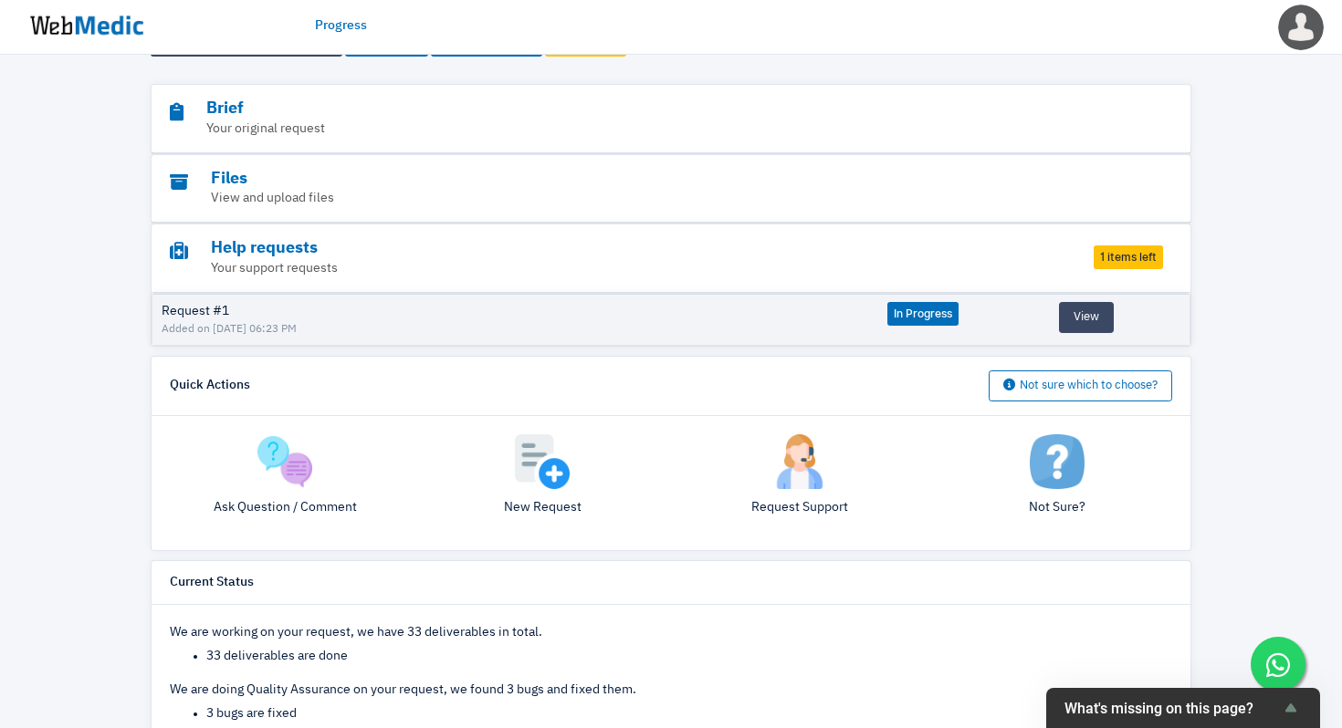
click at [538, 488] on img at bounding box center [542, 461] width 55 height 55
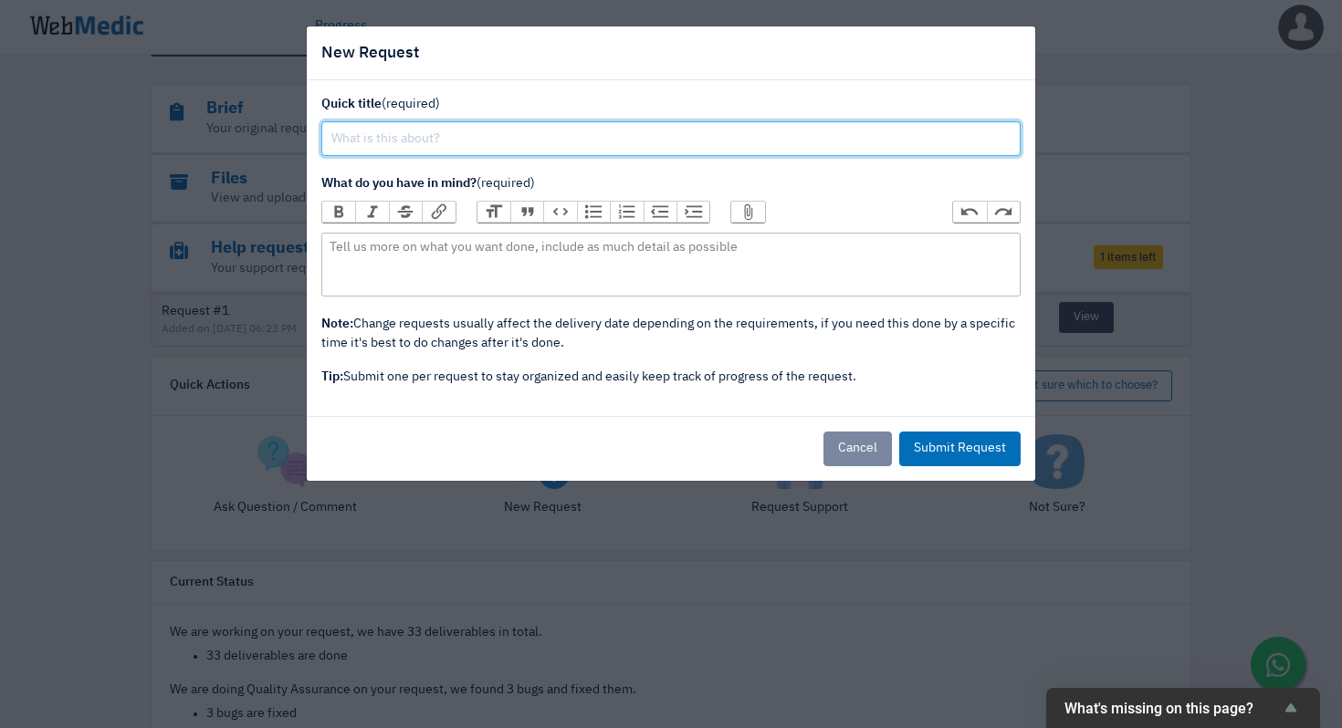
click at [501, 148] on input "text" at bounding box center [670, 138] width 699 height 35
type input "Desi"
type input "Design/Layout Tweak"
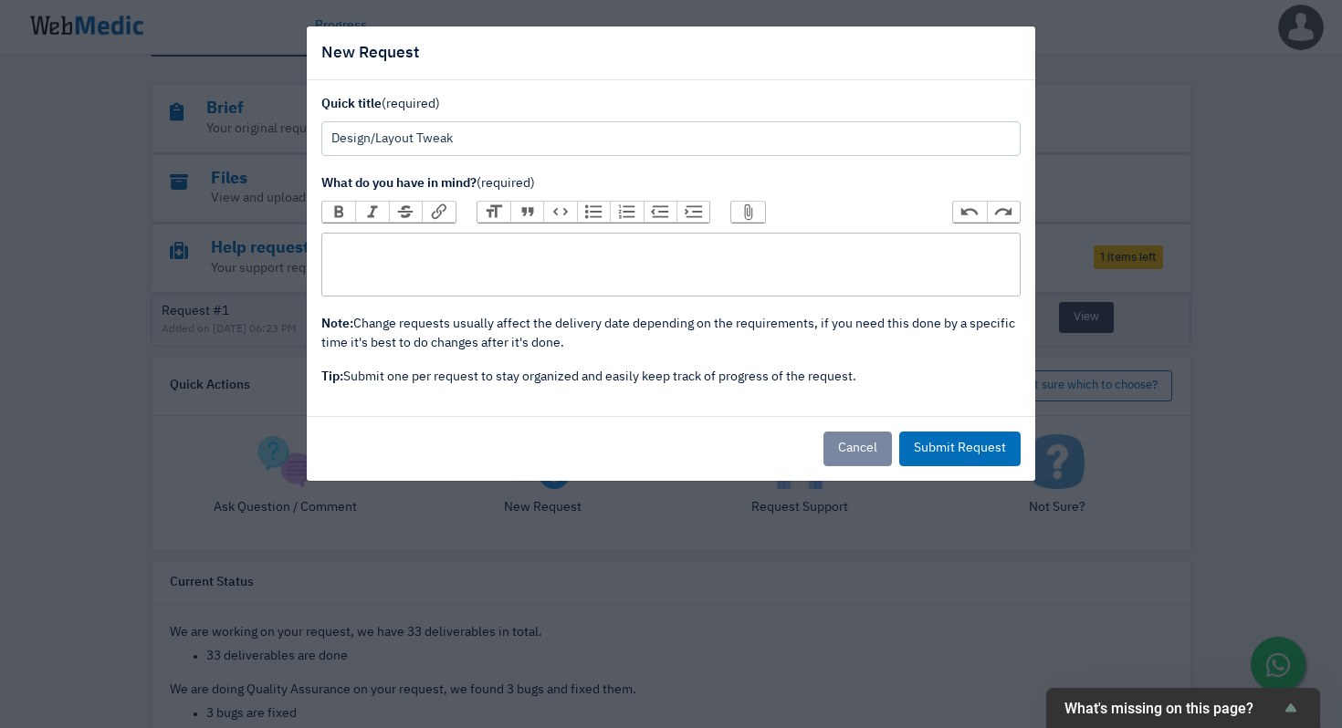
click at [520, 237] on trix-editor at bounding box center [670, 265] width 699 height 64
copy div "Hey, we've discussed and decided that"
click at [849, 445] on button "Cancel" at bounding box center [857, 449] width 68 height 35
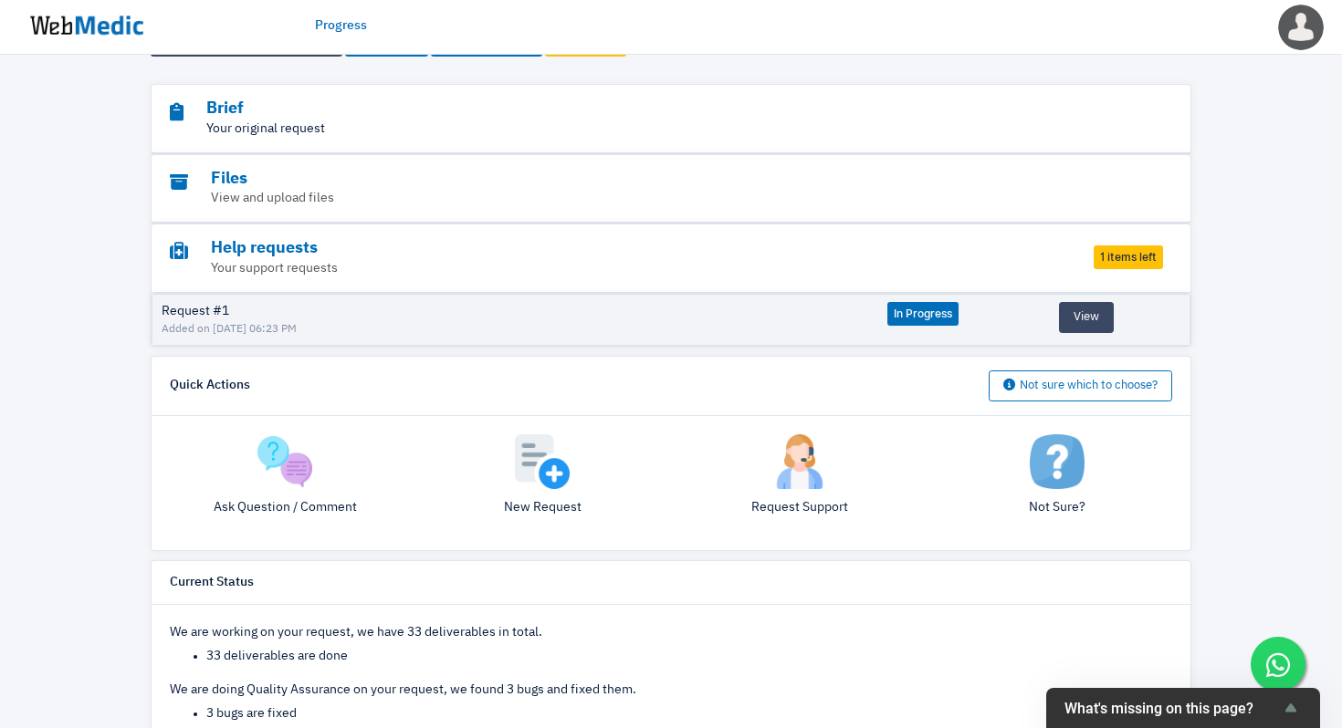
click at [331, 134] on p "Your original request" at bounding box center [621, 129] width 902 height 19
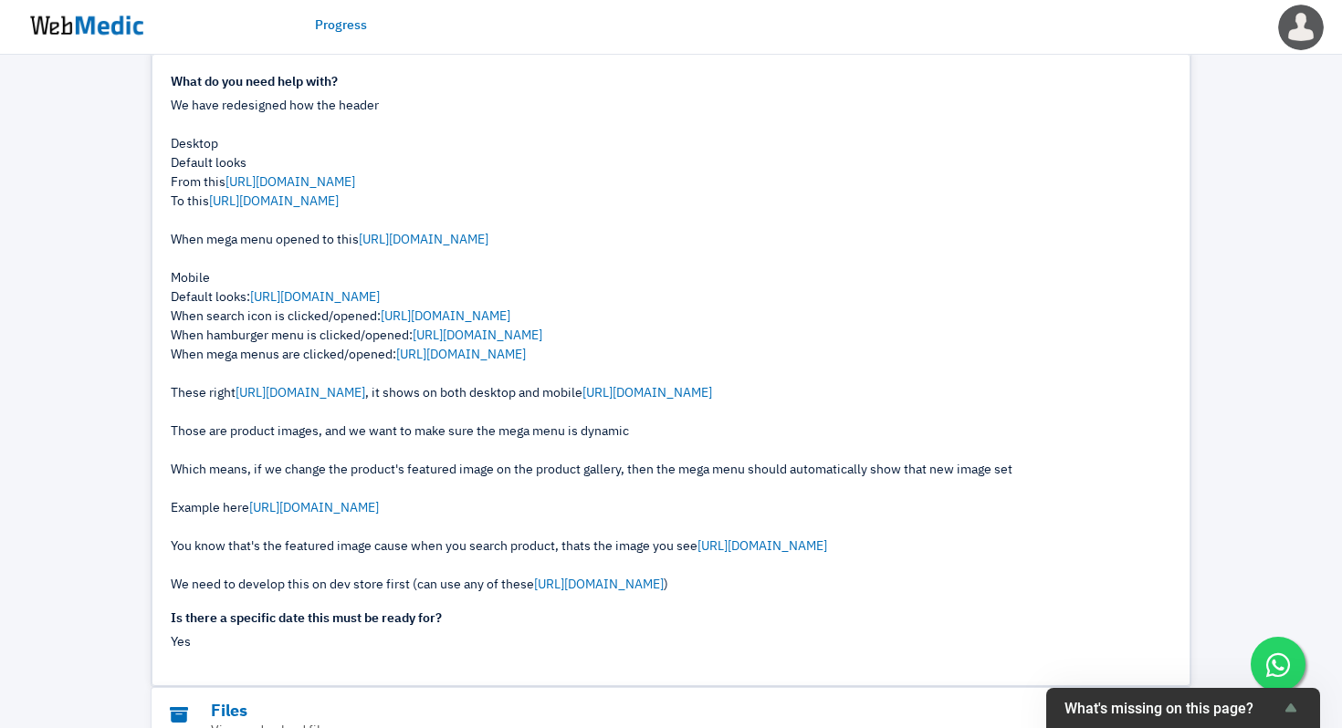
scroll to position [236, 0]
click at [316, 202] on link "[URL][DOMAIN_NAME]" at bounding box center [274, 202] width 130 height 13
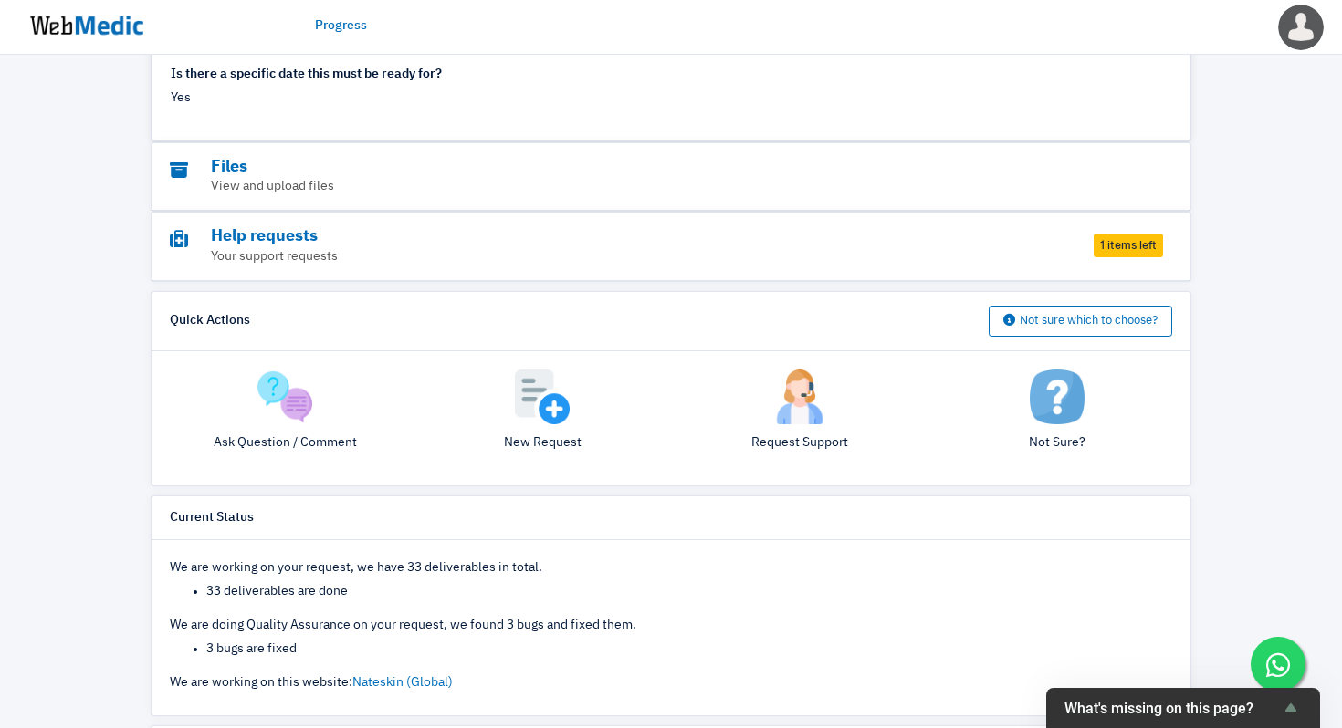
scroll to position [788, 0]
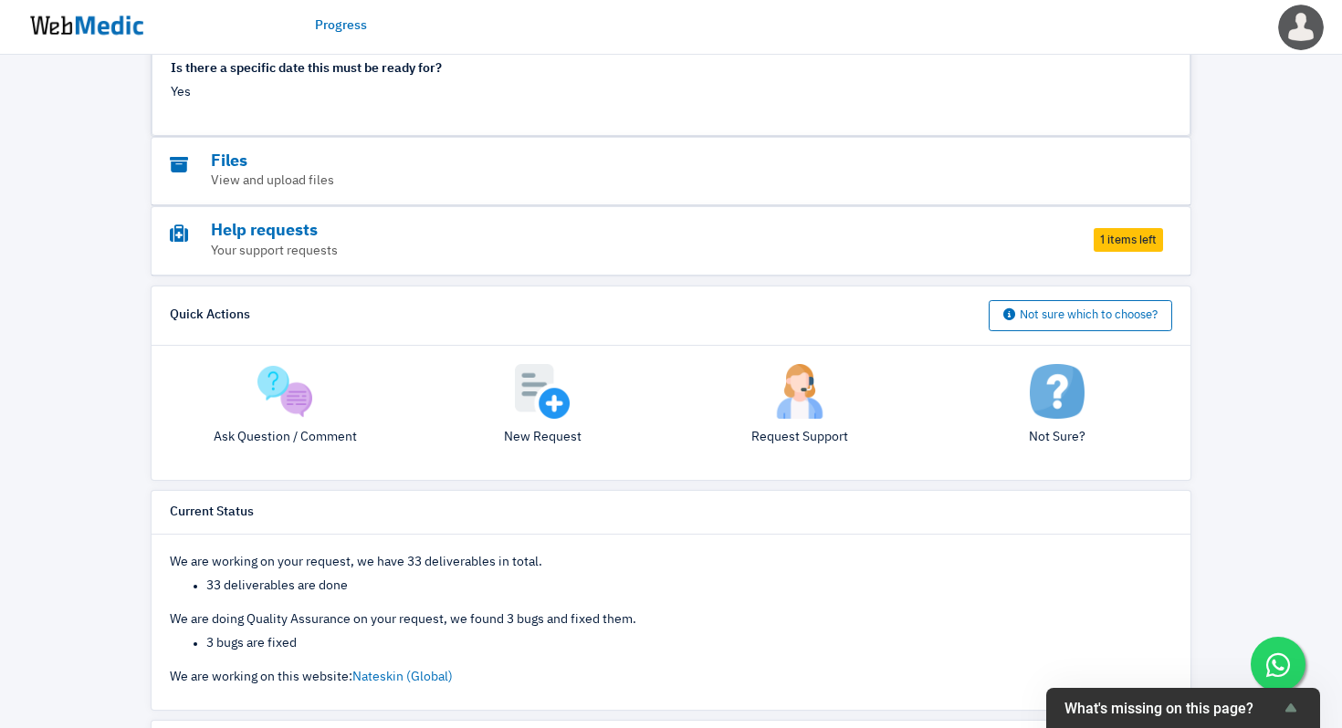
click at [547, 404] on img at bounding box center [542, 391] width 55 height 55
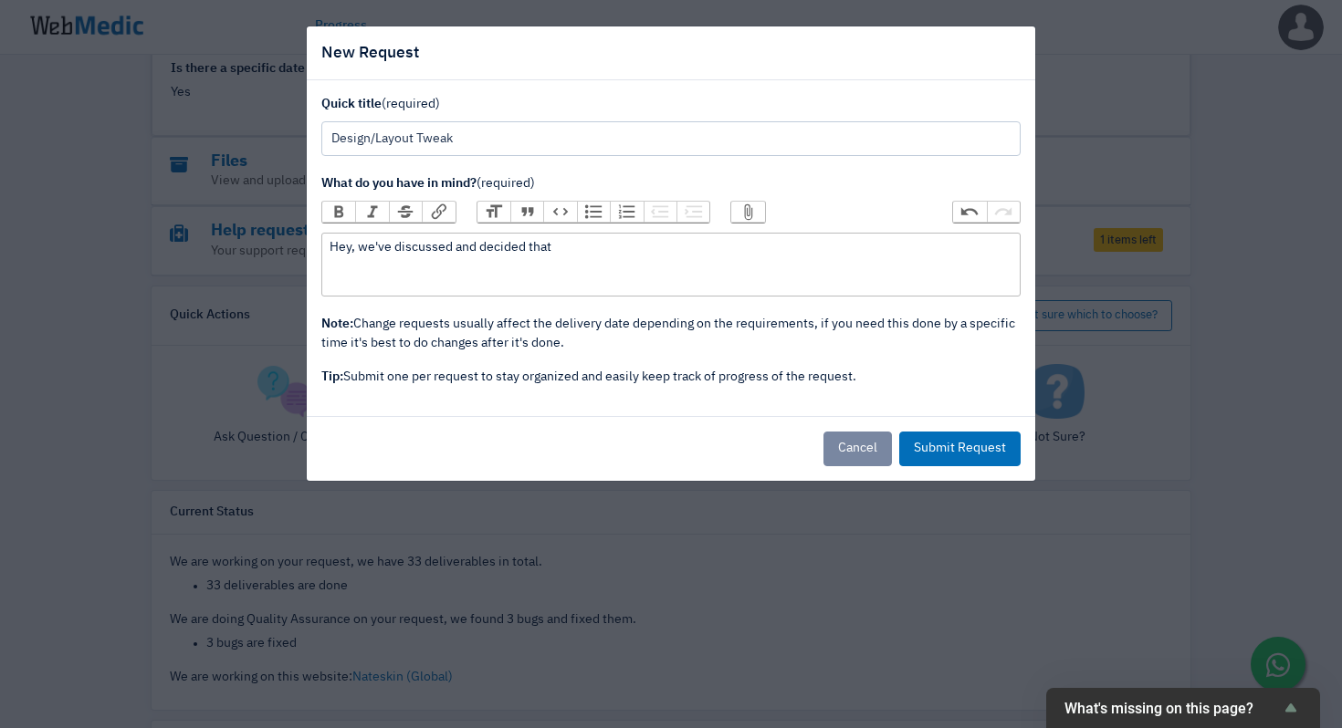
click at [618, 256] on div "Hey, we've discussed and decided that" at bounding box center [670, 247] width 682 height 19
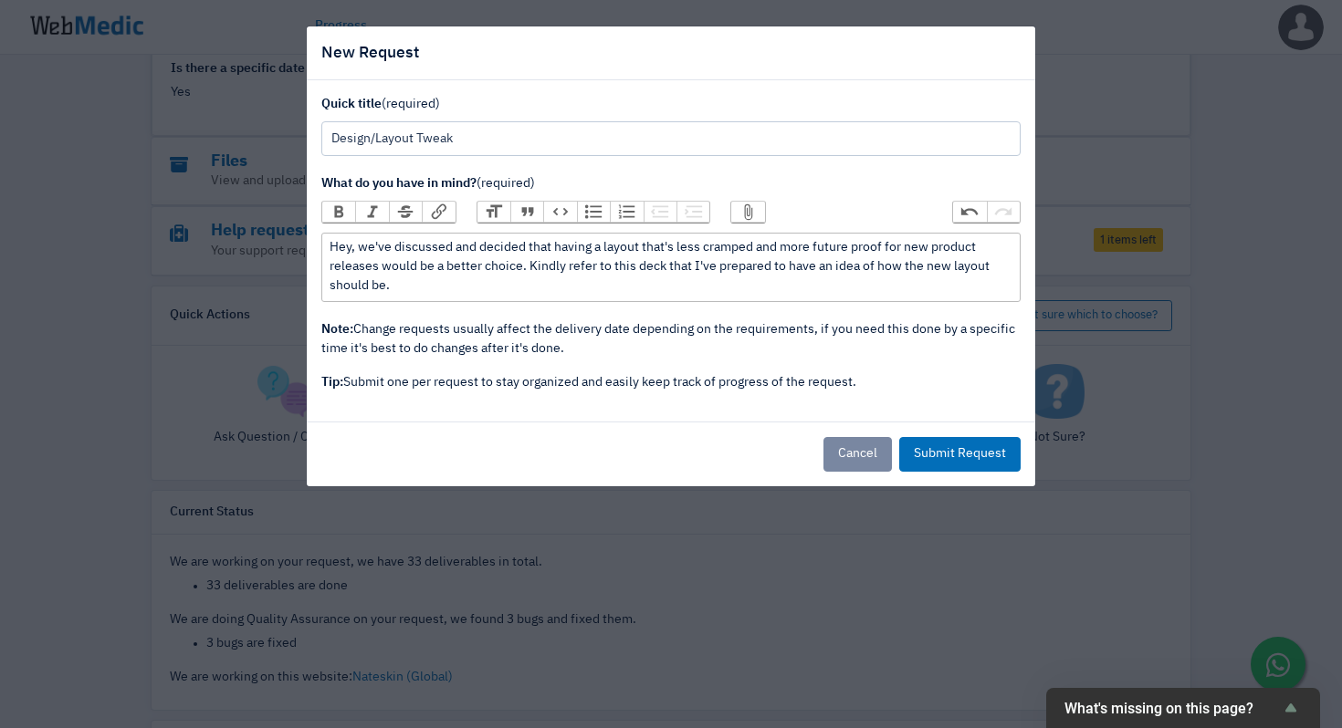
click at [778, 292] on div "Hey, we've discussed and decided that having a layout that's less cramped and m…" at bounding box center [670, 266] width 682 height 57
paste trix-editor "<div>Hey, we've discussed and decided that having a layout that's less cramped …"
paste trix-editor "[URL][DOMAIN_NAME]"
type trix-editor "<div>Hey, we've discussed and decided that having a layout that's less cramped …"
click at [949, 472] on button "Submit Request" at bounding box center [959, 454] width 121 height 35
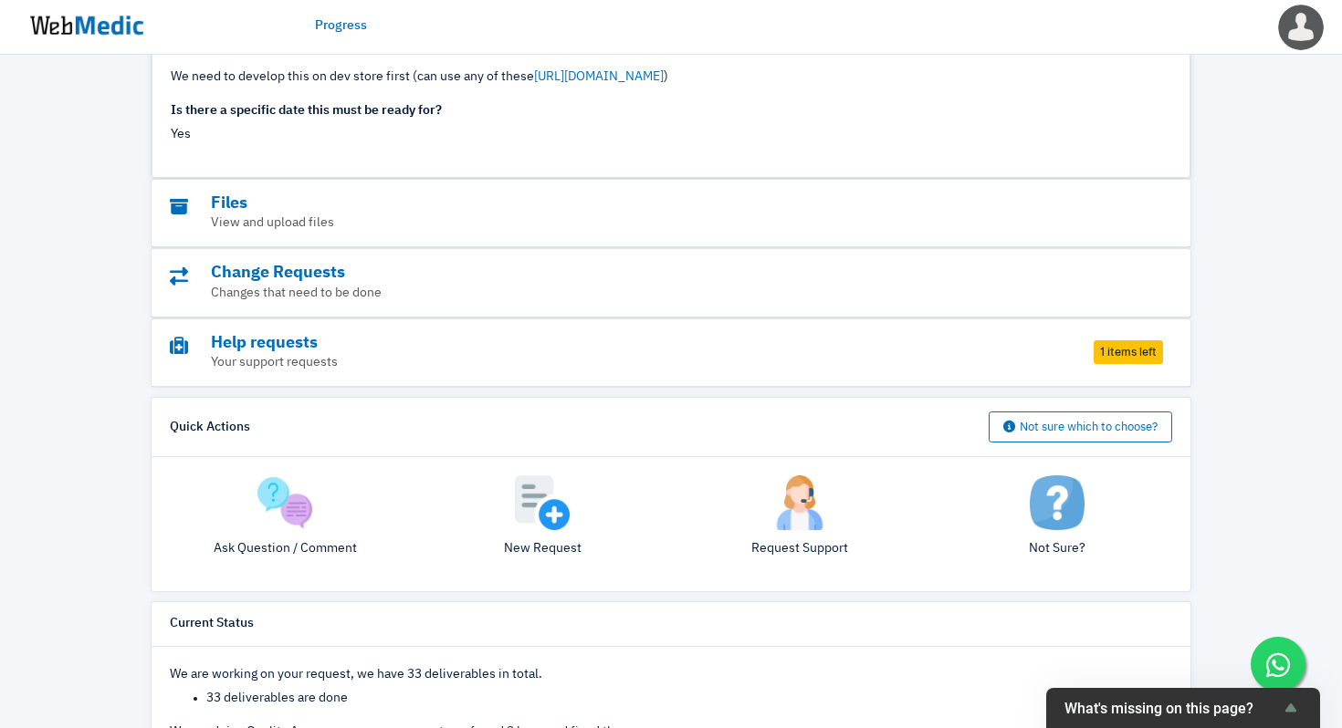
scroll to position [740, 0]
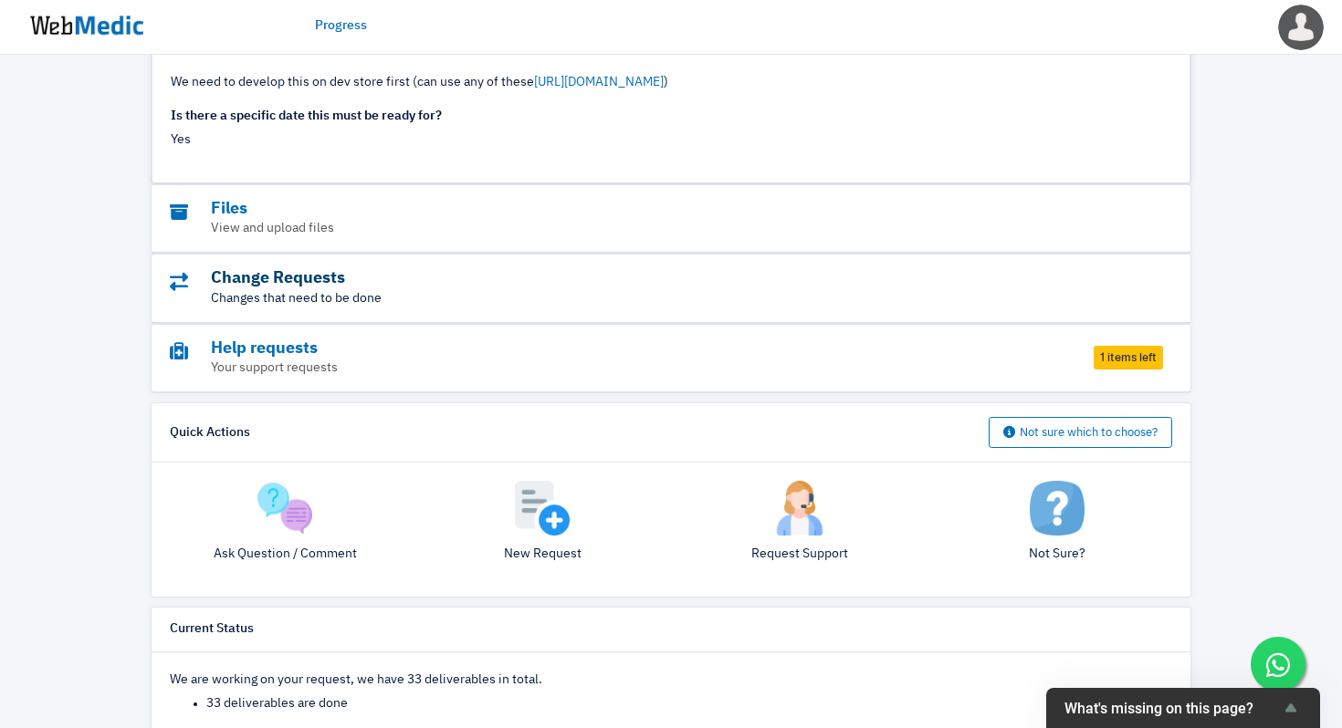
click at [328, 285] on h3 "Change Requests" at bounding box center [621, 278] width 902 height 21
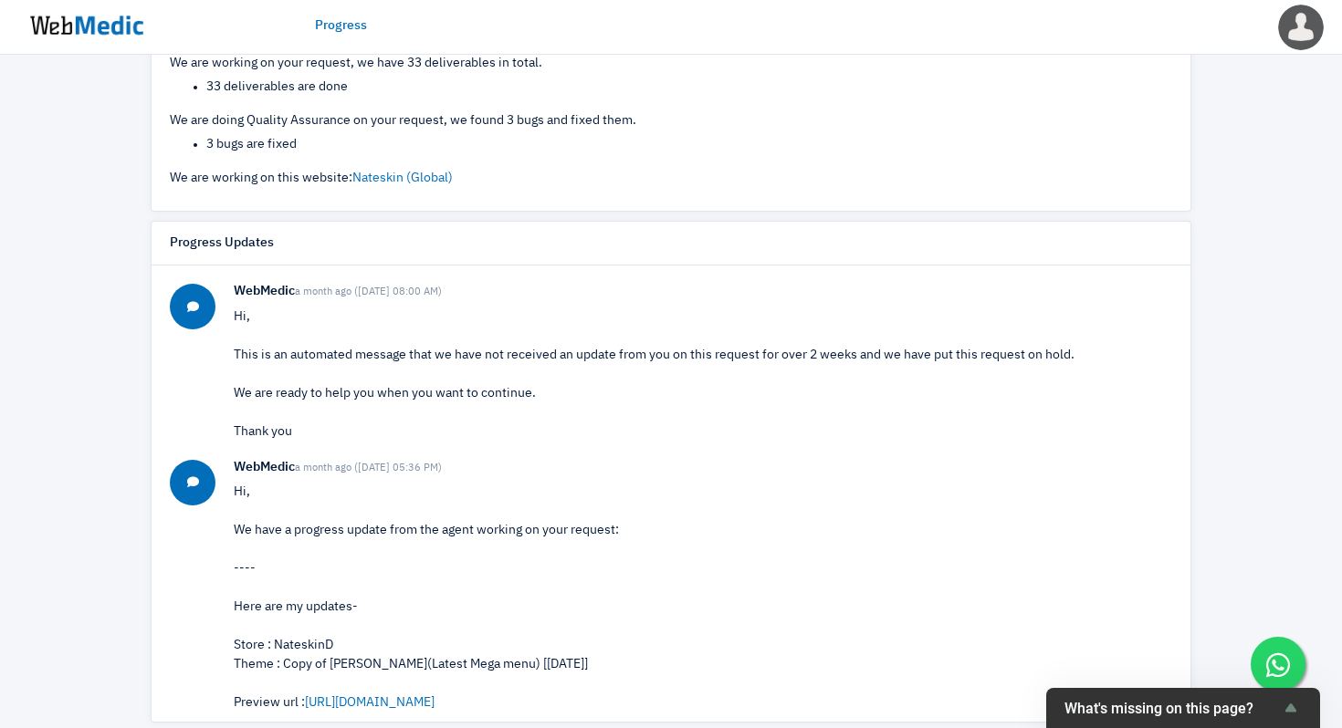
scroll to position [0, 0]
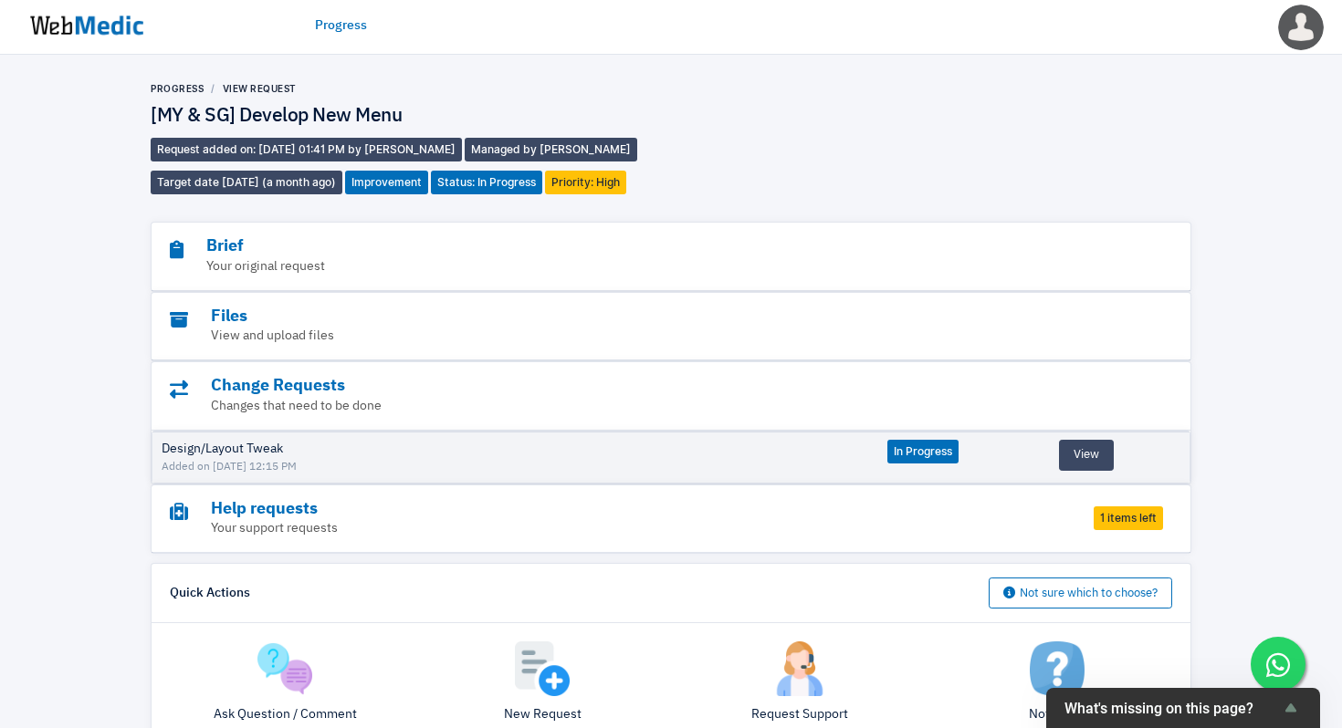
click at [1117, 524] on span "1 items left" at bounding box center [1127, 518] width 69 height 24
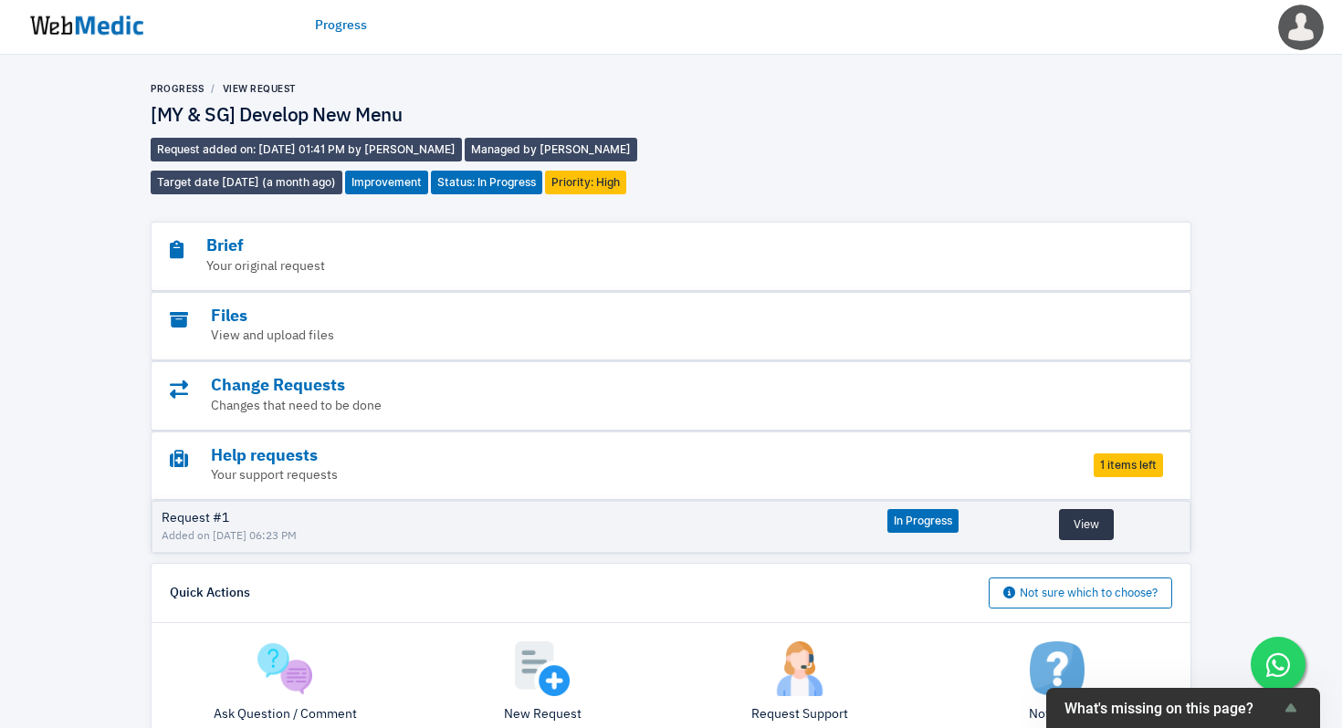
click at [1094, 528] on button "View" at bounding box center [1086, 524] width 55 height 31
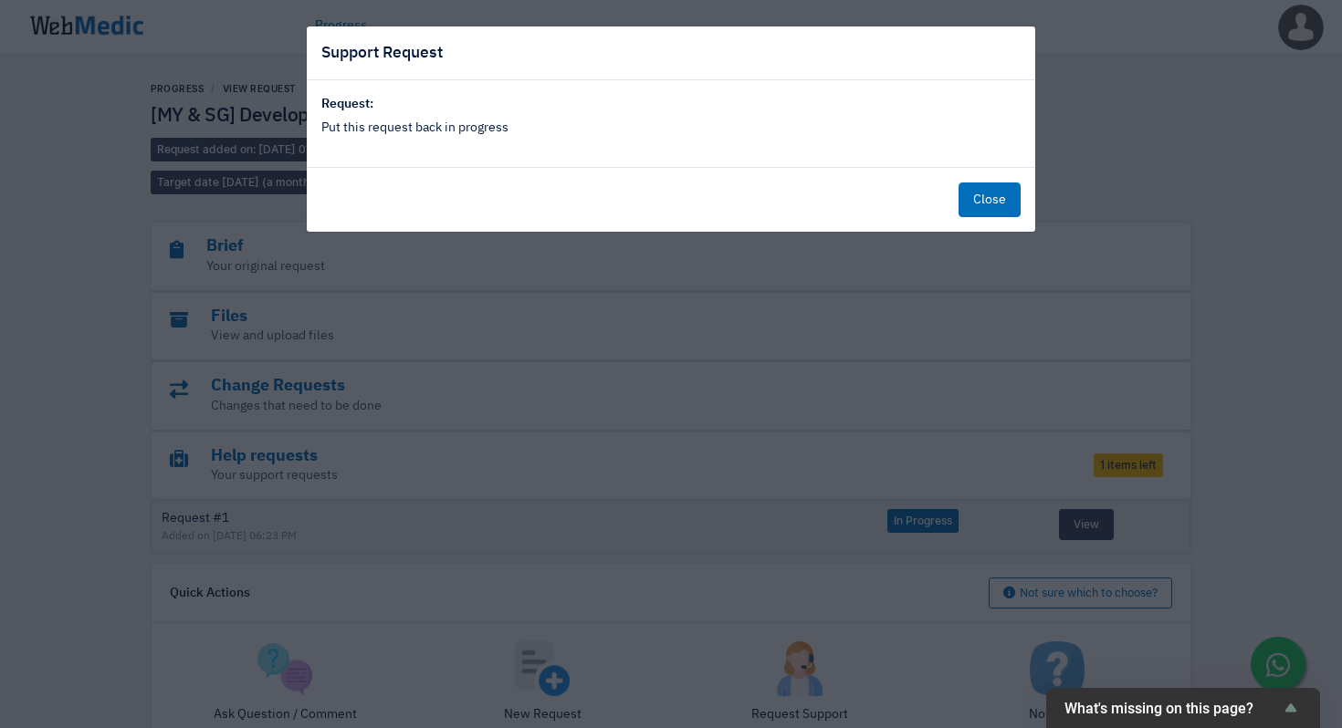
click at [1091, 305] on div "Support Request Request: Put this request back in progress Close" at bounding box center [671, 364] width 1342 height 728
